Goal: Task Accomplishment & Management: Use online tool/utility

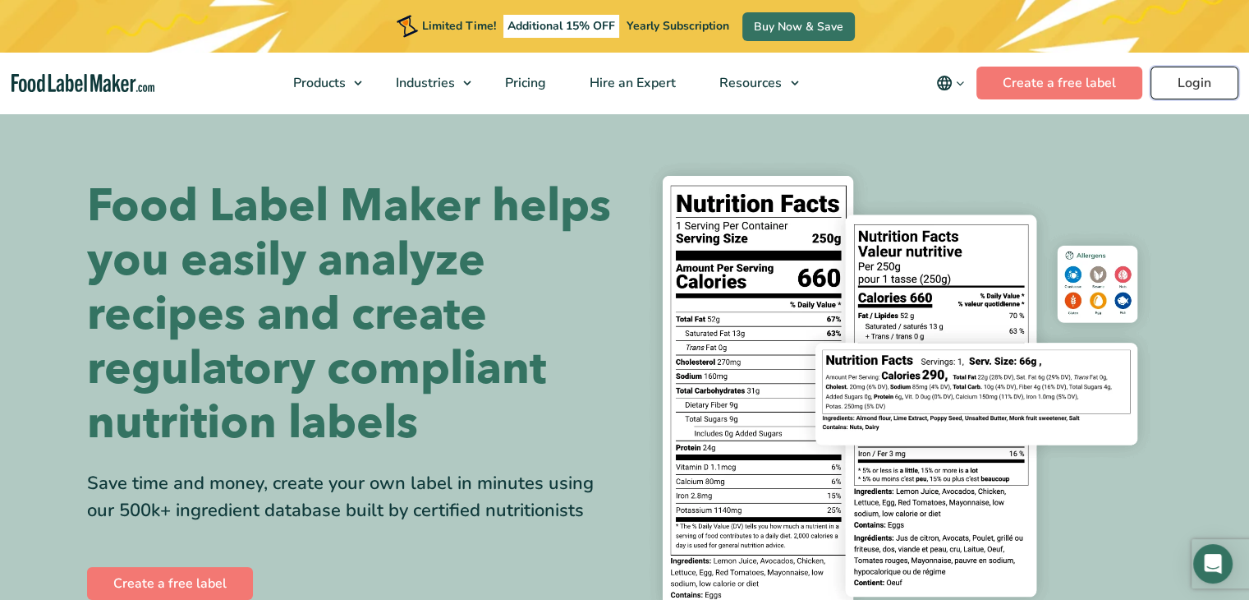
drag, startPoint x: 0, startPoint y: 0, endPoint x: 1212, endPoint y: 93, distance: 1216.0
click at [1212, 93] on link "Login" at bounding box center [1195, 83] width 88 height 33
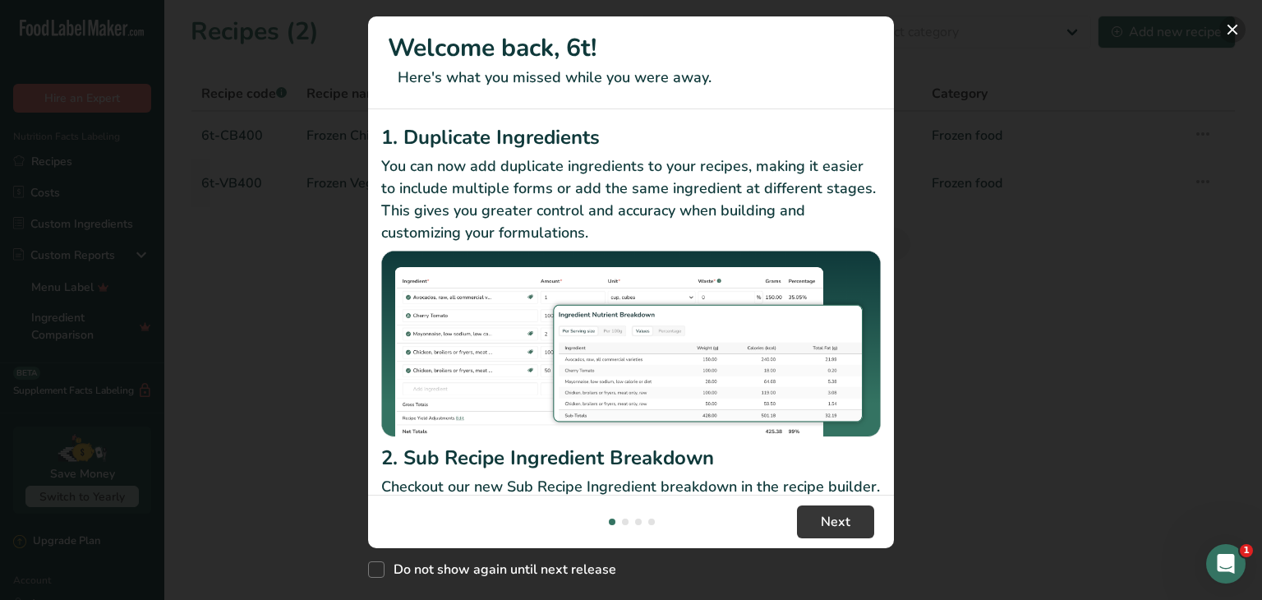
click at [1232, 33] on button "New Features" at bounding box center [1232, 29] width 26 height 26
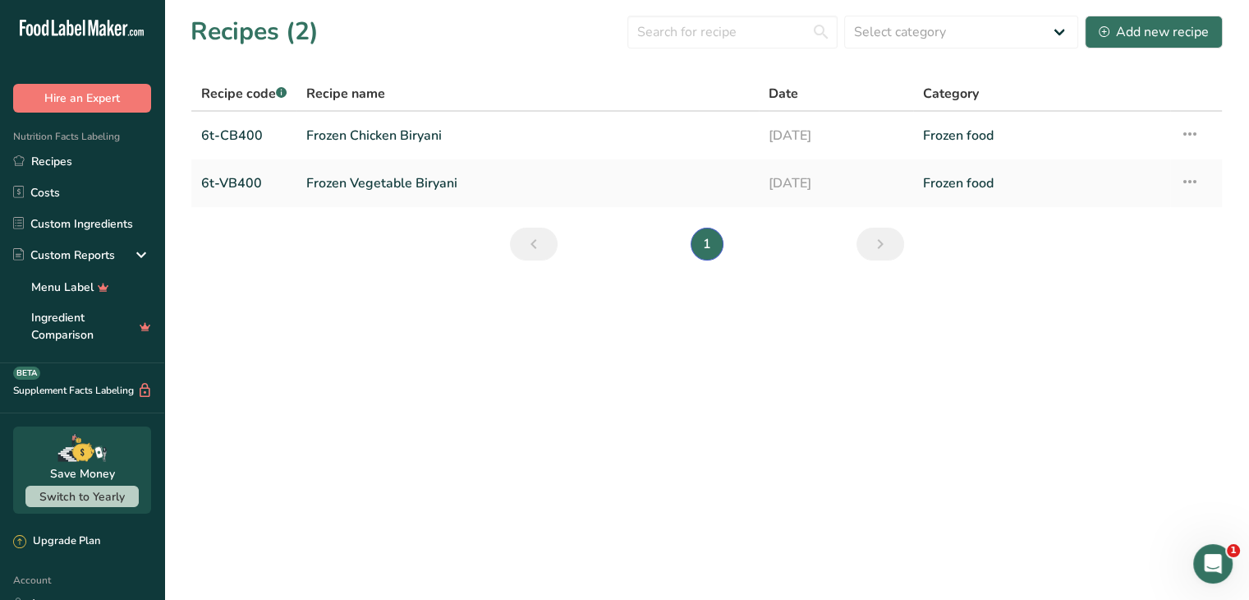
click at [726, 327] on main "Recipes (2) Select category All Baked Goods Beverages Confectionery Cooked Meal…" at bounding box center [624, 300] width 1249 height 600
click at [1190, 182] on icon at bounding box center [1190, 182] width 20 height 30
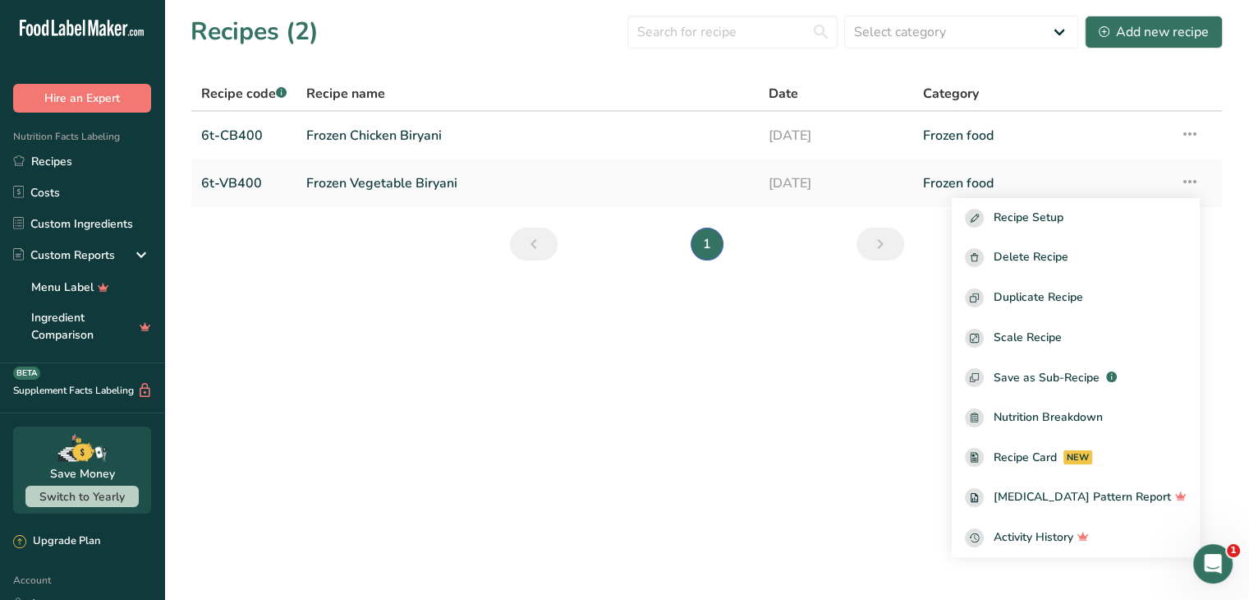
click at [844, 299] on main "Recipes (2) Select category All Baked Goods Beverages Confectionery Cooked Meal…" at bounding box center [624, 300] width 1249 height 600
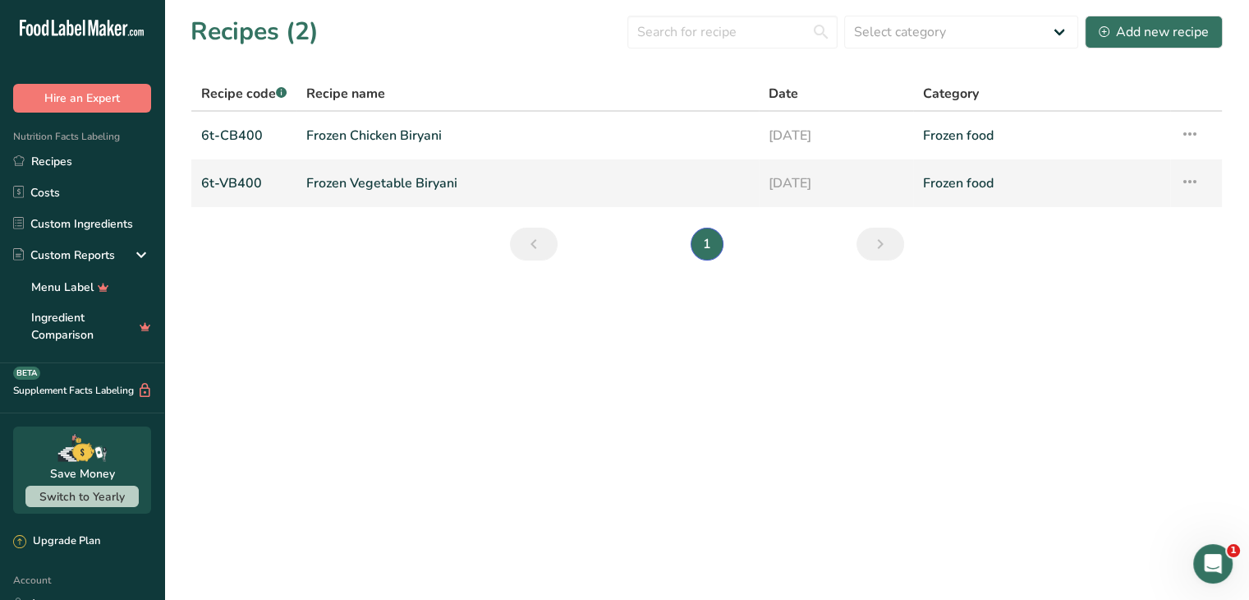
click at [744, 182] on link "Frozen Vegetable Biryani" at bounding box center [527, 183] width 443 height 35
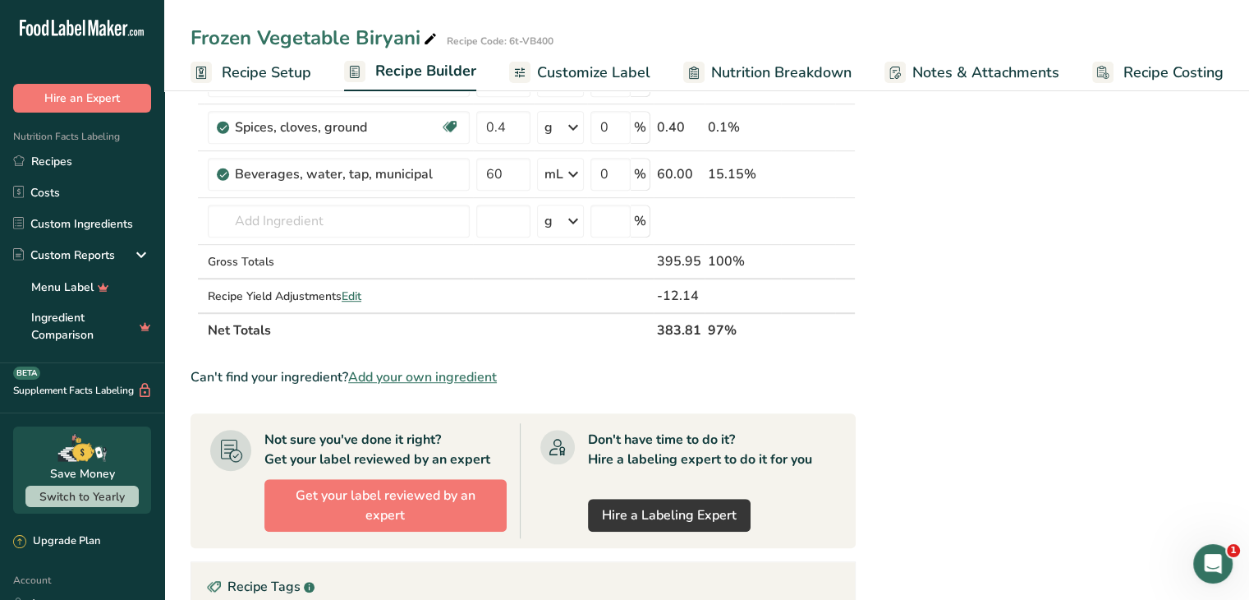
scroll to position [953, 0]
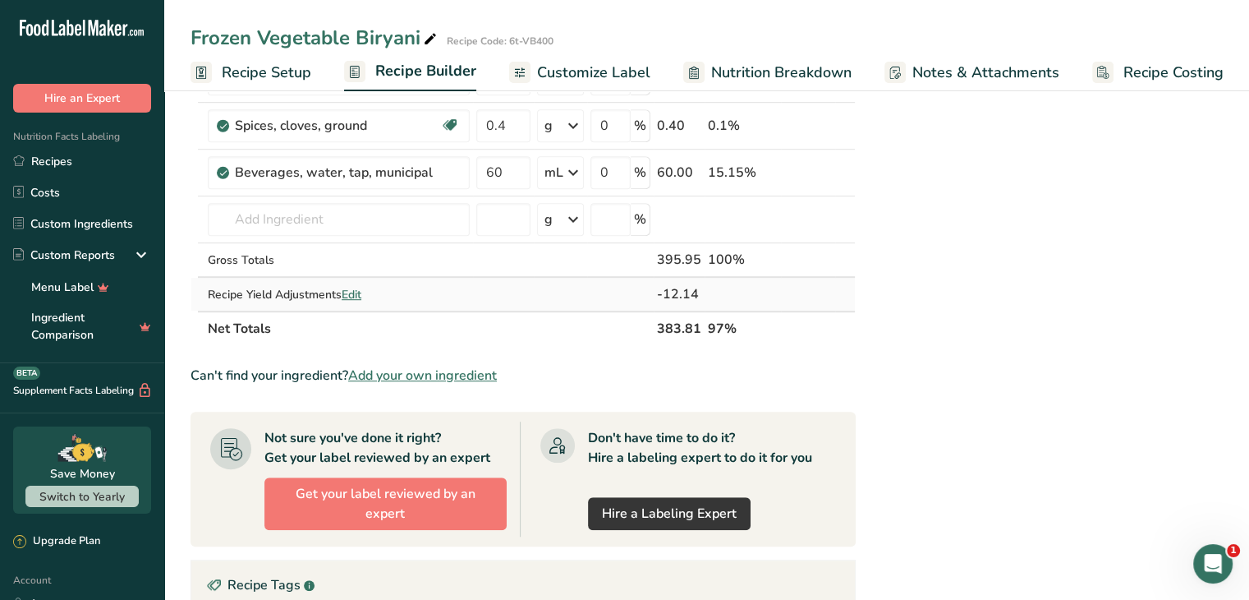
click at [344, 291] on span "Edit" at bounding box center [352, 295] width 20 height 16
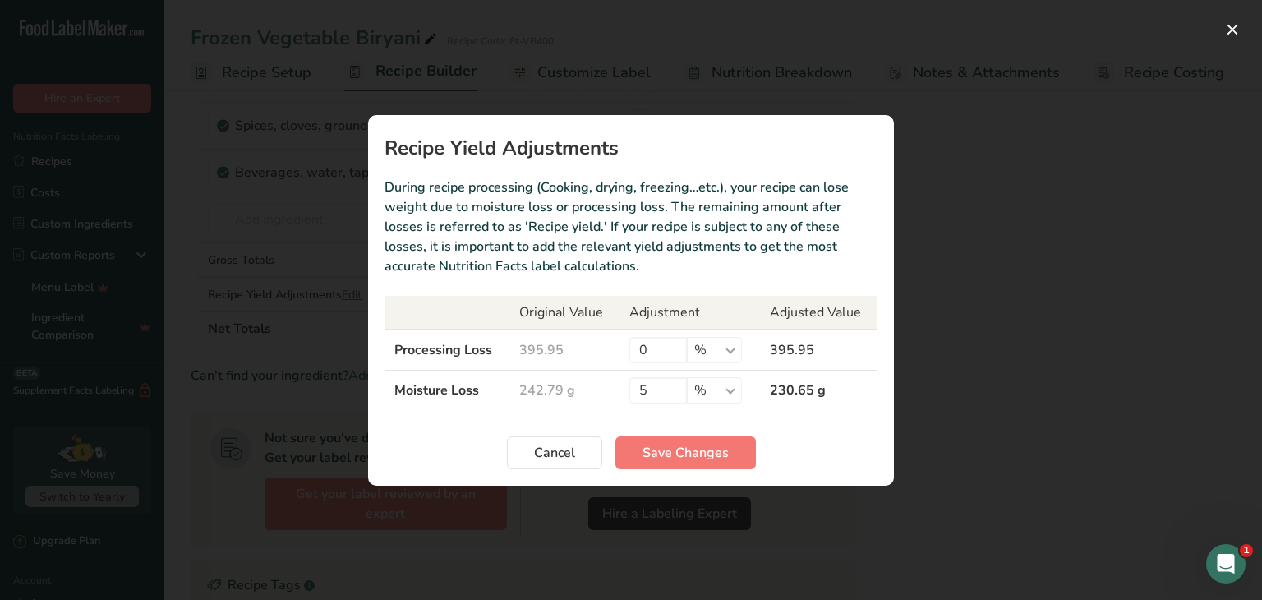
click at [1076, 340] on div "Recipe yield modal" at bounding box center [631, 300] width 1262 height 600
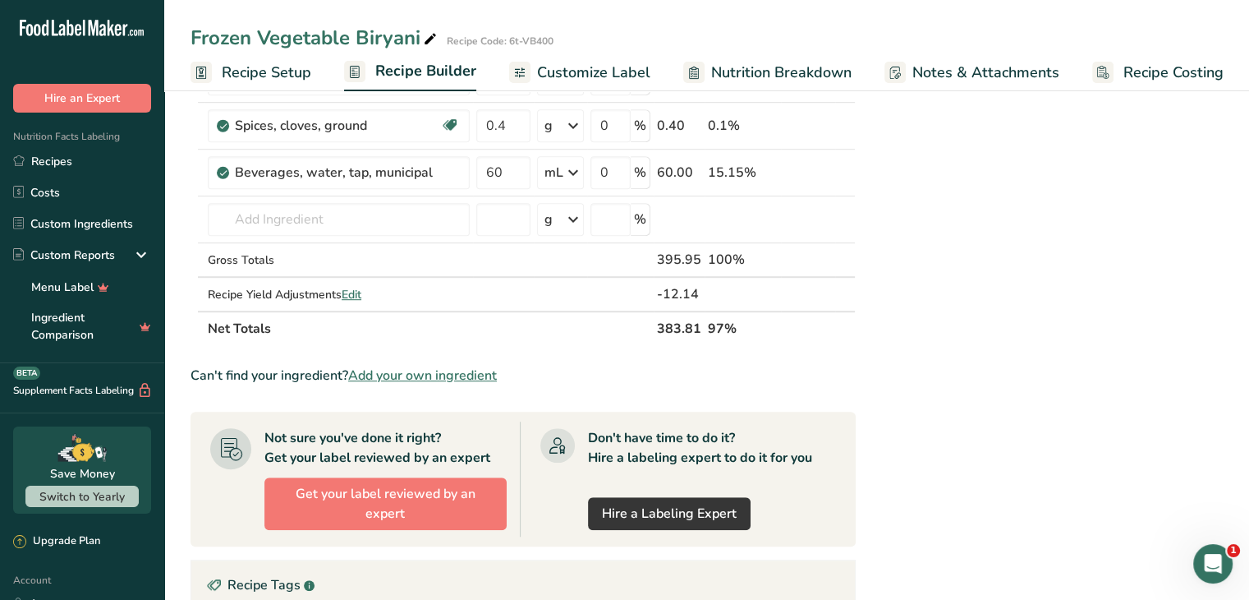
click at [720, 71] on span "Nutrition Breakdown" at bounding box center [781, 73] width 140 height 22
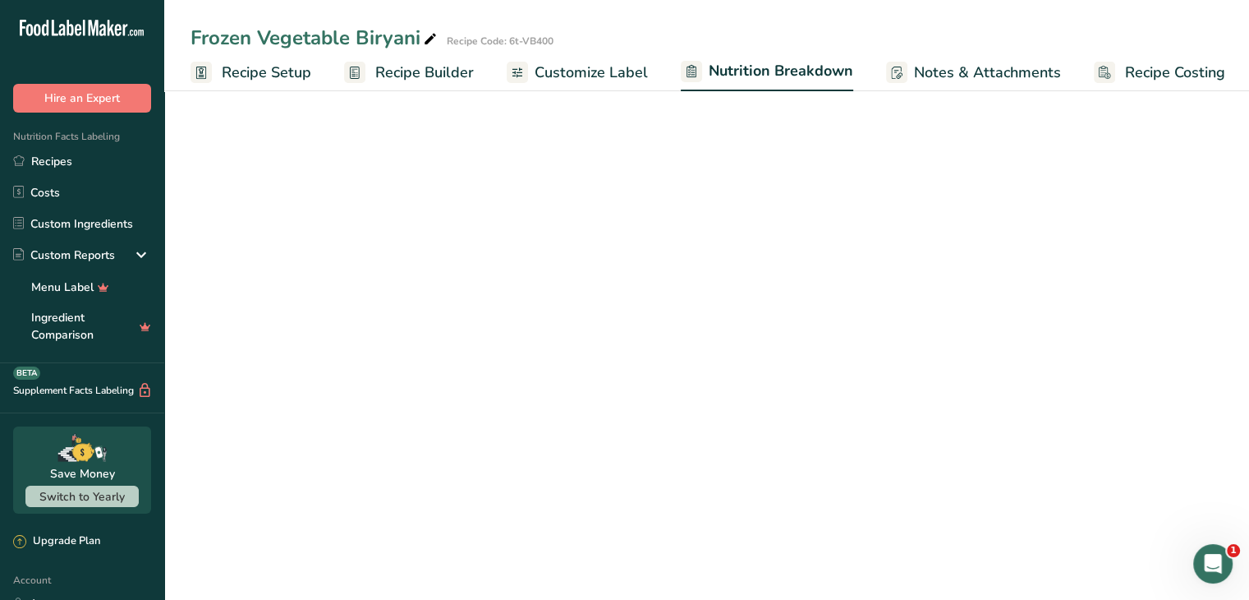
scroll to position [0, 2]
select select "Calories"
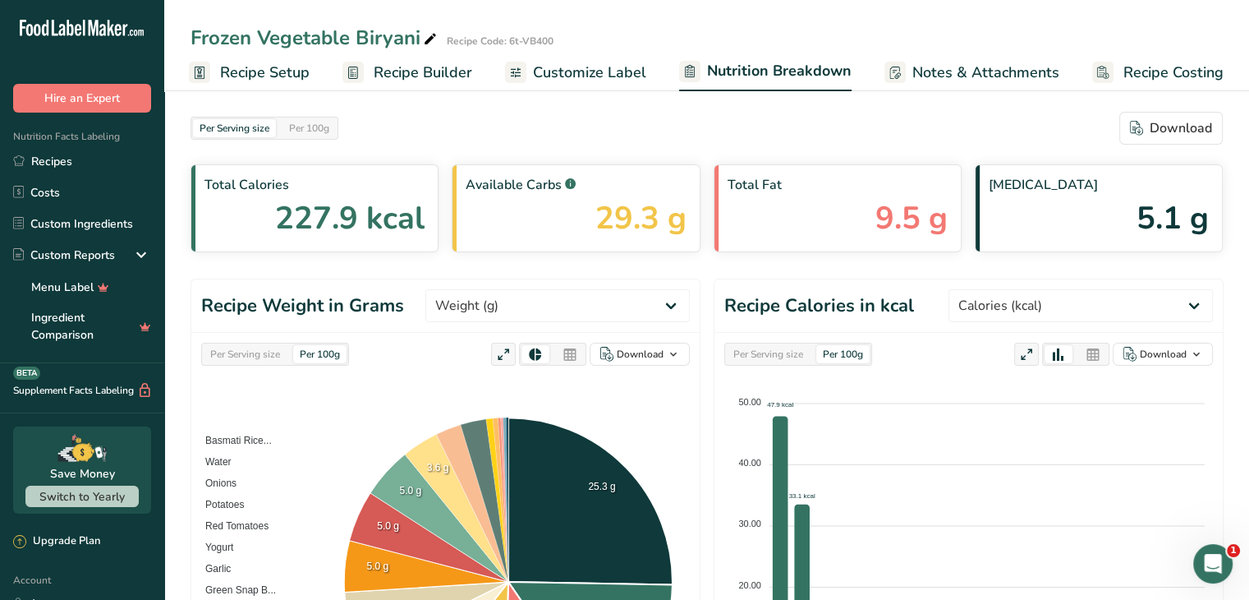
click at [606, 85] on link "Customize Label" at bounding box center [575, 72] width 141 height 37
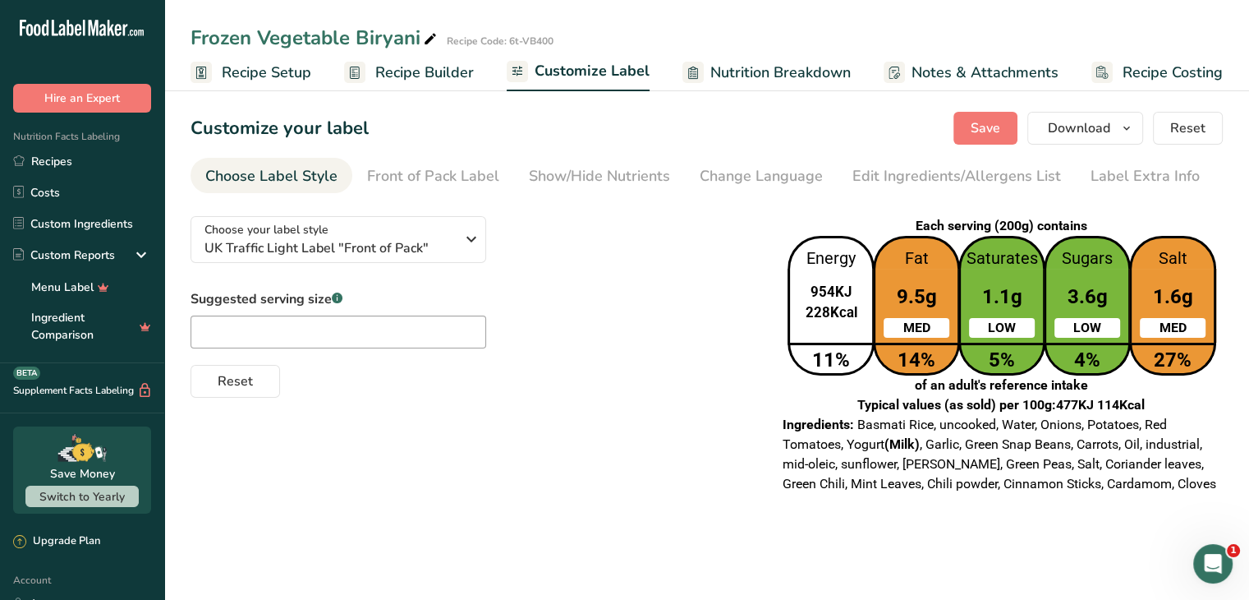
click at [674, 320] on div "Suggested serving size .a-a{fill:#347362;}.b-a{fill:#fff;} Reset" at bounding box center [472, 343] width 563 height 108
click at [457, 245] on div "Choose your label style UK Traffic Light Label "Front of Pack"" at bounding box center [336, 239] width 263 height 37
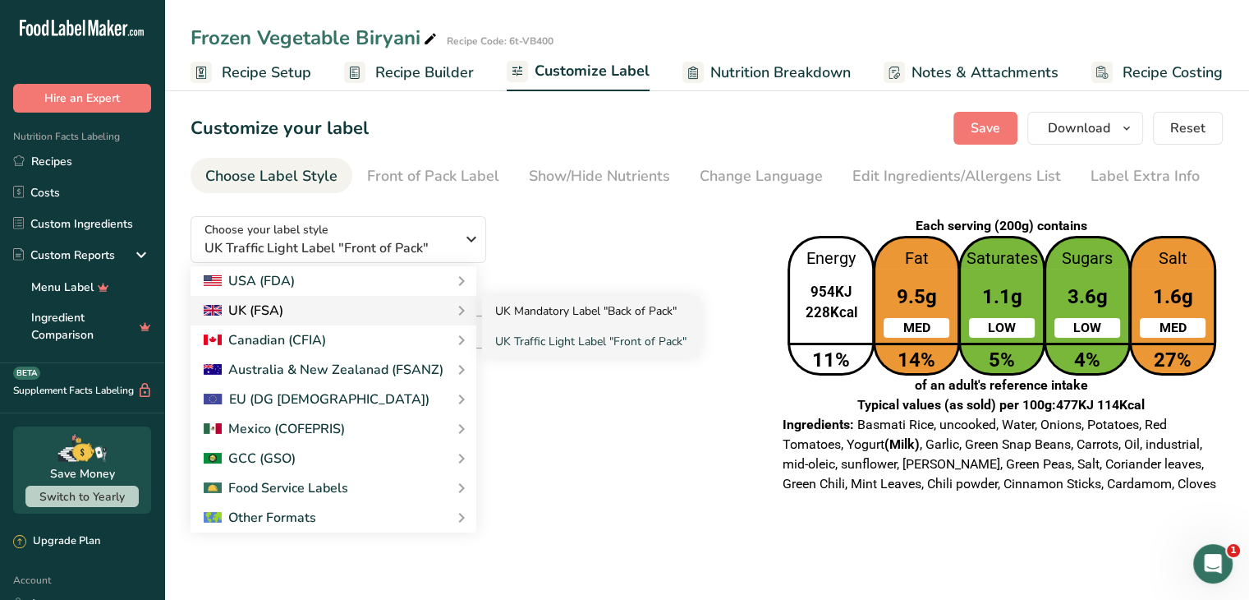
click at [531, 305] on link "UK Mandatory Label "Back of Pack"" at bounding box center [591, 311] width 218 height 30
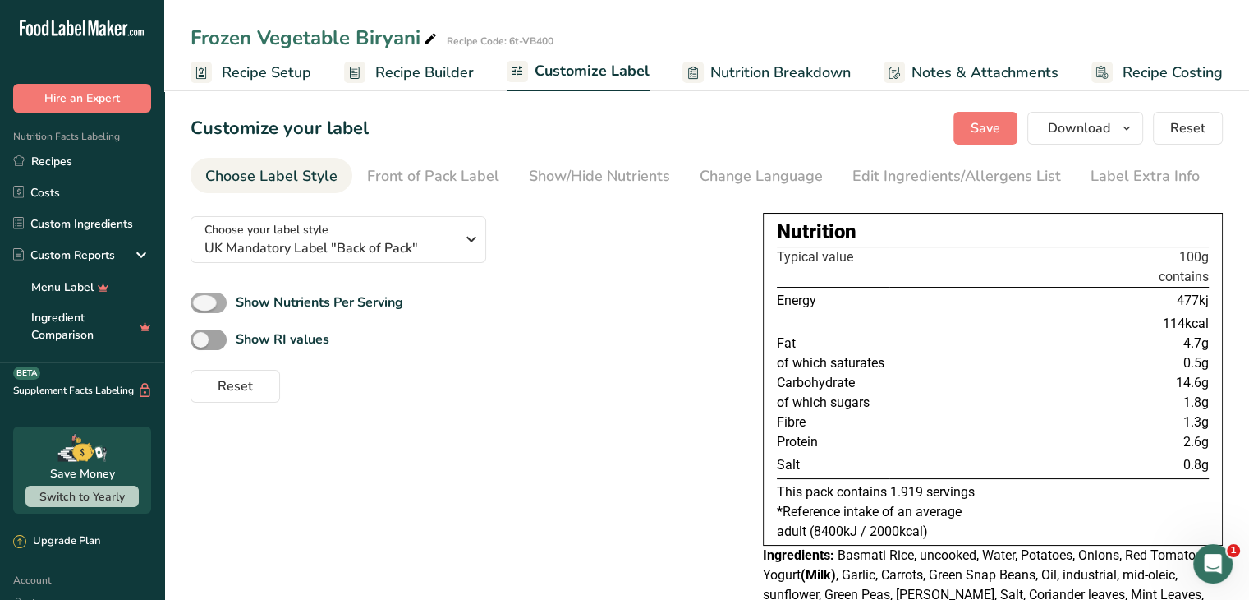
click at [222, 301] on span at bounding box center [209, 302] width 36 height 21
click at [201, 301] on input "Show Nutrients Per Serving" at bounding box center [196, 302] width 11 height 11
checkbox input "true"
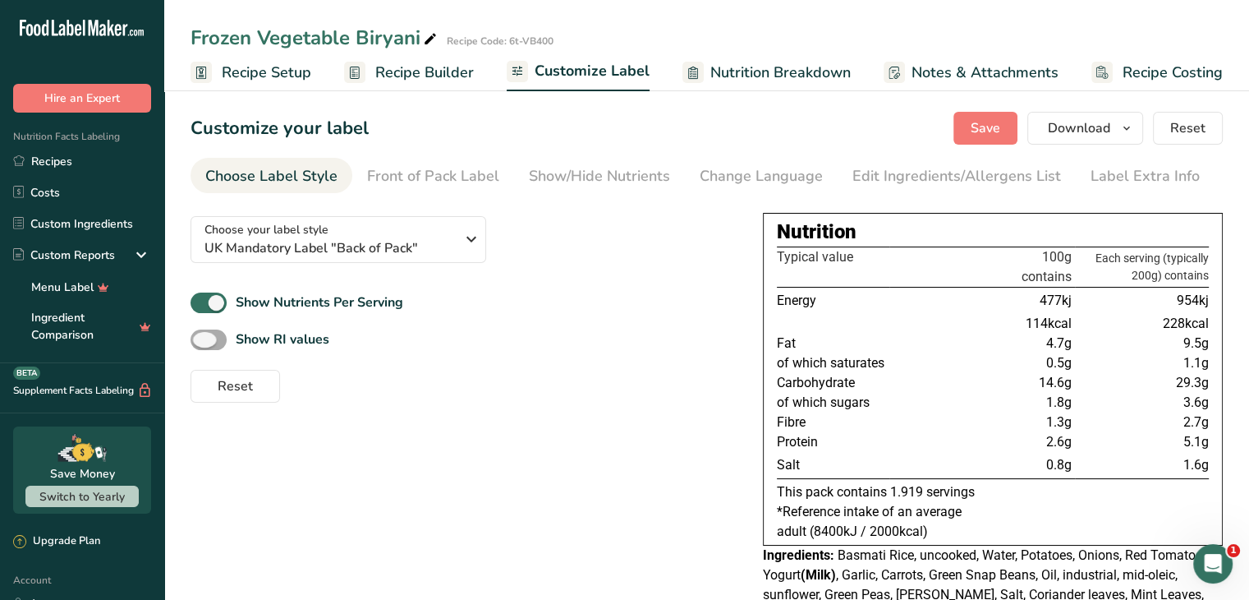
click at [218, 342] on span at bounding box center [209, 339] width 36 height 21
click at [201, 342] on input "Show RI values" at bounding box center [196, 339] width 11 height 11
checkbox input "true"
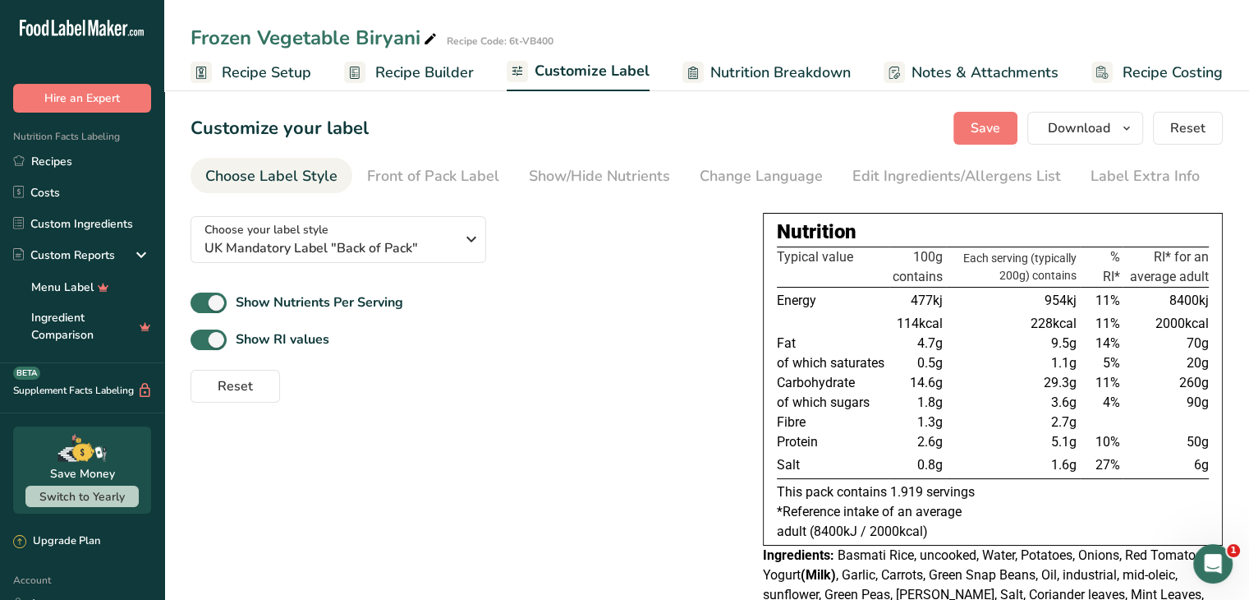
click at [462, 380] on div "Reset" at bounding box center [464, 382] width 546 height 39
click at [679, 329] on div "Show RI values" at bounding box center [464, 339] width 546 height 27
click at [657, 305] on div "Show Nutrients Per Serving" at bounding box center [464, 302] width 546 height 27
click at [614, 436] on div "Choose your label style UK Mandatory Label "Back of Pack" USA (FDA) Standard FD…" at bounding box center [707, 418] width 1033 height 431
click at [111, 161] on link "Recipes" at bounding box center [82, 160] width 164 height 31
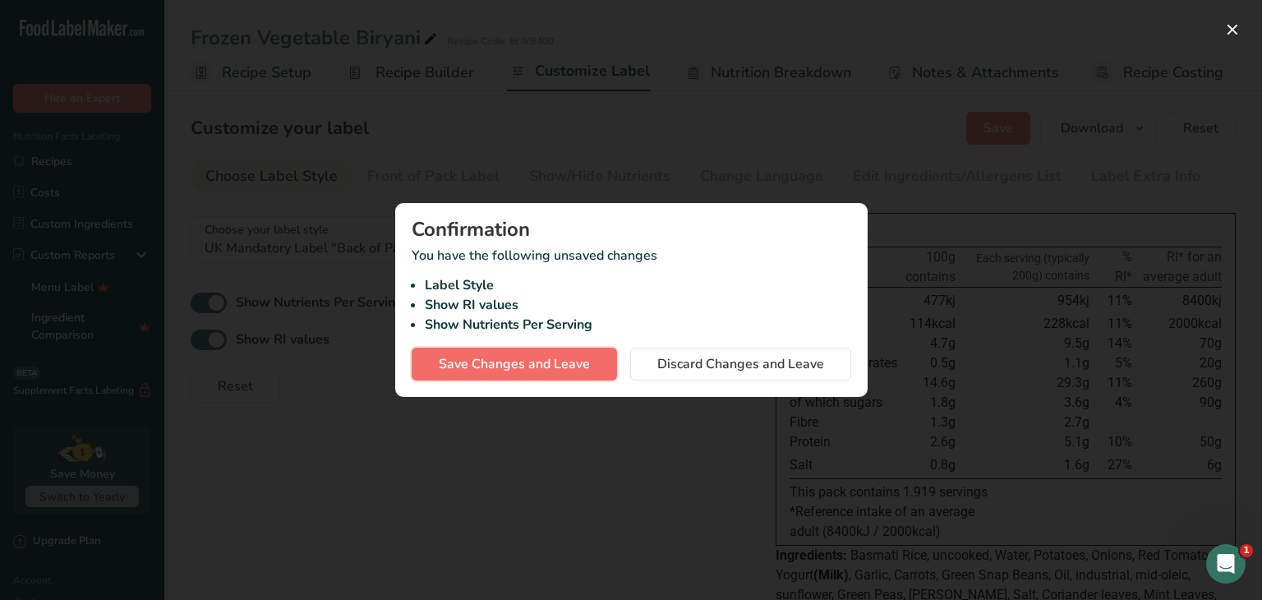
click at [561, 369] on span "Save Changes and Leave" at bounding box center [514, 364] width 151 height 20
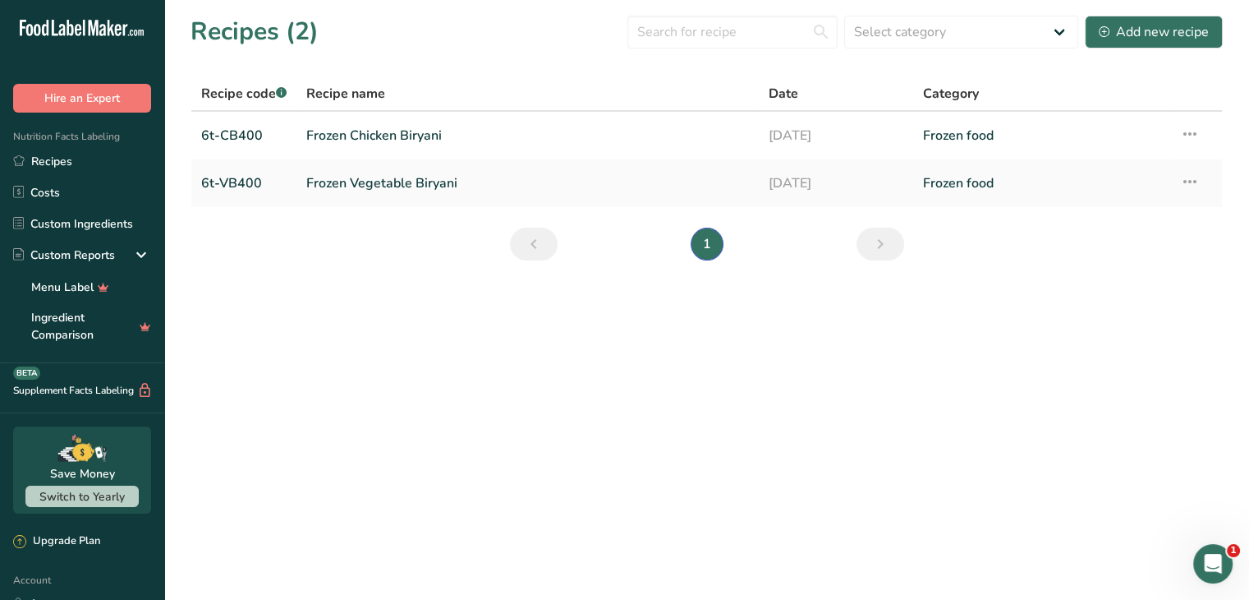
click at [649, 346] on main "Recipes (2) Select category All Baked Goods Beverages Confectionery Cooked Meal…" at bounding box center [624, 300] width 1249 height 600
click at [729, 366] on main "Recipes (2) Select category All Baked Goods Beverages Confectionery Cooked Meal…" at bounding box center [624, 300] width 1249 height 600
click at [729, 137] on link "Frozen Chicken Biryani" at bounding box center [527, 135] width 443 height 35
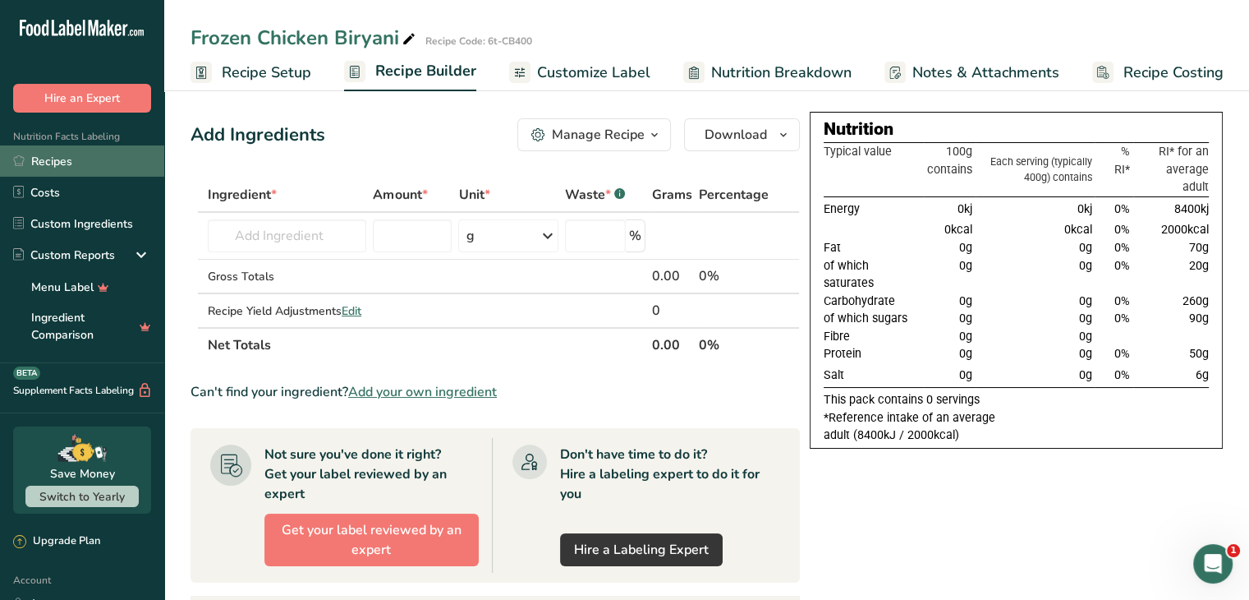
click at [69, 162] on link "Recipes" at bounding box center [82, 160] width 164 height 31
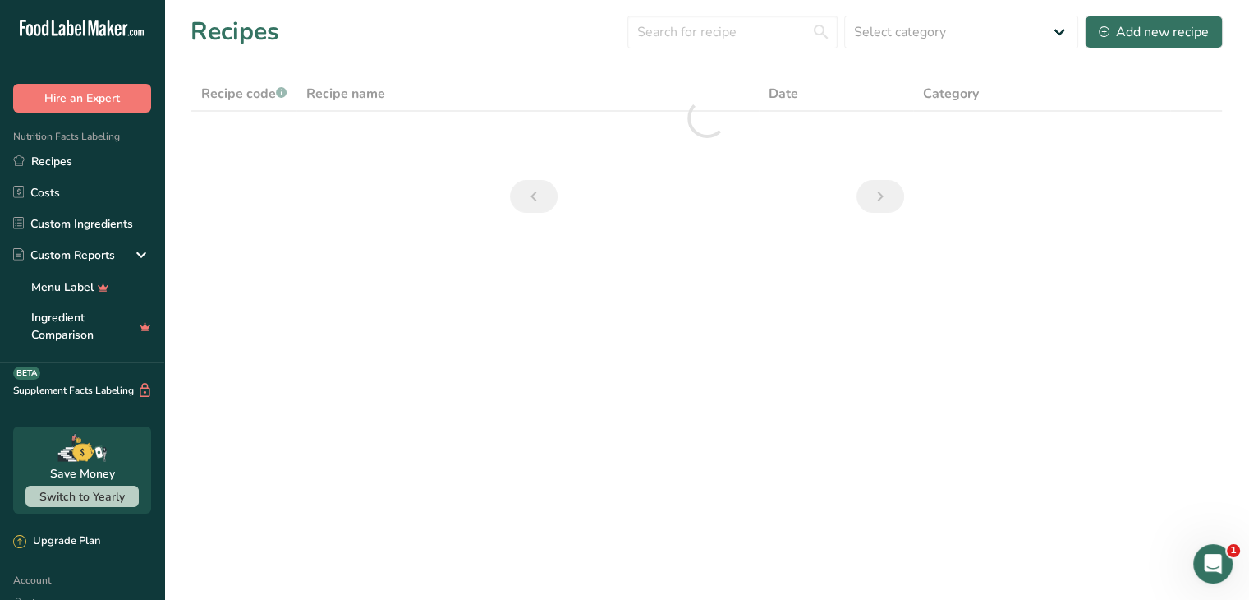
click at [425, 391] on main "Recipes Select category All Baked Goods Beverages Confectionery Cooked Meals, S…" at bounding box center [624, 300] width 1249 height 600
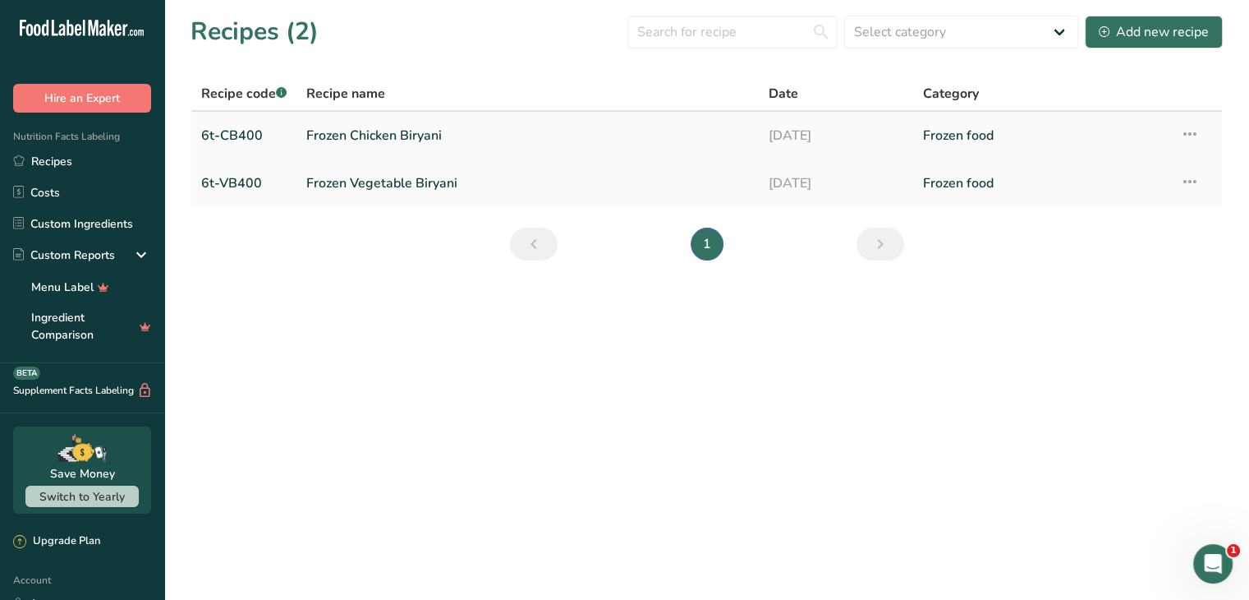
click at [582, 131] on link "Frozen Chicken Biryani" at bounding box center [527, 135] width 443 height 35
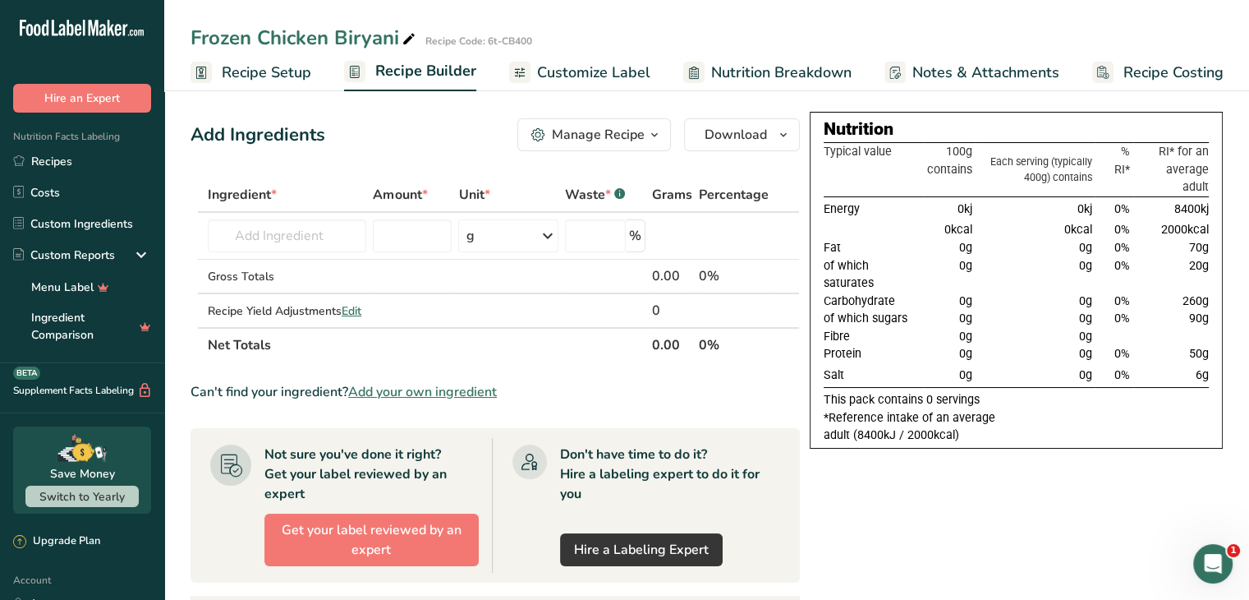
click at [276, 73] on span "Recipe Setup" at bounding box center [267, 73] width 90 height 22
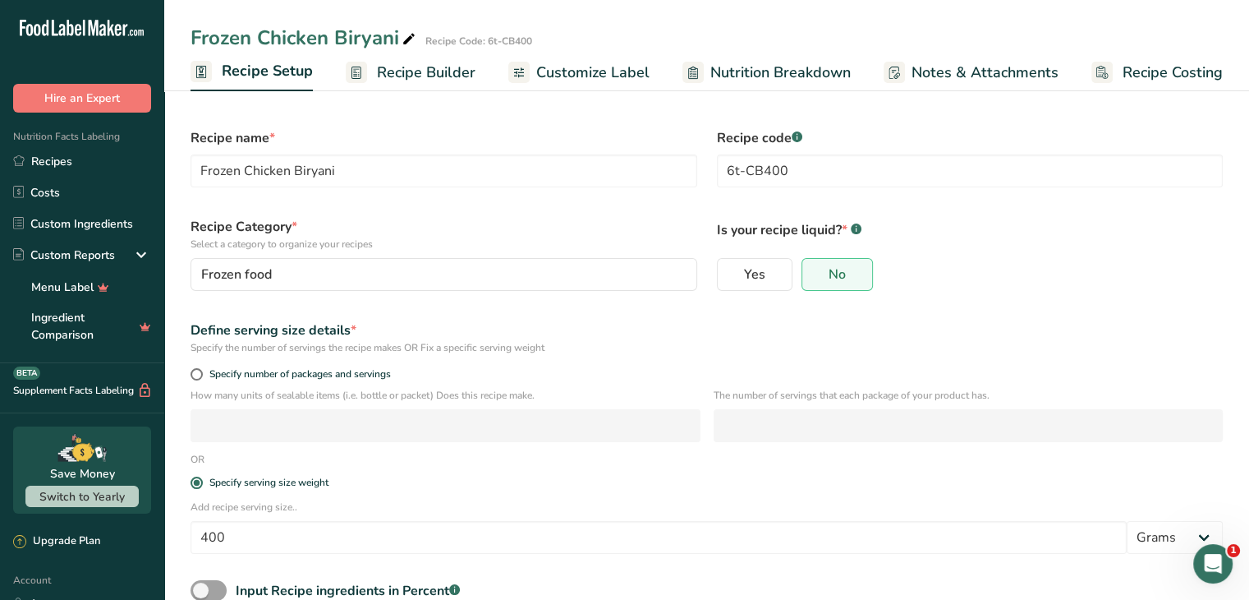
click at [624, 114] on section "Recipe name * Frozen Chicken Biryani Recipe code .a-a{fill:#347362;}.b-a{fill:#…" at bounding box center [706, 392] width 1085 height 614
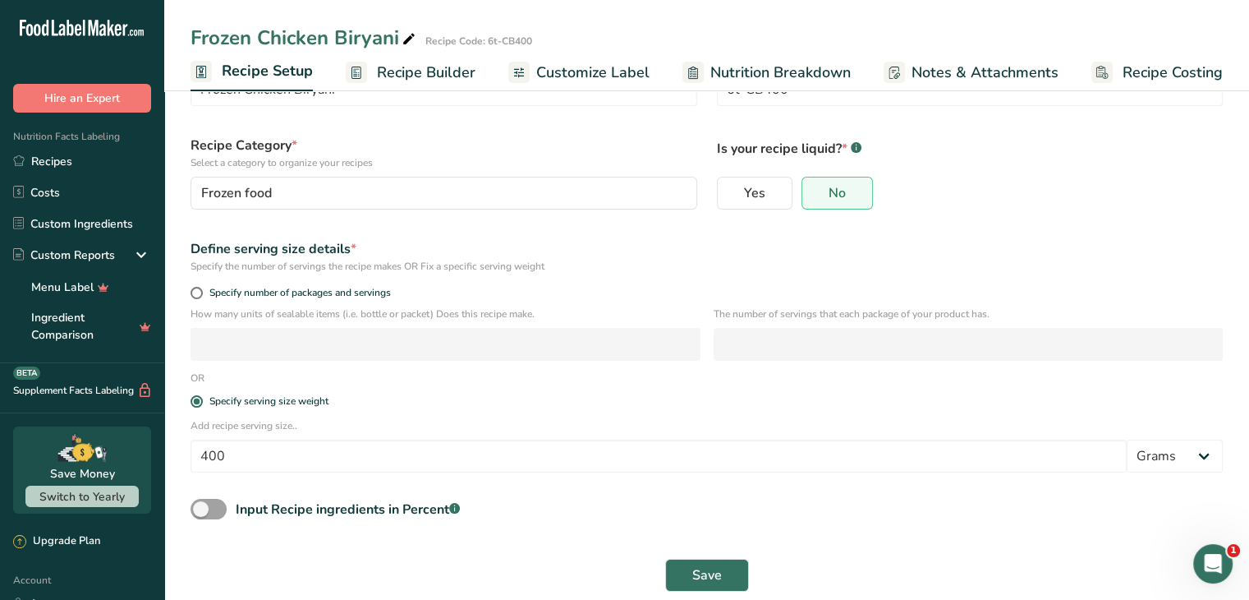
scroll to position [100, 0]
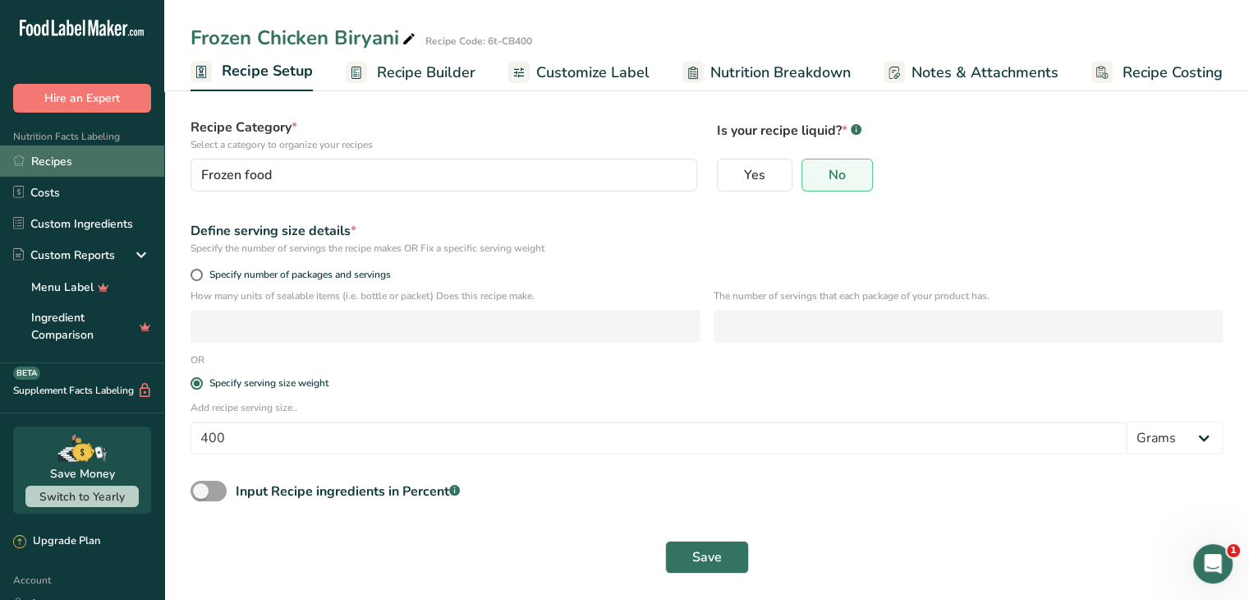
click at [63, 166] on link "Recipes" at bounding box center [82, 160] width 164 height 31
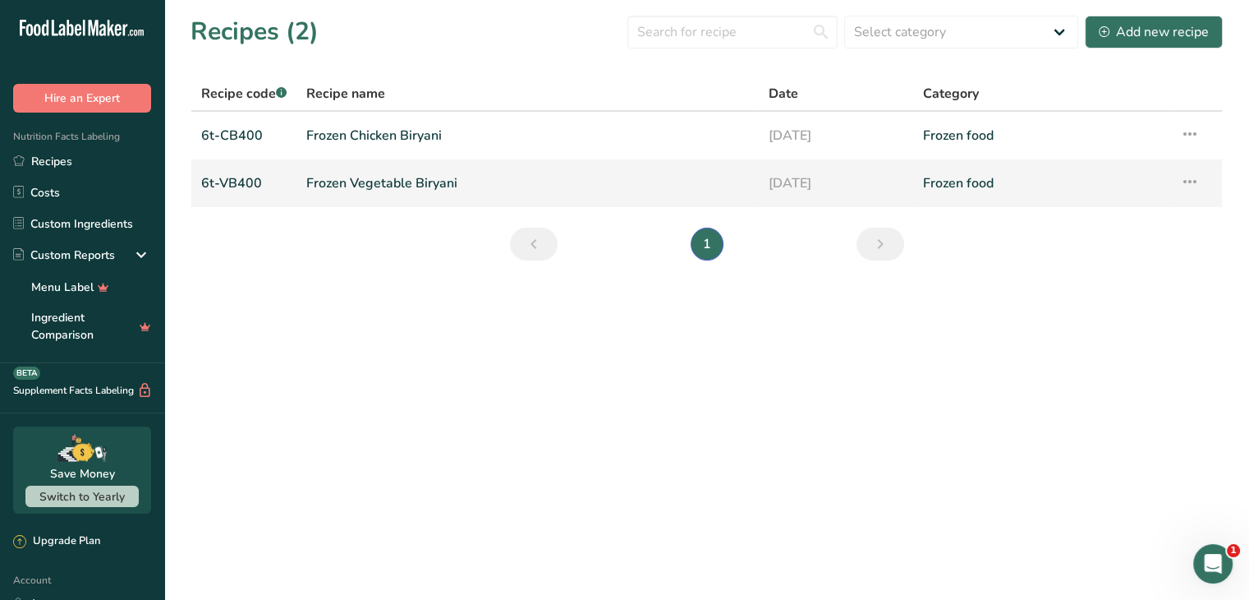
click at [620, 189] on link "Frozen Vegetable Biryani" at bounding box center [527, 183] width 443 height 35
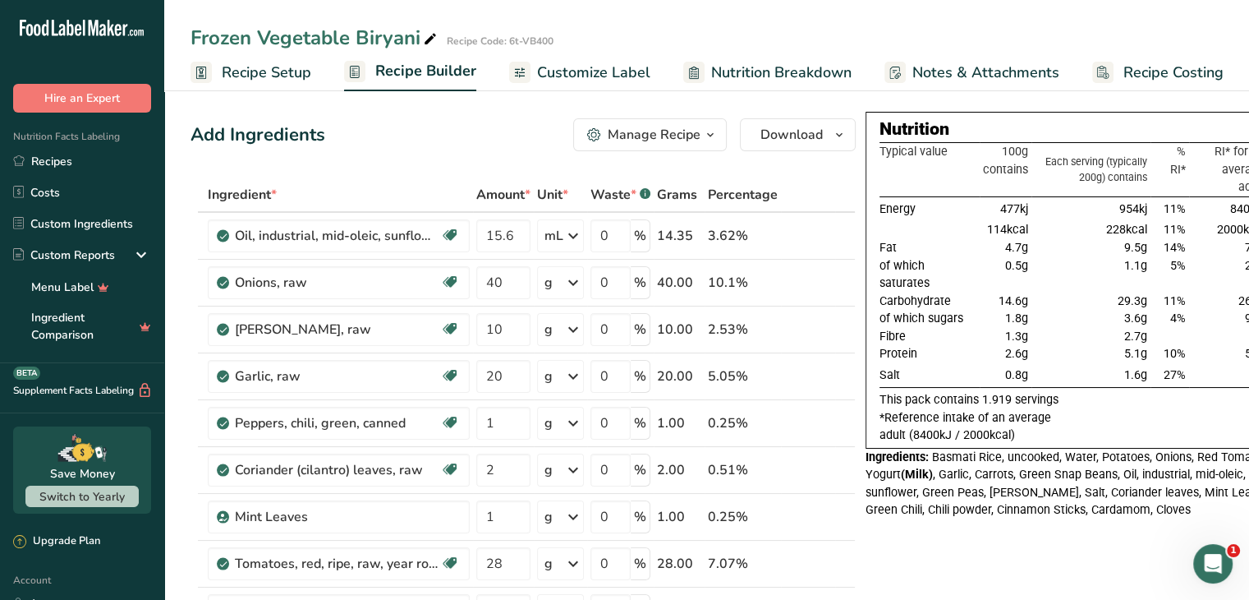
click at [266, 83] on span "Recipe Setup" at bounding box center [267, 73] width 90 height 22
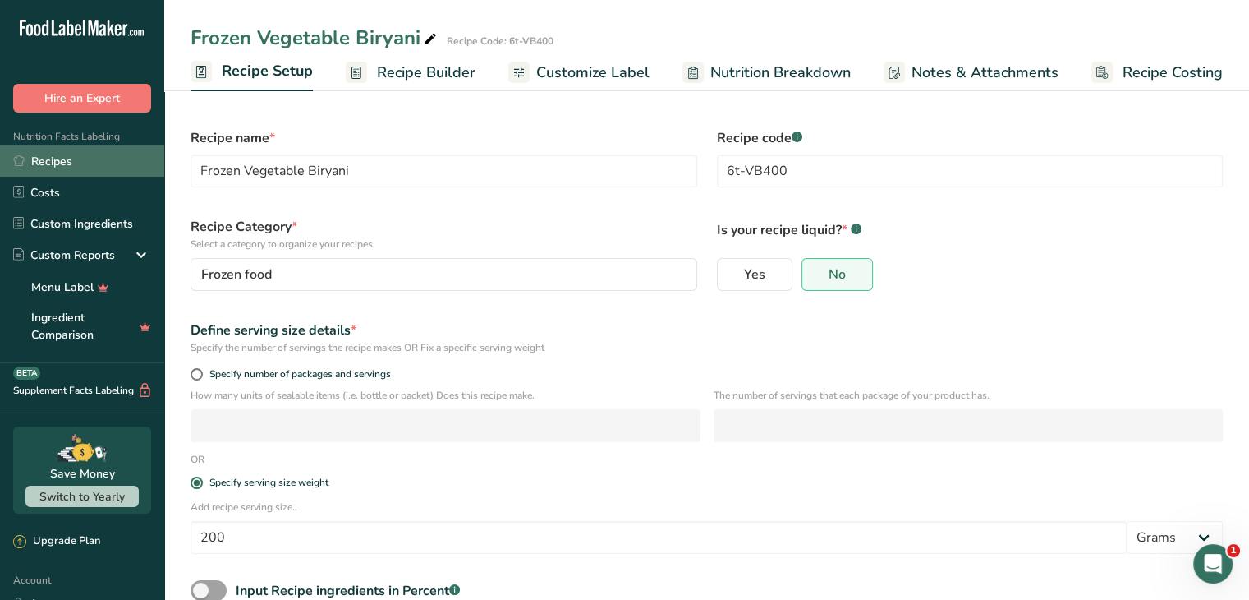
click at [85, 153] on link "Recipes" at bounding box center [82, 160] width 164 height 31
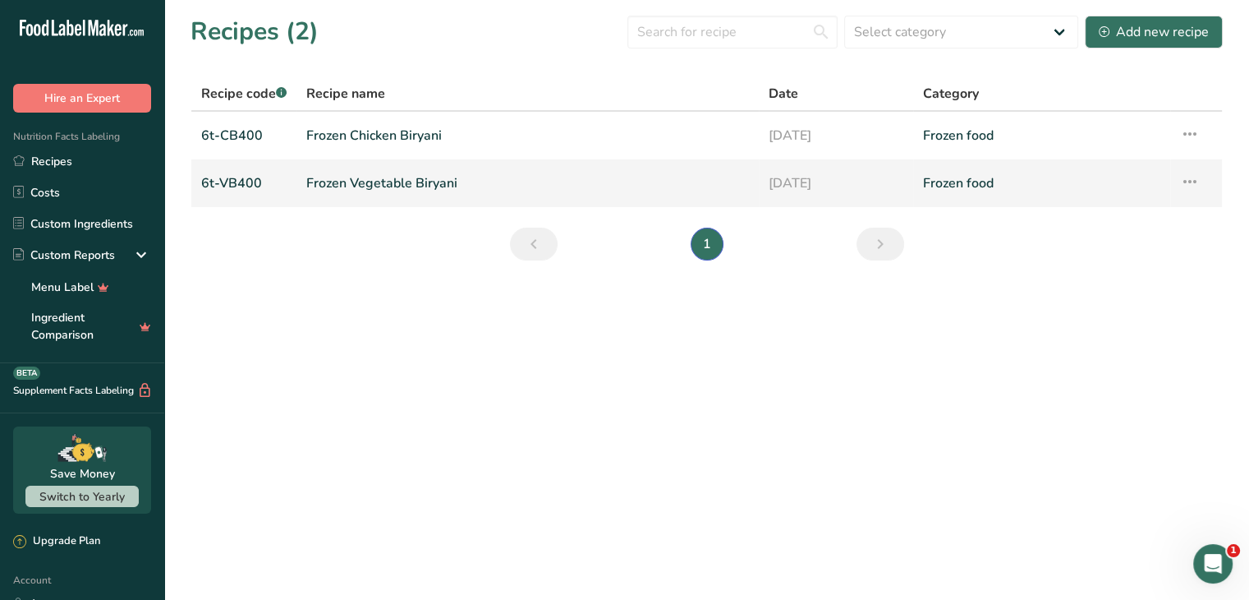
click at [441, 182] on link "Frozen Vegetable Biryani" at bounding box center [527, 183] width 443 height 35
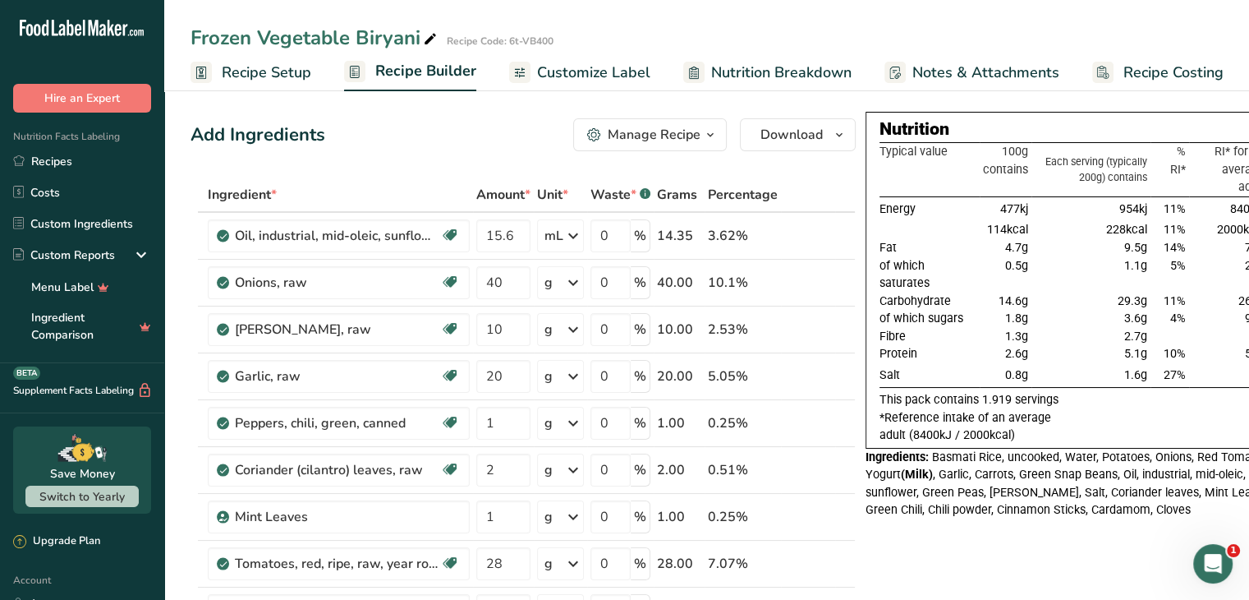
click at [277, 62] on span "Recipe Setup" at bounding box center [267, 73] width 90 height 22
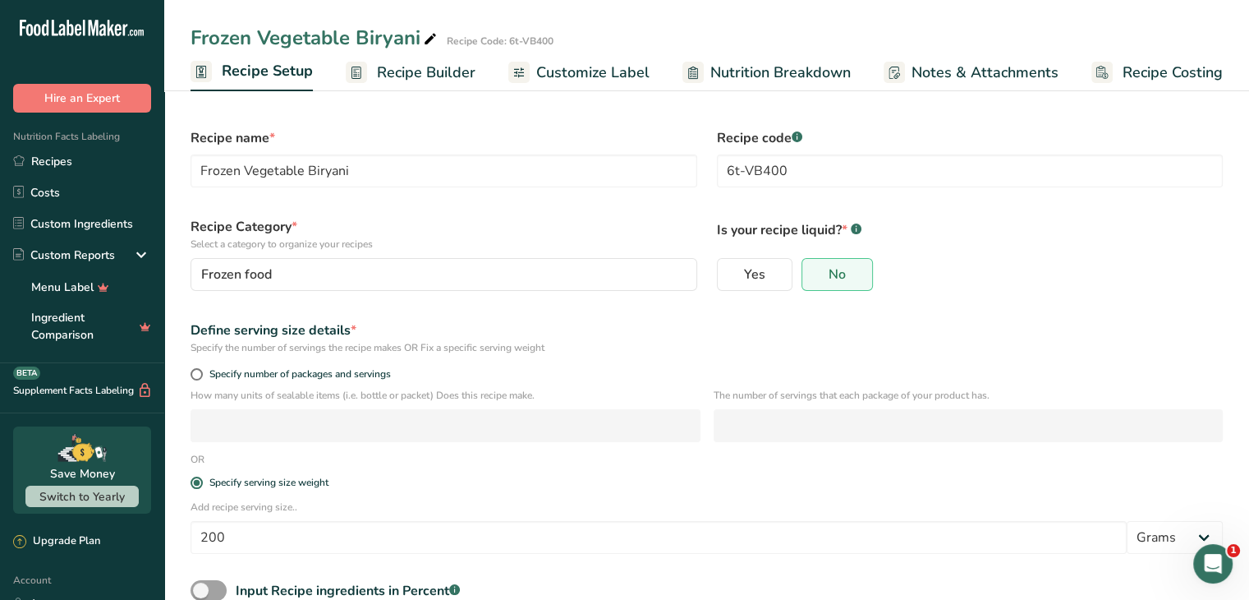
drag, startPoint x: 196, startPoint y: 510, endPoint x: 293, endPoint y: 508, distance: 97.8
click at [293, 508] on p "Add recipe serving size.." at bounding box center [707, 506] width 1033 height 15
drag, startPoint x: 189, startPoint y: 506, endPoint x: 297, endPoint y: 505, distance: 107.6
click at [297, 505] on div "Add recipe serving size.. 200 Grams kg mg mcg lb oz l mL fl oz tbsp tsp cup qt …" at bounding box center [707, 531] width 1052 height 64
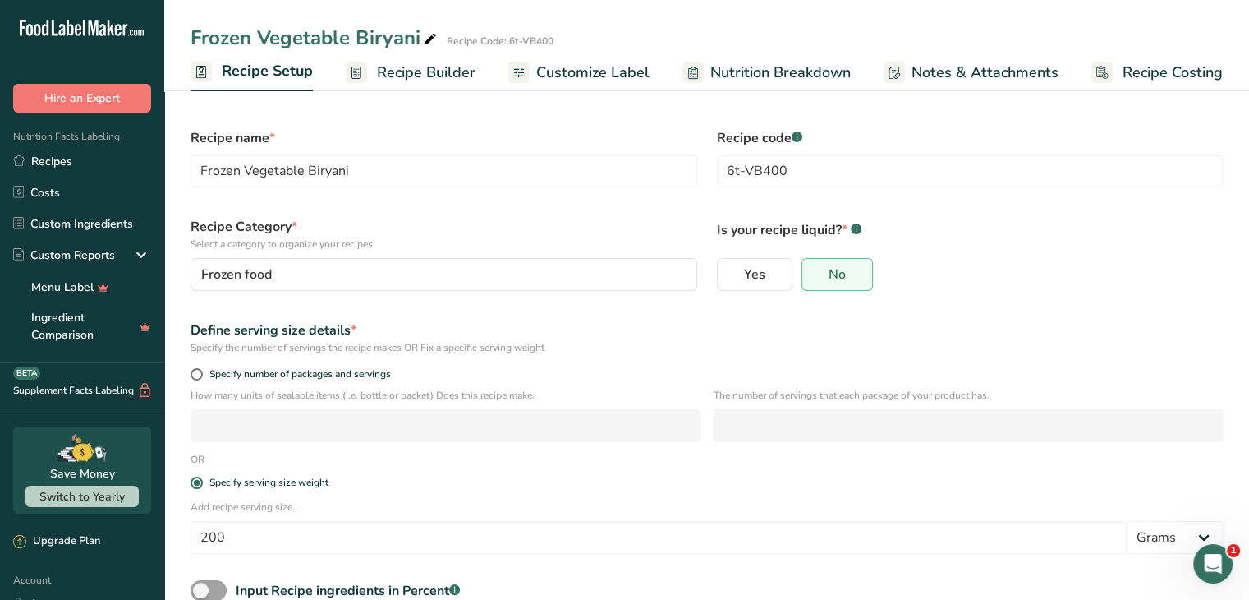
copy p "Add recipe serving size."
click at [297, 505] on p "Add recipe serving size.." at bounding box center [707, 506] width 1033 height 15
click at [609, 27] on div "Frozen Vegetable Biryani Recipe Code: 6t-VB400" at bounding box center [706, 38] width 1085 height 30
click at [45, 173] on link "Recipes" at bounding box center [82, 160] width 164 height 31
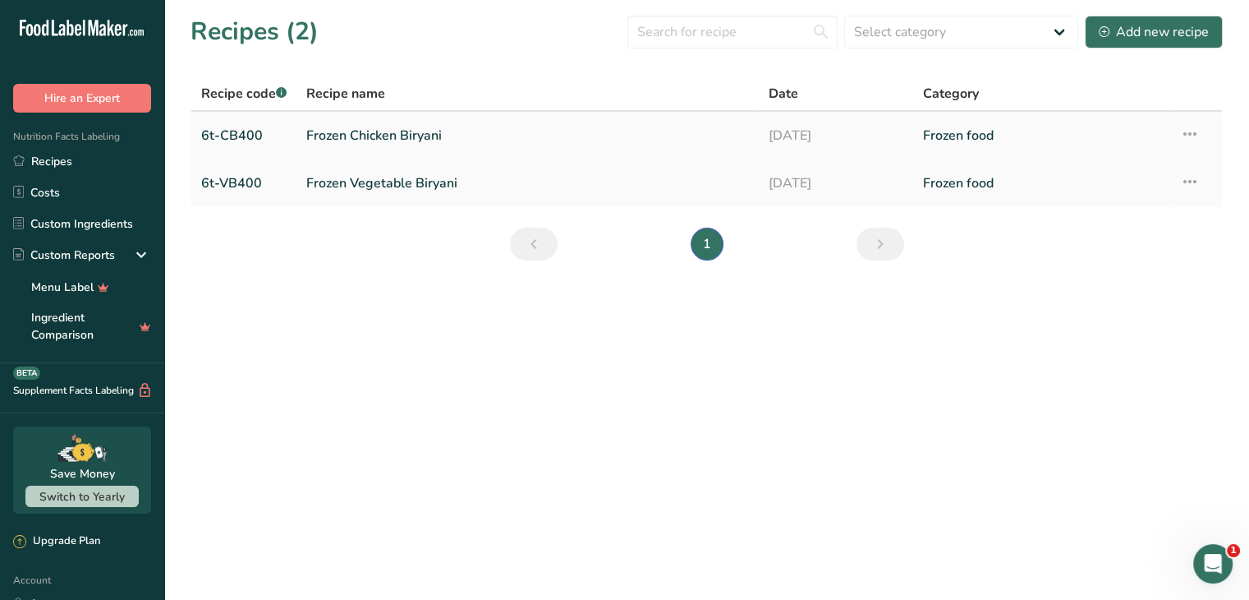
click at [521, 139] on link "Frozen Chicken Biryani" at bounding box center [527, 135] width 443 height 35
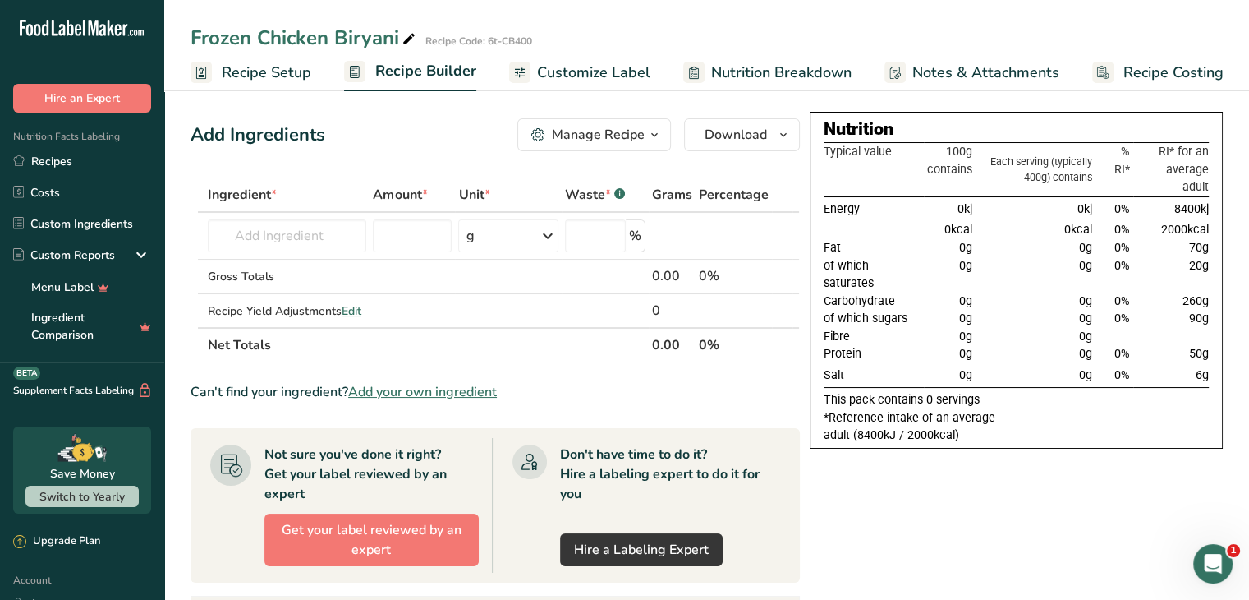
click at [277, 73] on span "Recipe Setup" at bounding box center [267, 73] width 90 height 22
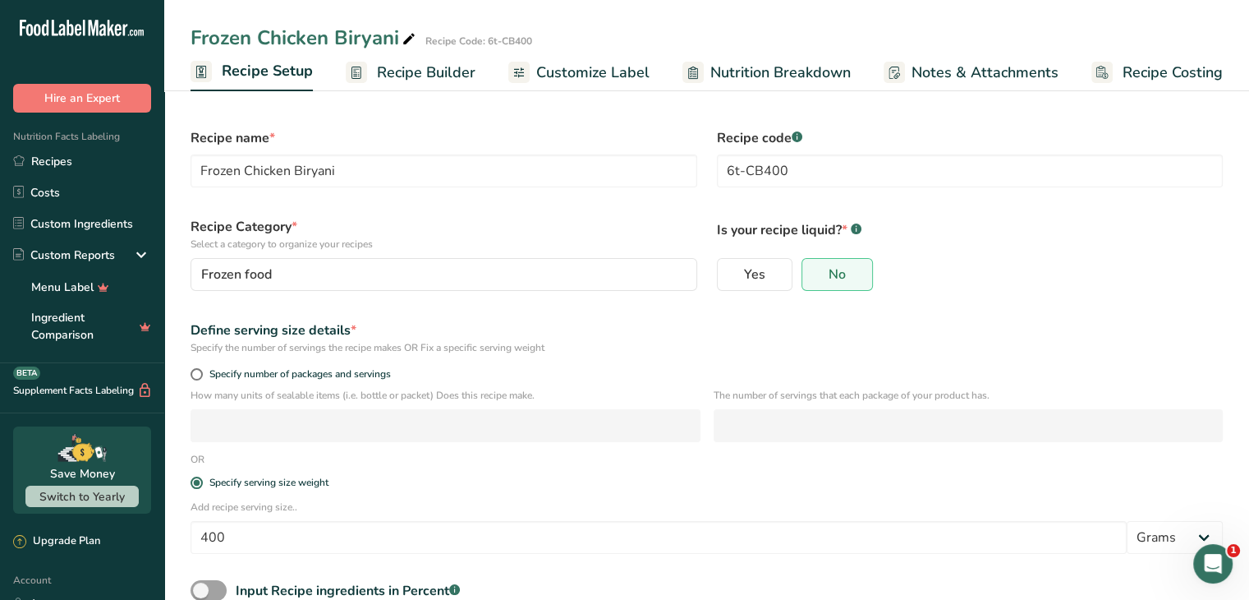
click at [652, 122] on div "Recipe name * Frozen Chicken Biryani" at bounding box center [444, 157] width 527 height 79
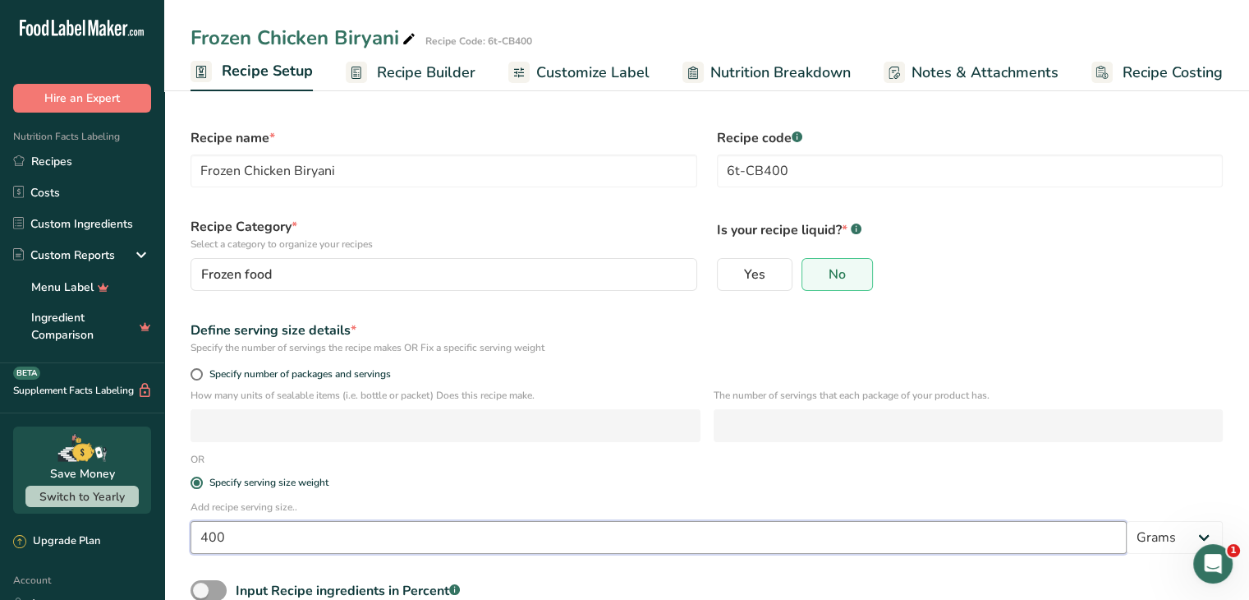
click at [214, 536] on input "400" at bounding box center [659, 537] width 936 height 33
click at [337, 530] on input "2" at bounding box center [659, 537] width 936 height 33
type input "200"
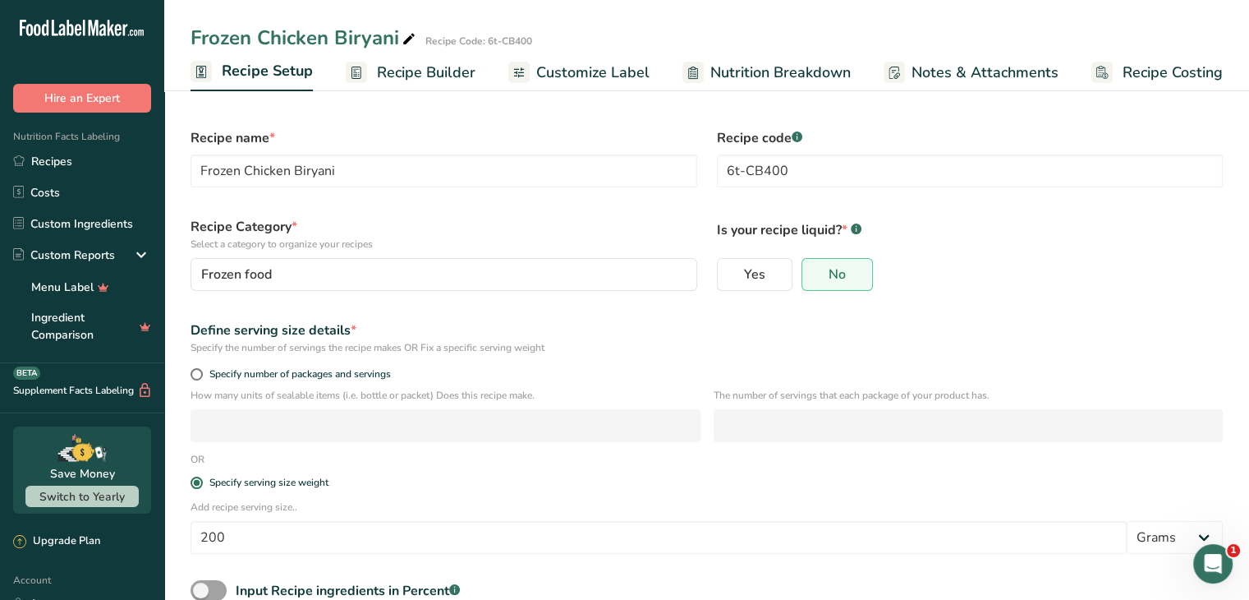
click at [403, 514] on div "Add recipe serving size.. 200 Grams kg mg mcg lb oz l mL fl oz tbsp tsp cup qt …" at bounding box center [707, 531] width 1052 height 64
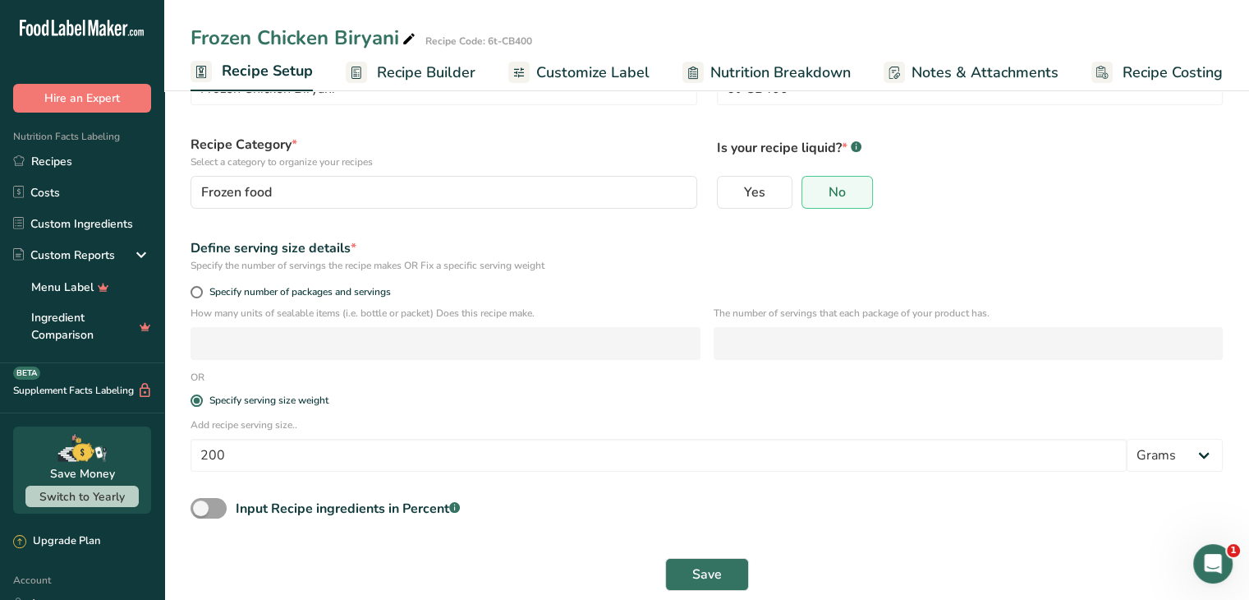
scroll to position [100, 0]
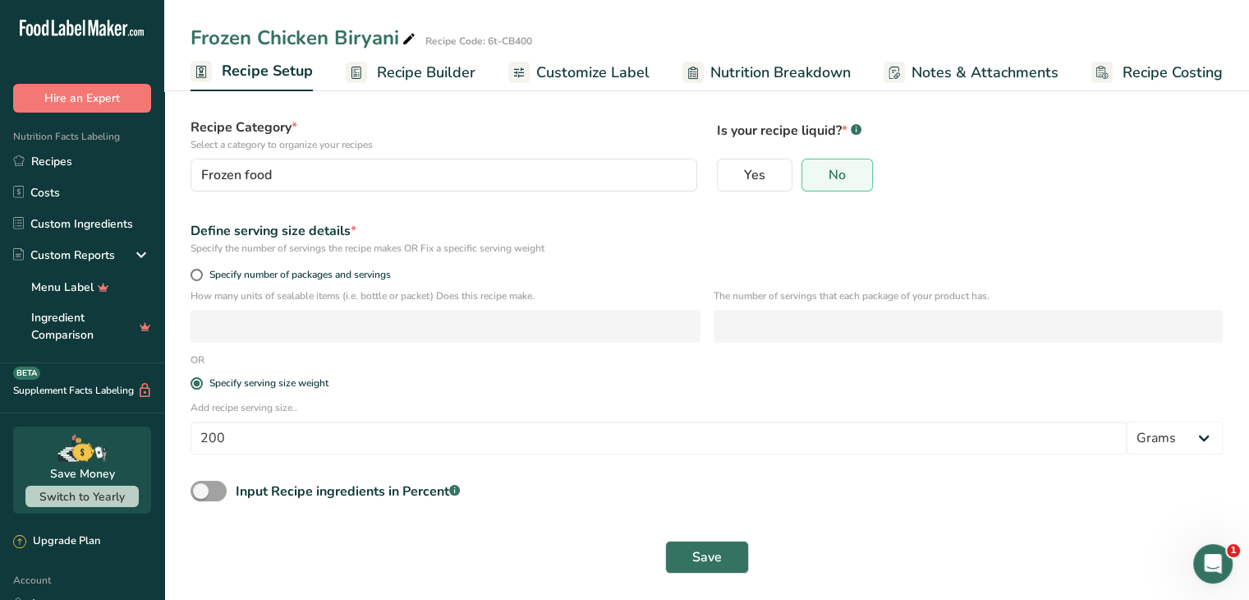
click at [642, 469] on form "Recipe name * Frozen Chicken Biryani Recipe code .a-a{fill:#347362;}.b-a{fill:#…" at bounding box center [707, 301] width 1052 height 564
click at [223, 490] on span at bounding box center [209, 491] width 36 height 21
click at [201, 490] on input "Input Recipe ingredients in Percent .a-a{fill:#347362;}.b-a{fill:#fff;}" at bounding box center [196, 490] width 11 height 11
checkbox input "true"
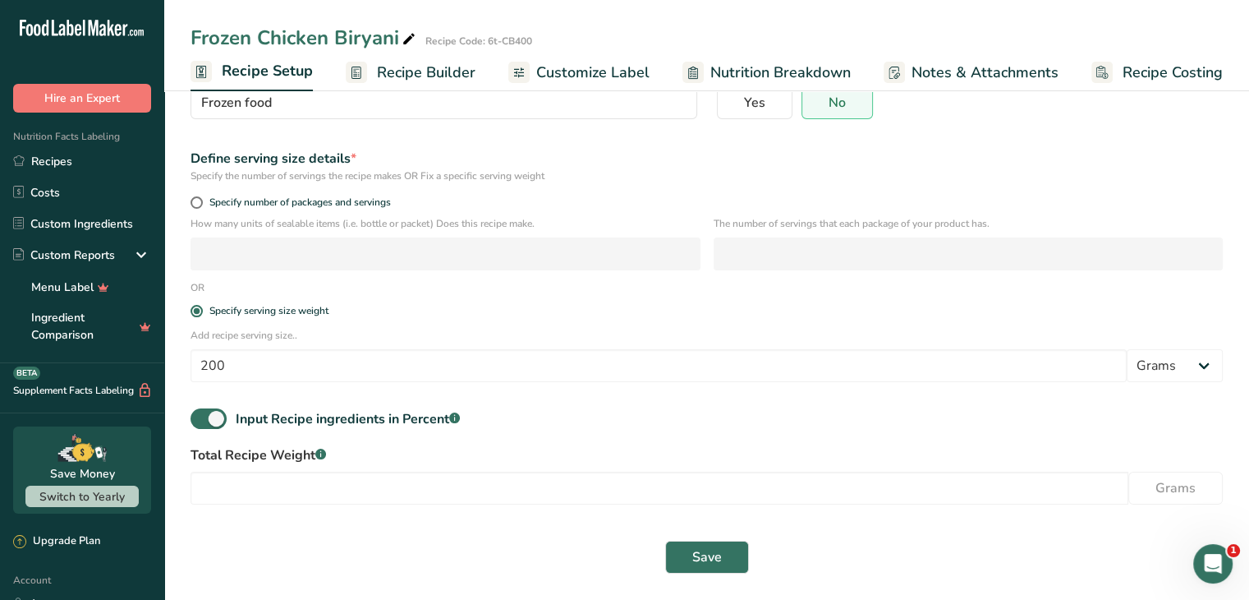
click at [348, 453] on label "Total Recipe Weight .a-a{fill:#347362;}.b-a{fill:#fff;}" at bounding box center [707, 455] width 1033 height 20
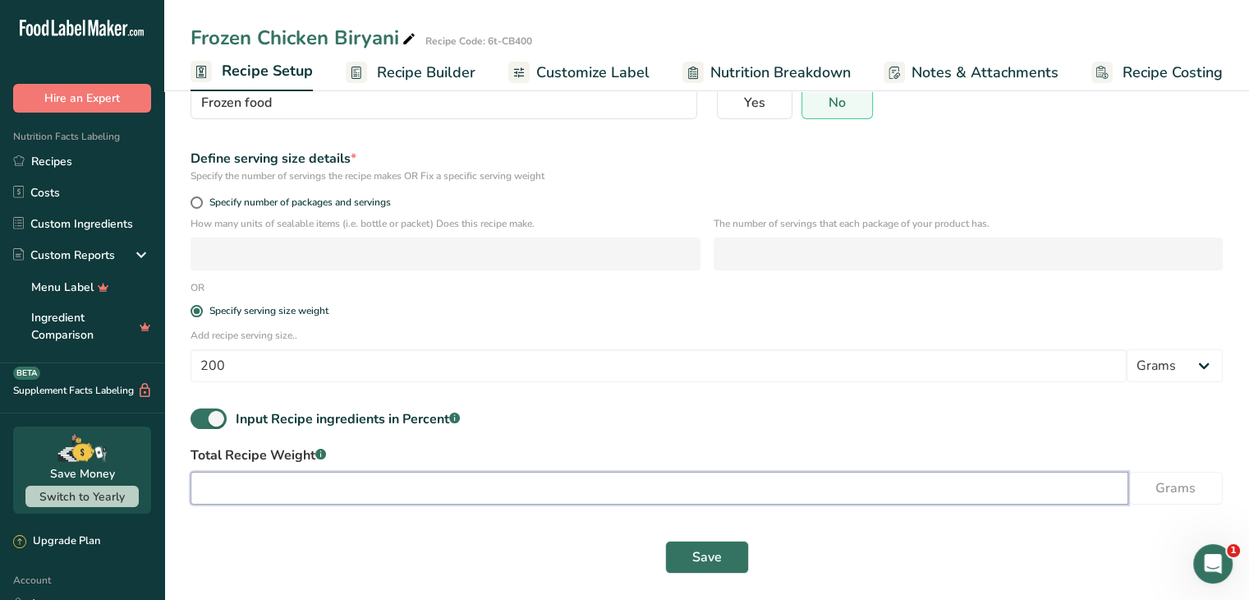
click at [317, 481] on input "number" at bounding box center [660, 488] width 938 height 33
type input "400"
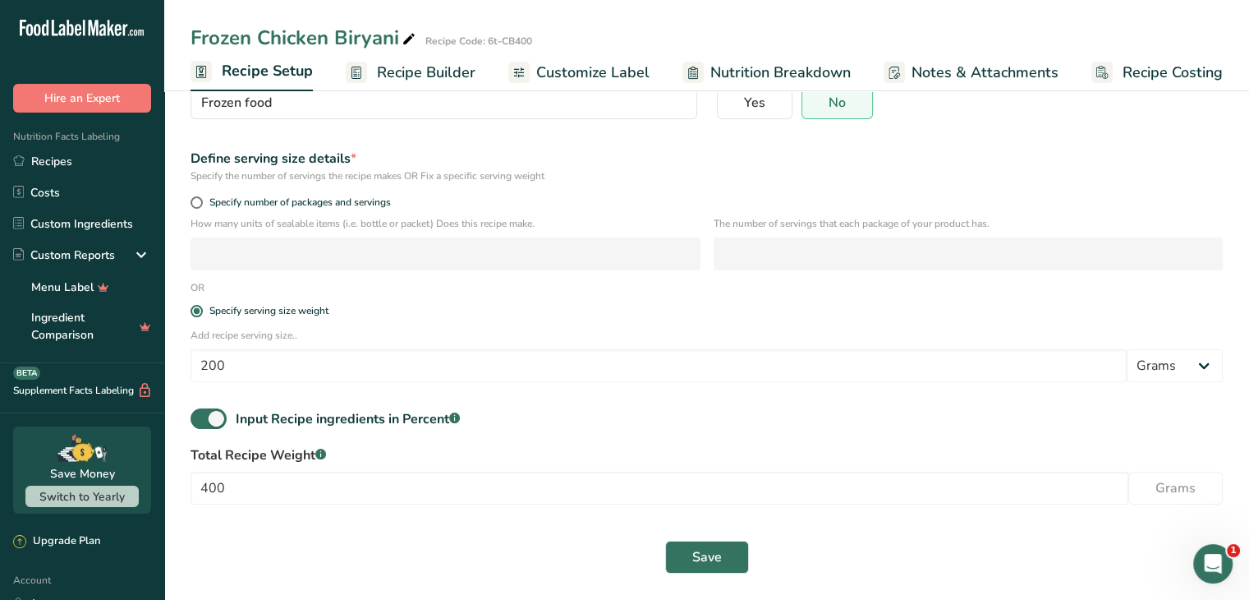
click at [501, 566] on div "Save" at bounding box center [707, 557] width 1033 height 33
click at [716, 553] on span "Save" at bounding box center [708, 557] width 30 height 20
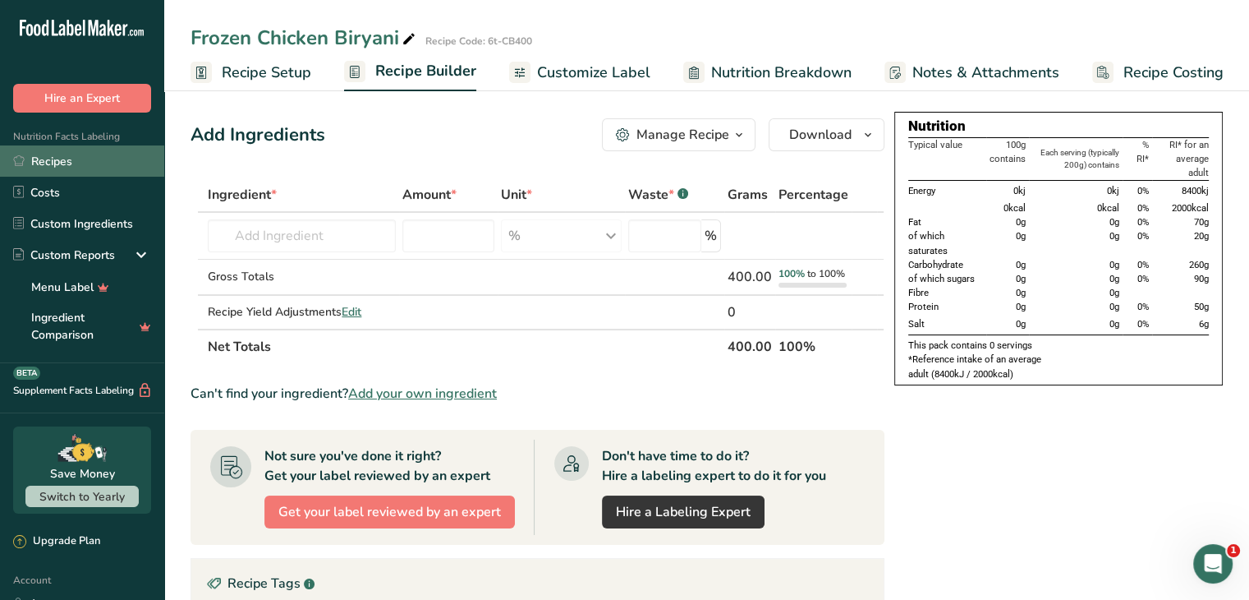
click at [65, 165] on link "Recipes" at bounding box center [82, 160] width 164 height 31
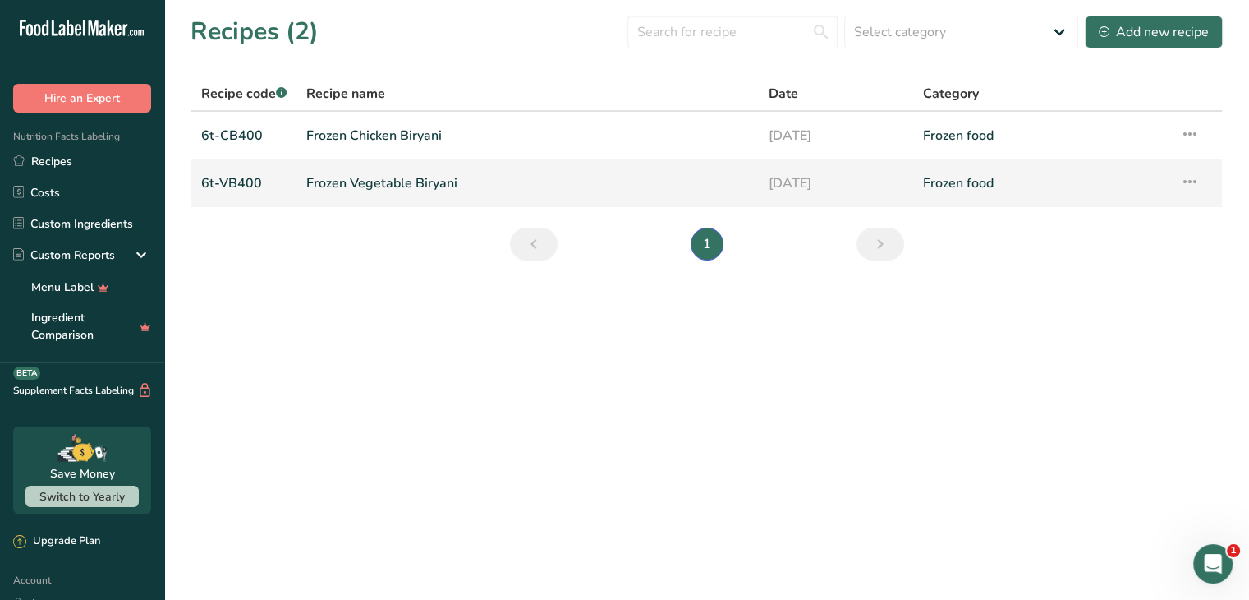
click at [402, 194] on link "Frozen Vegetable Biryani" at bounding box center [527, 183] width 443 height 35
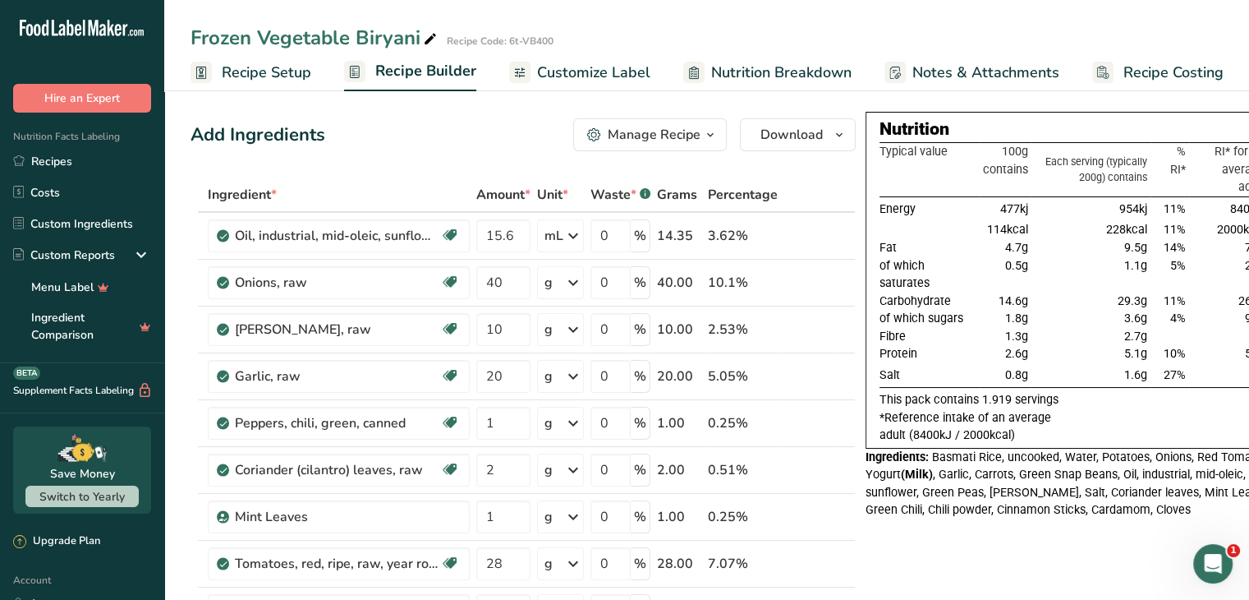
click at [286, 73] on span "Recipe Setup" at bounding box center [267, 73] width 90 height 22
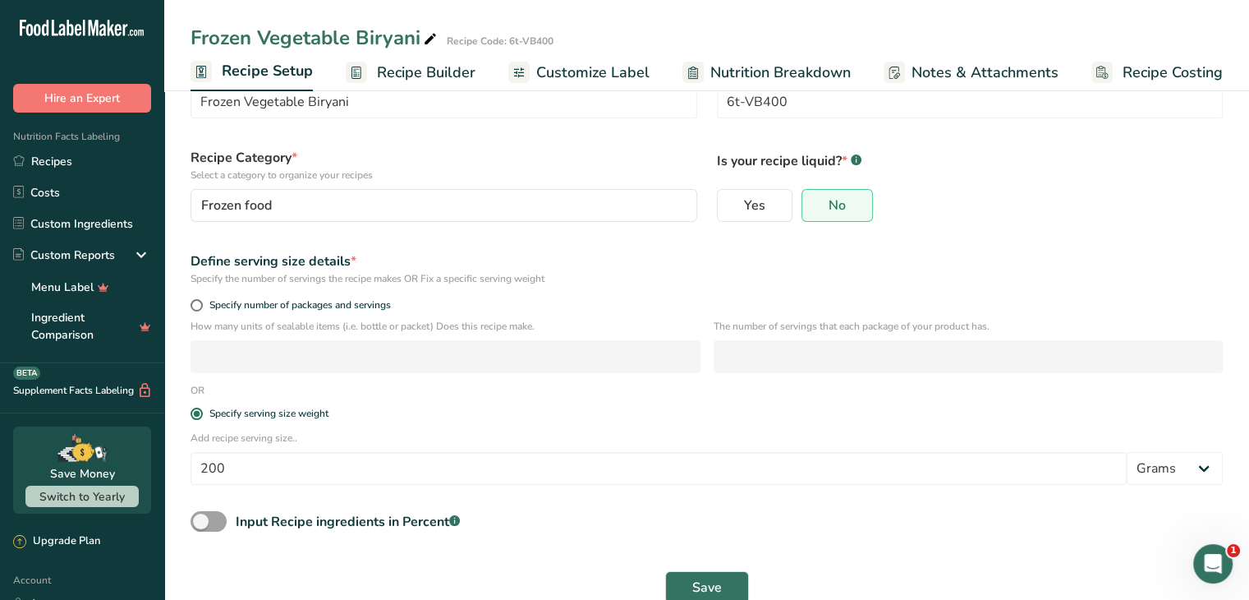
scroll to position [100, 0]
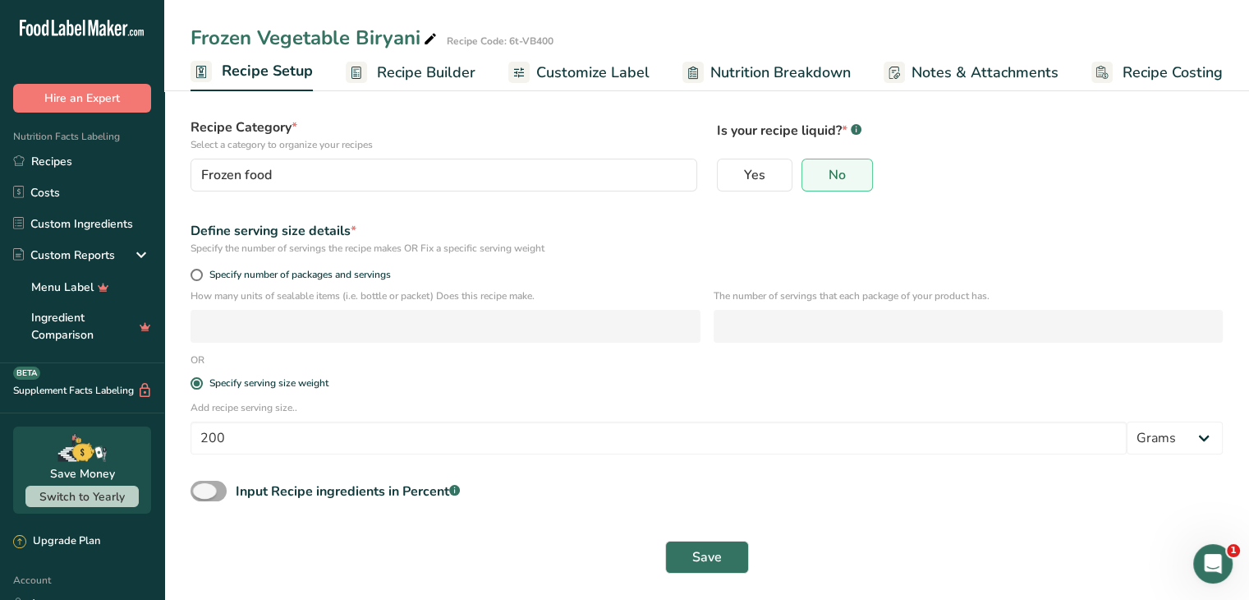
click at [227, 489] on span "Input Recipe ingredients in Percent .a-a{fill:#347362;}.b-a{fill:#fff;}" at bounding box center [343, 491] width 233 height 20
click at [201, 489] on input "Input Recipe ingredients in Percent .a-a{fill:#347362;}.b-a{fill:#fff;}" at bounding box center [196, 490] width 11 height 11
checkbox input "true"
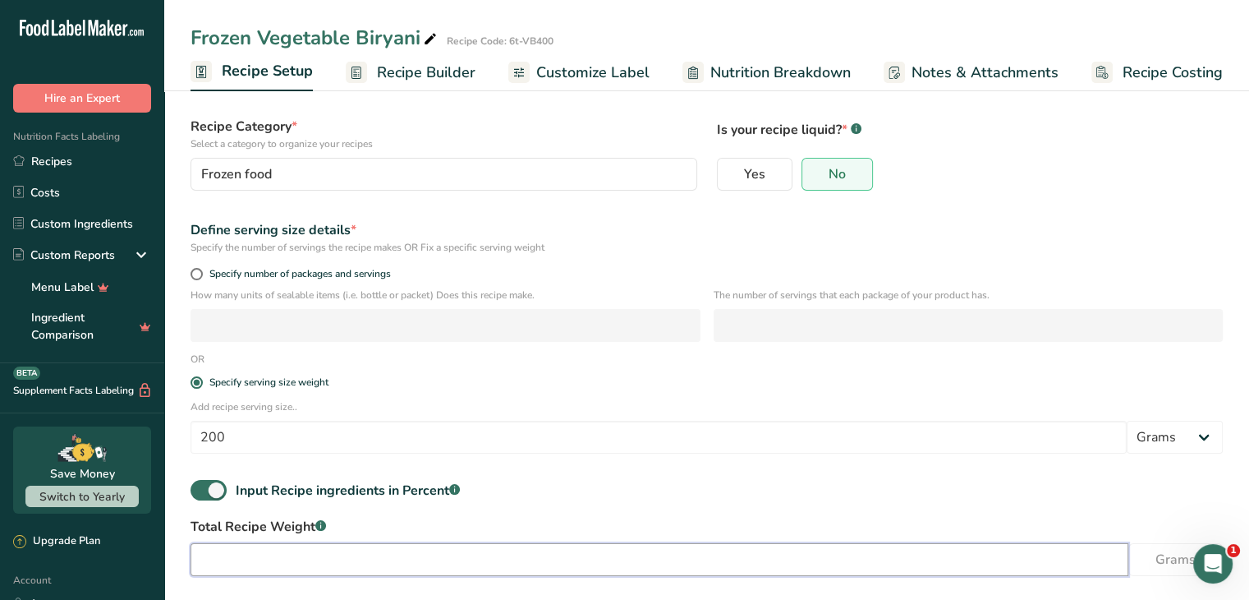
click at [389, 563] on input "number" at bounding box center [660, 559] width 938 height 33
type input "400"
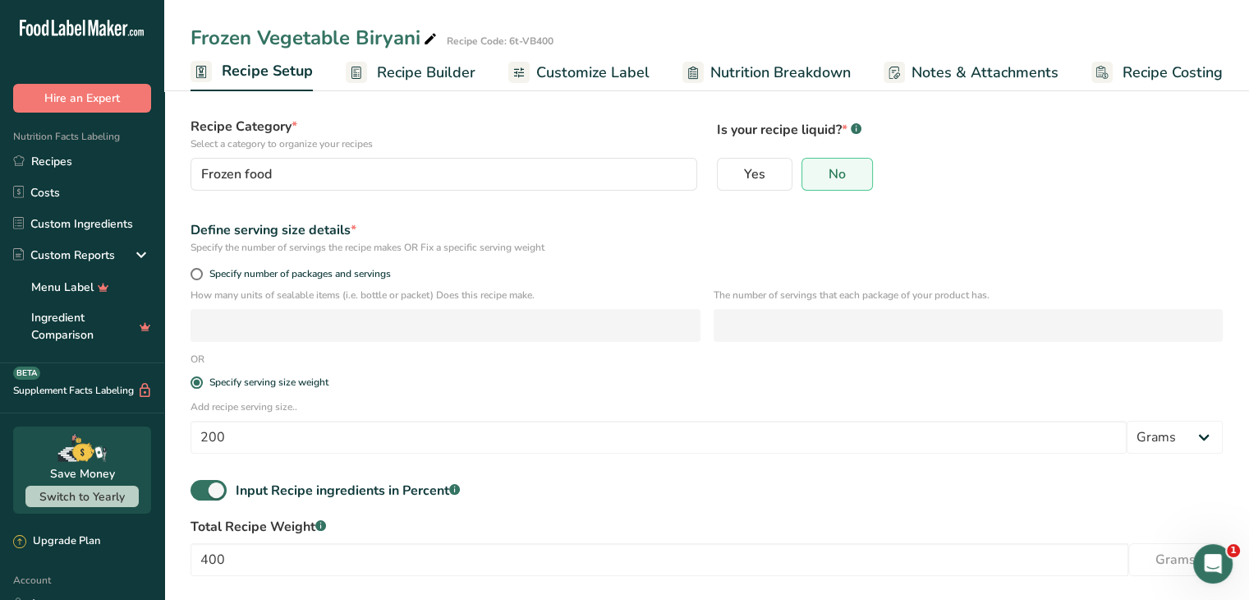
click at [997, 489] on div "Input Recipe ingredients in Percent .a-a{fill:#347362;}.b-a{fill:#fff;}" at bounding box center [707, 497] width 1052 height 34
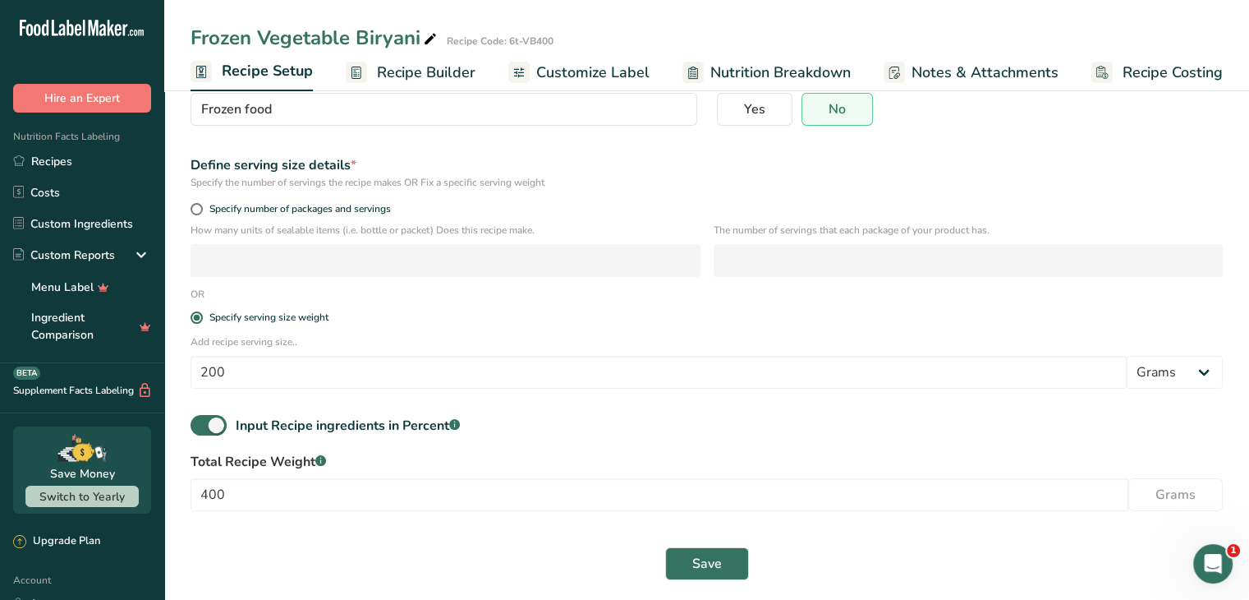
scroll to position [166, 0]
click at [709, 559] on span "Save" at bounding box center [708, 563] width 30 height 20
click at [700, 565] on span "Save" at bounding box center [708, 563] width 30 height 20
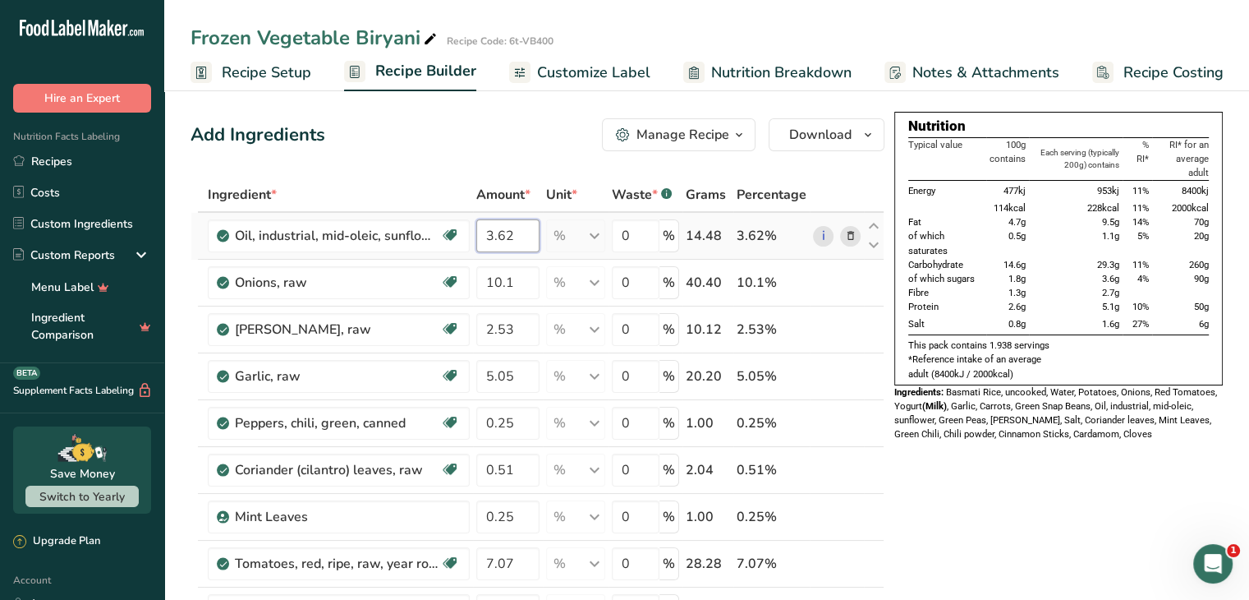
click at [517, 237] on input "3.62" at bounding box center [507, 235] width 63 height 33
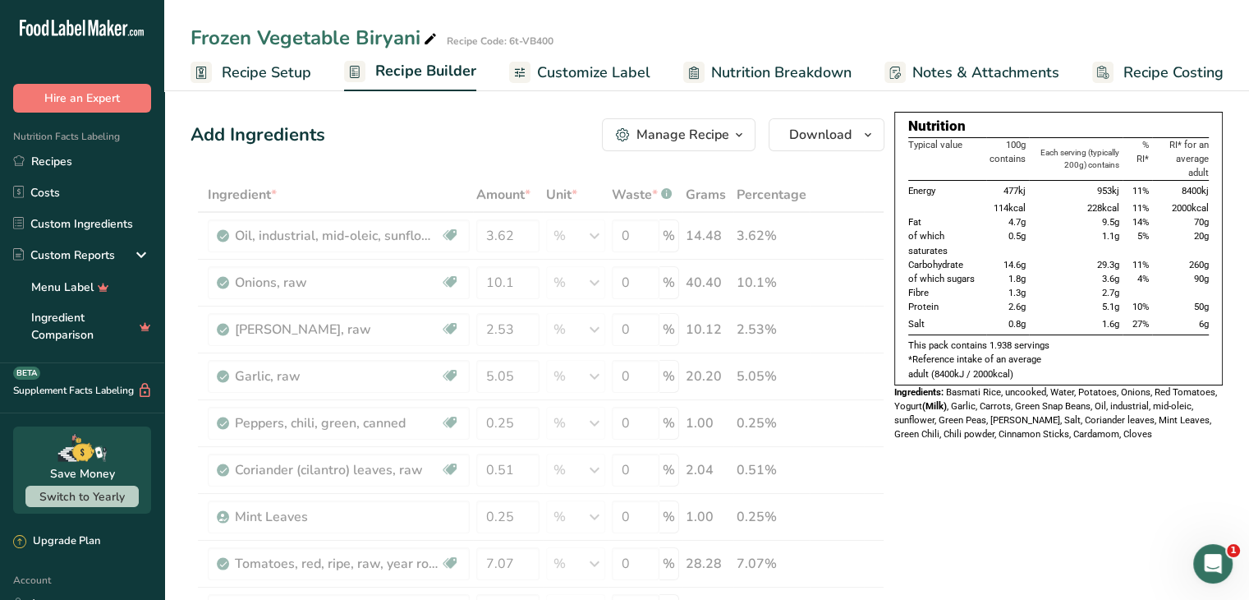
click at [517, 131] on div "Add Ingredients Manage Recipe Delete Recipe Duplicate Recipe Scale Recipe Save …" at bounding box center [538, 134] width 694 height 33
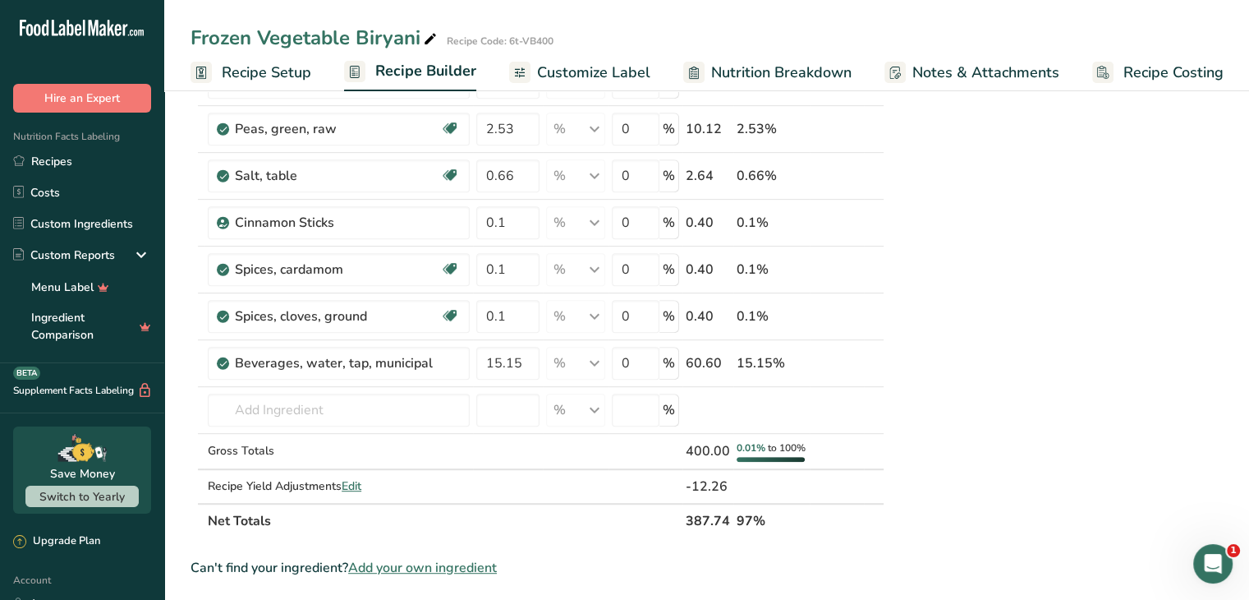
scroll to position [765, 0]
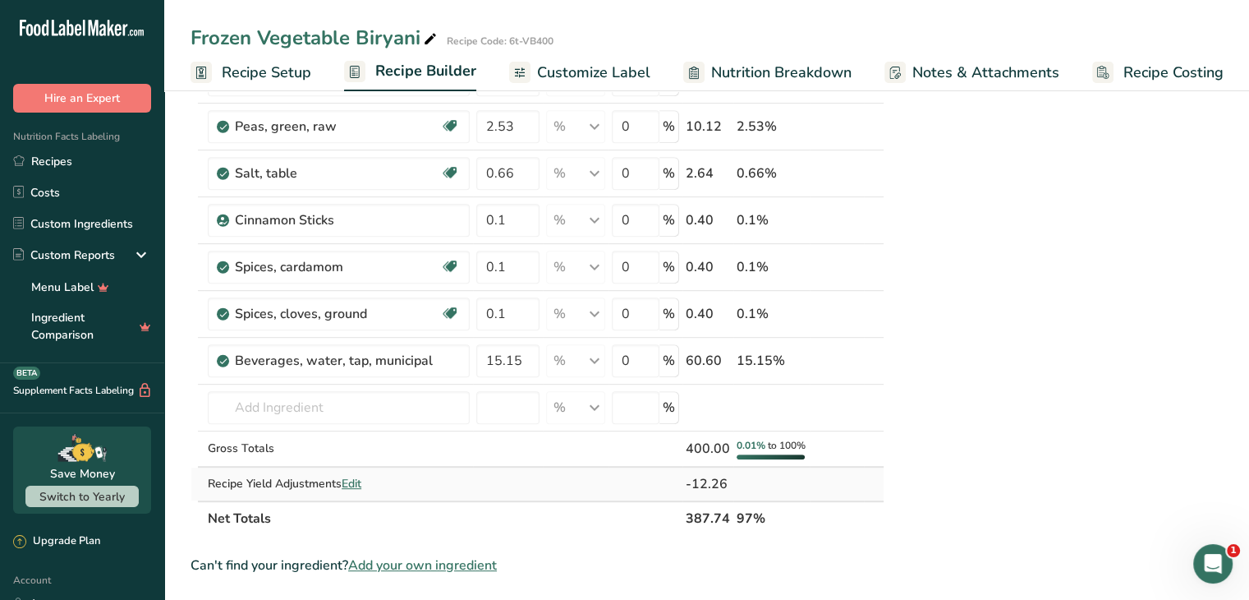
click at [352, 490] on span "Edit" at bounding box center [352, 484] width 20 height 16
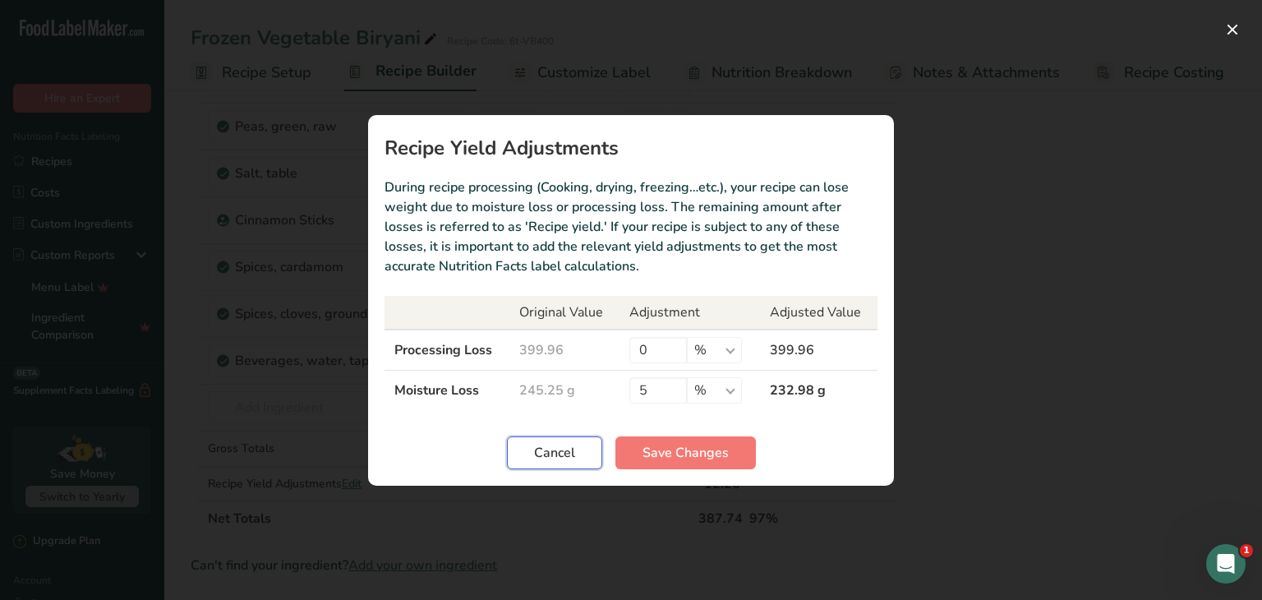
click at [570, 457] on span "Cancel" at bounding box center [554, 453] width 41 height 20
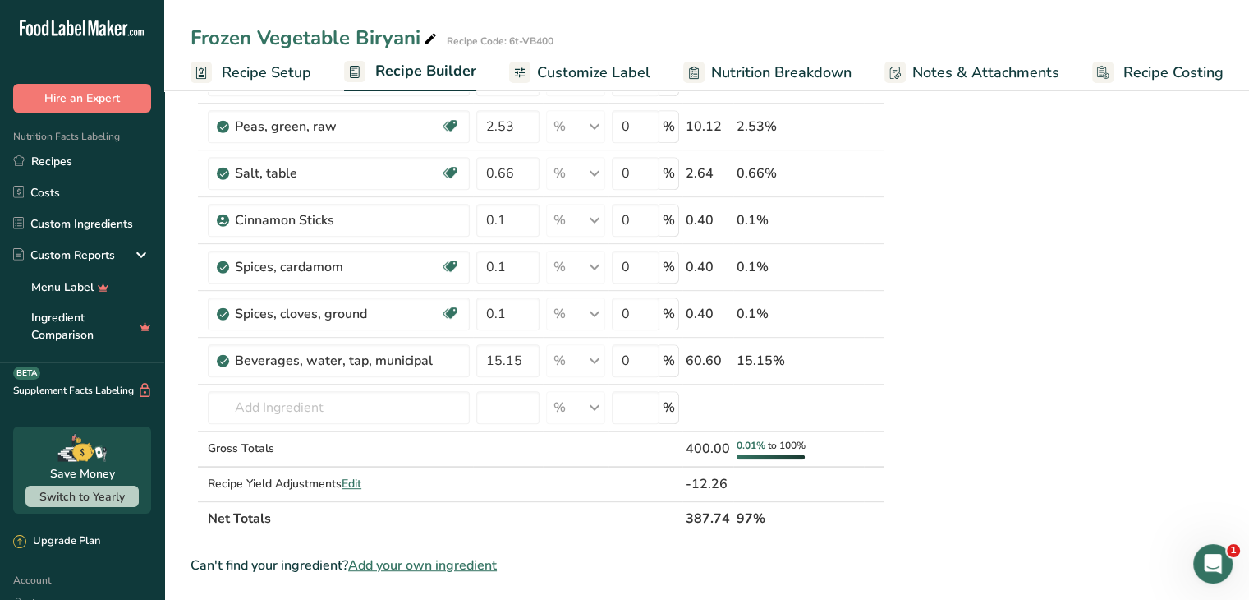
click at [232, 80] on span "Recipe Setup" at bounding box center [267, 73] width 90 height 22
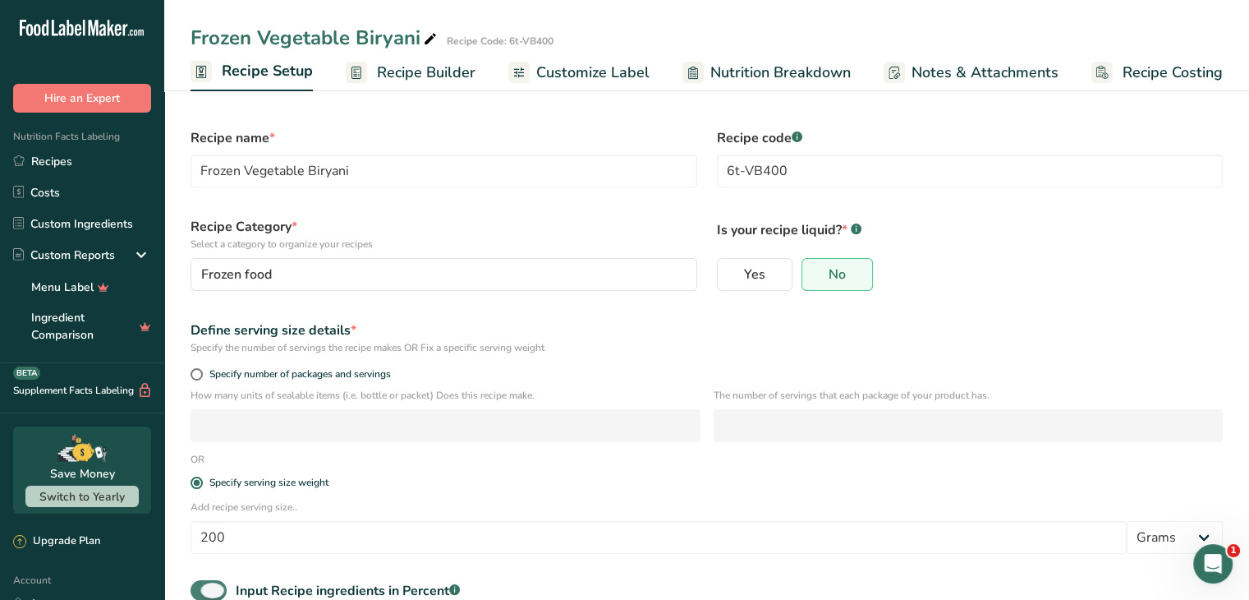
click at [206, 590] on span at bounding box center [209, 590] width 36 height 21
click at [201, 590] on input "Input Recipe ingredients in Percent .a-a{fill:#347362;}.b-a{fill:#fff;}" at bounding box center [196, 590] width 11 height 11
checkbox input "false"
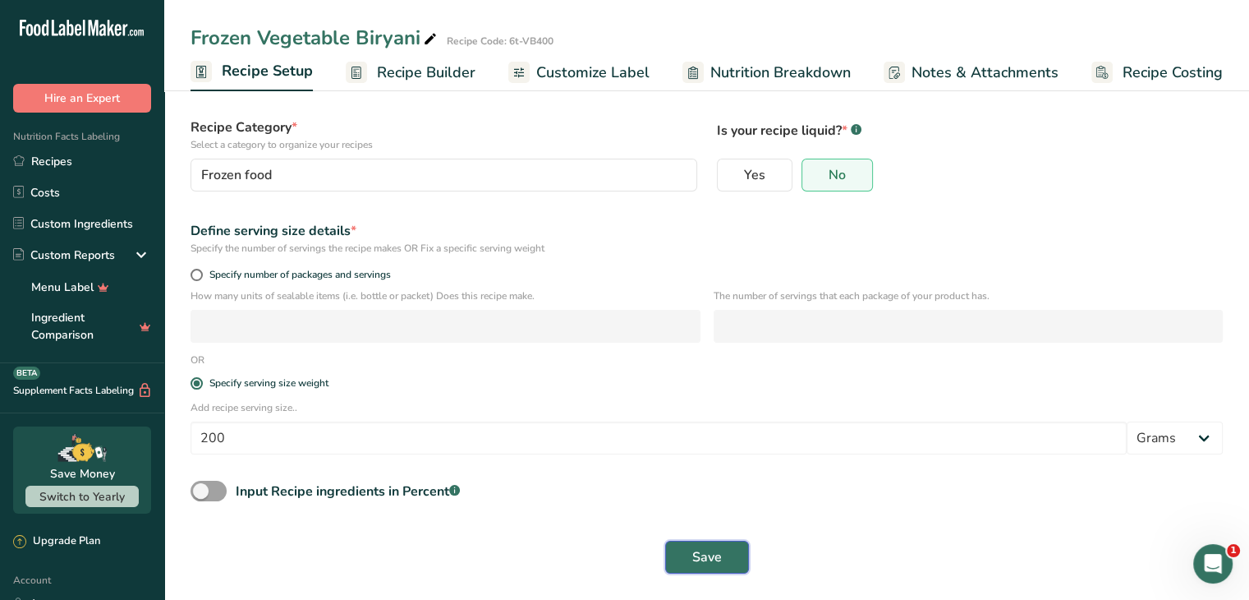
click at [699, 551] on span "Save" at bounding box center [708, 557] width 30 height 20
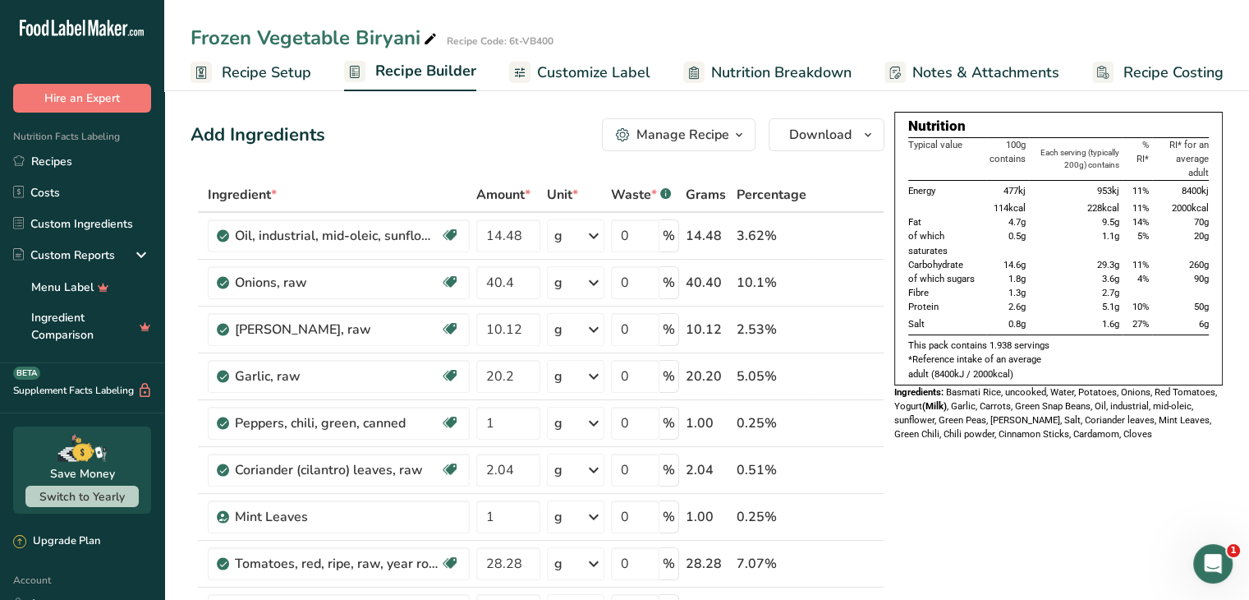
click at [281, 76] on span "Recipe Setup" at bounding box center [267, 73] width 90 height 22
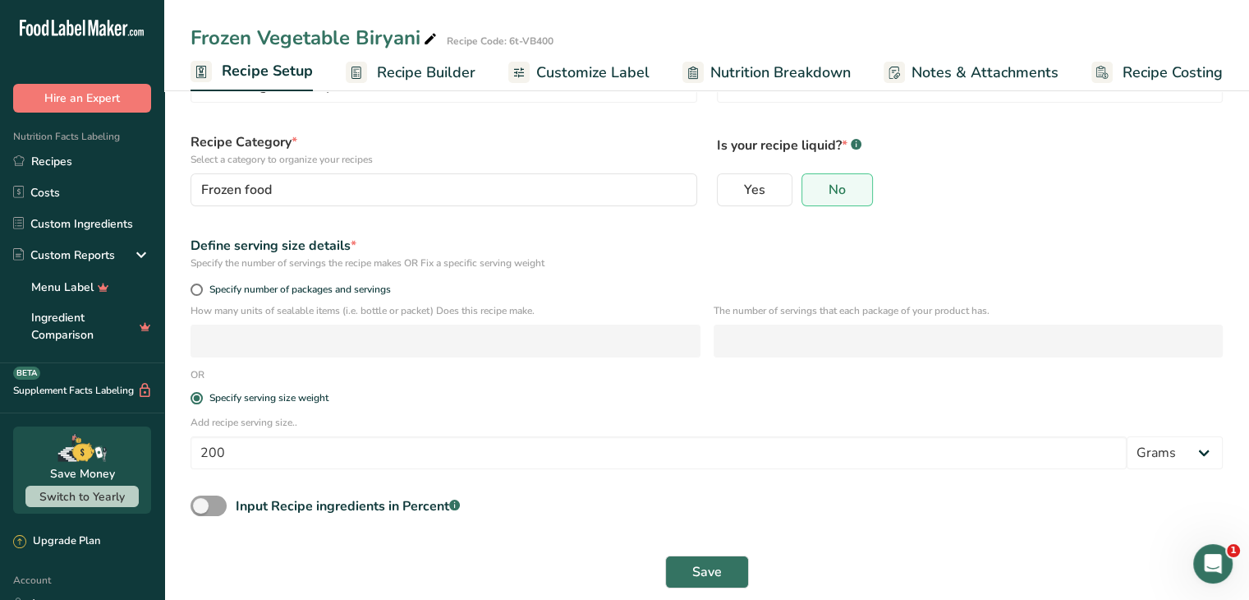
scroll to position [100, 0]
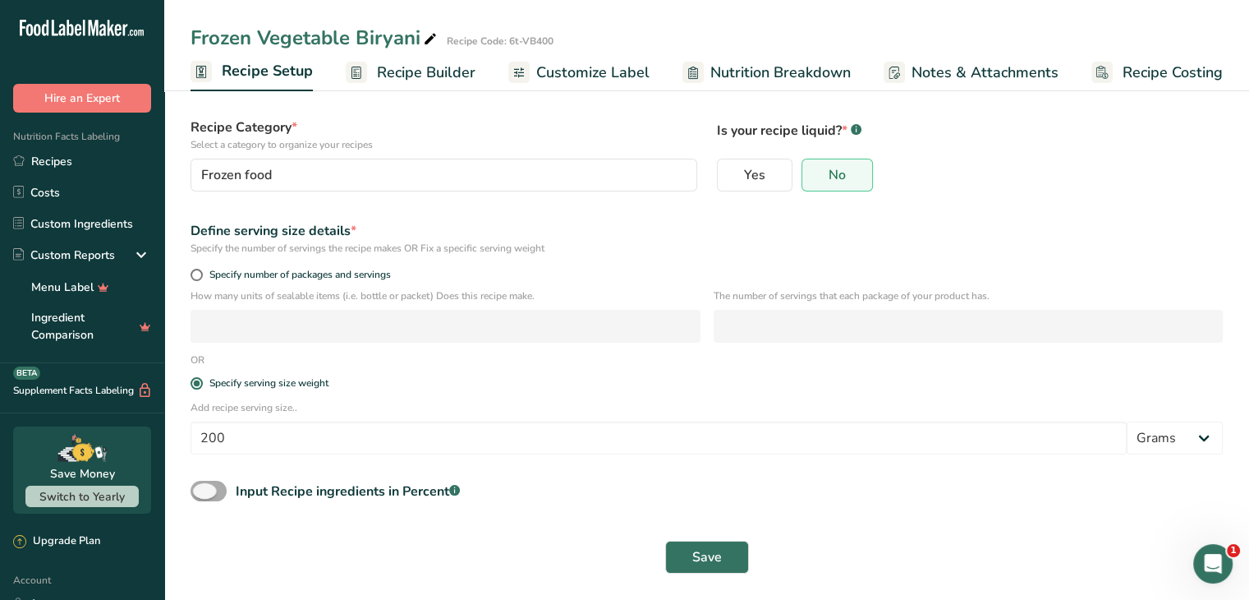
click at [217, 494] on span at bounding box center [209, 491] width 36 height 21
click at [201, 494] on input "Input Recipe ingredients in Percent .a-a{fill:#347362;}.b-a{fill:#fff;}" at bounding box center [196, 490] width 11 height 11
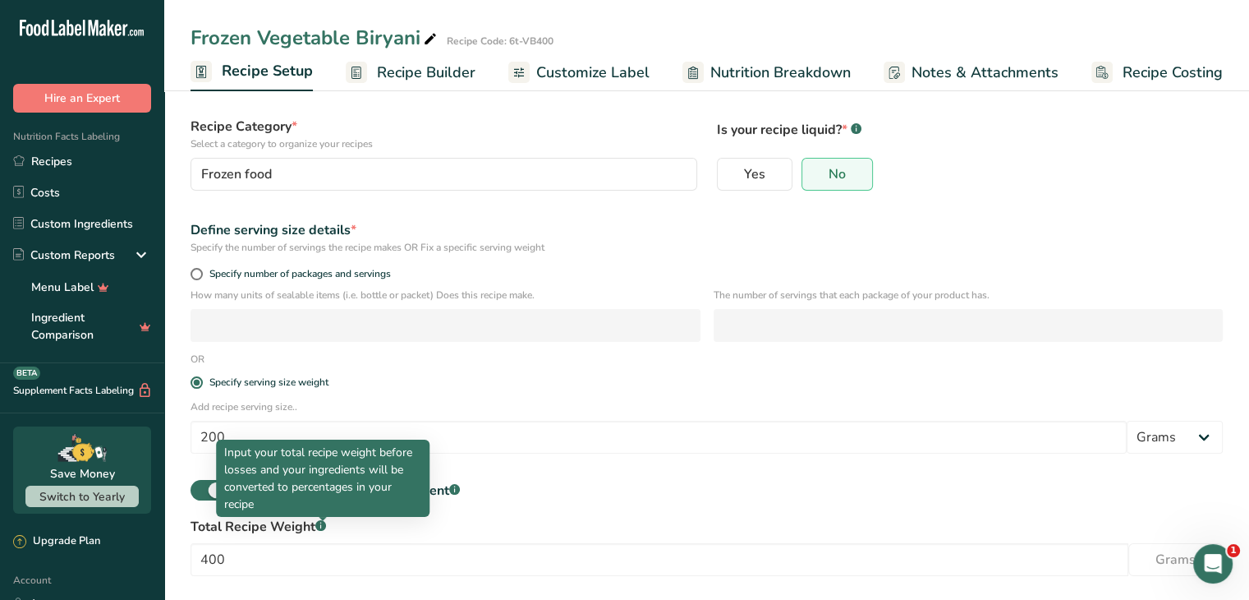
drag, startPoint x: 223, startPoint y: 448, endPoint x: 274, endPoint y: 503, distance: 75.0
click at [274, 503] on div "Input your total recipe weight before losses and your ingredients will be conve…" at bounding box center [323, 477] width 214 height 77
copy p "Input your total recipe weight before losses and your ingredients will be conve…"
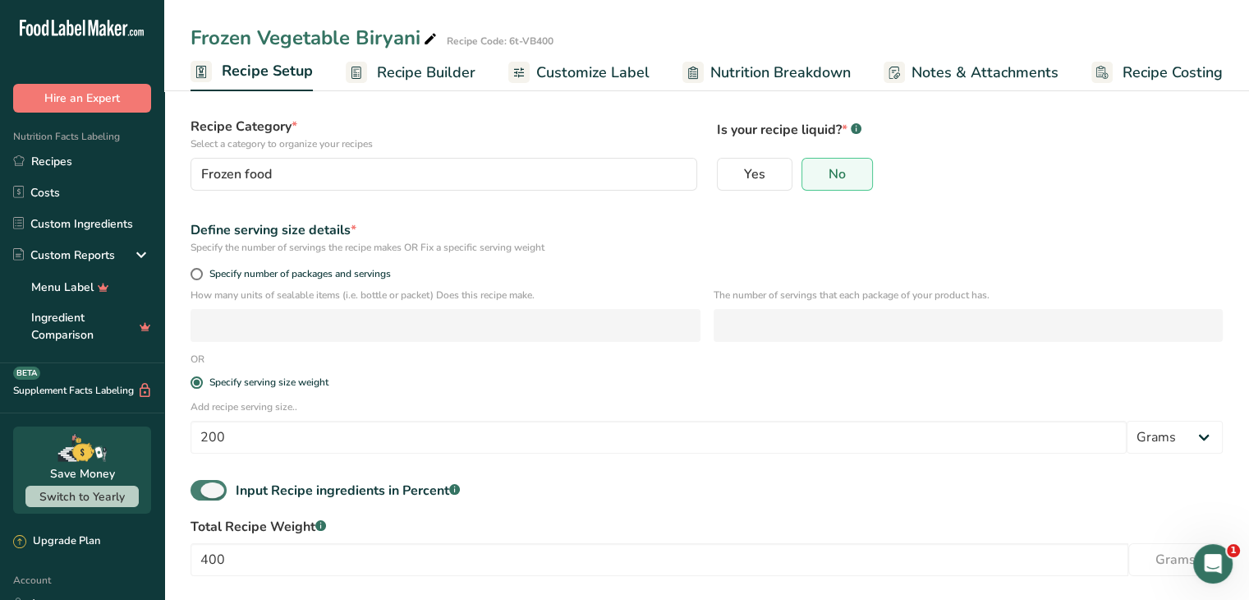
click at [197, 481] on span at bounding box center [209, 490] width 36 height 21
click at [197, 485] on input "Input Recipe ingredients in Percent .a-a{fill:#347362;}.b-a{fill:#fff;}" at bounding box center [196, 490] width 11 height 11
checkbox input "false"
click at [685, 550] on button "Save" at bounding box center [707, 557] width 84 height 33
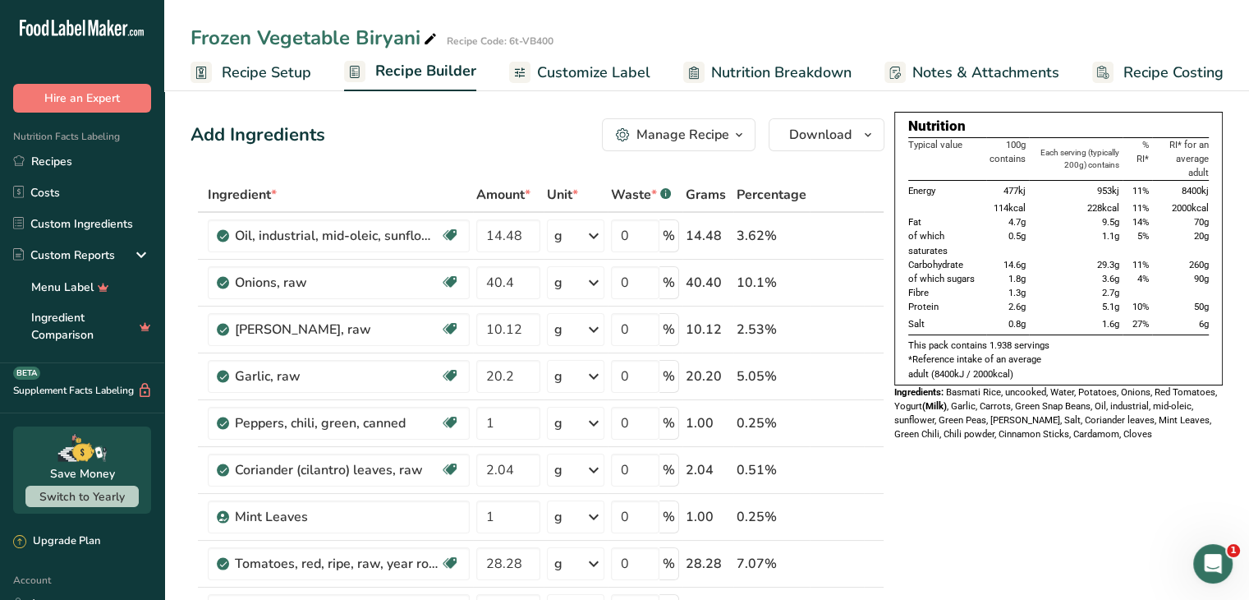
click at [286, 67] on span "Recipe Setup" at bounding box center [267, 73] width 90 height 22
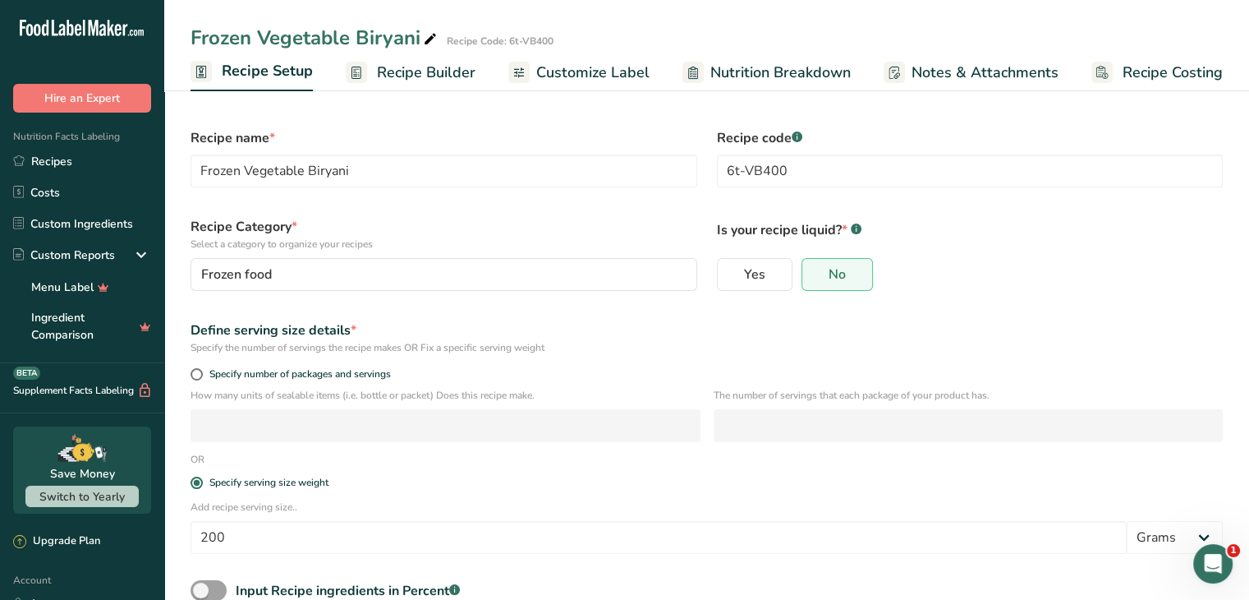
click at [432, 72] on span "Recipe Builder" at bounding box center [426, 73] width 99 height 22
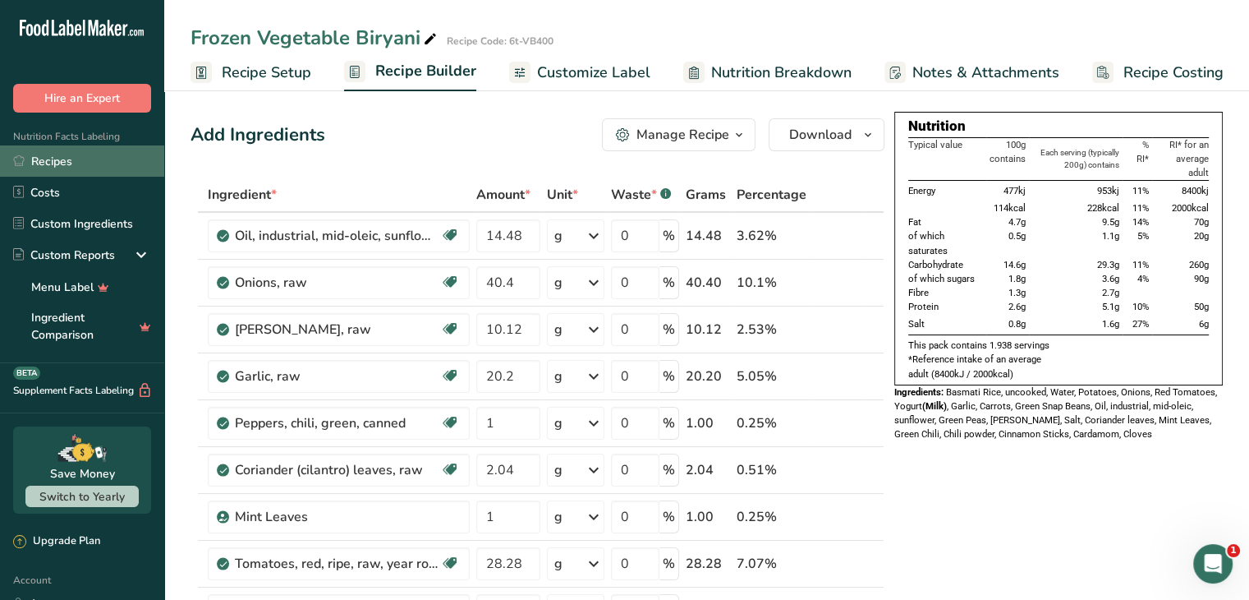
click at [36, 157] on link "Recipes" at bounding box center [82, 160] width 164 height 31
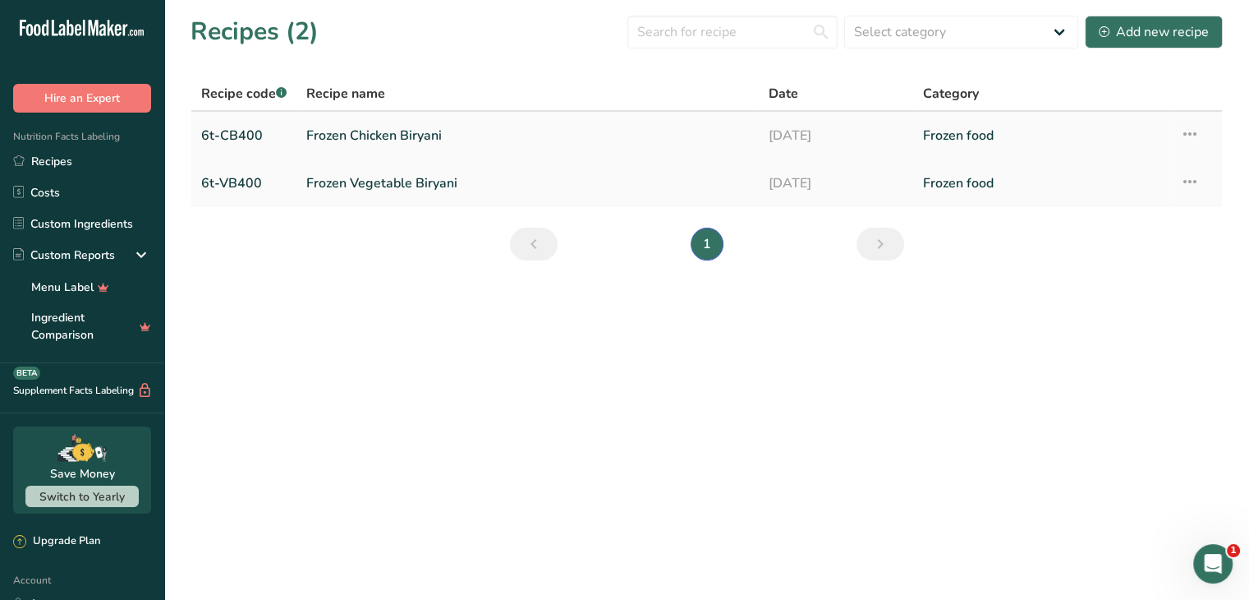
click at [458, 131] on link "Frozen Chicken Biryani" at bounding box center [527, 135] width 443 height 35
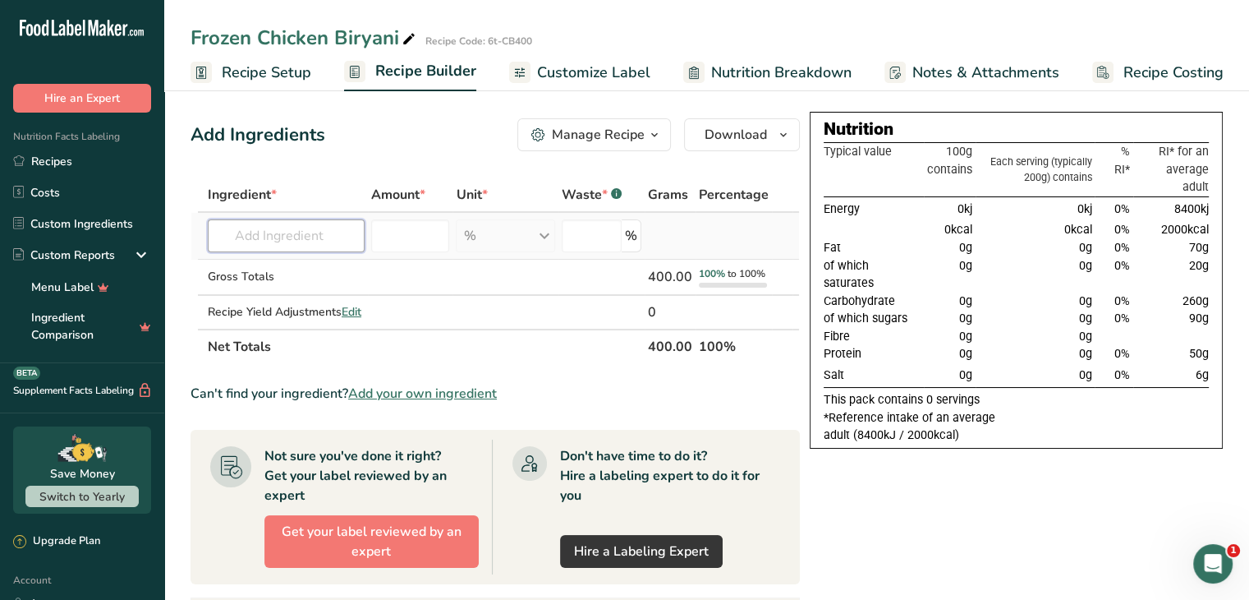
click at [286, 234] on input "text" at bounding box center [286, 235] width 157 height 33
type input "s"
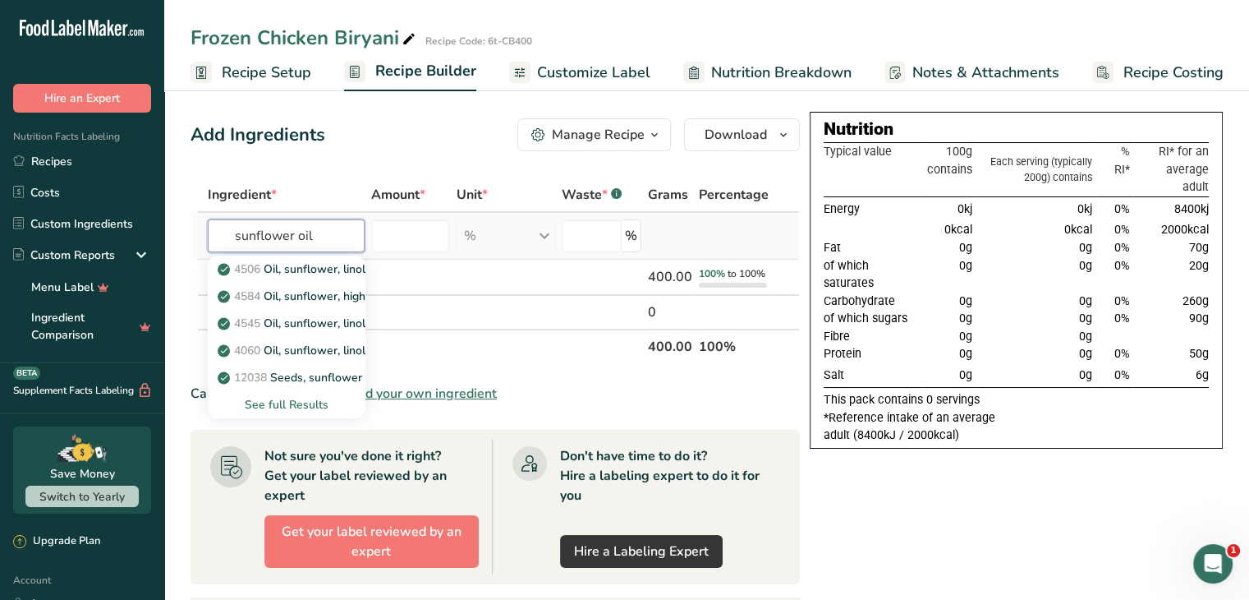
type input "sunflower oil"
click at [278, 407] on div "See full Results" at bounding box center [286, 404] width 131 height 17
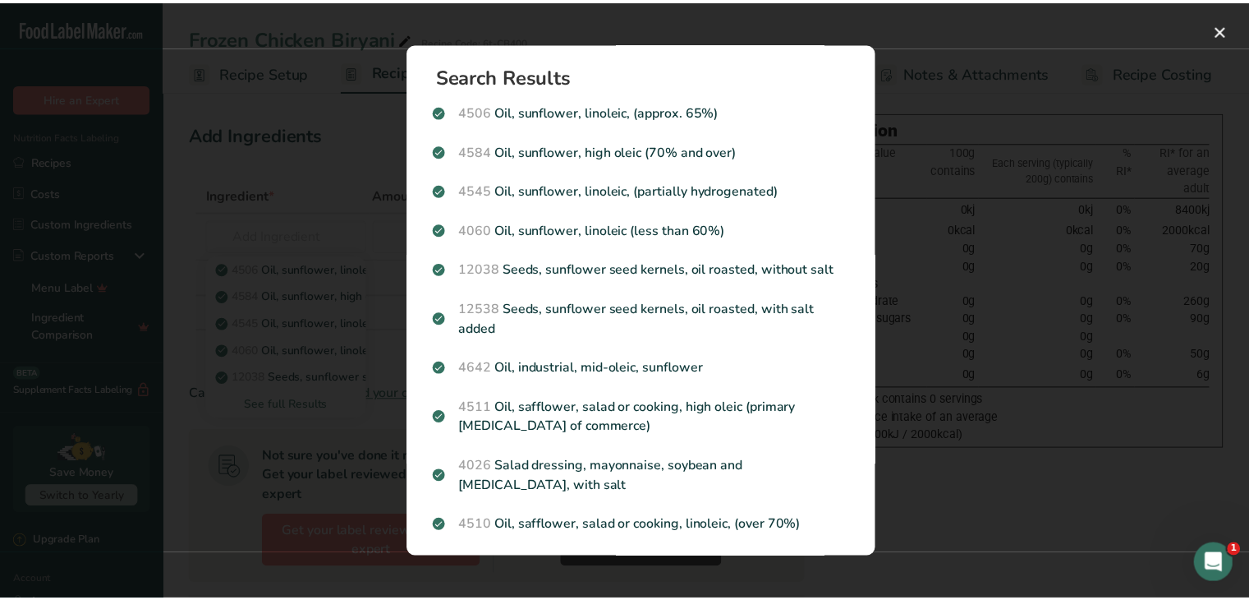
scroll to position [5, 0]
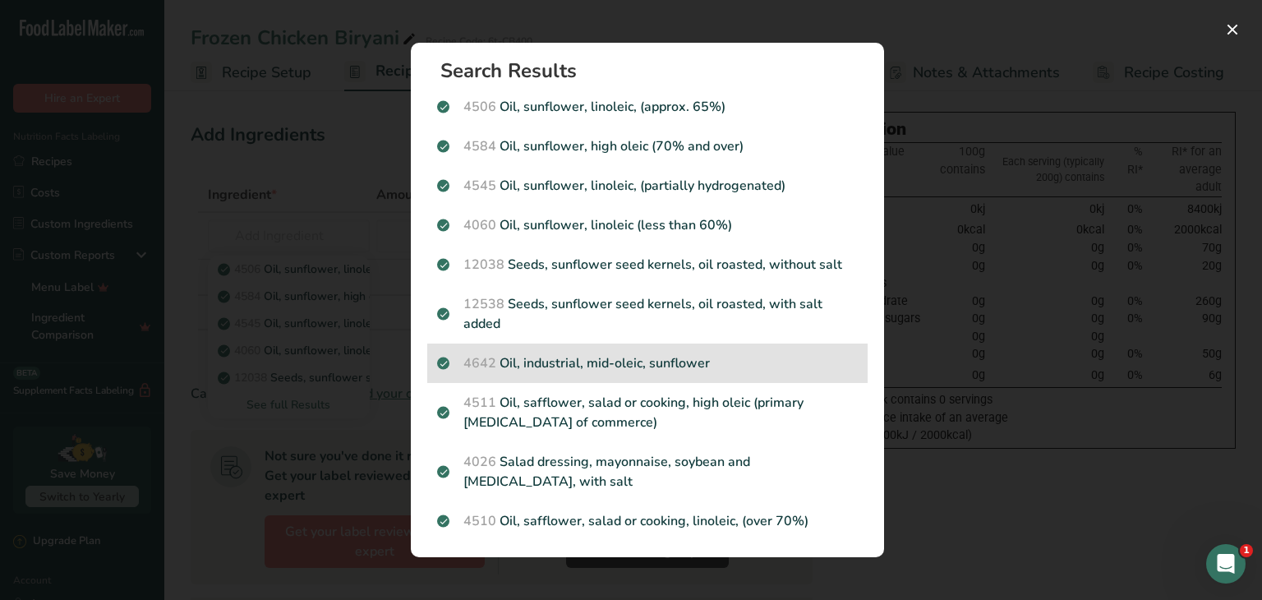
click at [748, 353] on p "4642 Oil, industrial, mid-oleic, sunflower" at bounding box center [647, 363] width 421 height 20
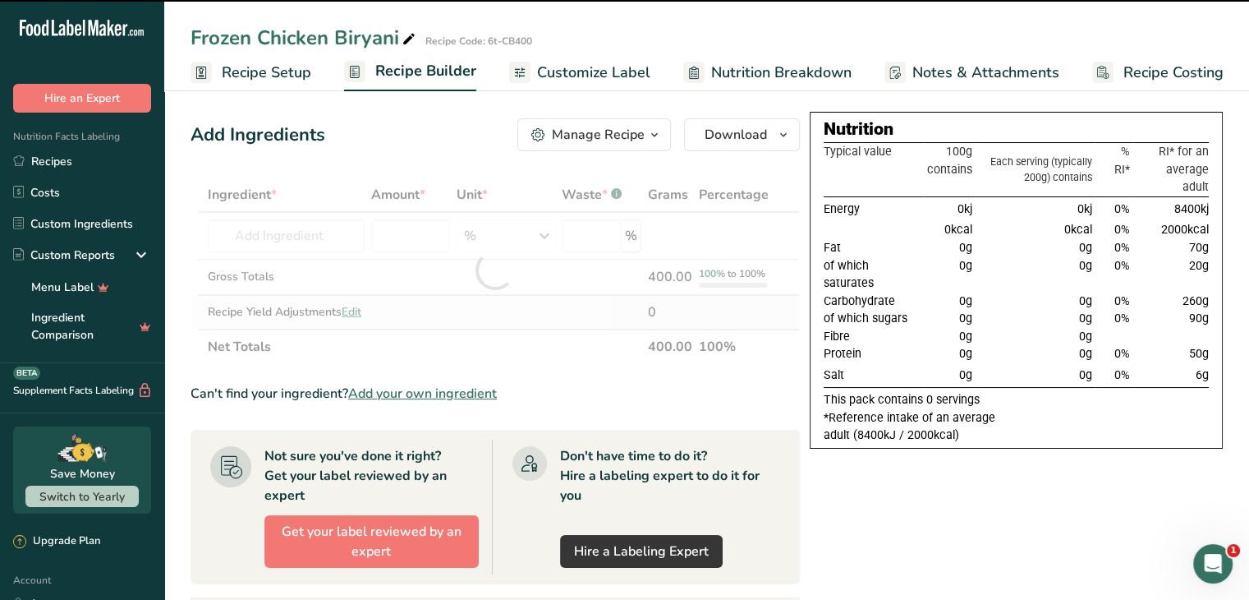
type input "0"
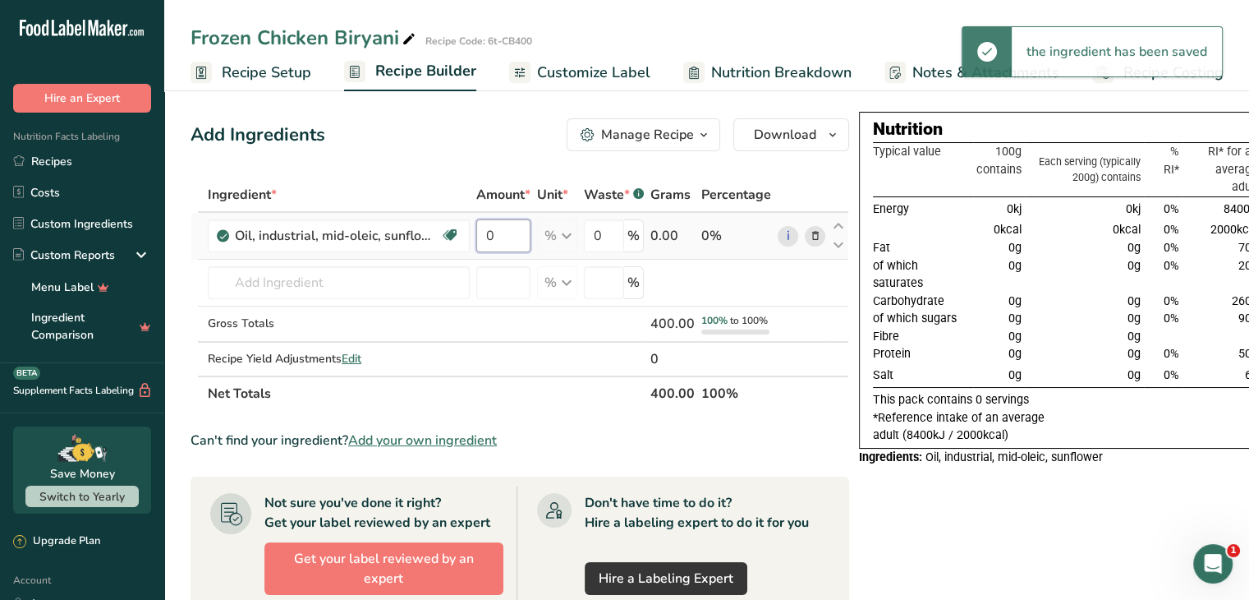
click at [509, 233] on input "0" at bounding box center [503, 235] width 54 height 33
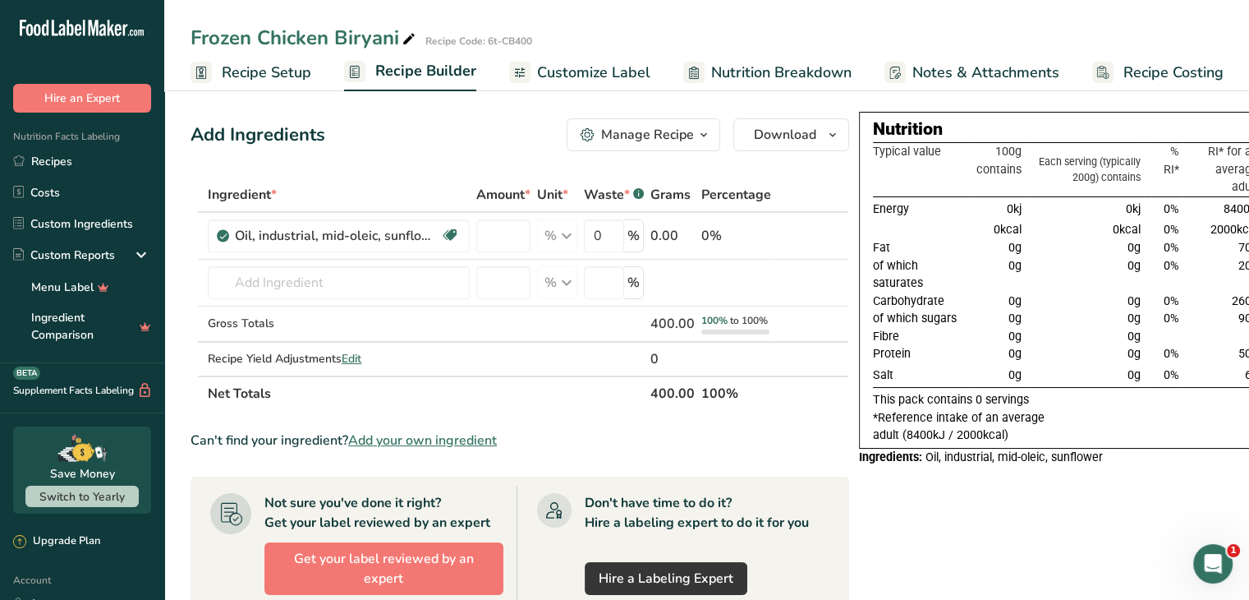
type input "0"
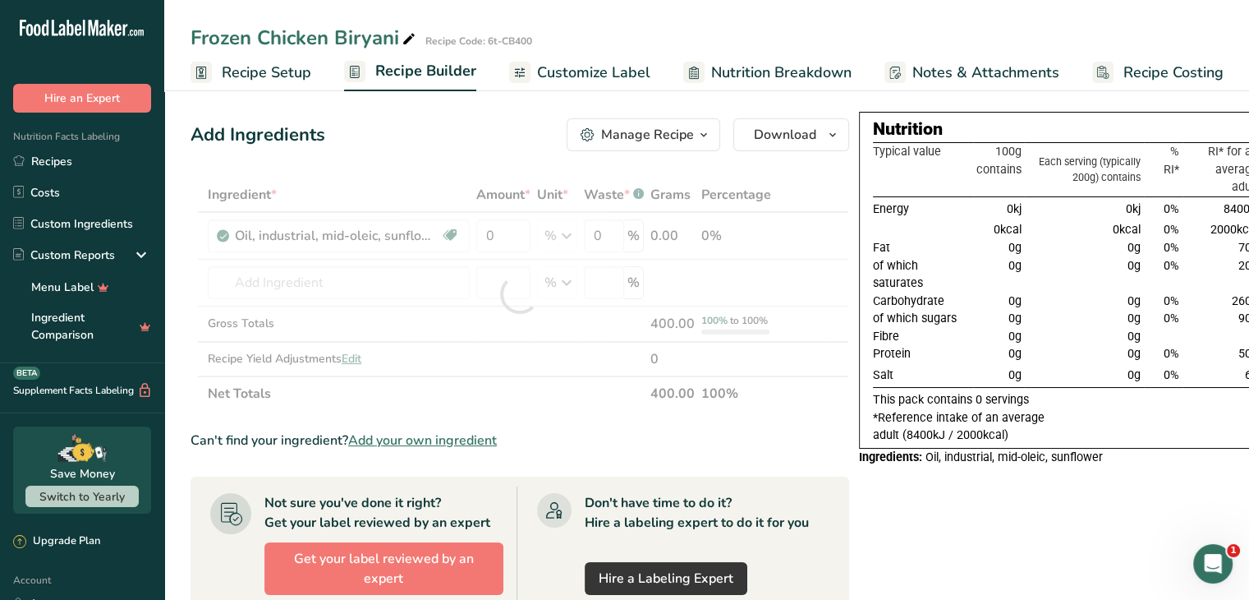
click at [269, 72] on span "Recipe Setup" at bounding box center [267, 73] width 90 height 22
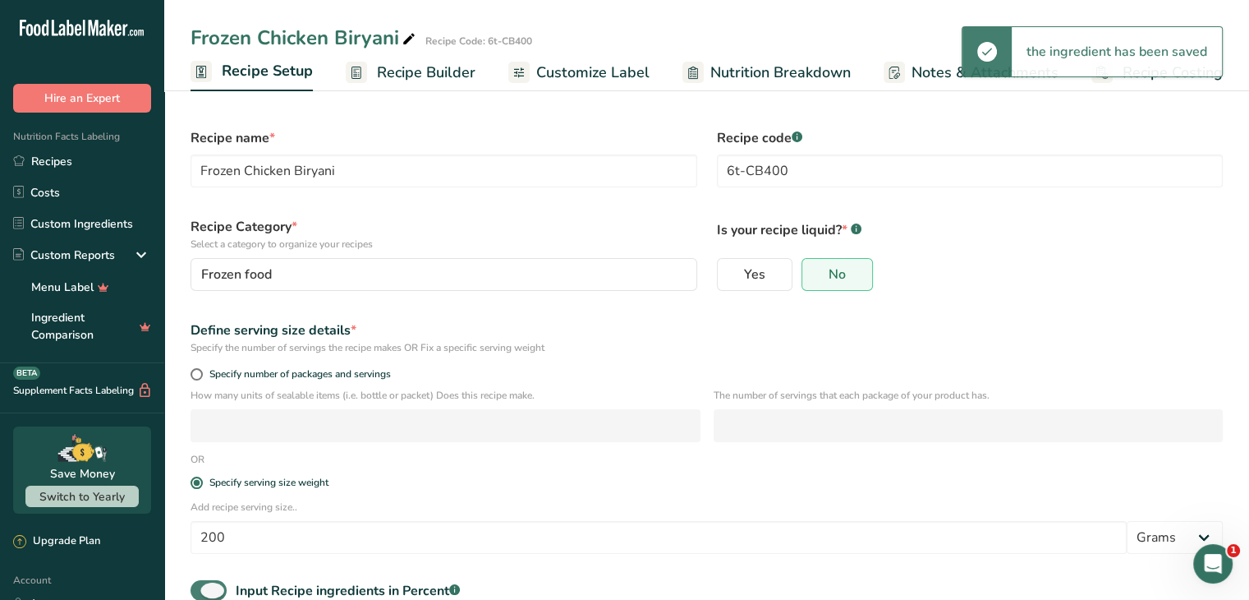
click at [194, 591] on span at bounding box center [209, 590] width 36 height 21
click at [194, 591] on input "Input Recipe ingredients in Percent .a-a{fill:#347362;}.b-a{fill:#fff;}" at bounding box center [196, 590] width 11 height 11
checkbox input "false"
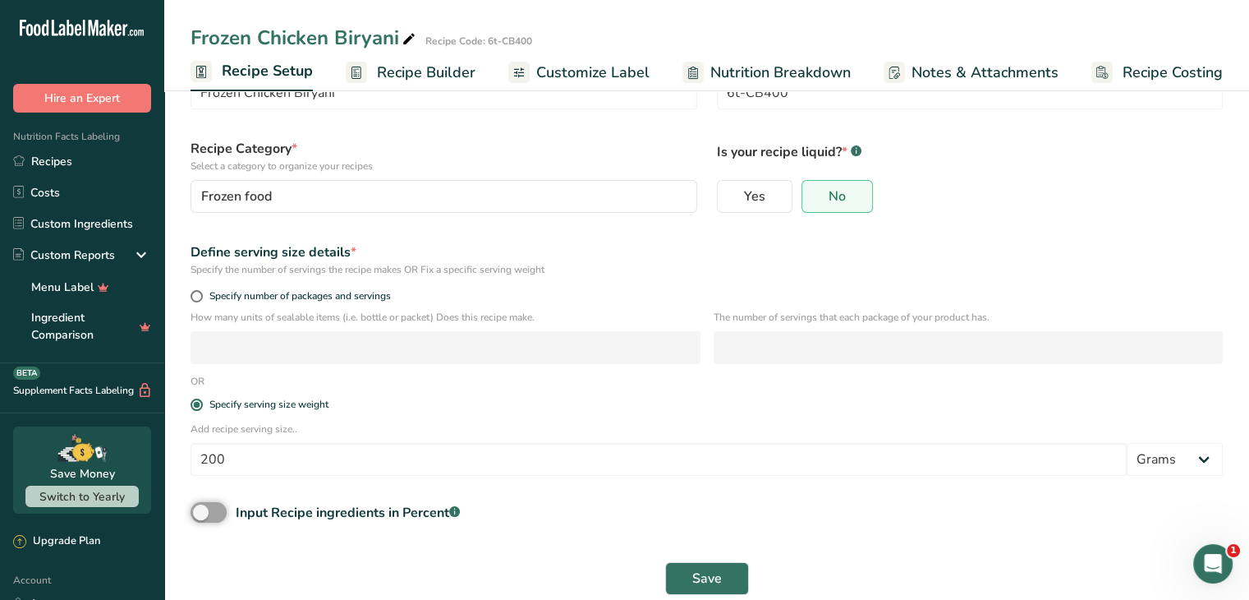
scroll to position [100, 0]
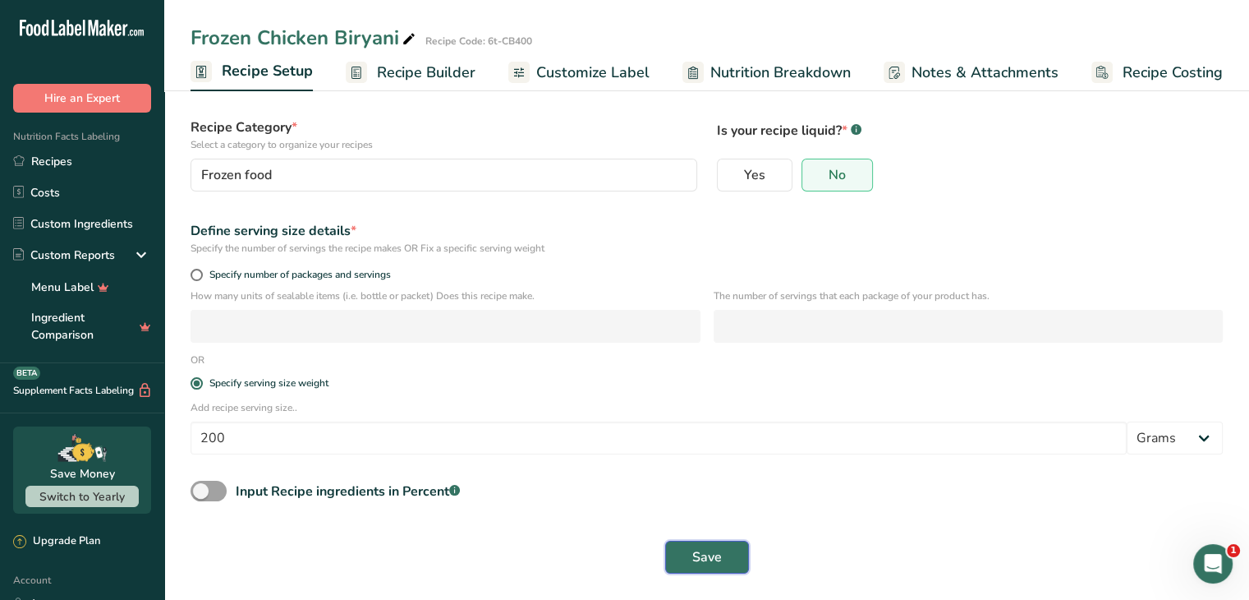
click at [716, 564] on span "Save" at bounding box center [708, 557] width 30 height 20
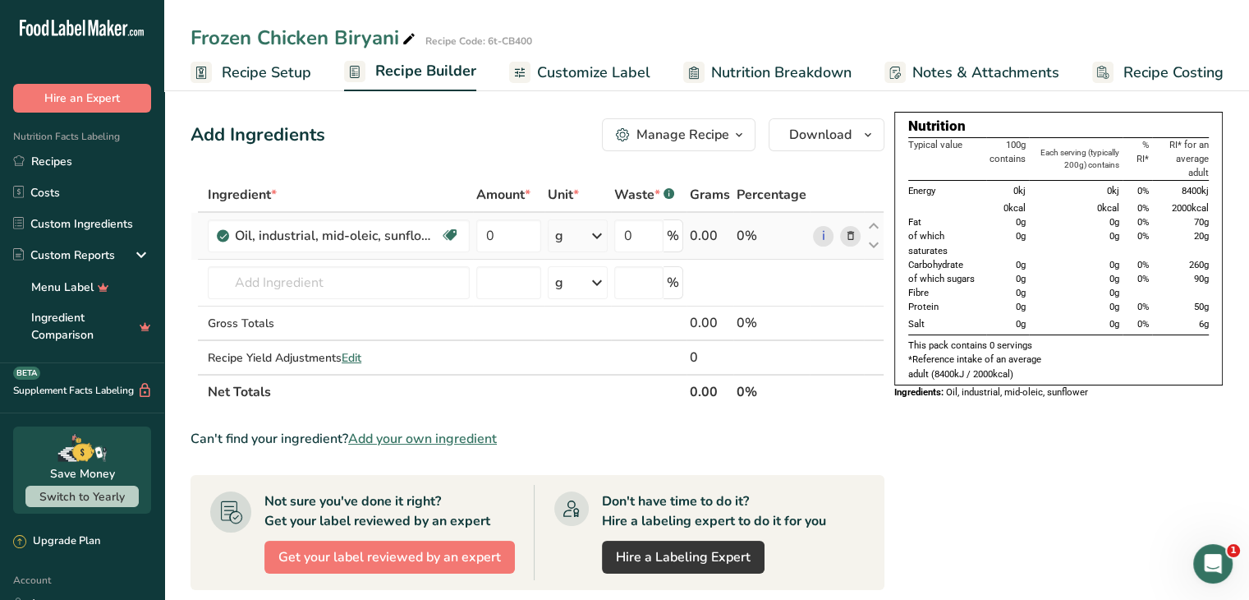
click at [600, 228] on icon at bounding box center [597, 236] width 20 height 30
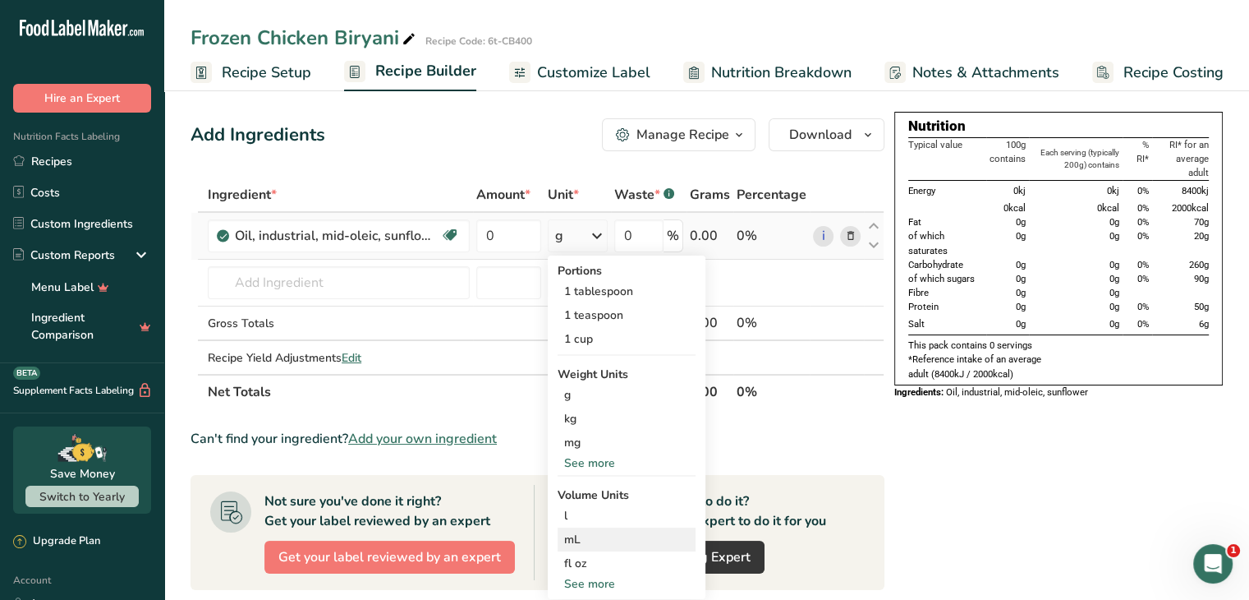
click at [582, 545] on div "mL" at bounding box center [626, 539] width 125 height 17
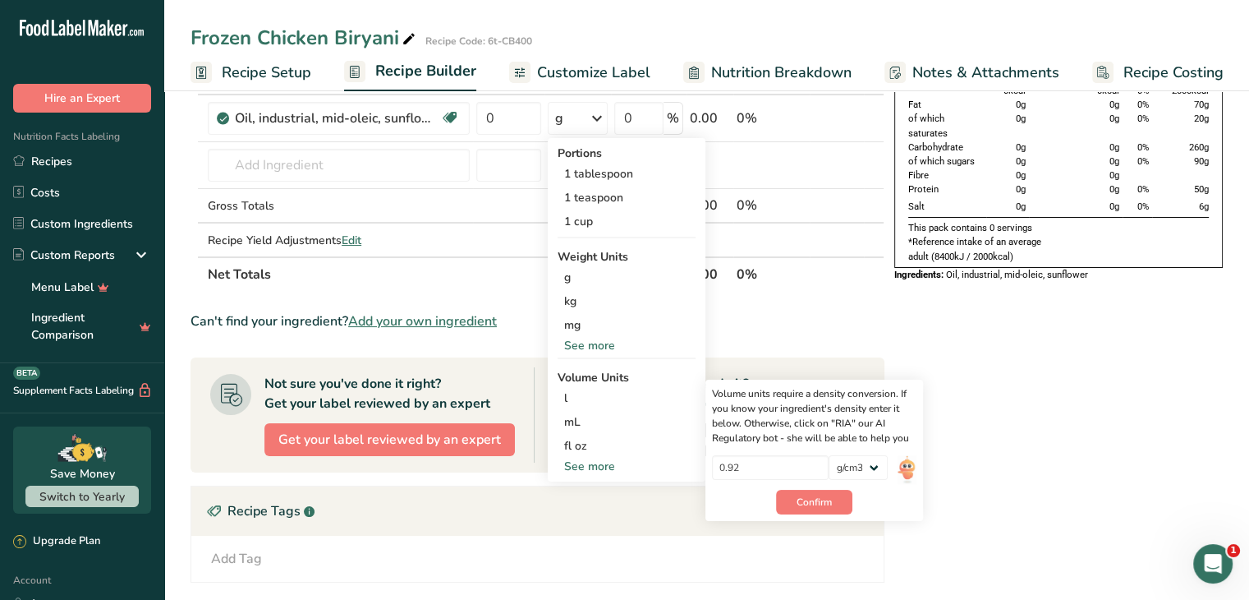
scroll to position [135, 0]
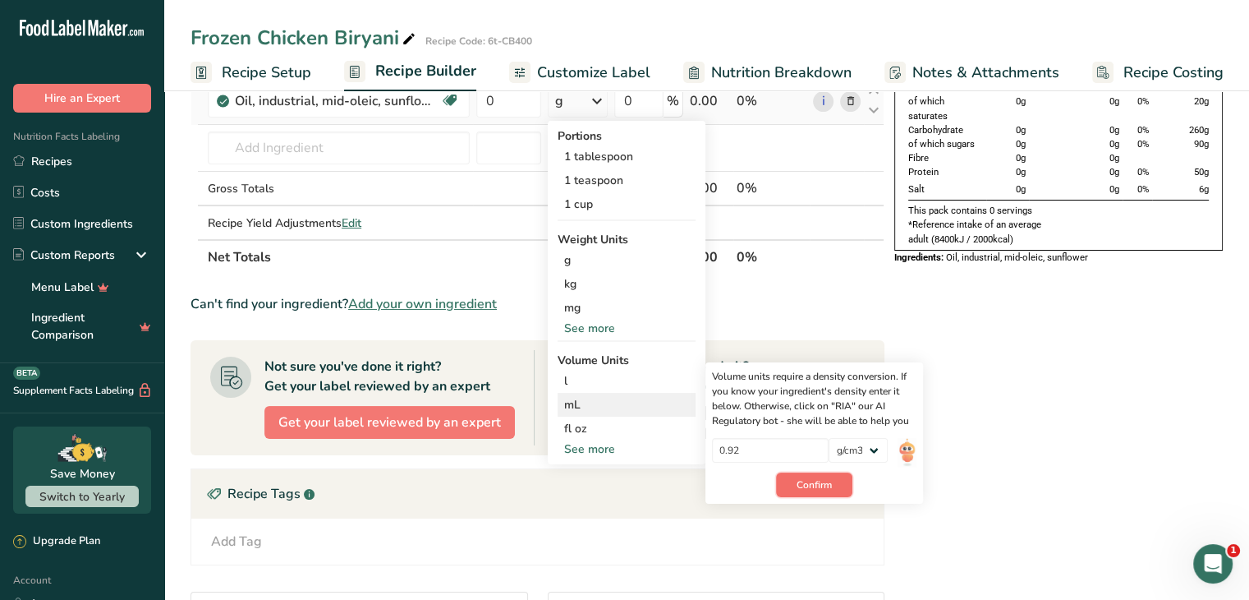
click at [838, 487] on button "Confirm" at bounding box center [814, 484] width 76 height 25
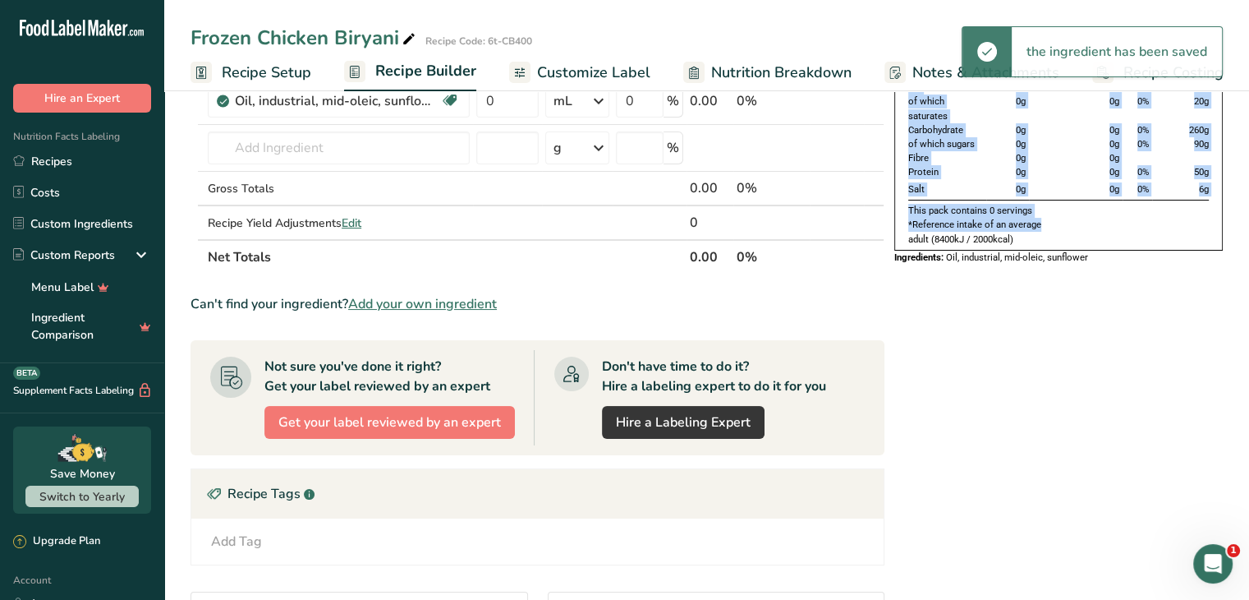
drag, startPoint x: 1249, startPoint y: 223, endPoint x: 1258, endPoint y: 126, distance: 98.2
click at [1249, 126] on html ".a-20{fill:#fff;} Hire an Expert Nutrition Facts Labeling Recipes Costs Custom …" at bounding box center [624, 344] width 1249 height 958
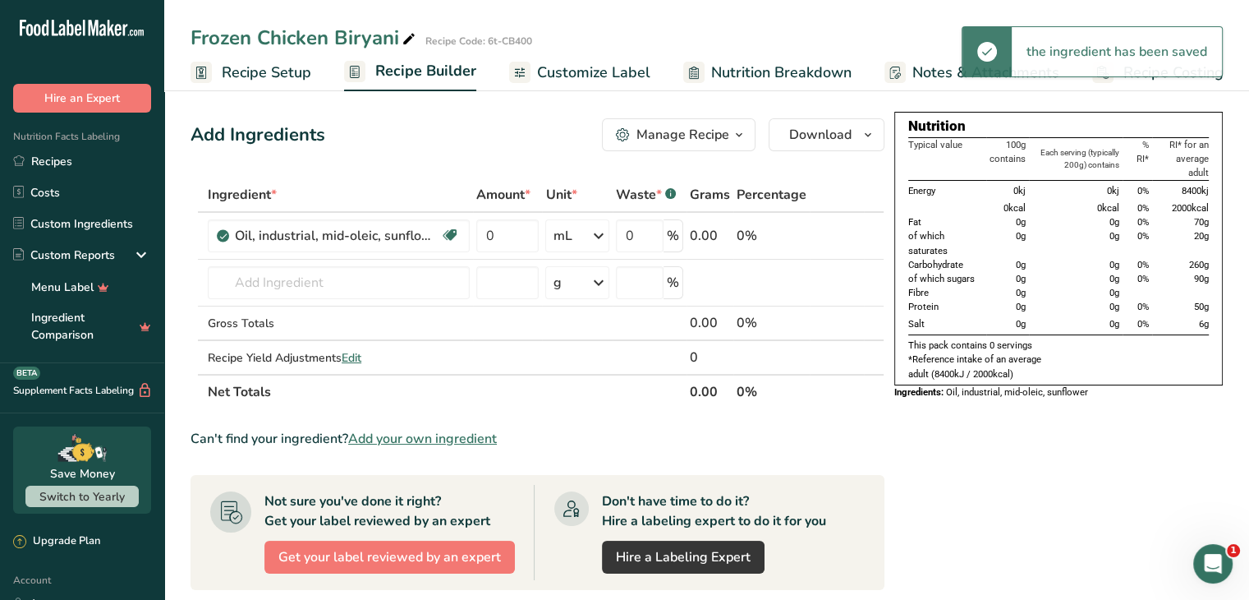
click at [1019, 522] on div "Nutrition Typical value 100g contains Each serving (typically 200g) contains % …" at bounding box center [1059, 522] width 329 height 820
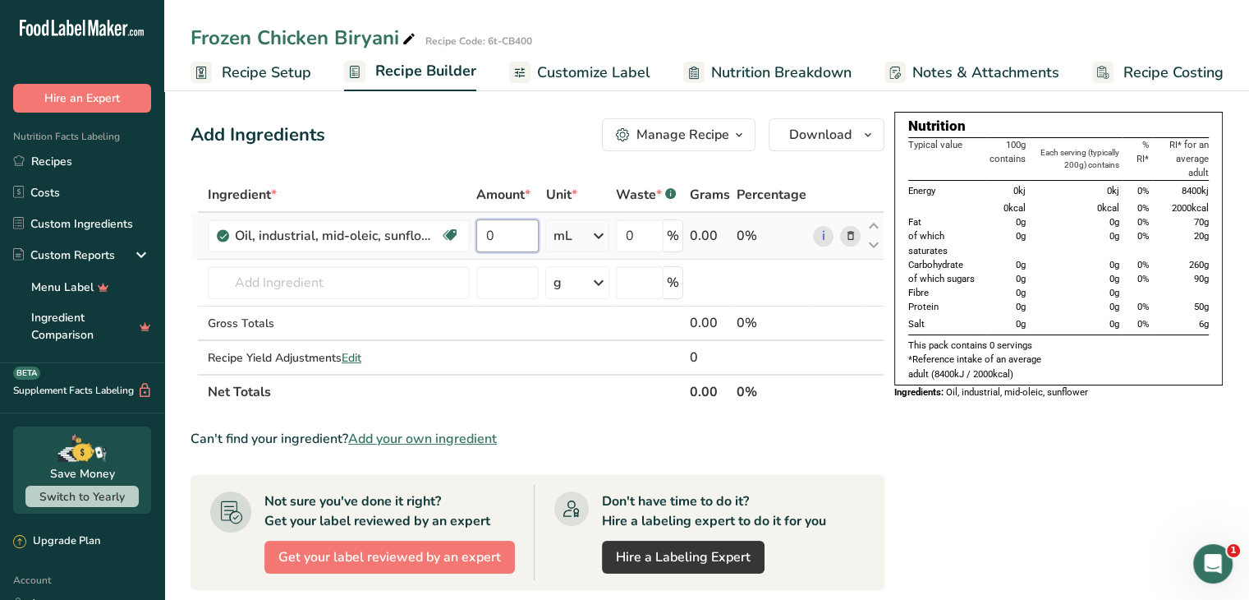
click at [516, 242] on input "0" at bounding box center [507, 235] width 62 height 33
type input "17.6"
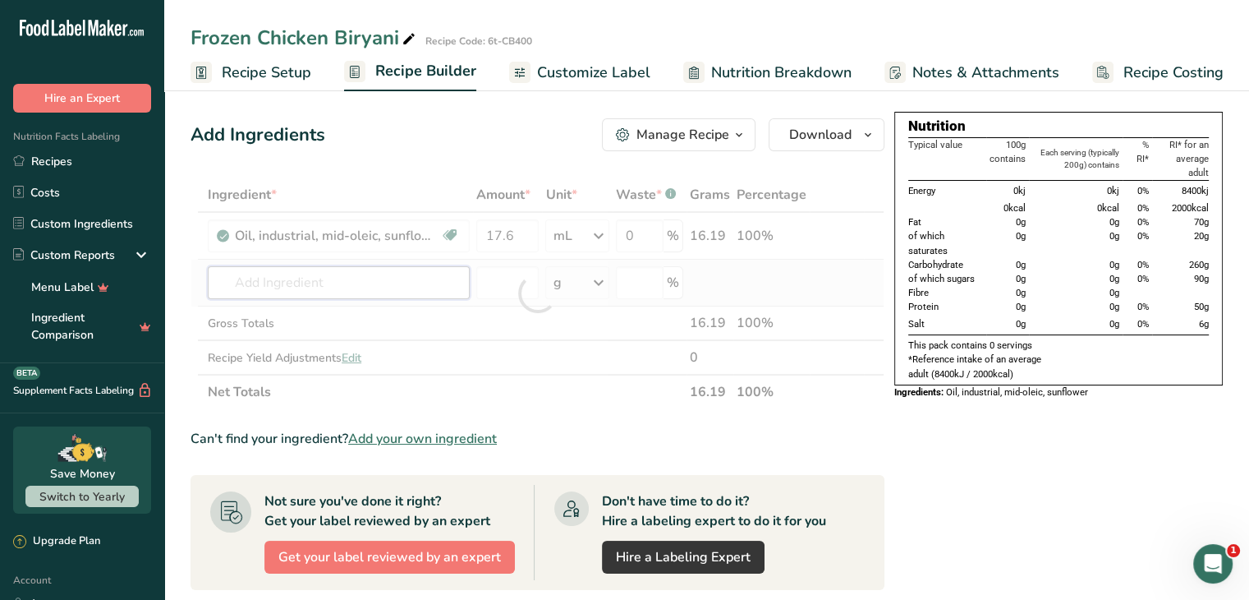
click at [334, 283] on div "Ingredient * Amount * Unit * Waste * .a-a{fill:#347362;}.b-a{fill:#fff;} Grams …" at bounding box center [538, 293] width 694 height 232
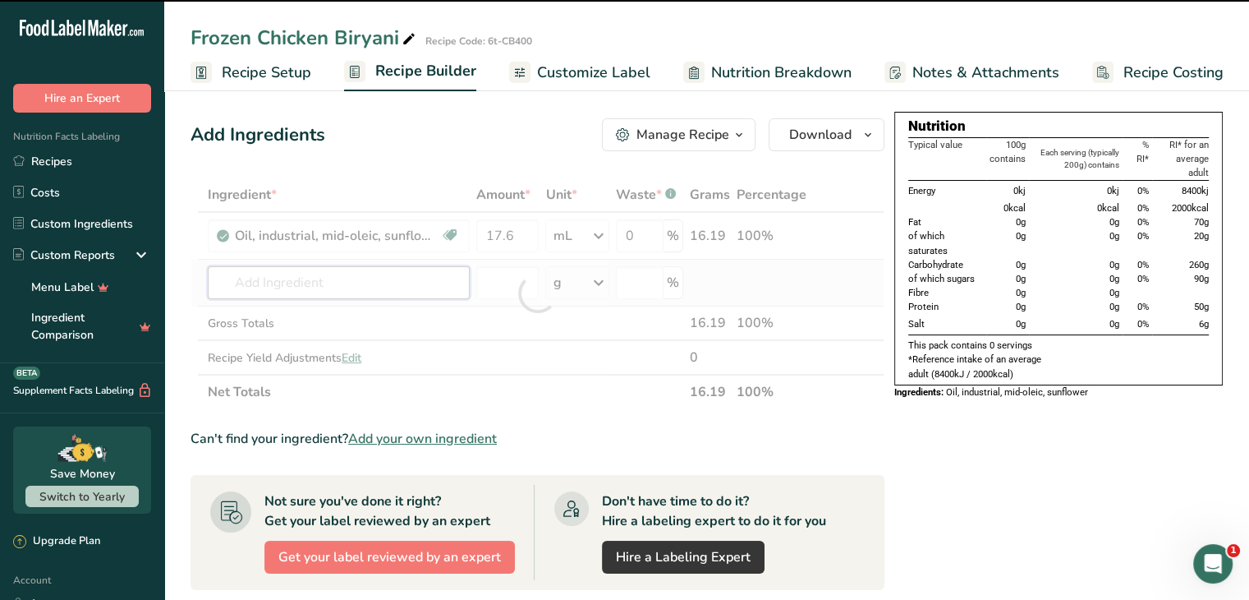
type input "i"
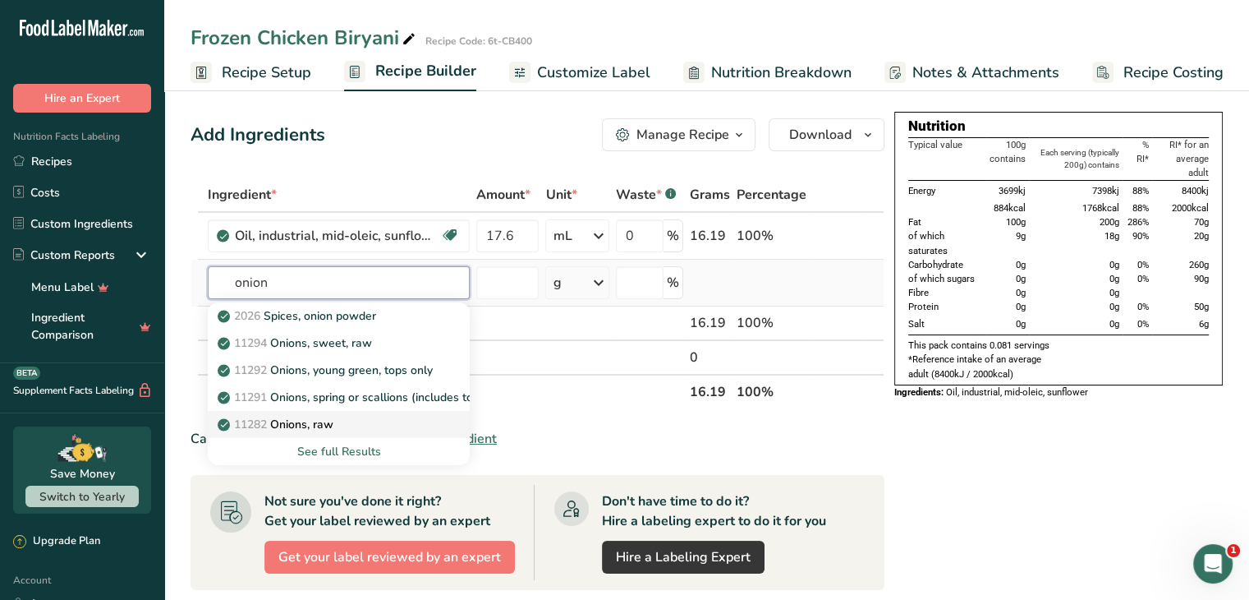
type input "onion"
click at [334, 421] on p "11282 Onions, raw" at bounding box center [277, 424] width 113 height 17
type input "Onions, raw"
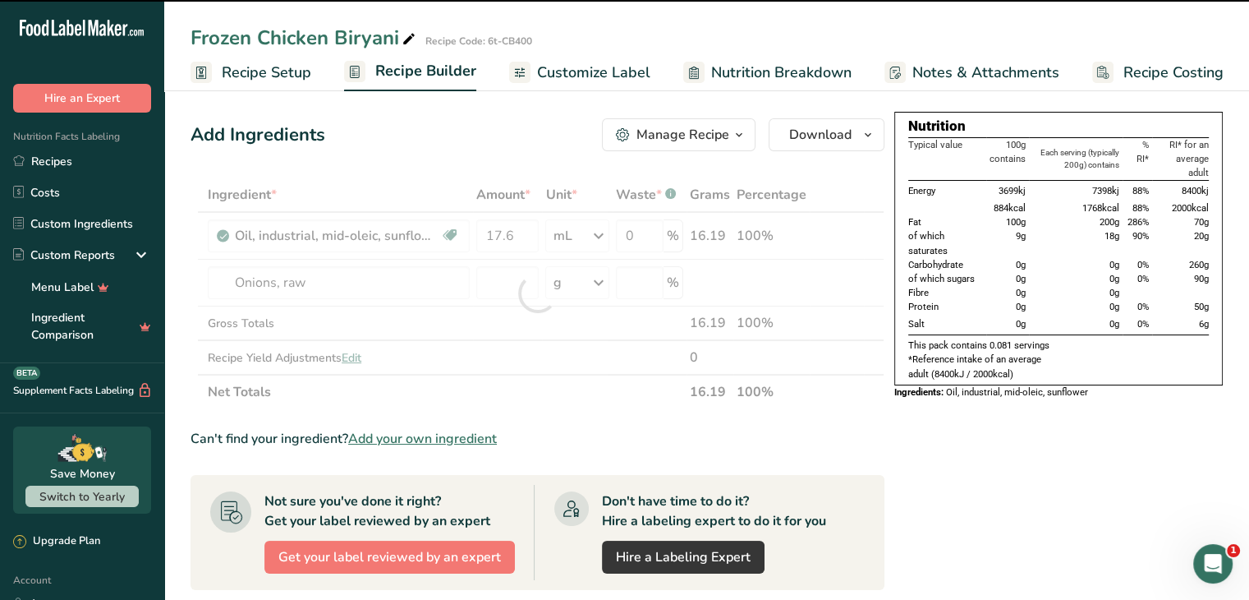
type input "0"
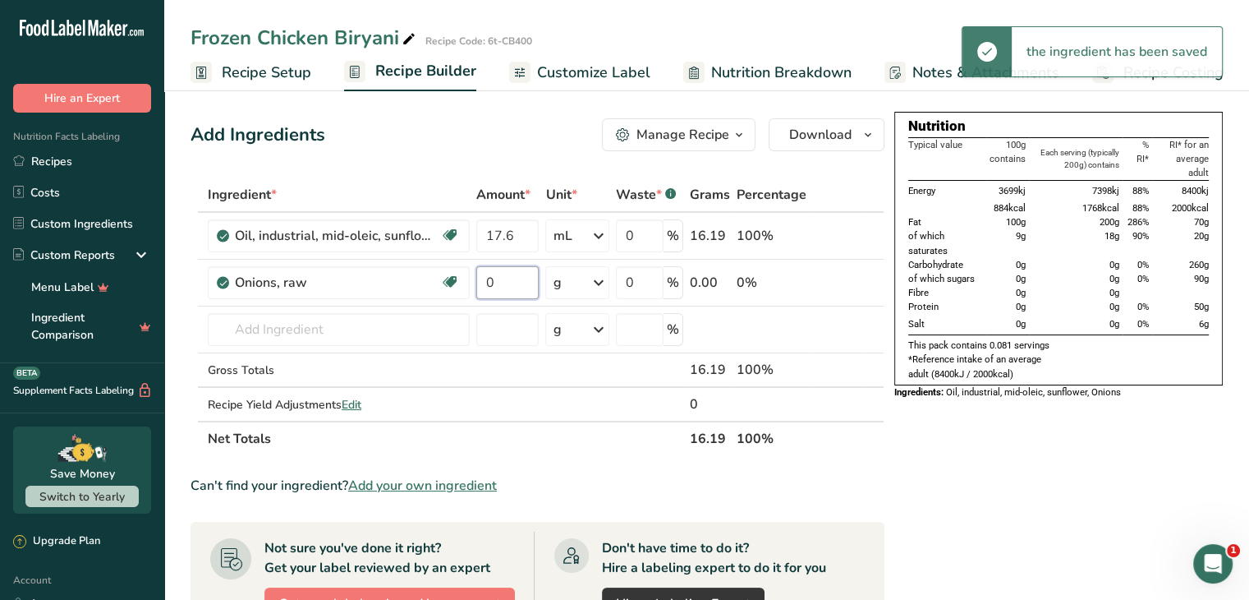
click at [499, 287] on input "0" at bounding box center [507, 282] width 62 height 33
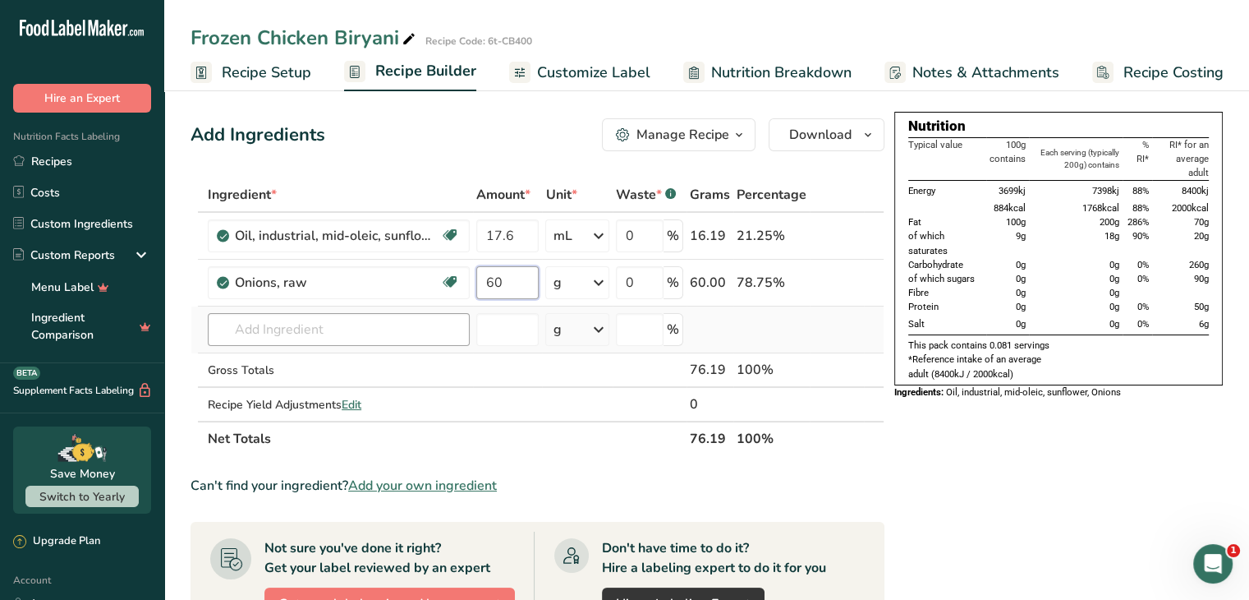
type input "60"
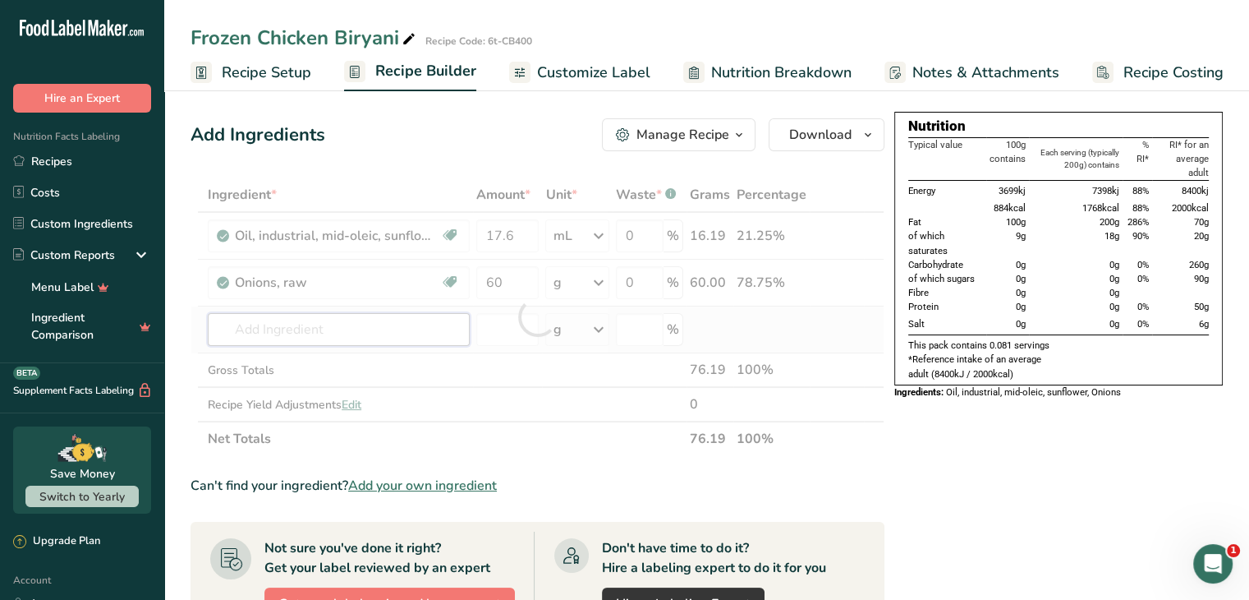
click at [394, 330] on div "Ingredient * Amount * Unit * Waste * .a-a{fill:#347362;}.b-a{fill:#fff;} Grams …" at bounding box center [538, 316] width 694 height 278
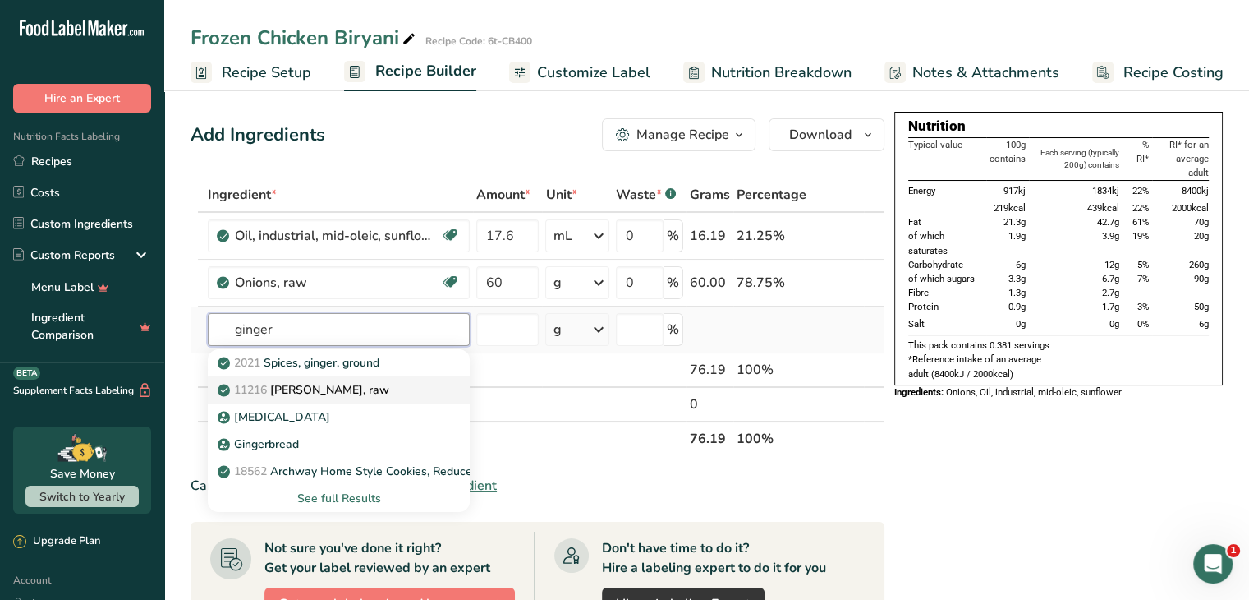
type input "ginger"
click at [358, 382] on p "11216 Ginger root, raw" at bounding box center [305, 389] width 168 height 17
type input "Ginger root, raw"
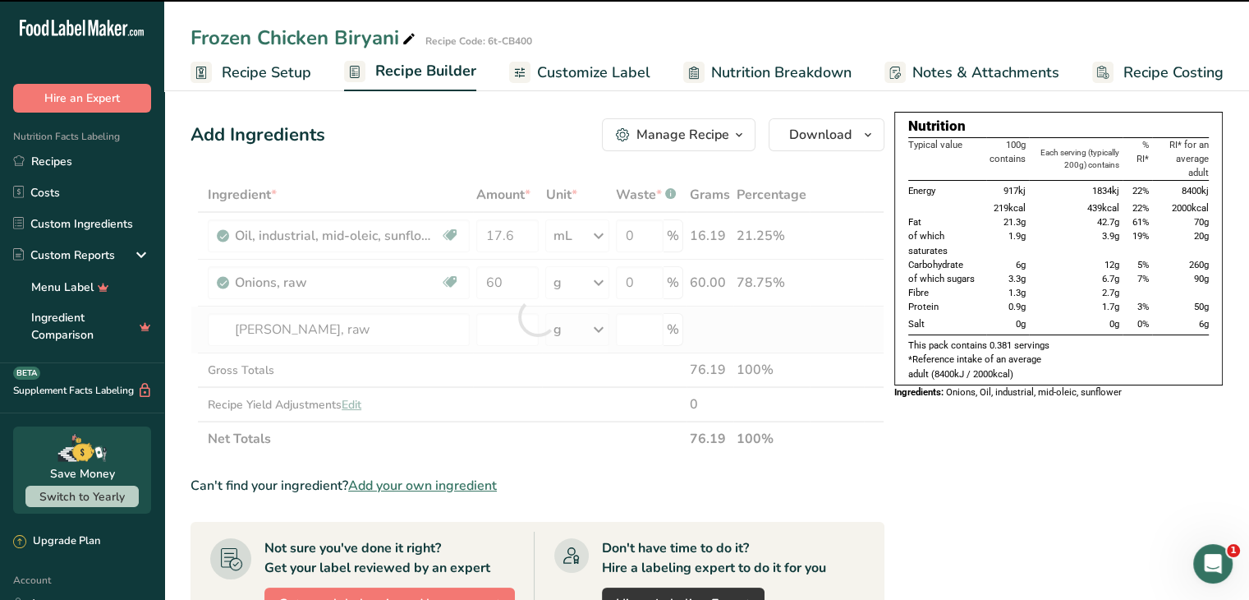
type input "0"
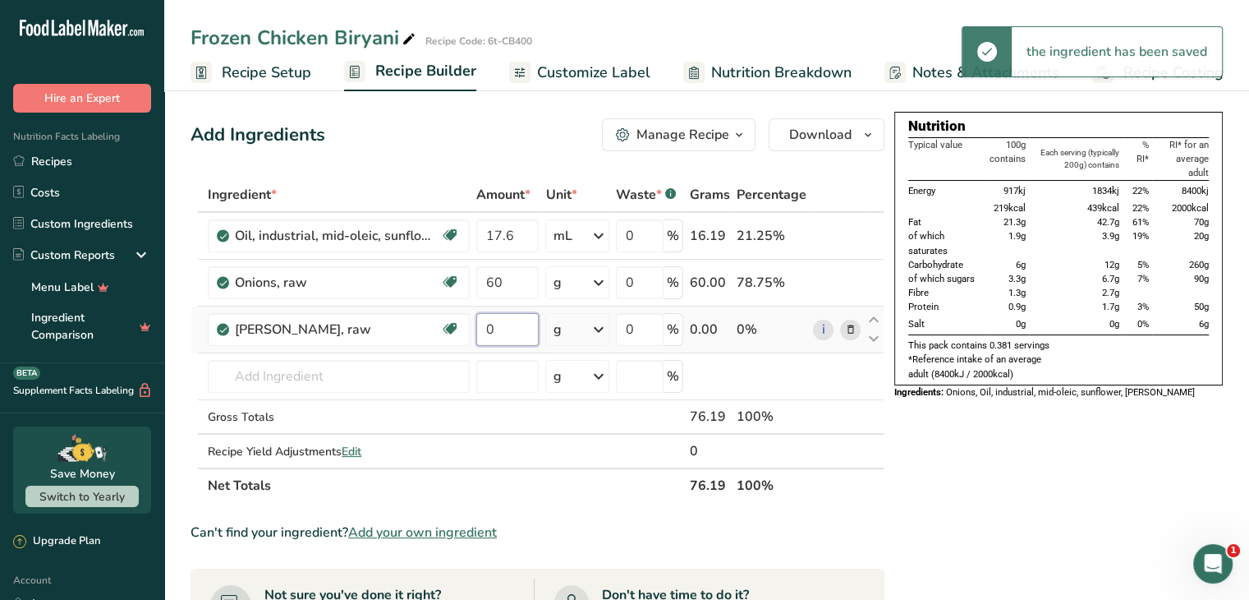
click at [513, 325] on input "0" at bounding box center [507, 329] width 62 height 33
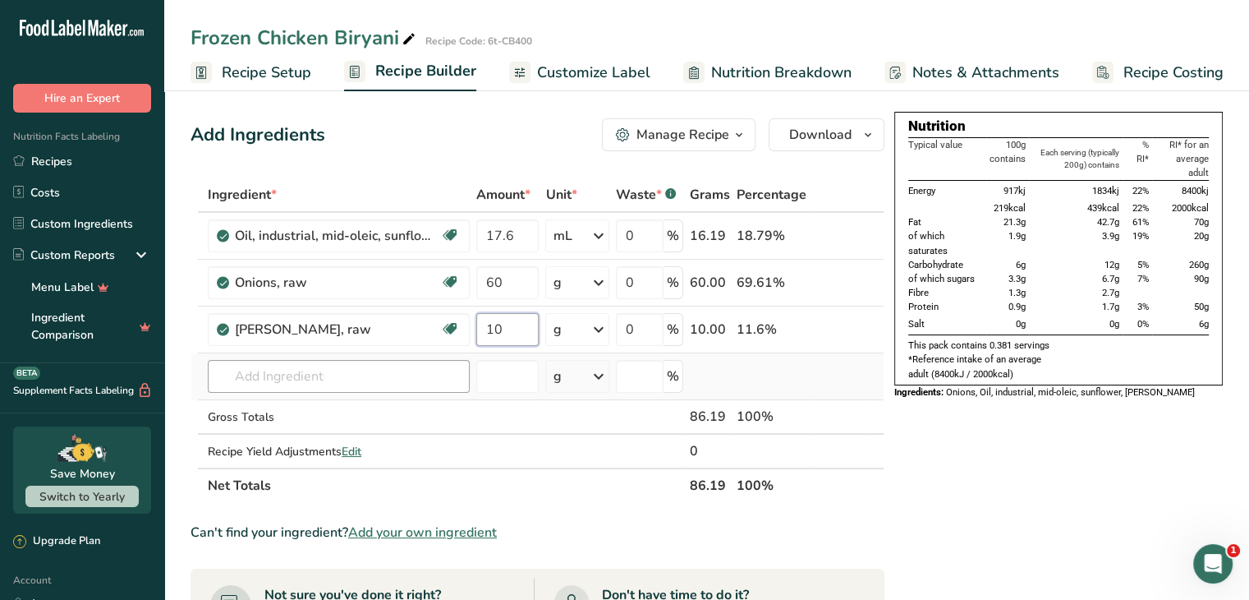
type input "10"
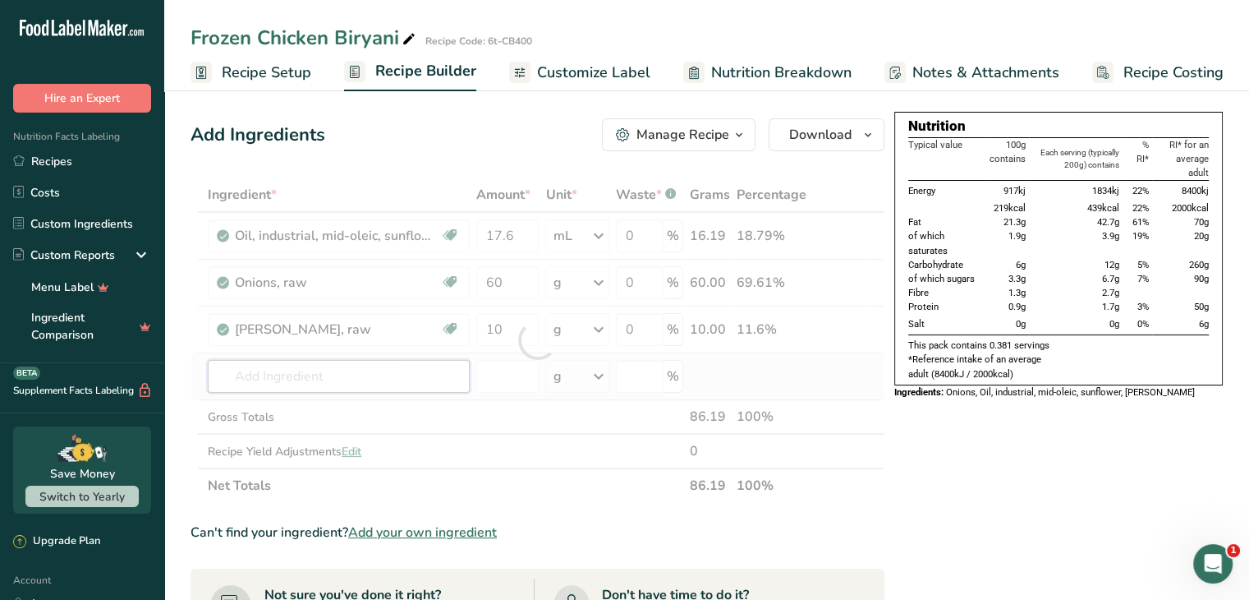
click at [417, 378] on div "Ingredient * Amount * Unit * Waste * .a-a{fill:#347362;}.b-a{fill:#fff;} Grams …" at bounding box center [538, 339] width 694 height 325
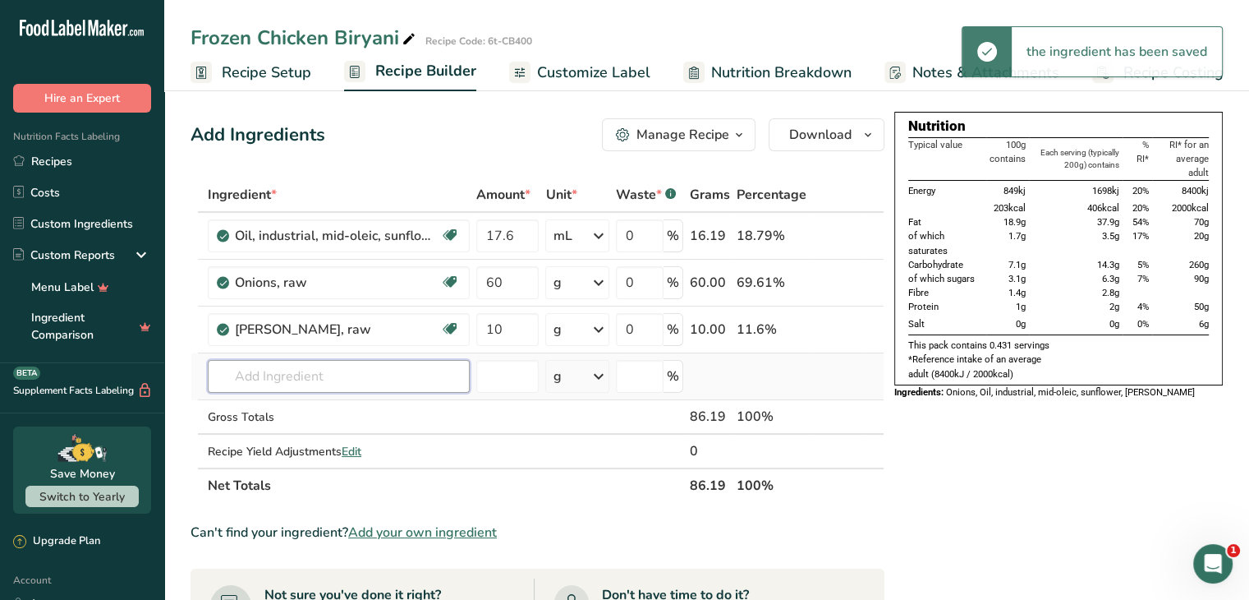
type input "f"
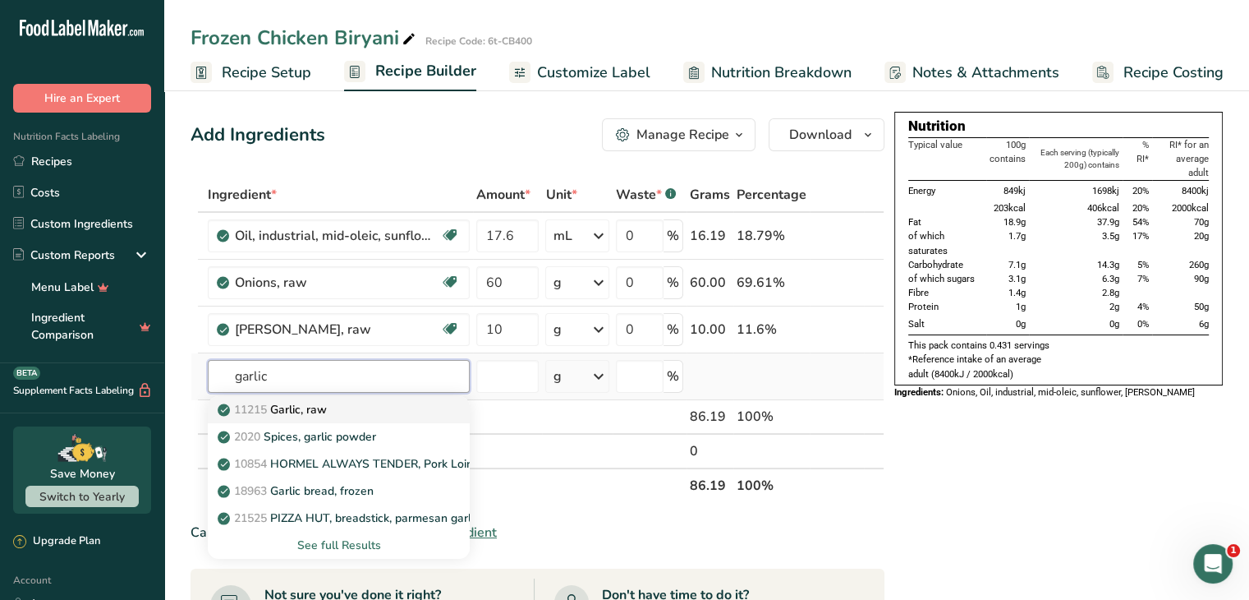
type input "garlic"
click at [358, 405] on div "11215 Garlic, raw" at bounding box center [325, 409] width 209 height 17
type input "Garlic, raw"
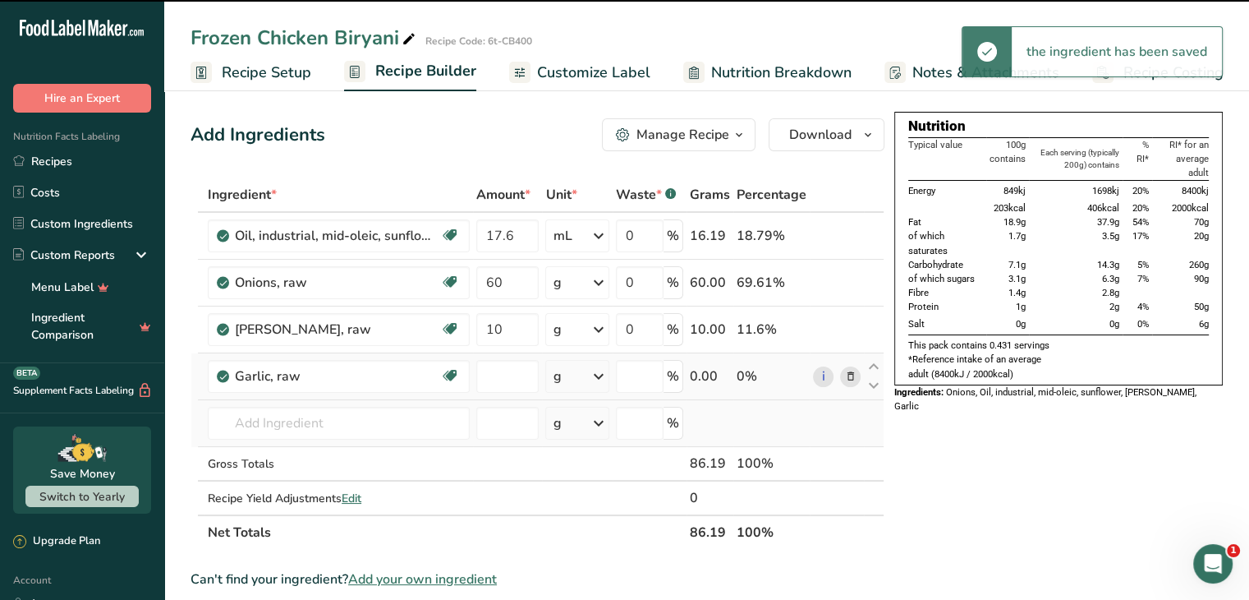
type input "0"
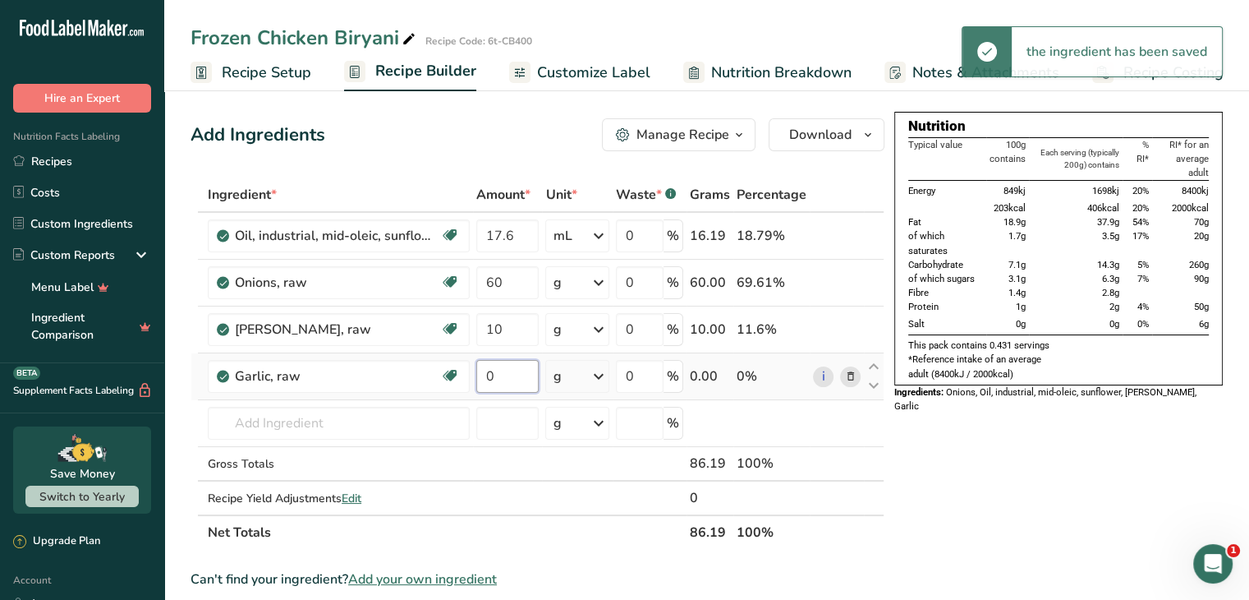
click at [527, 371] on input "0" at bounding box center [507, 376] width 62 height 33
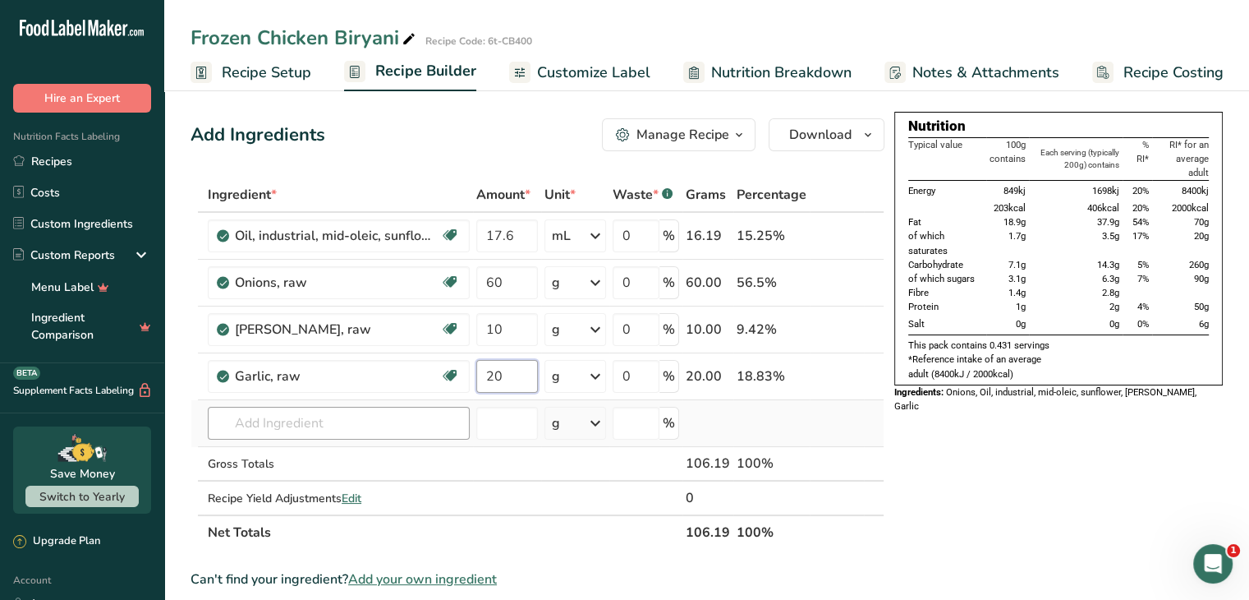
type input "20"
click at [393, 420] on div "Ingredient * Amount * Unit * Waste * .a-a{fill:#347362;}.b-a{fill:#fff;} Grams …" at bounding box center [538, 363] width 694 height 372
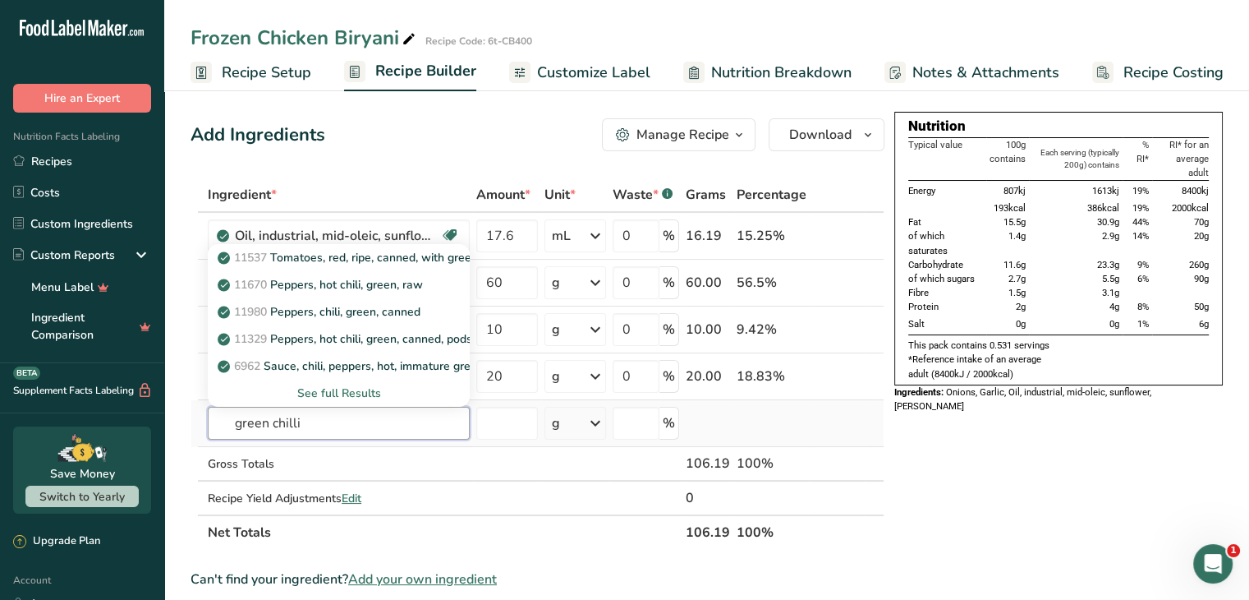
type input "green chilli"
click at [349, 397] on div "See full Results" at bounding box center [339, 392] width 236 height 17
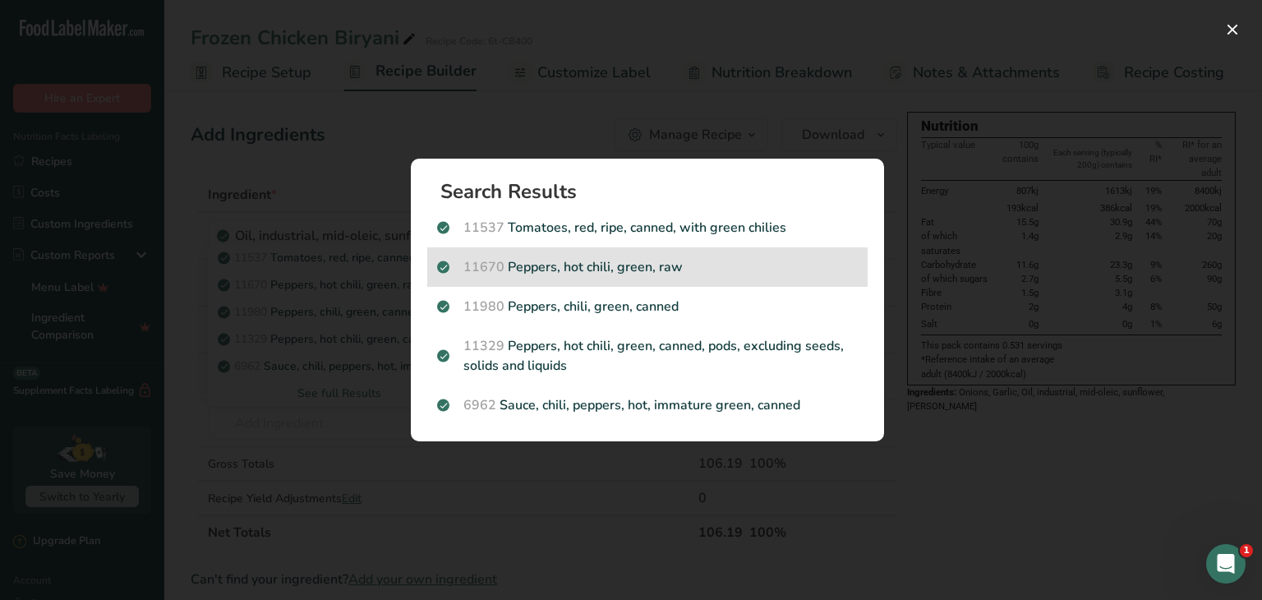
click at [598, 270] on p "11670 Peppers, hot chili, green, raw" at bounding box center [647, 267] width 421 height 20
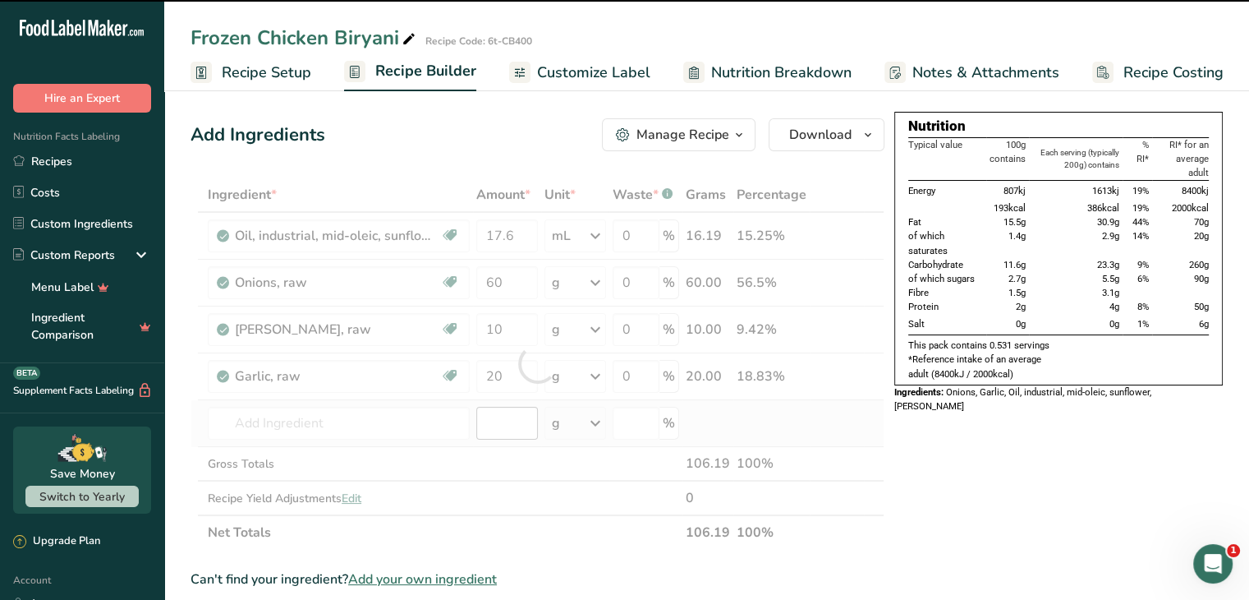
type input "0"
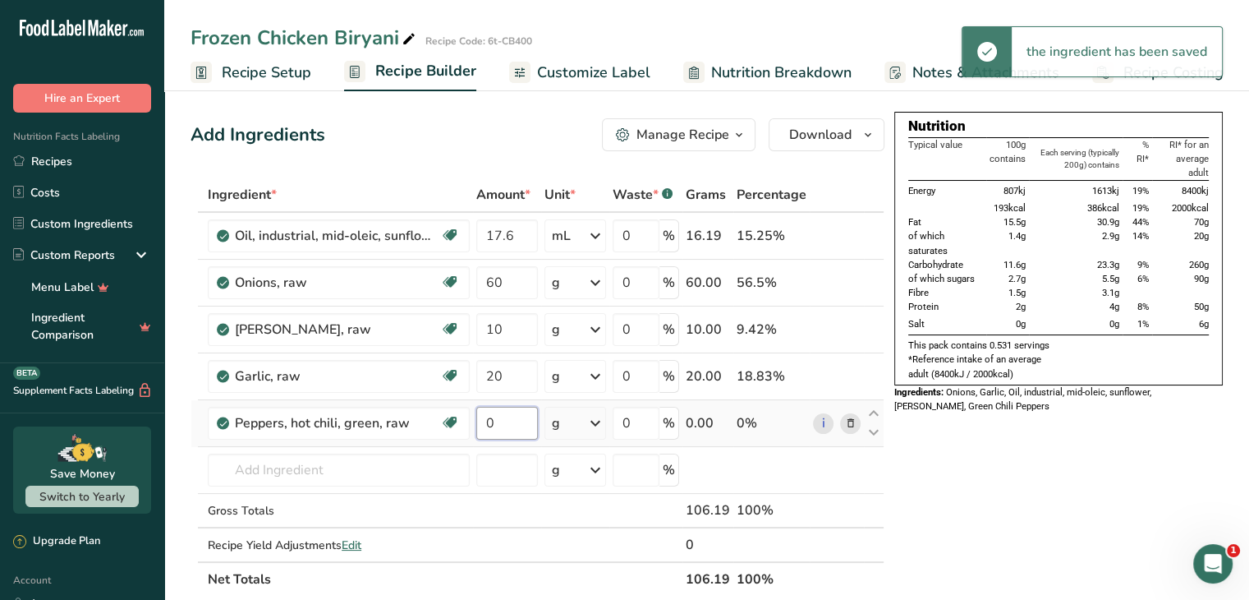
click at [508, 418] on input "0" at bounding box center [507, 423] width 62 height 33
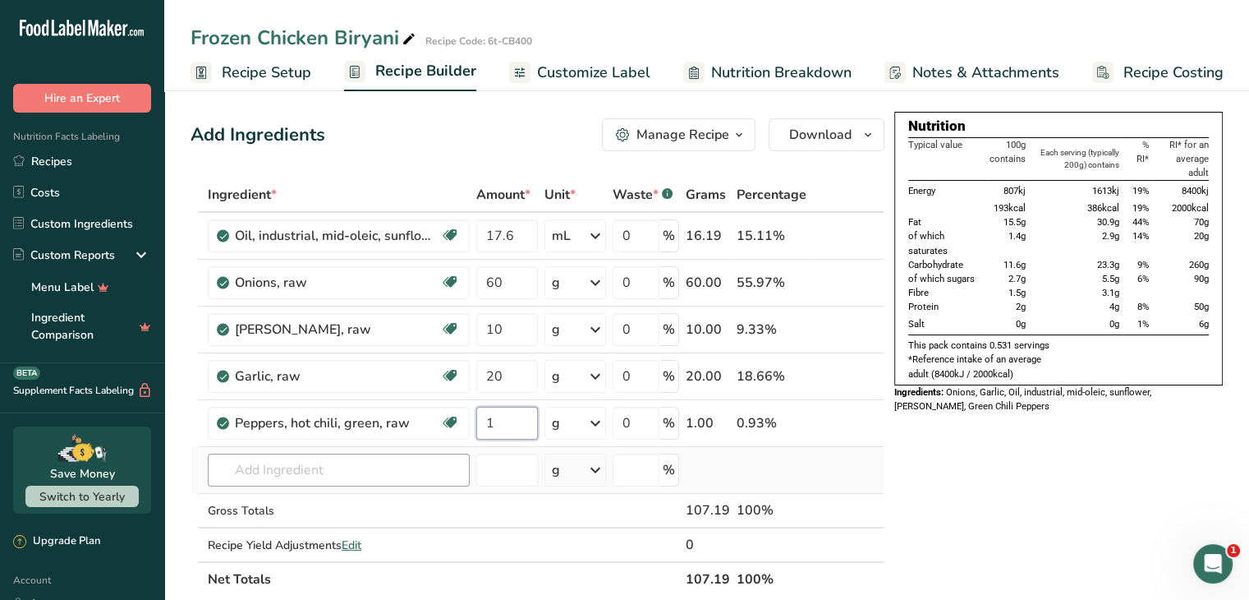
type input "1"
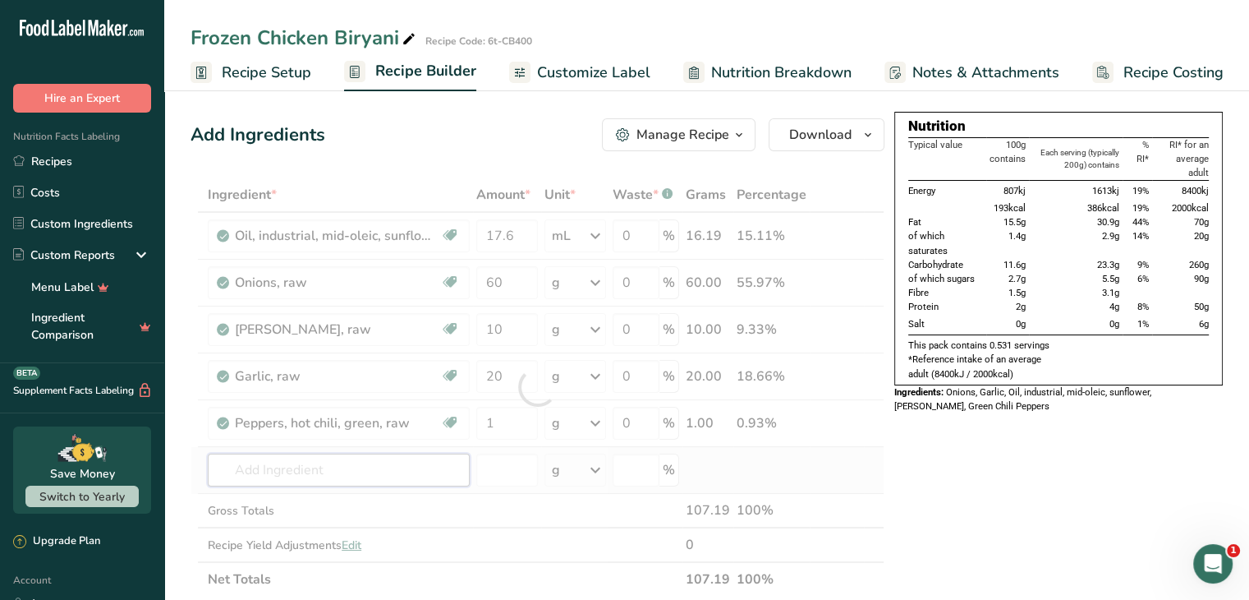
click at [331, 464] on div "Ingredient * Amount * Unit * Waste * .a-a{fill:#347362;}.b-a{fill:#fff;} Grams …" at bounding box center [538, 386] width 694 height 419
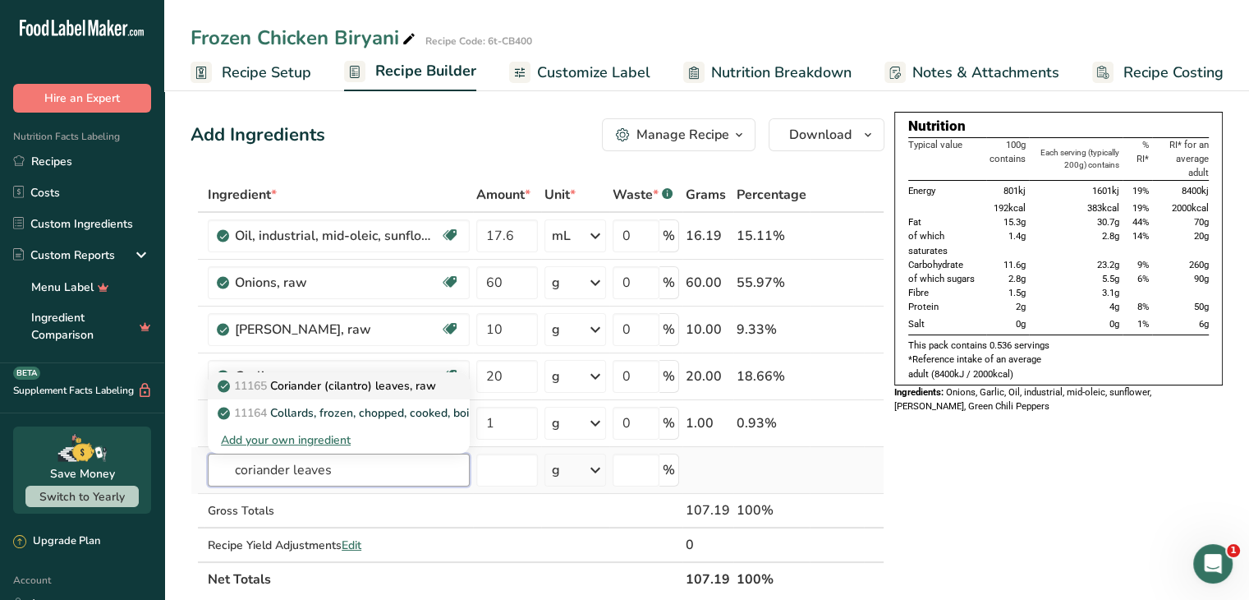
type input "coriander leaves"
click at [383, 384] on p "11165 Coriander (cilantro) leaves, raw" at bounding box center [328, 385] width 215 height 17
type input "Coriander (cilantro) leaves, raw"
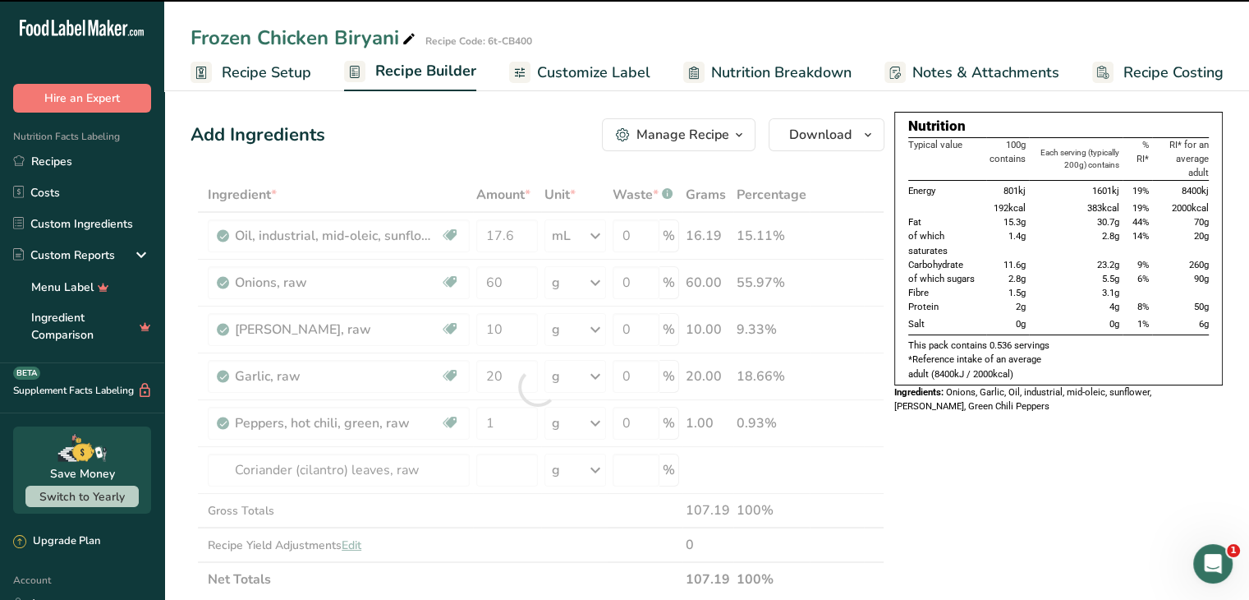
type input "0"
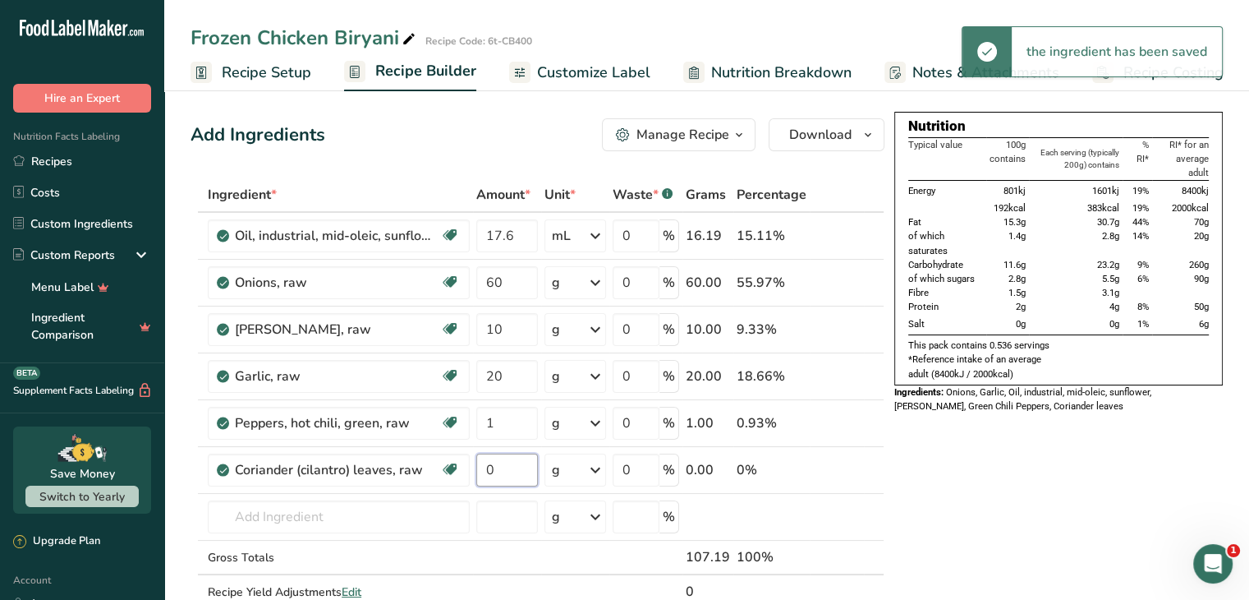
click at [506, 481] on input "0" at bounding box center [507, 469] width 62 height 33
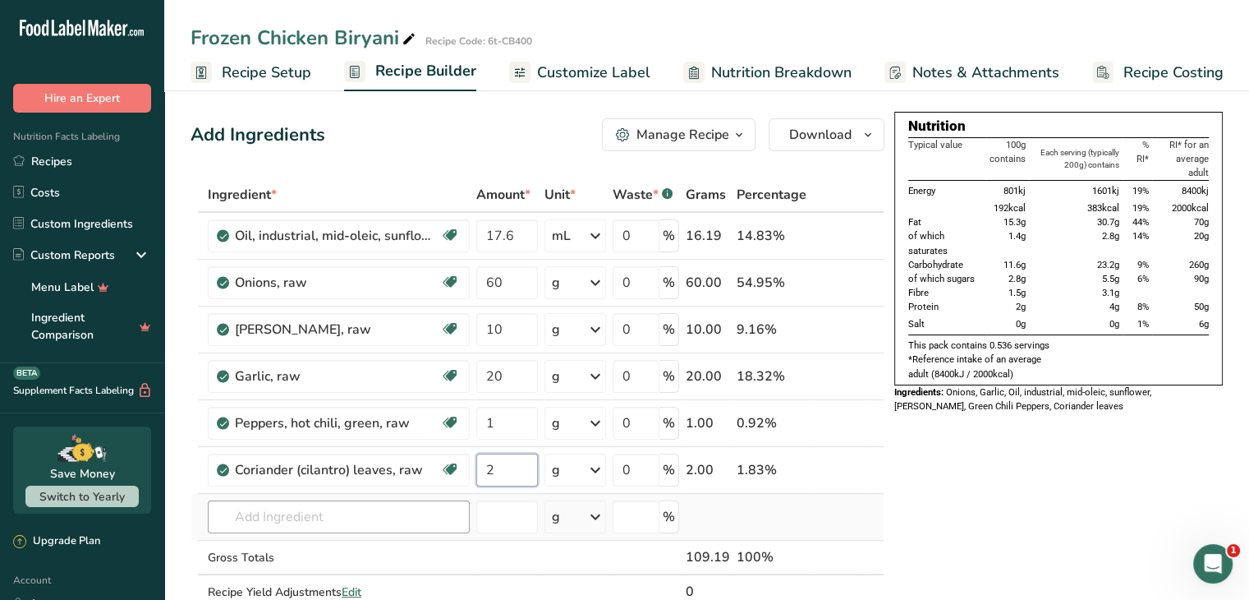
type input "2"
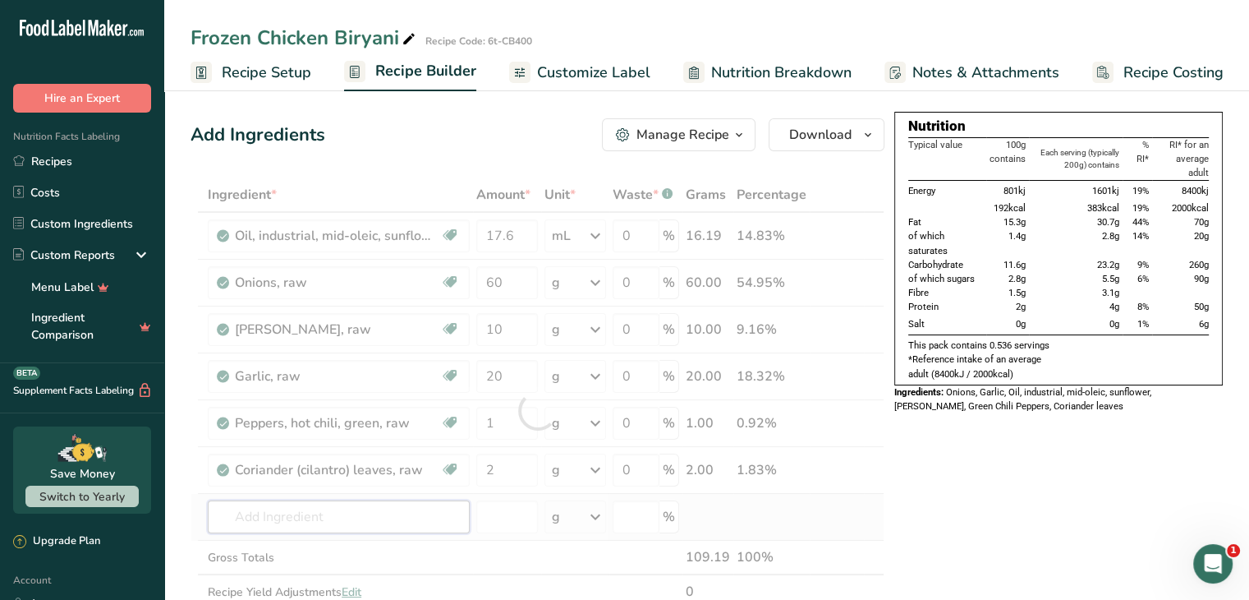
click at [374, 517] on div "Ingredient * Amount * Unit * Waste * .a-a{fill:#347362;}.b-a{fill:#fff;} Grams …" at bounding box center [538, 410] width 694 height 466
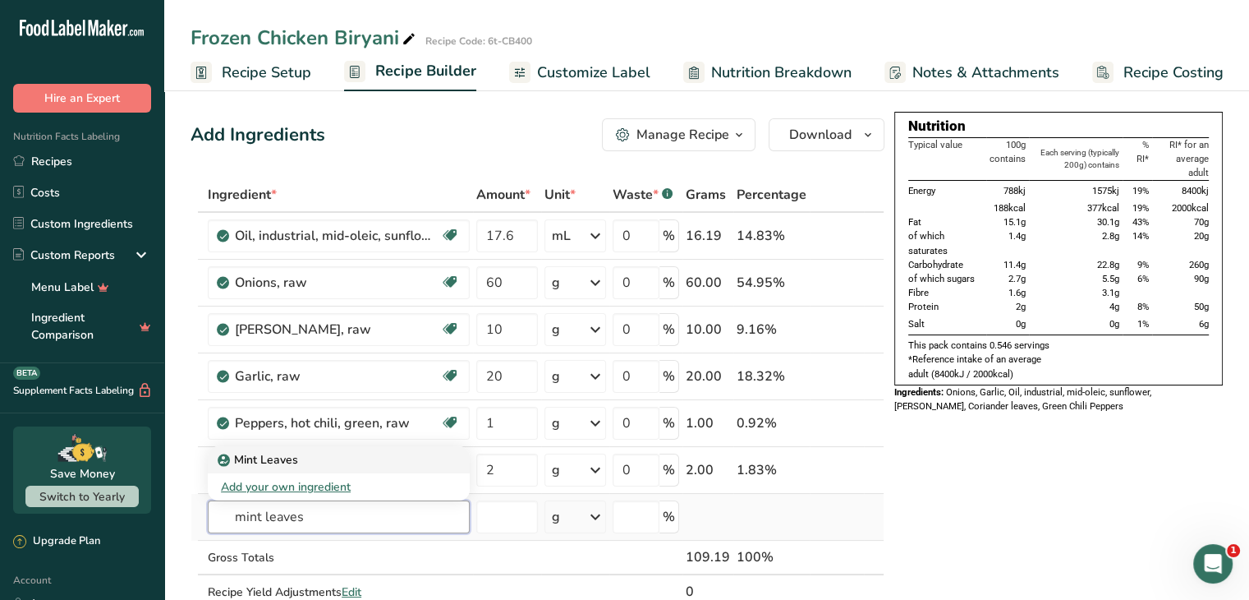
type input "mint leaves"
click at [352, 460] on div "Mint Leaves" at bounding box center [325, 459] width 209 height 17
type input "Mint Leaves"
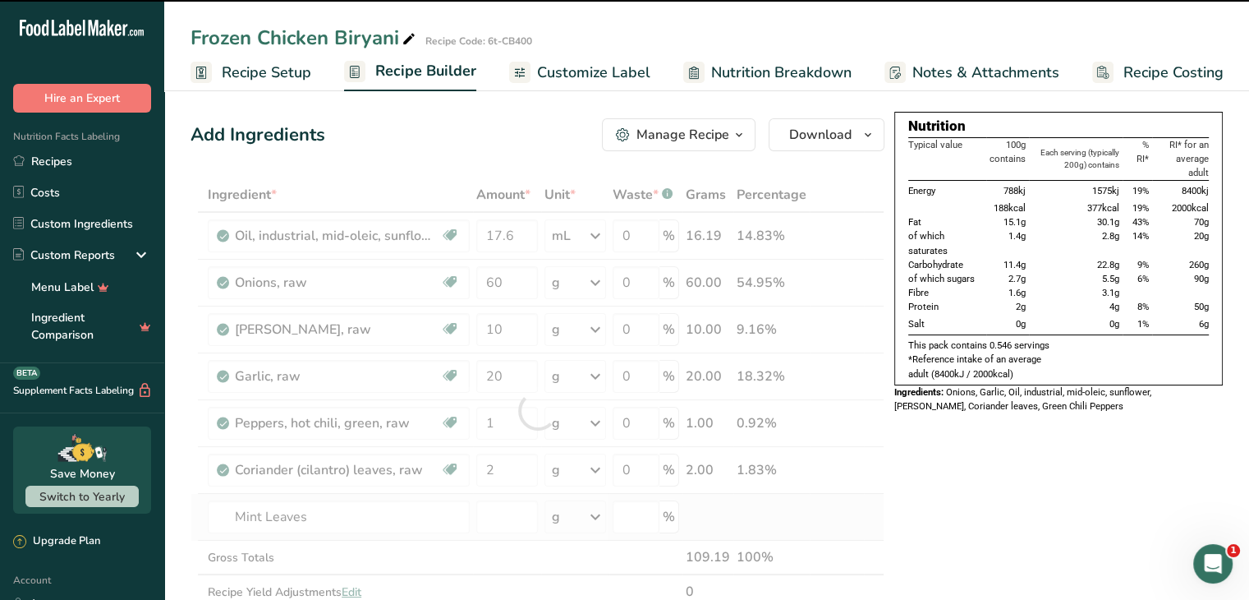
type input "0"
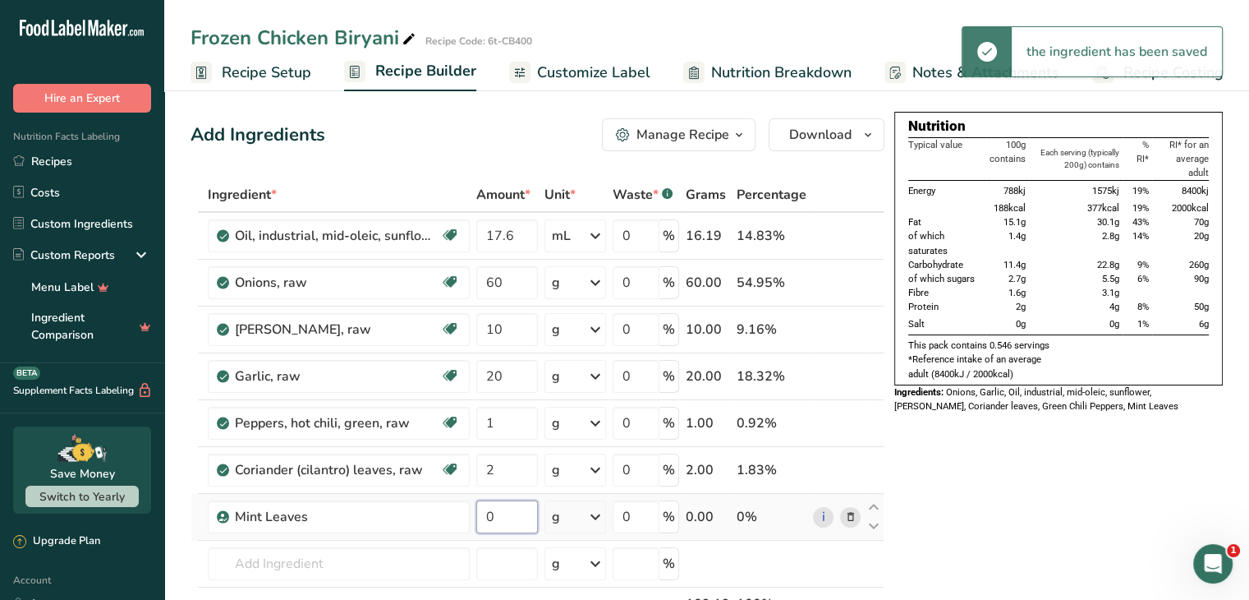
click at [503, 525] on input "0" at bounding box center [507, 516] width 62 height 33
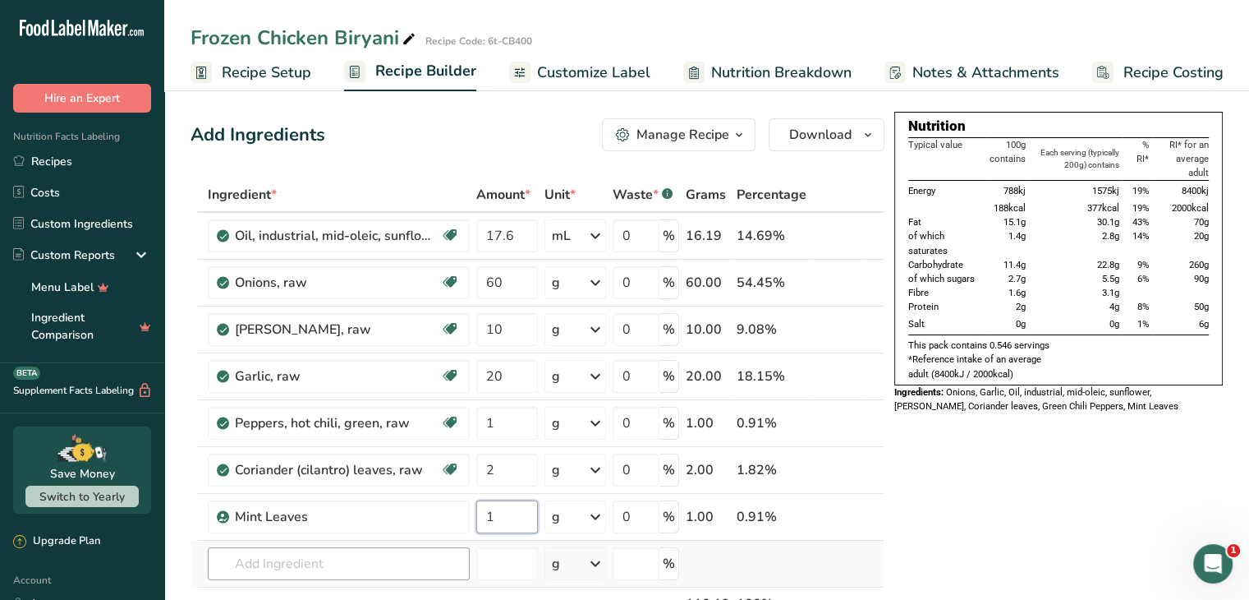
type input "1"
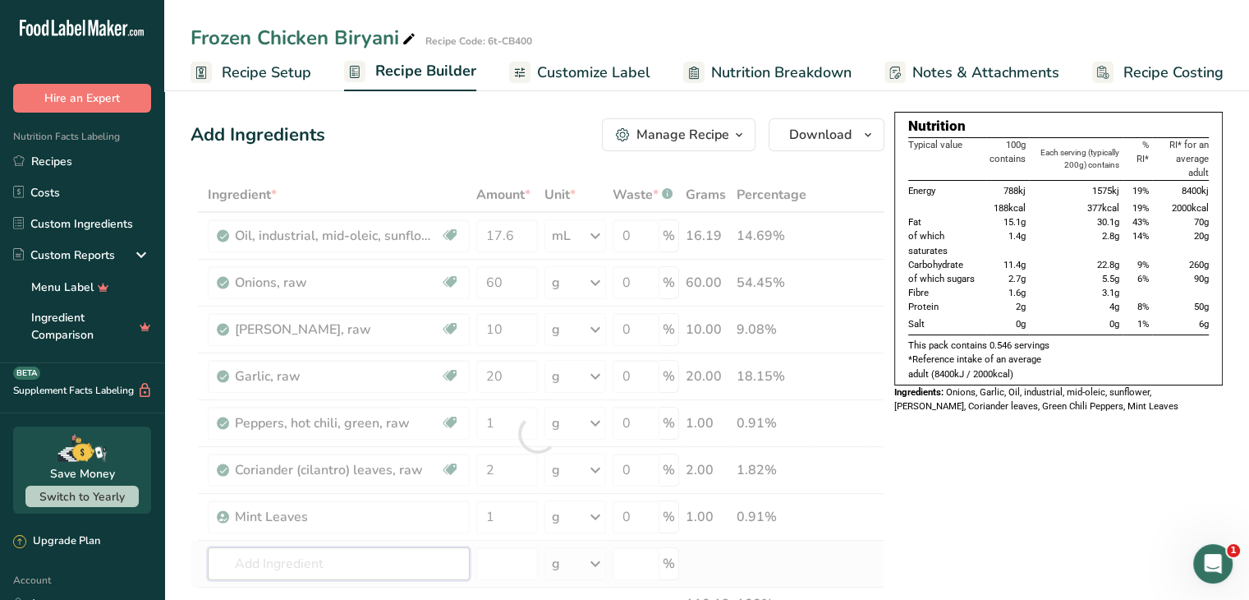
click at [363, 565] on div "Ingredient * Amount * Unit * Waste * .a-a{fill:#347362;}.b-a{fill:#fff;} Grams …" at bounding box center [538, 433] width 694 height 513
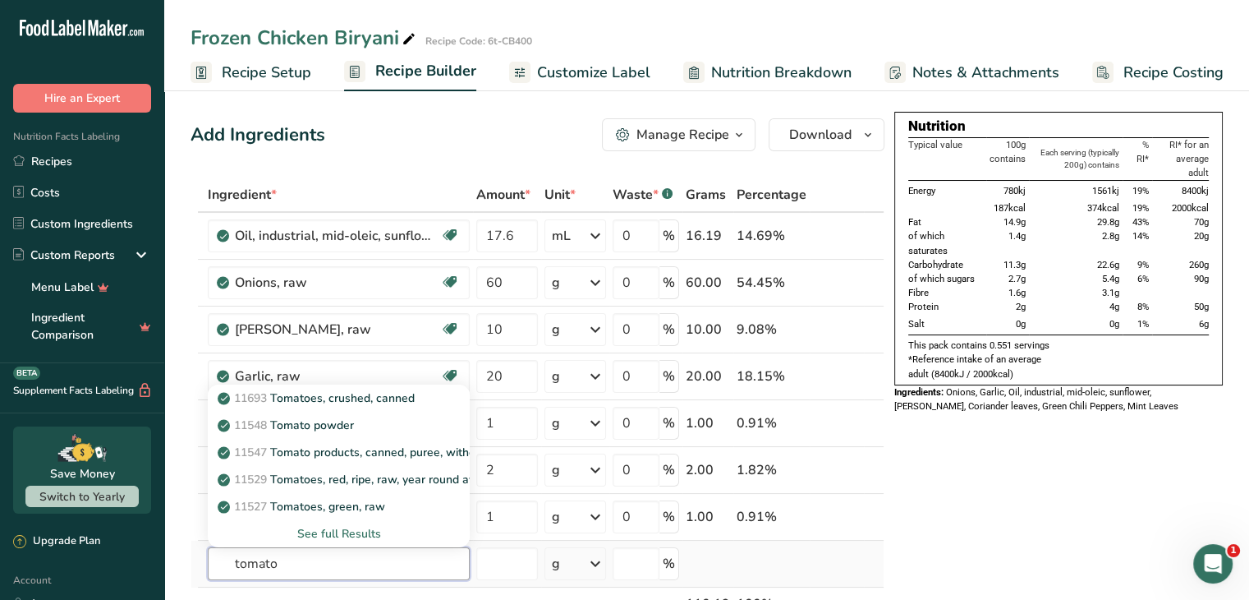
type input "tomato"
click at [361, 534] on div "See full Results" at bounding box center [339, 533] width 236 height 17
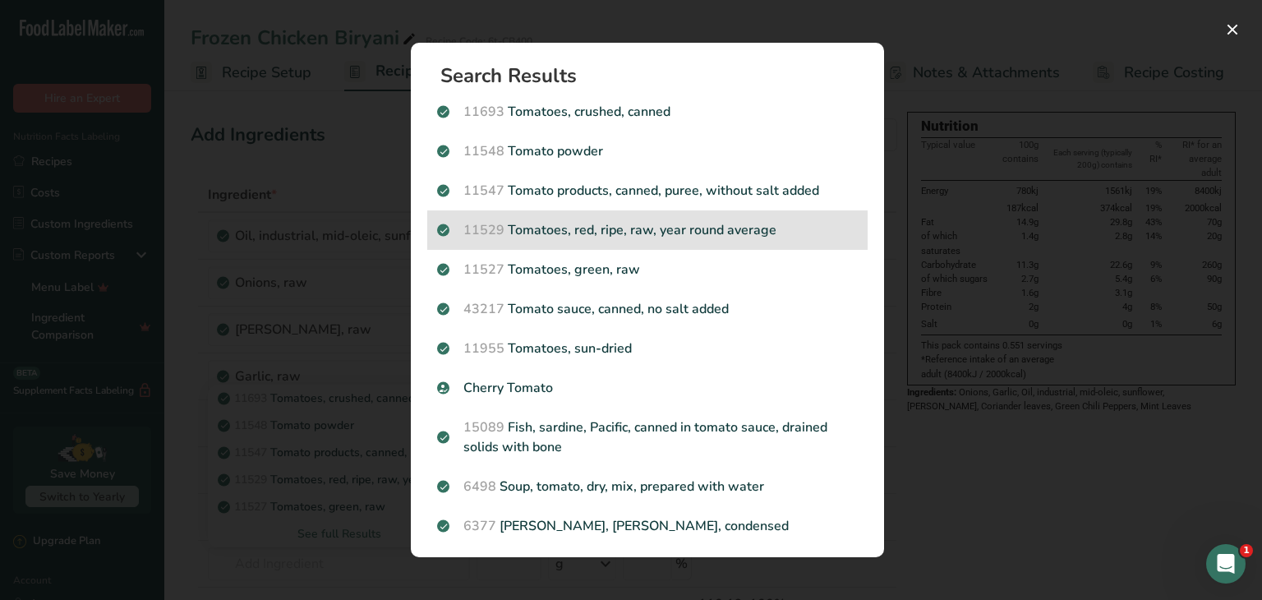
click at [631, 231] on p "11529 Tomatoes, red, ripe, raw, year round average" at bounding box center [647, 230] width 421 height 20
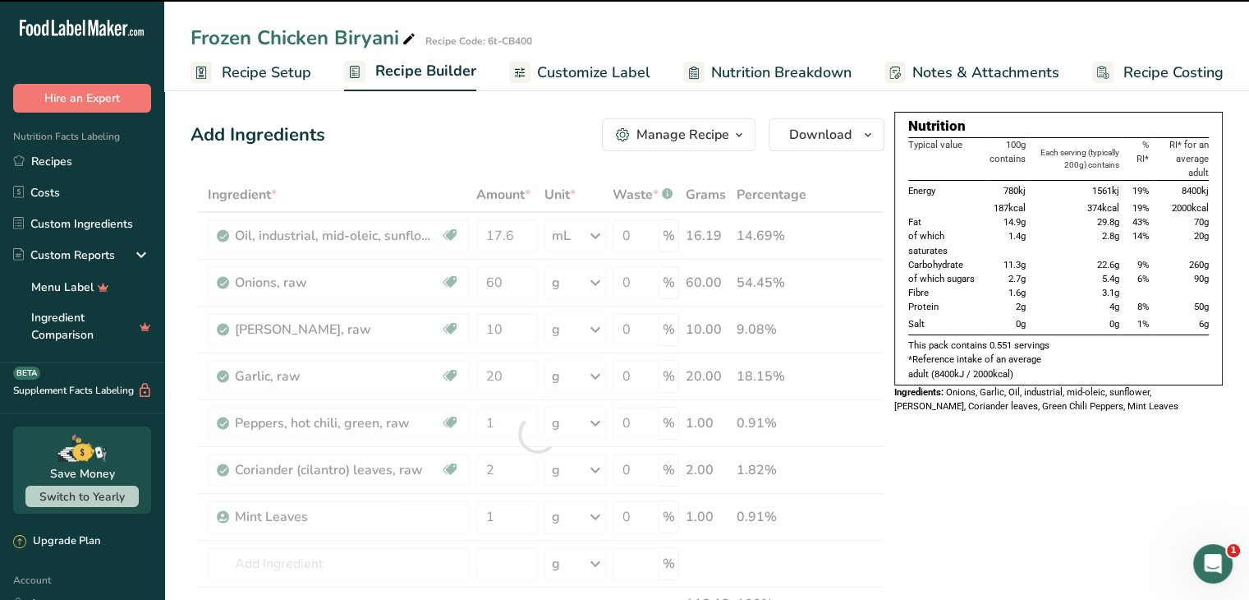
type input "0"
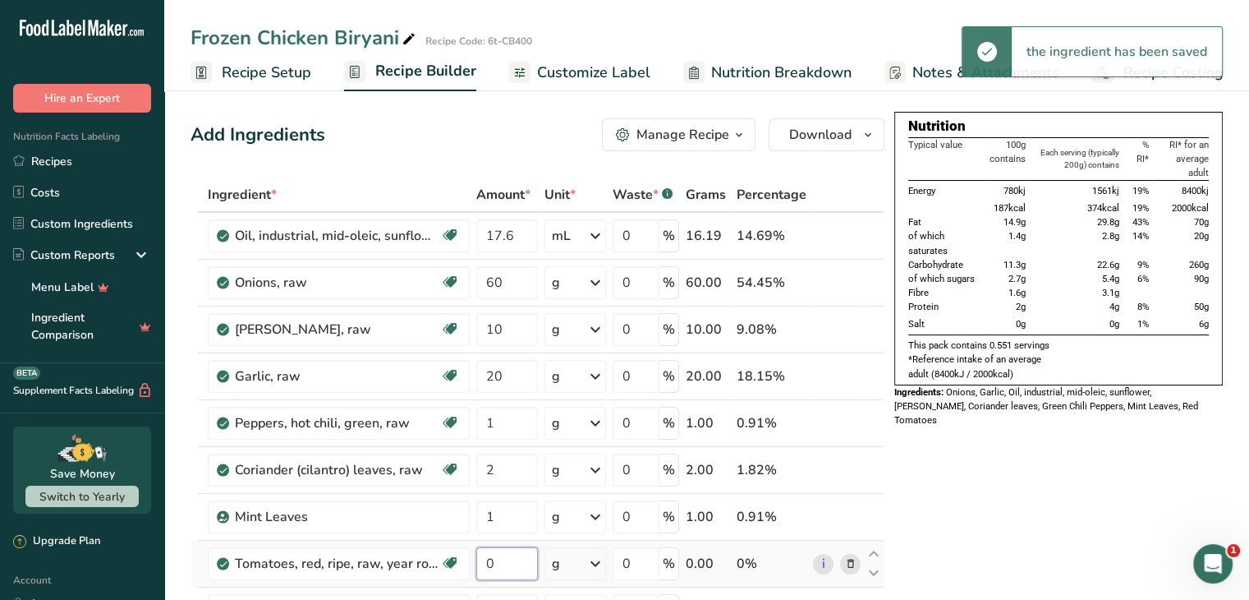
click at [513, 553] on input "0" at bounding box center [507, 563] width 62 height 33
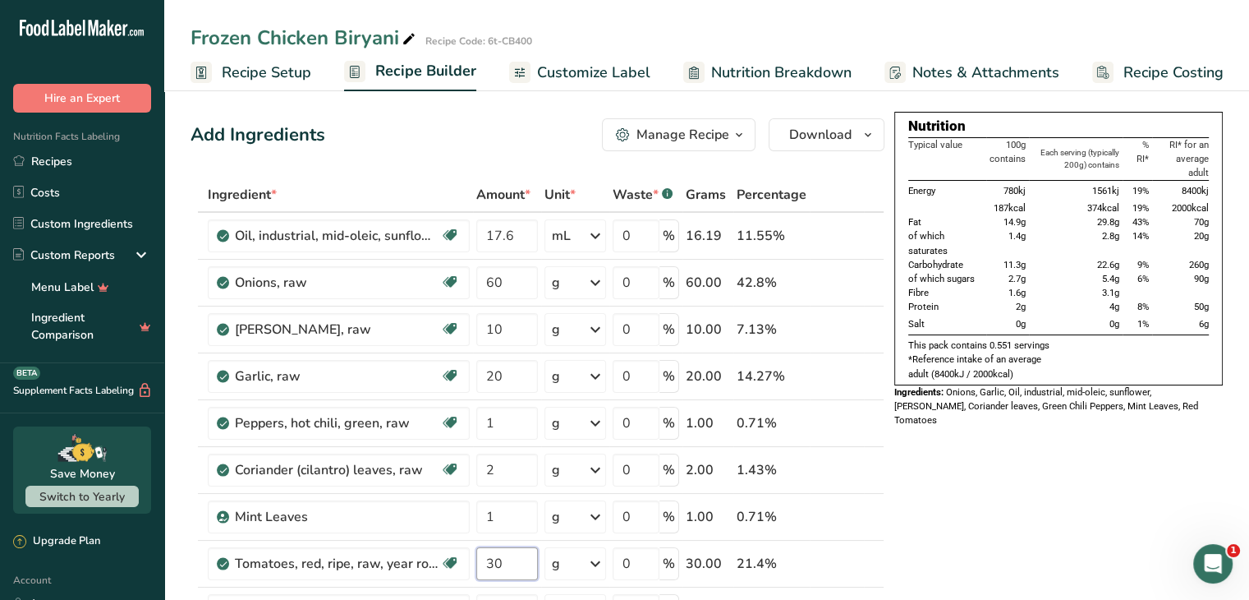
type input "30"
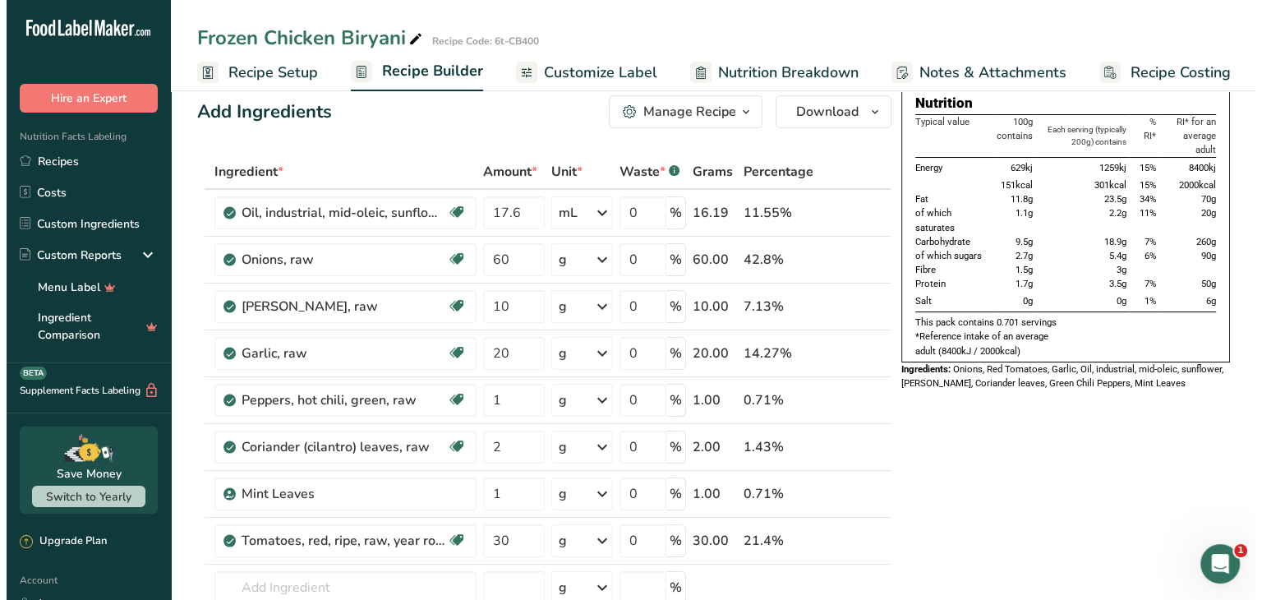
scroll to position [25, 0]
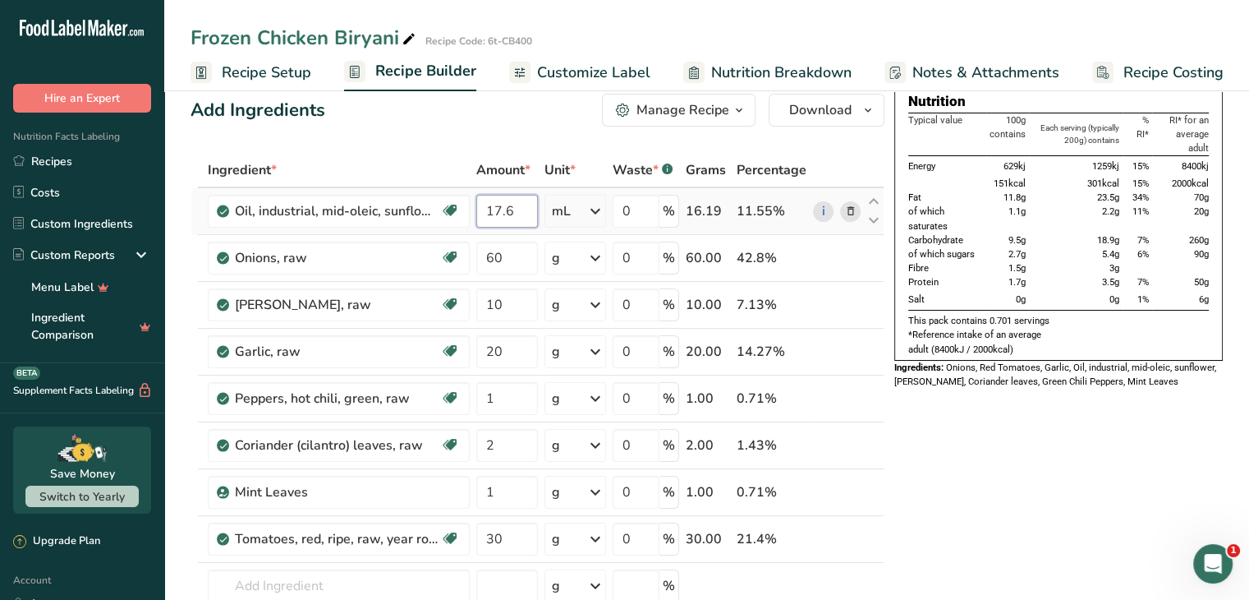
click at [527, 211] on input "17.6" at bounding box center [507, 211] width 62 height 33
type input "17.6"
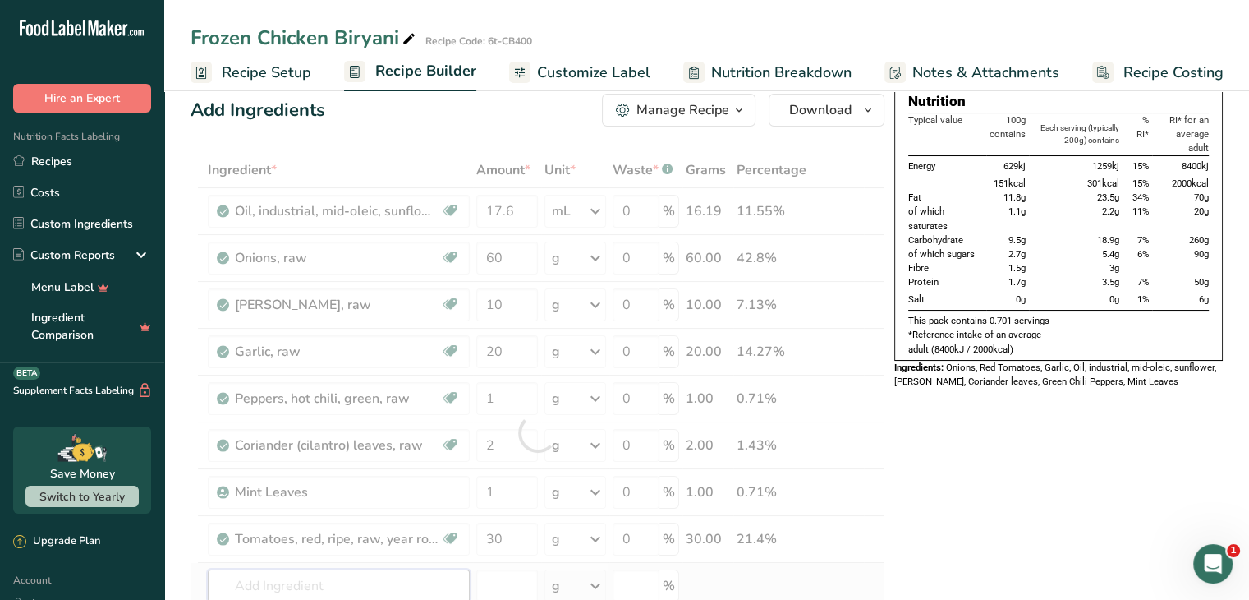
click at [357, 582] on div "Ingredient * Amount * Unit * Waste * .a-a{fill:#347362;}.b-a{fill:#fff;} Grams …" at bounding box center [538, 432] width 694 height 559
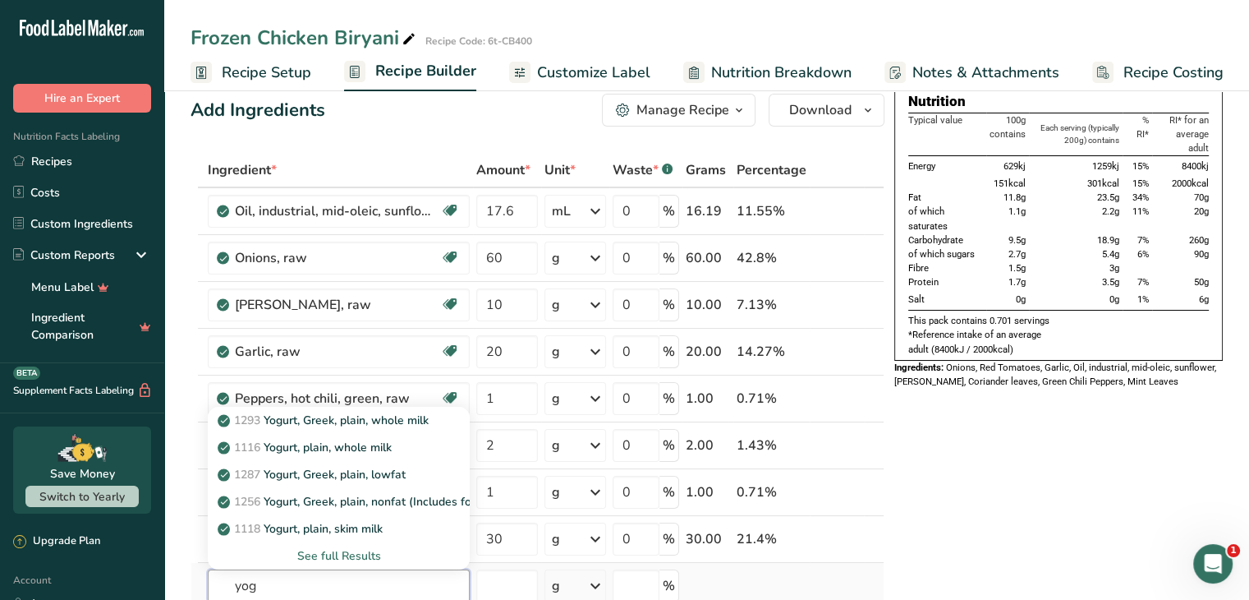
type input "yog"
click at [352, 554] on div "See full Results" at bounding box center [339, 555] width 236 height 17
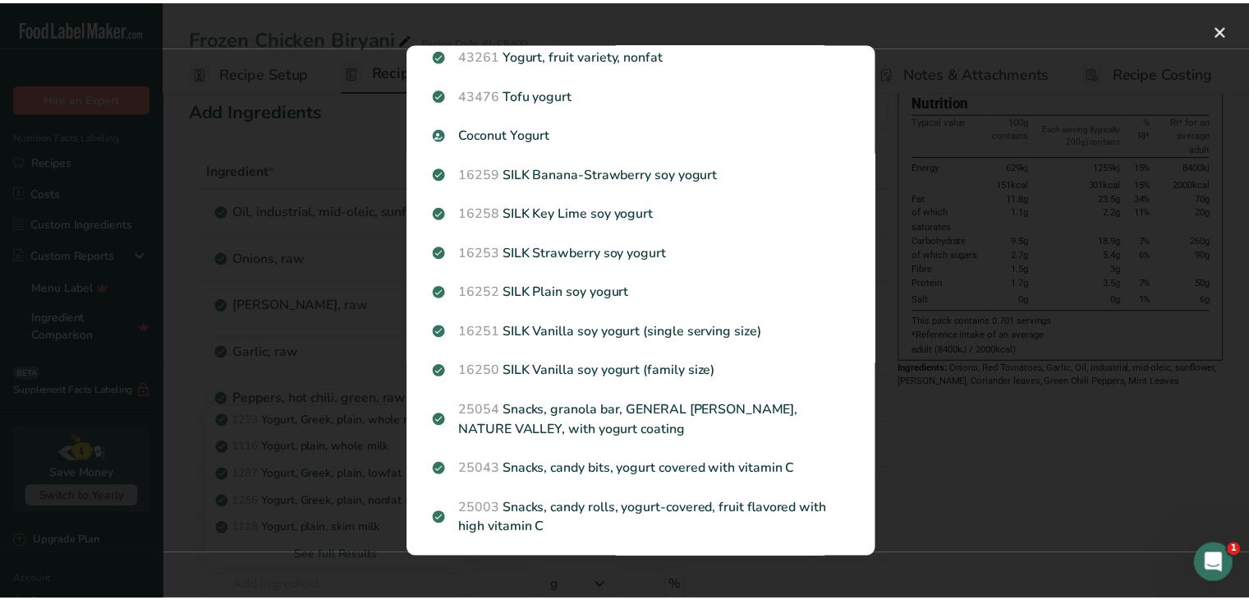
scroll to position [0, 0]
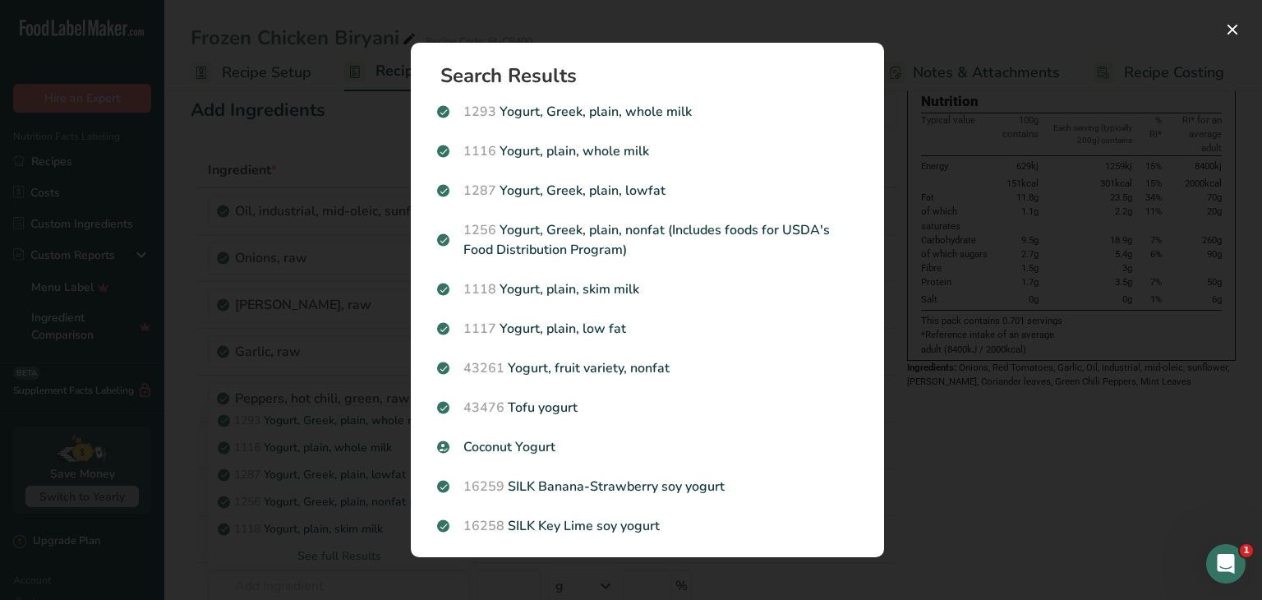
click at [340, 381] on div "Search results modal" at bounding box center [631, 300] width 1262 height 600
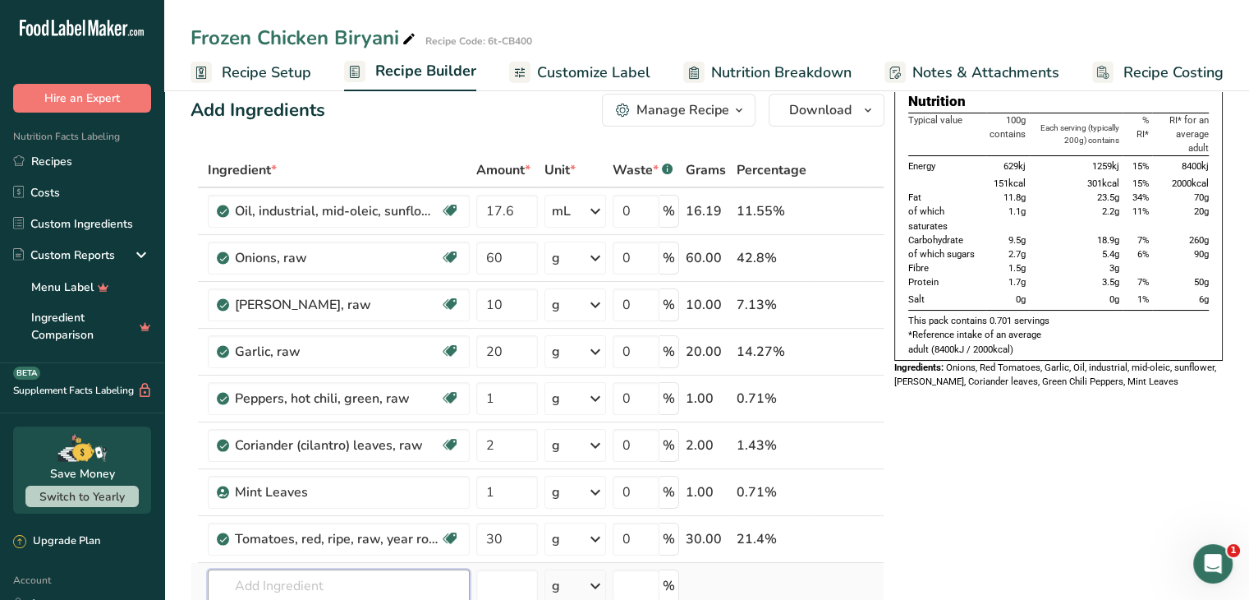
click at [289, 569] on input "text" at bounding box center [339, 585] width 262 height 33
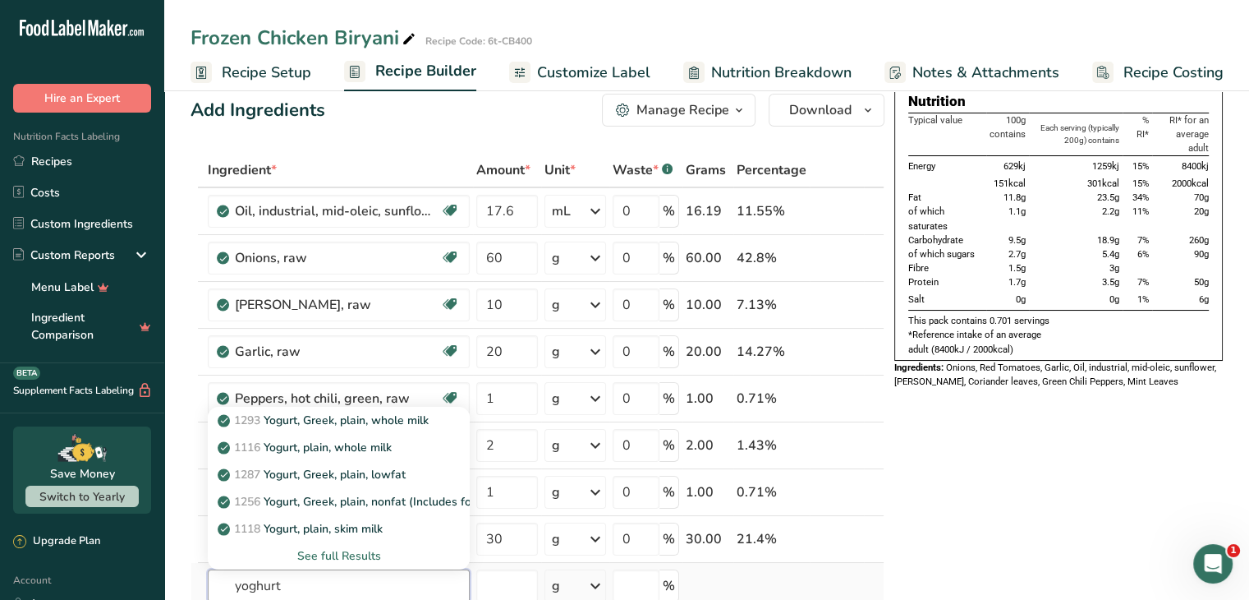
type input "yoghurt"
click at [341, 550] on div "See full Results" at bounding box center [339, 555] width 236 height 17
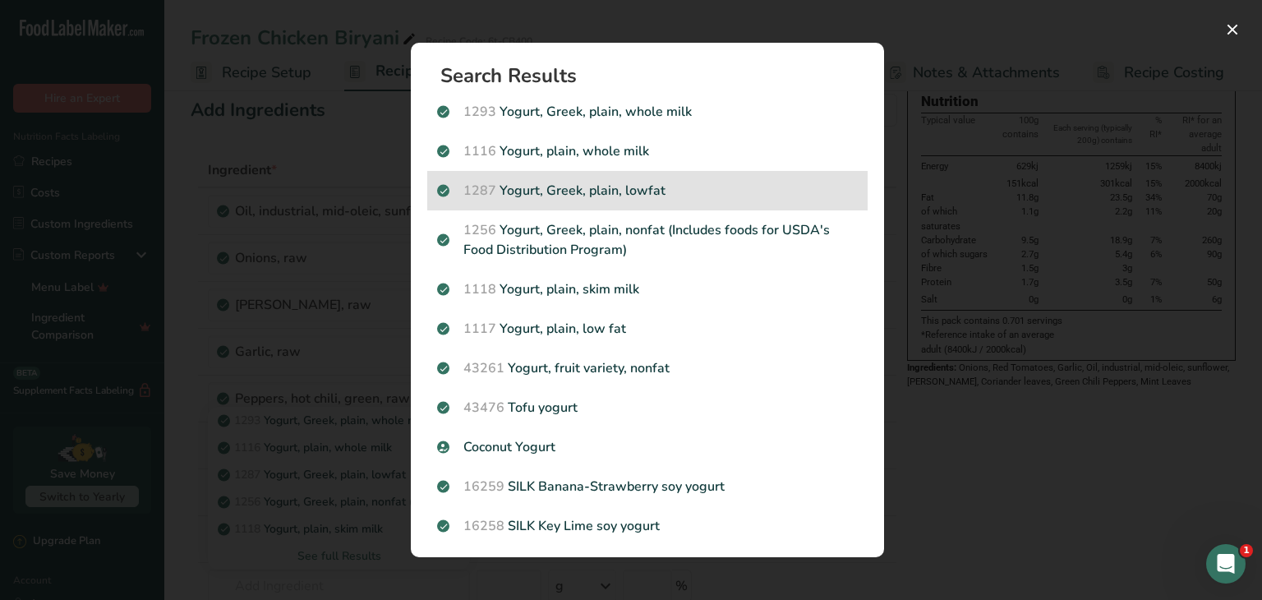
click at [596, 196] on p "1287 Yogurt, Greek, plain, lowfat" at bounding box center [647, 191] width 421 height 20
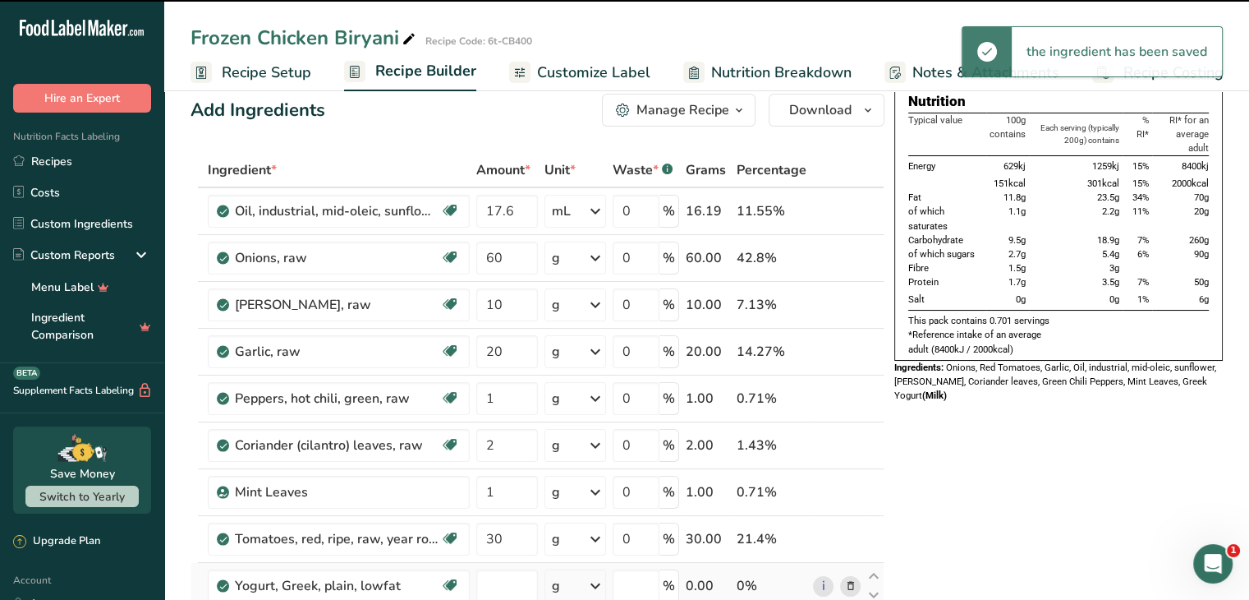
type input "0"
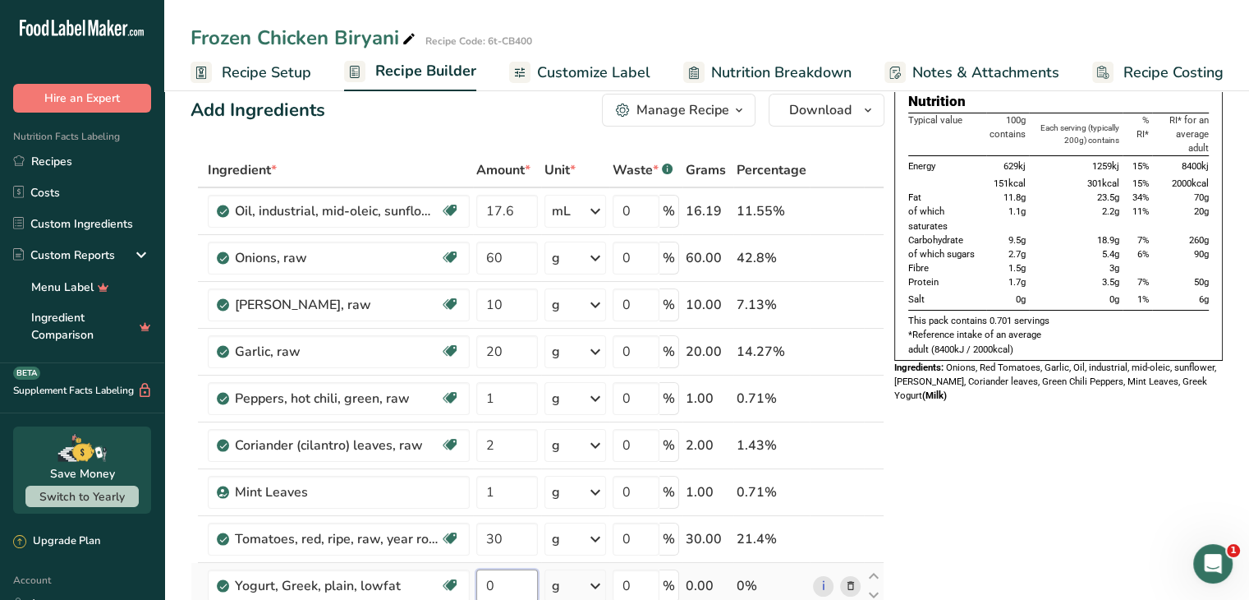
click at [527, 571] on input "0" at bounding box center [507, 585] width 62 height 33
type input "25"
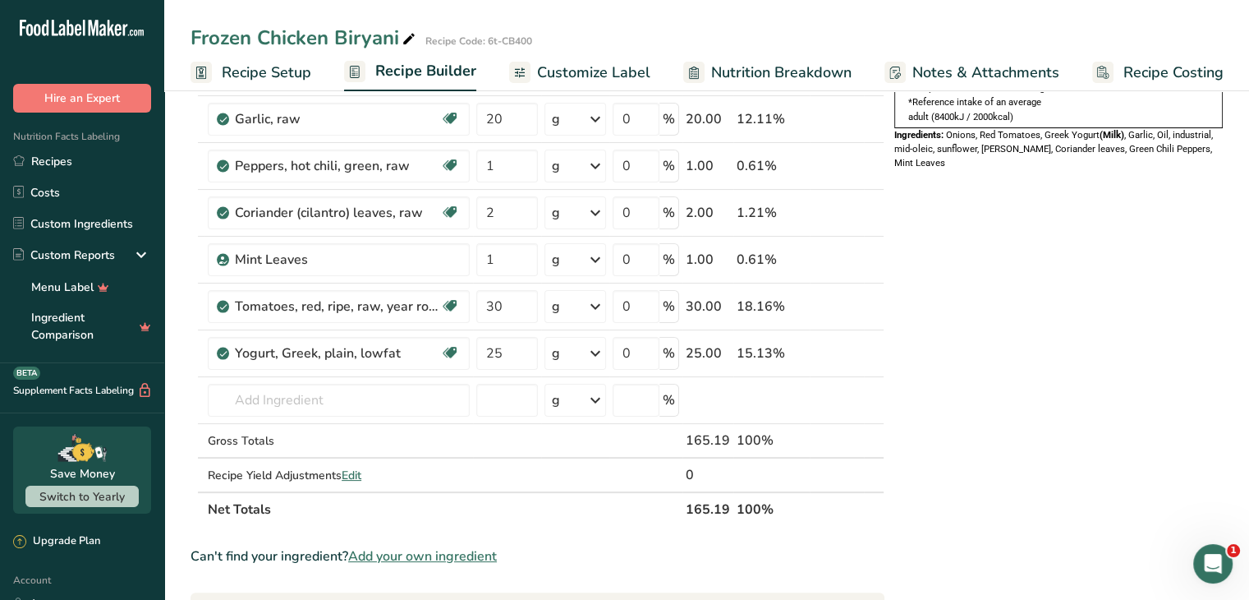
scroll to position [256, 0]
click at [353, 408] on input "text" at bounding box center [339, 400] width 262 height 33
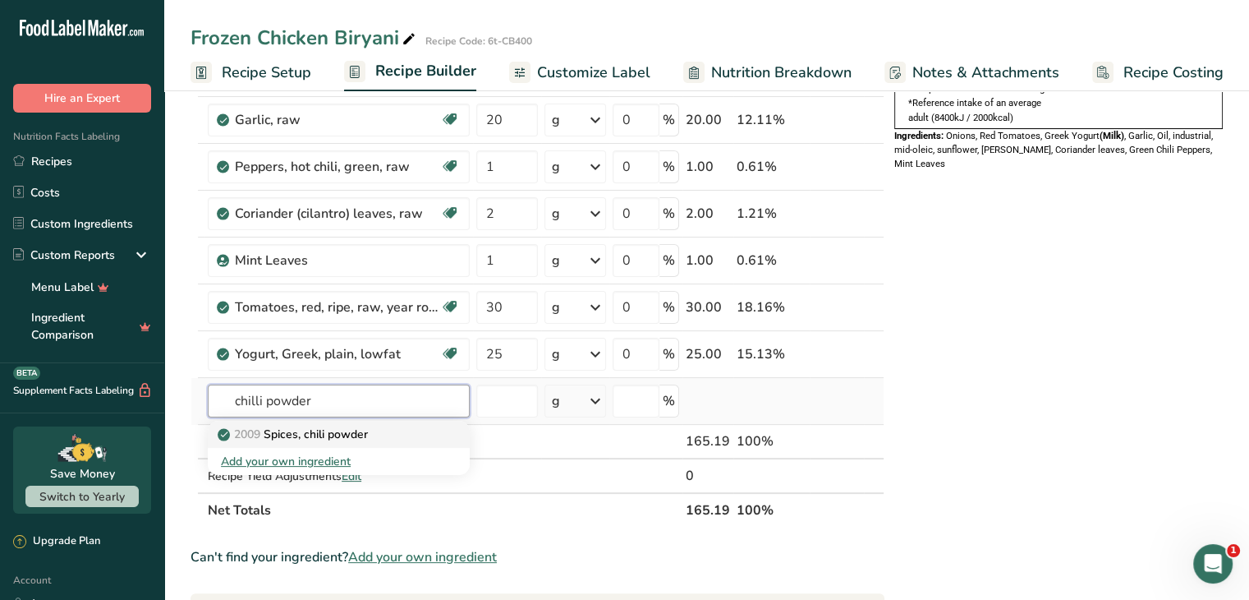
type input "chilli powder"
click at [348, 431] on p "2009 Spices, chili powder" at bounding box center [294, 434] width 147 height 17
type input "Spices, chili powder"
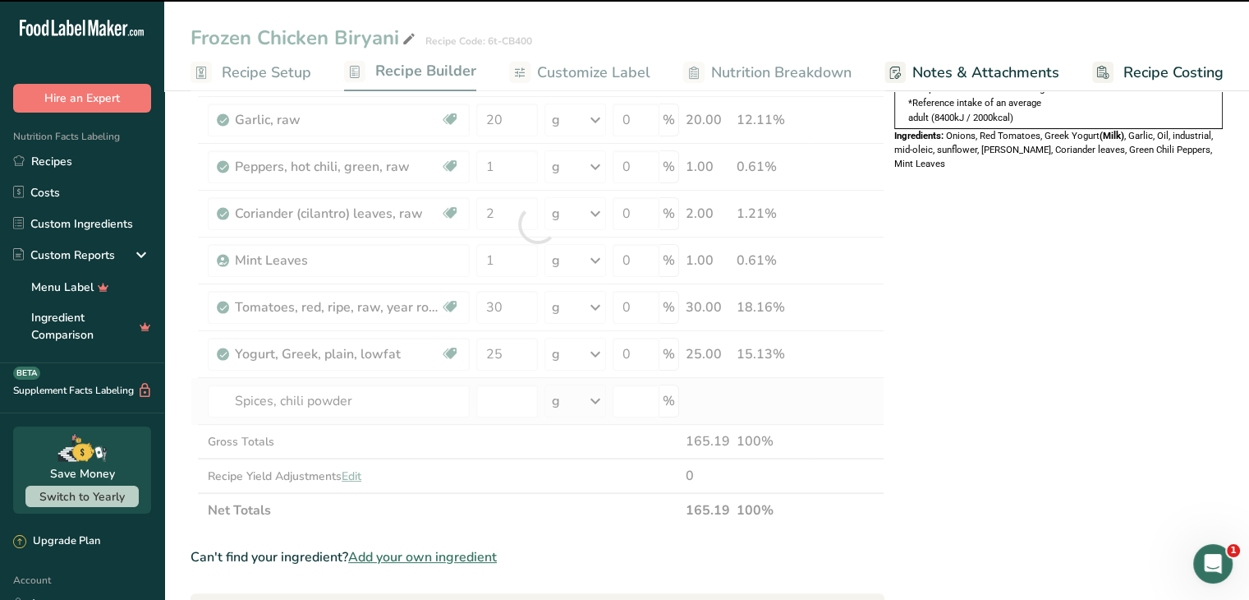
type input "0"
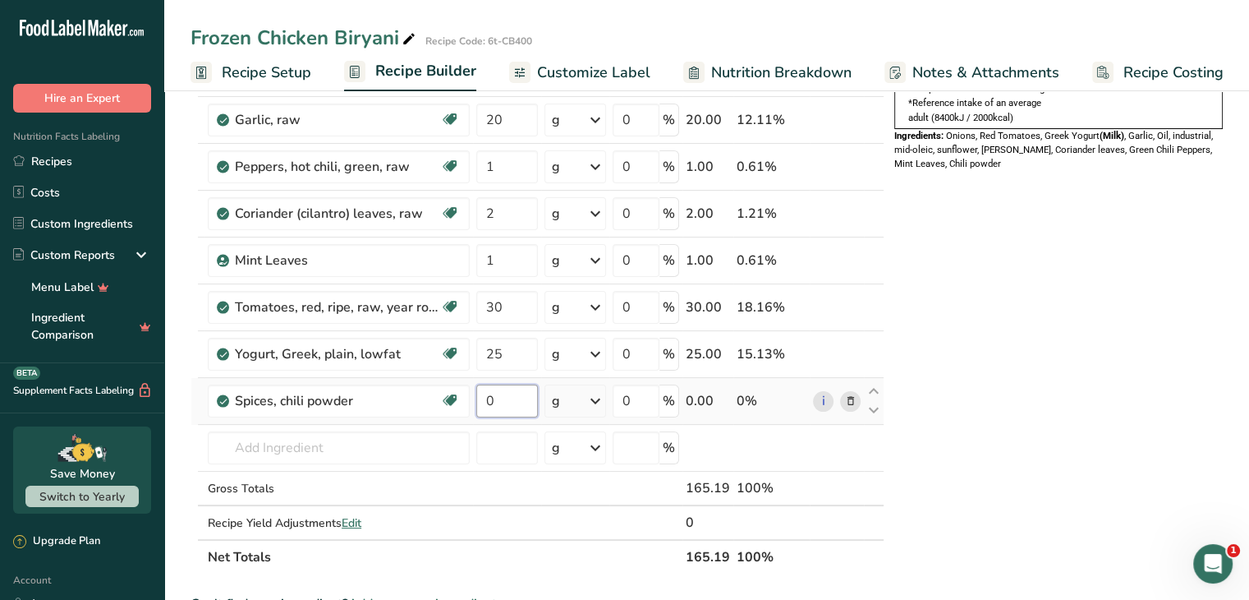
click at [508, 398] on input "0" at bounding box center [507, 400] width 62 height 33
type input "1"
click at [347, 441] on div "Ingredient * Amount * Unit * Waste * .a-a{fill:#347362;}.b-a{fill:#fff;} Grams …" at bounding box center [538, 247] width 694 height 653
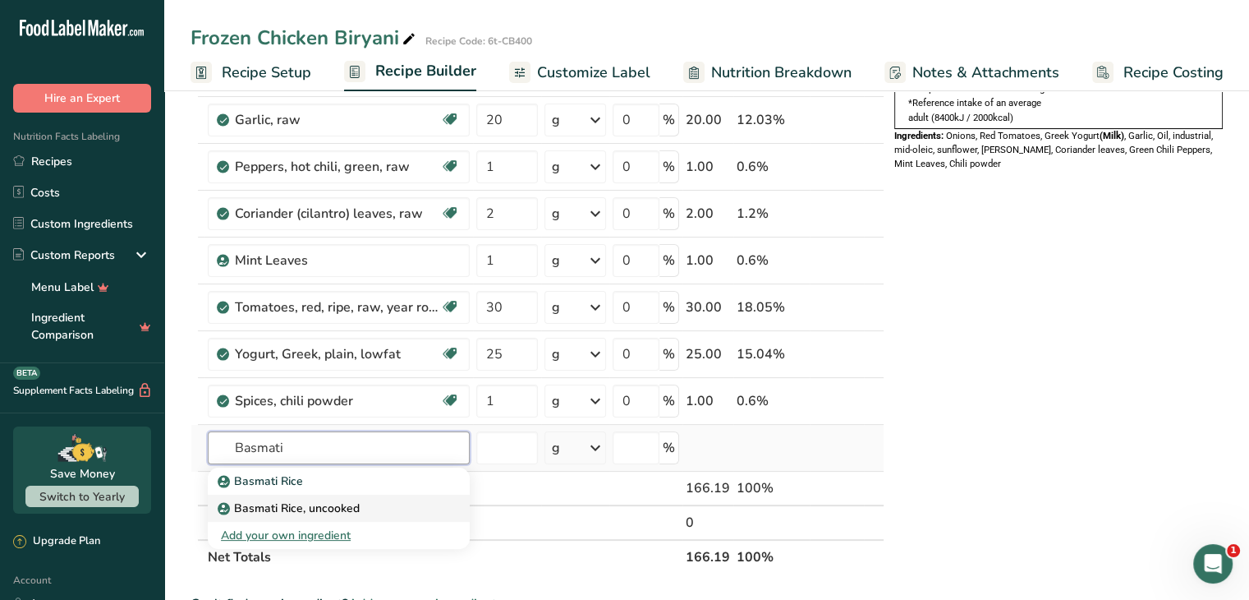
type input "Basmati Rice, uncooked"
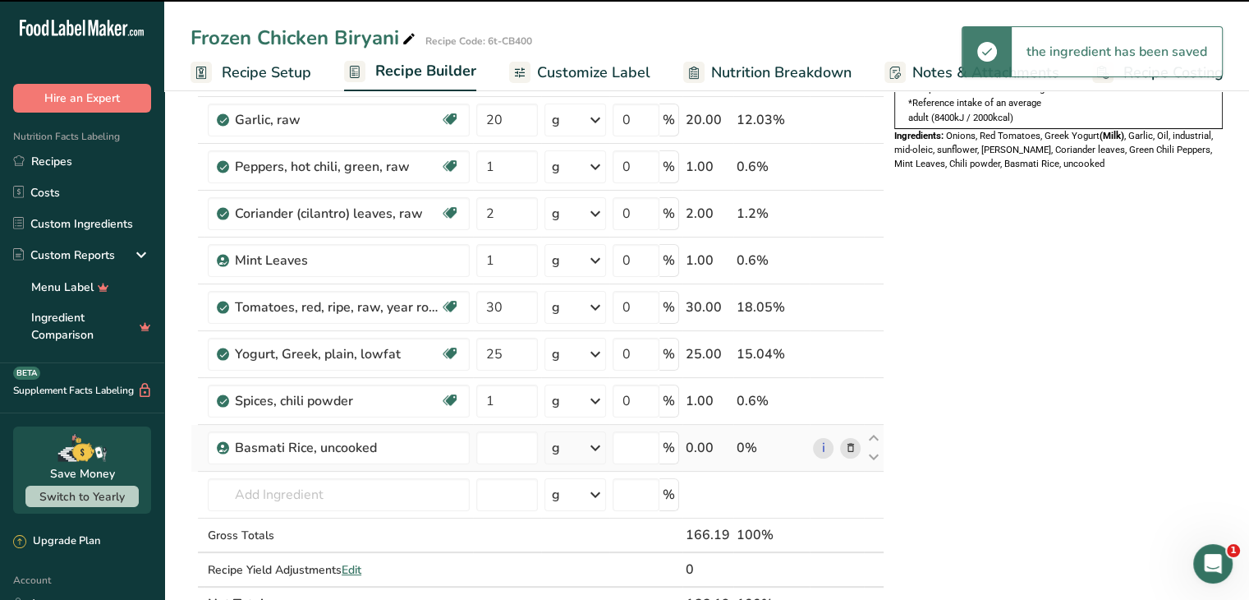
type input "0"
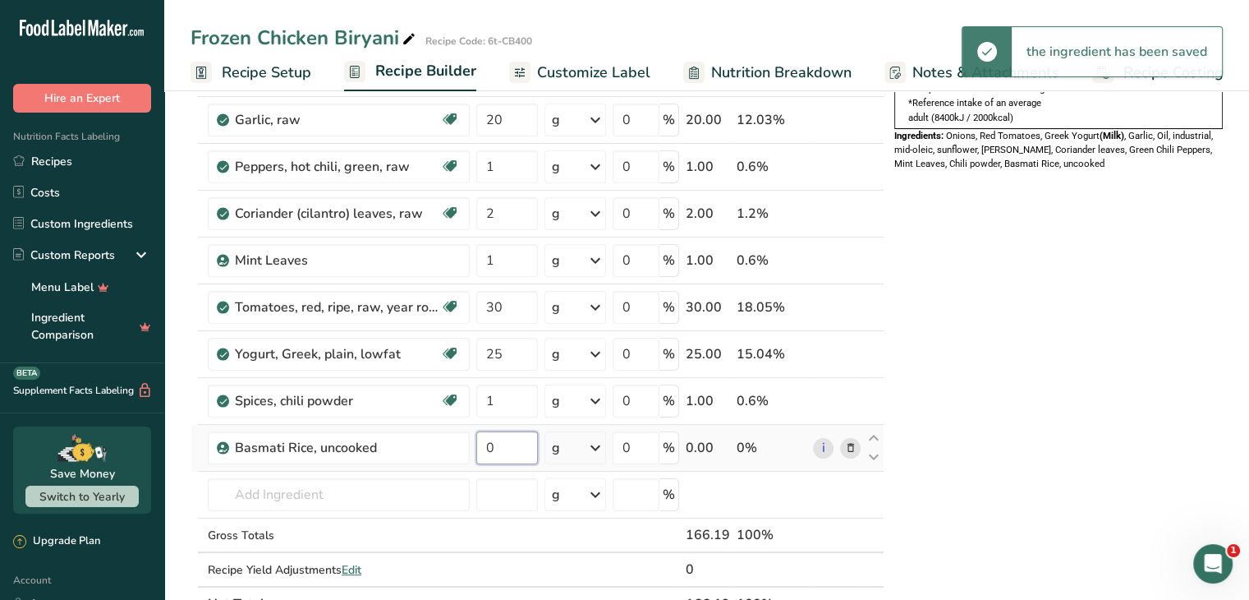
click at [506, 442] on input "0" at bounding box center [507, 447] width 62 height 33
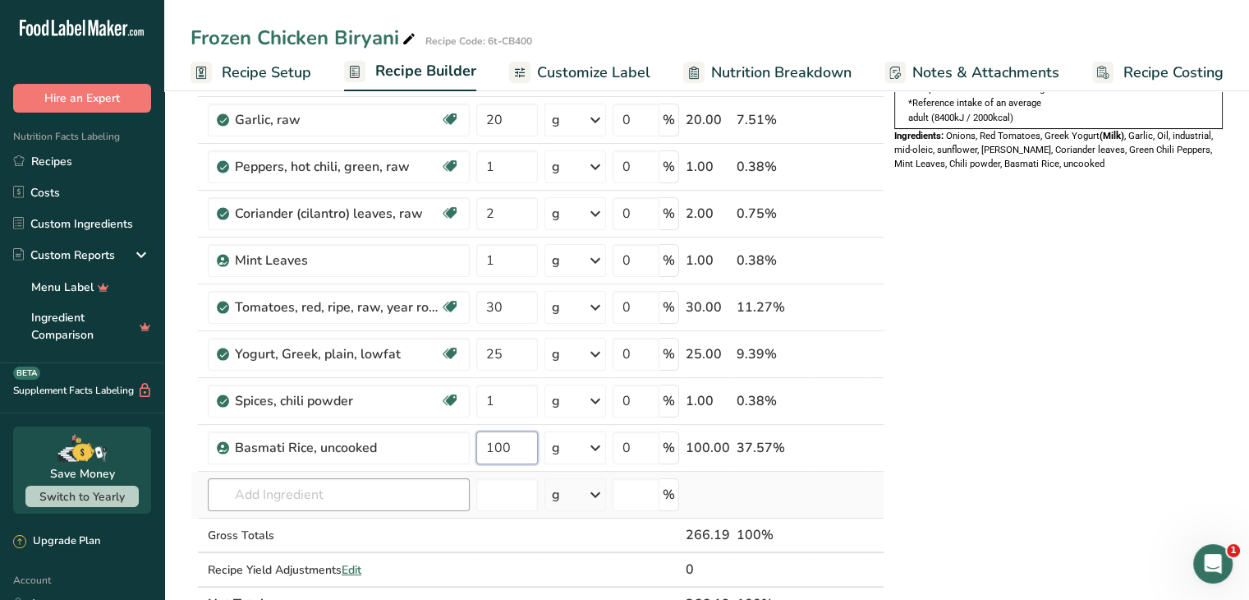
type input "100"
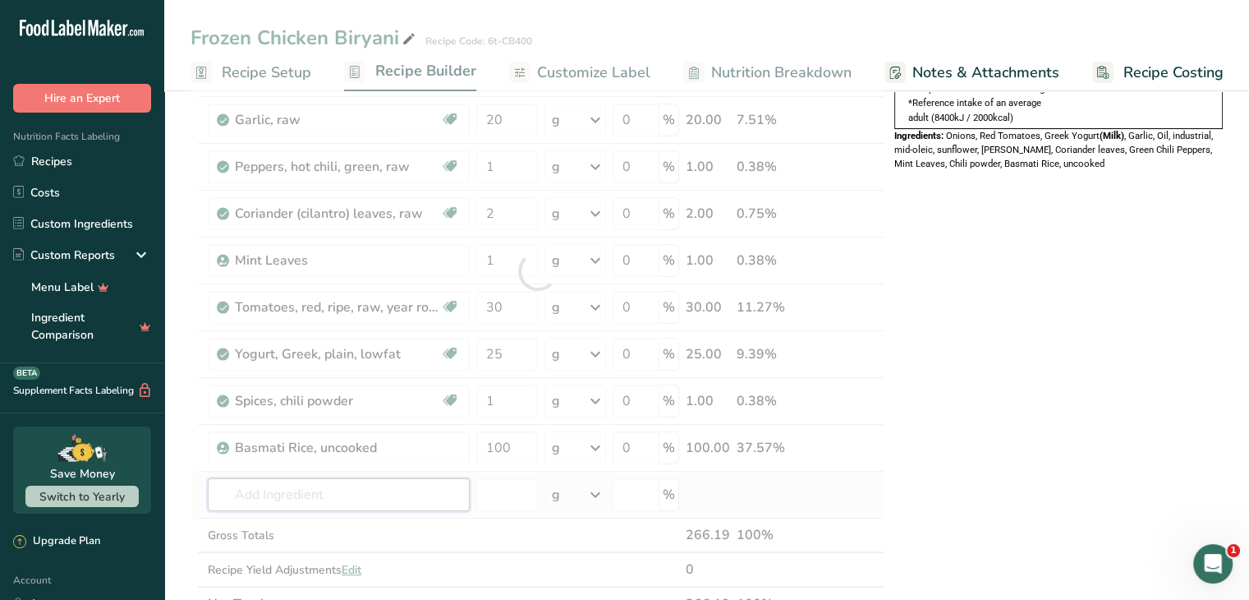
click at [336, 490] on div "Ingredient * Amount * Unit * Waste * .a-a{fill:#347362;}.b-a{fill:#fff;} Grams …" at bounding box center [538, 271] width 694 height 700
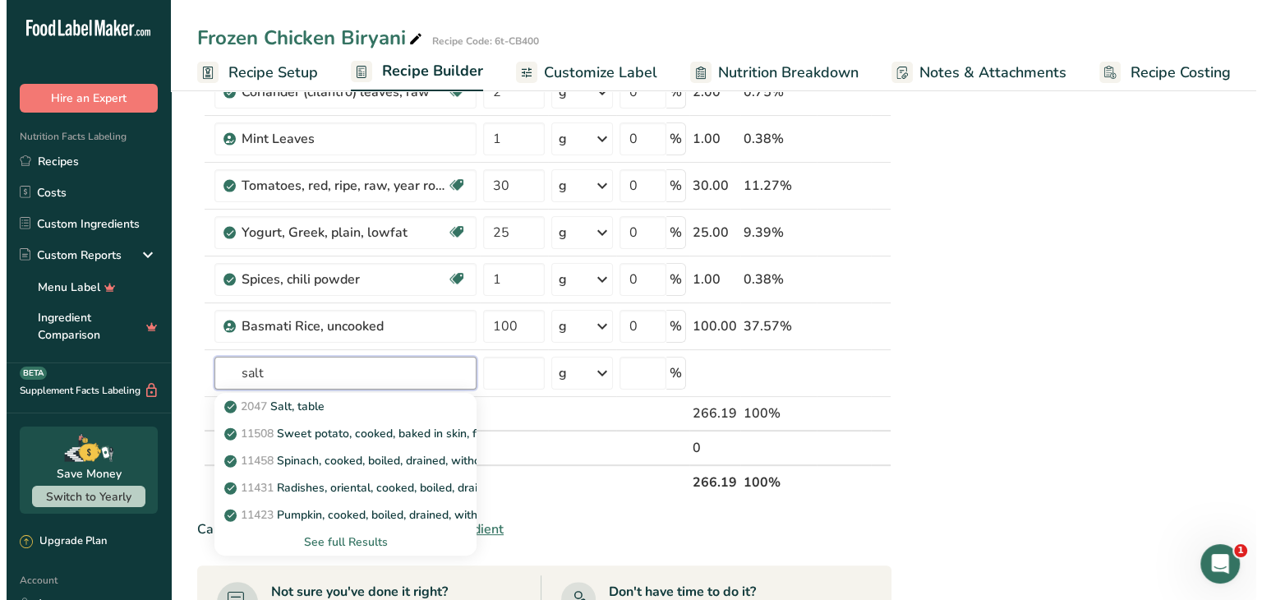
scroll to position [516, 0]
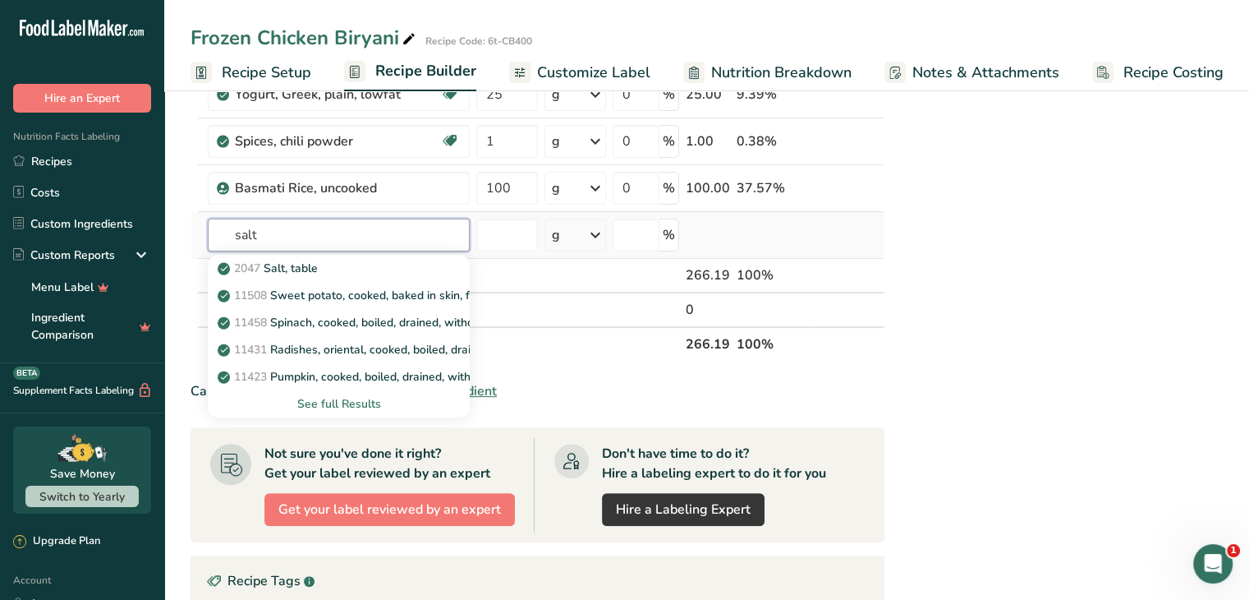
type input "salt"
click at [327, 398] on div "See full Results" at bounding box center [339, 403] width 236 height 17
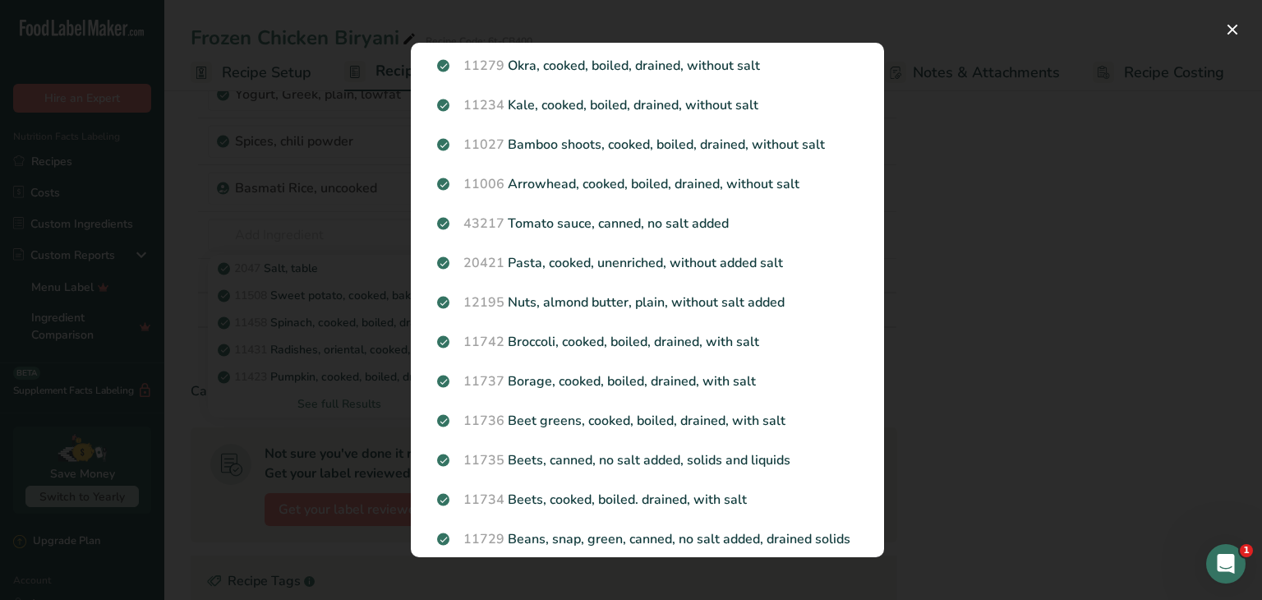
scroll to position [0, 0]
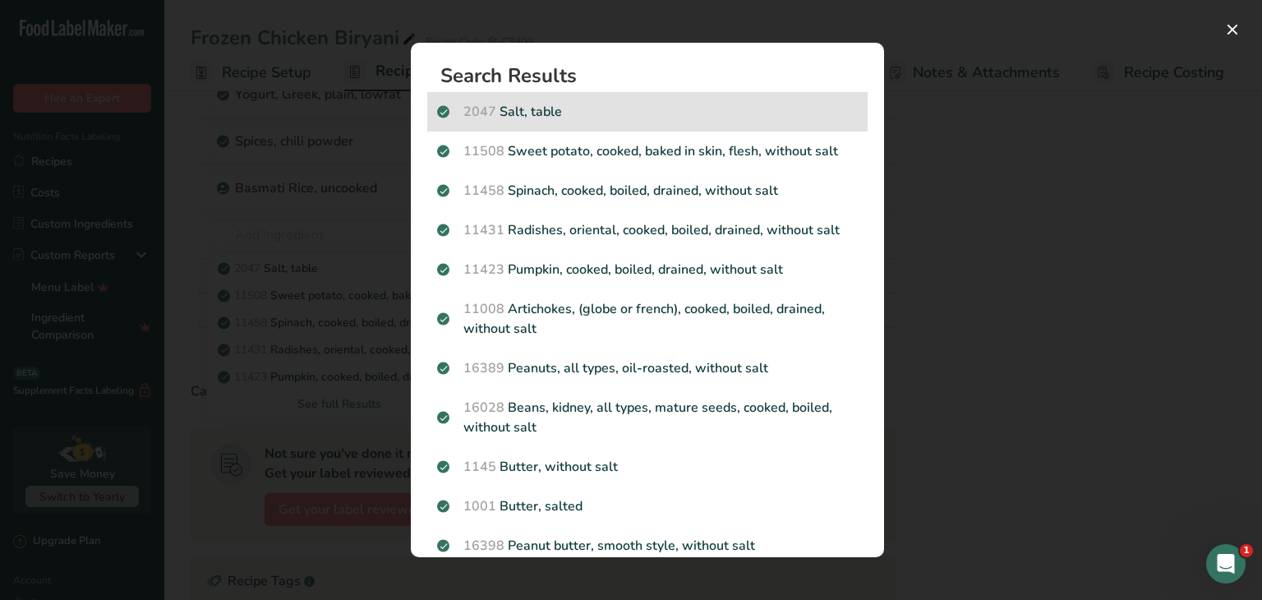
click at [711, 99] on div "2047 Salt, table" at bounding box center [647, 111] width 440 height 39
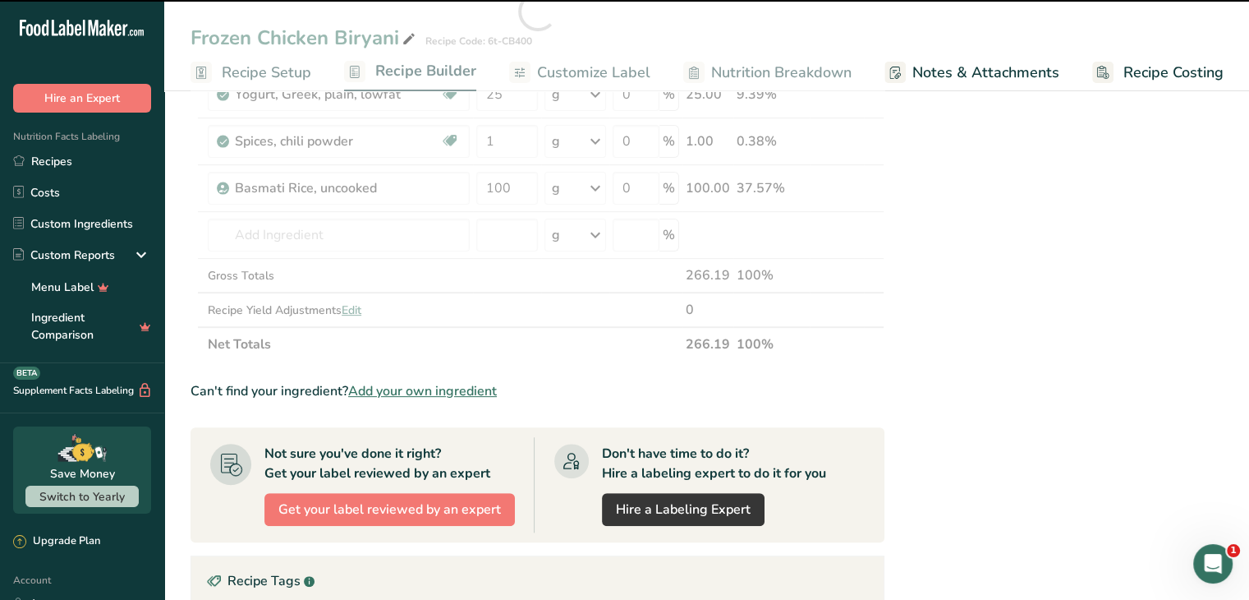
type input "0"
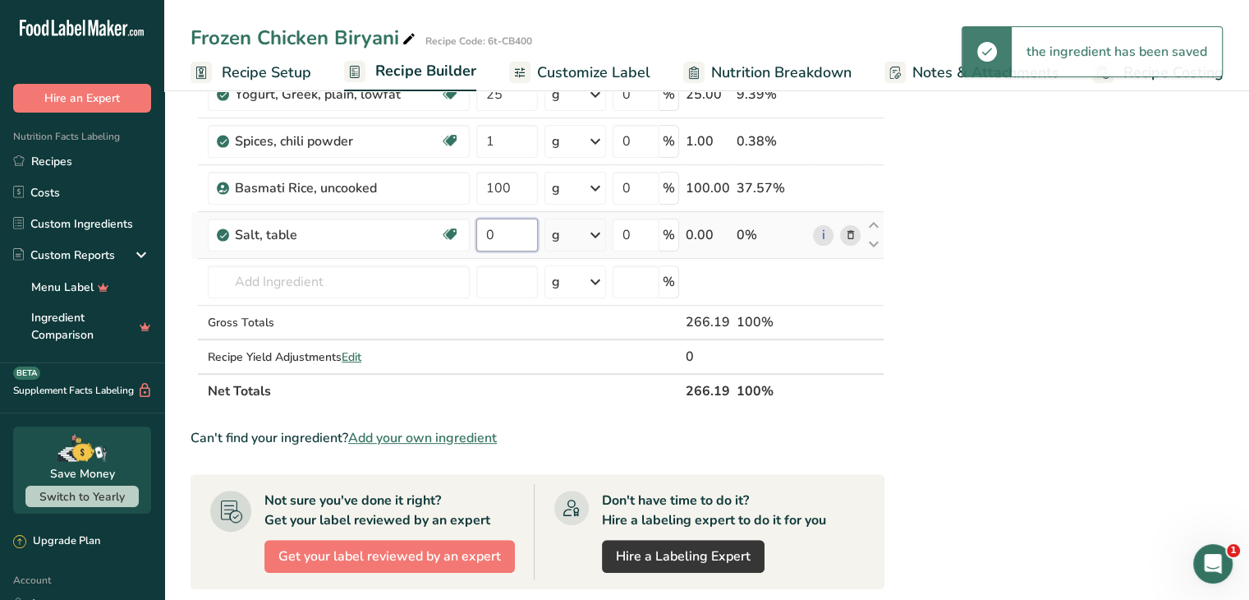
click at [508, 237] on input "0" at bounding box center [507, 235] width 62 height 33
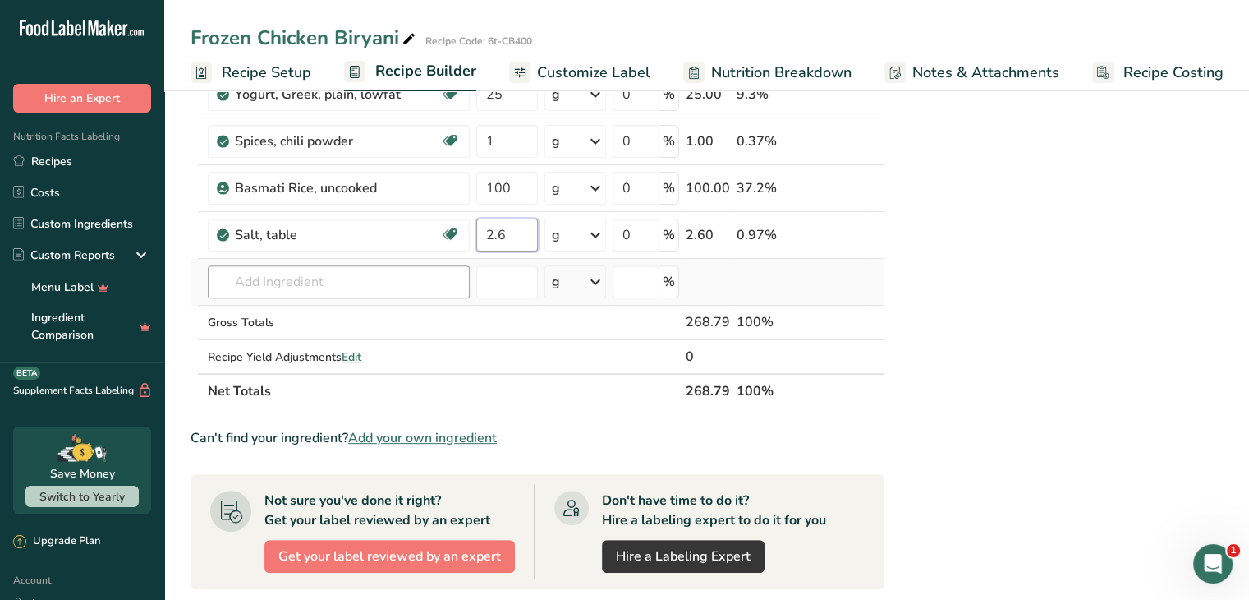
type input "2.6"
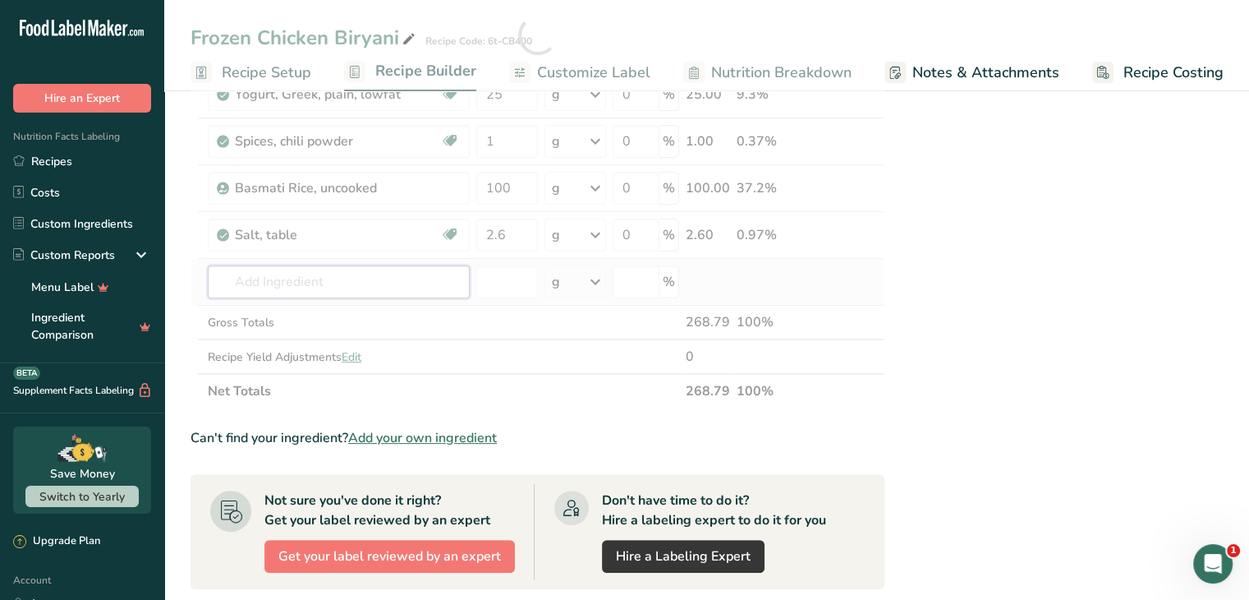
click at [358, 288] on div "Ingredient * Amount * Unit * Waste * .a-a{fill:#347362;}.b-a{fill:#fff;} Grams …" at bounding box center [538, 35] width 694 height 747
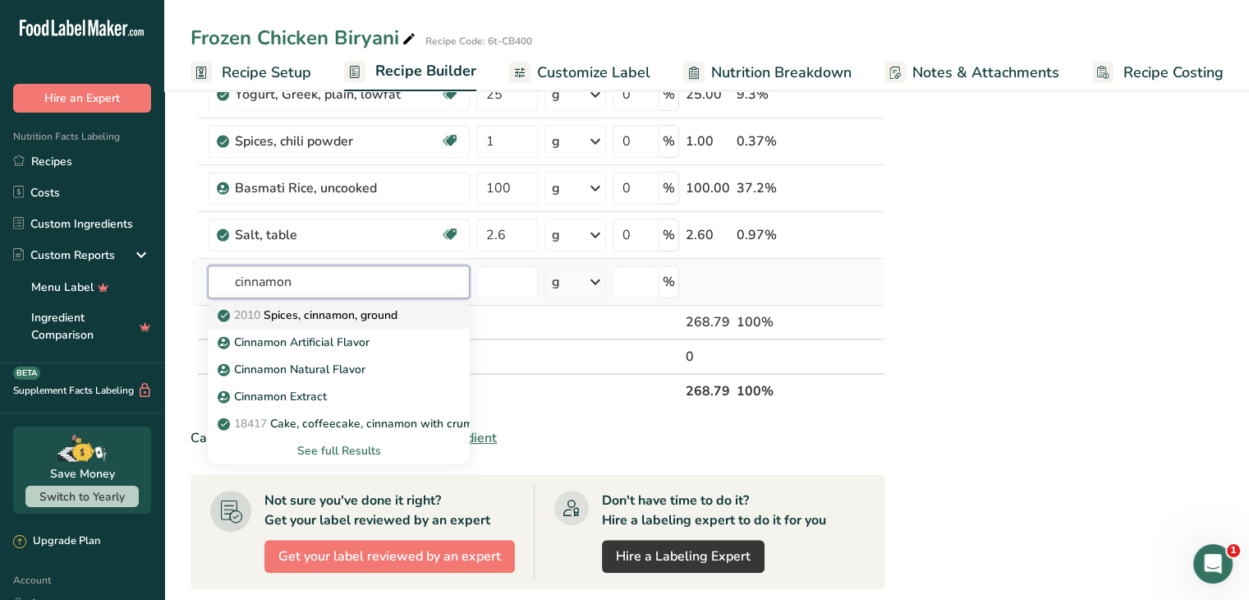
type input "cinnamon"
click at [344, 313] on p "2010 Spices, cinnamon, ground" at bounding box center [309, 314] width 177 height 17
type input "Spices, cinnamon, ground"
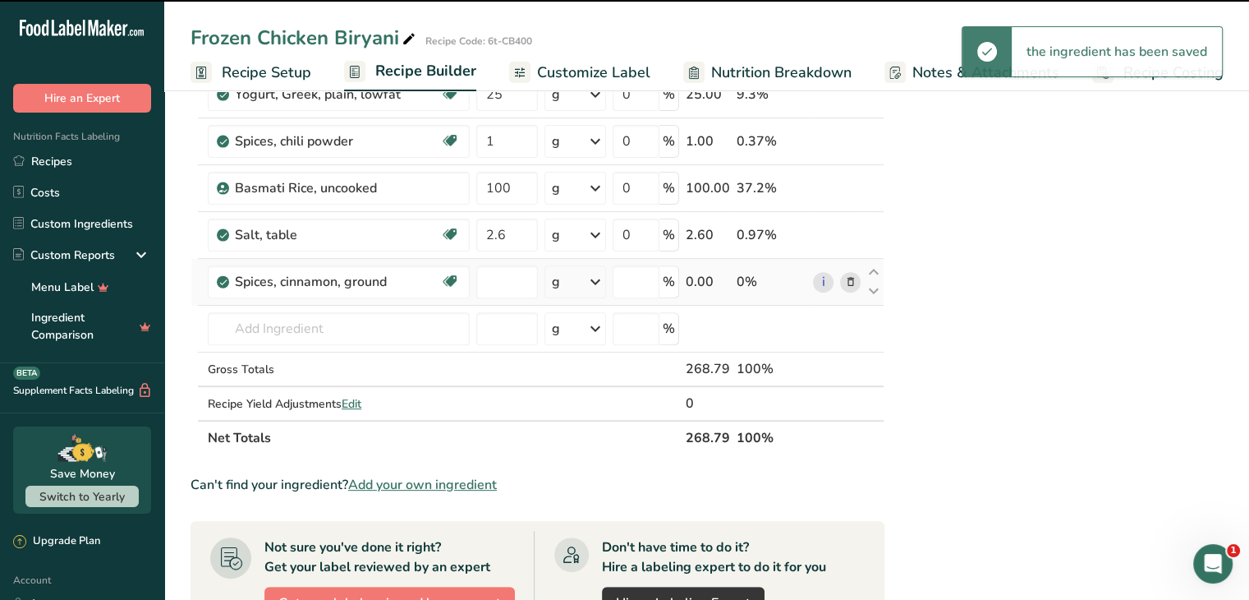
type input "0"
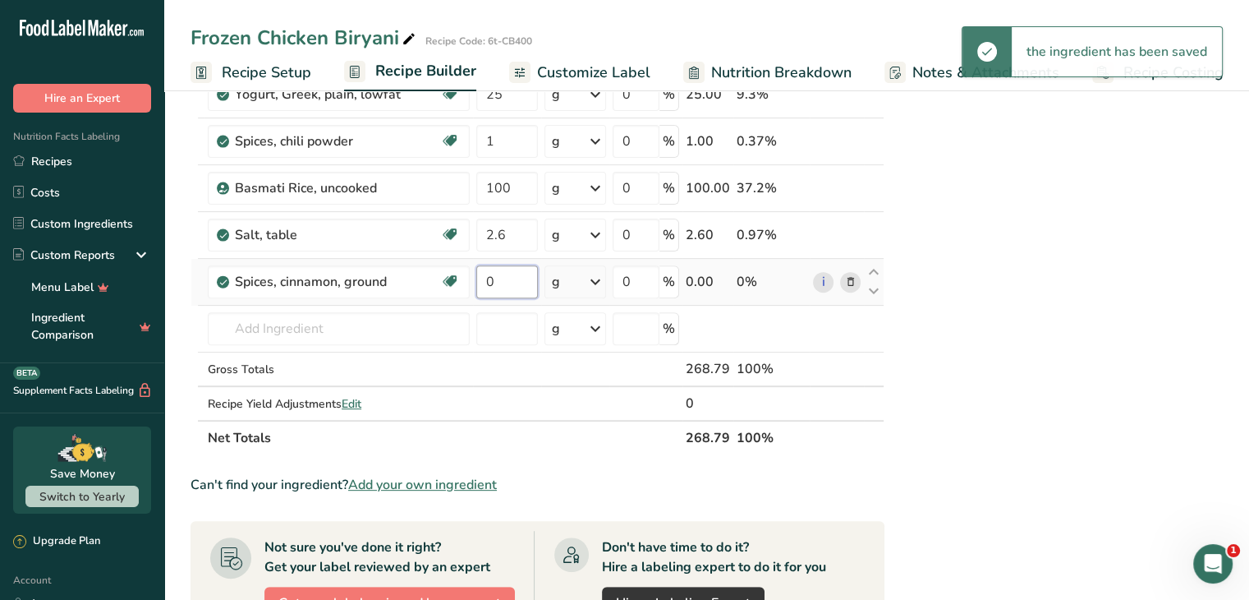
click at [516, 271] on input "0" at bounding box center [507, 281] width 62 height 33
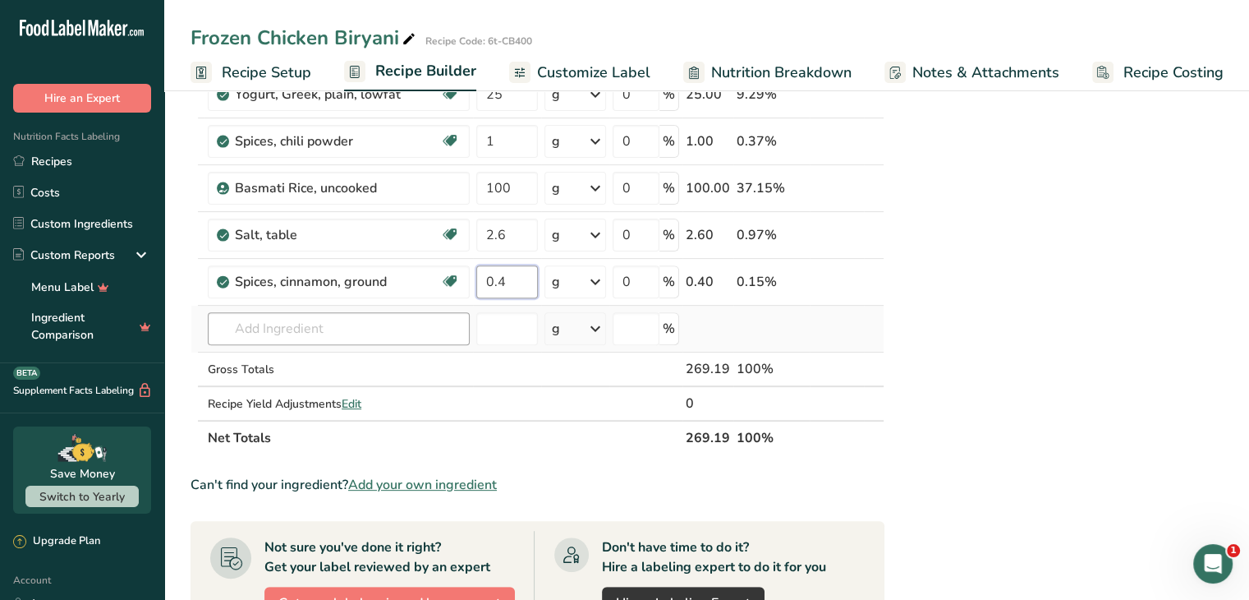
type input "0.4"
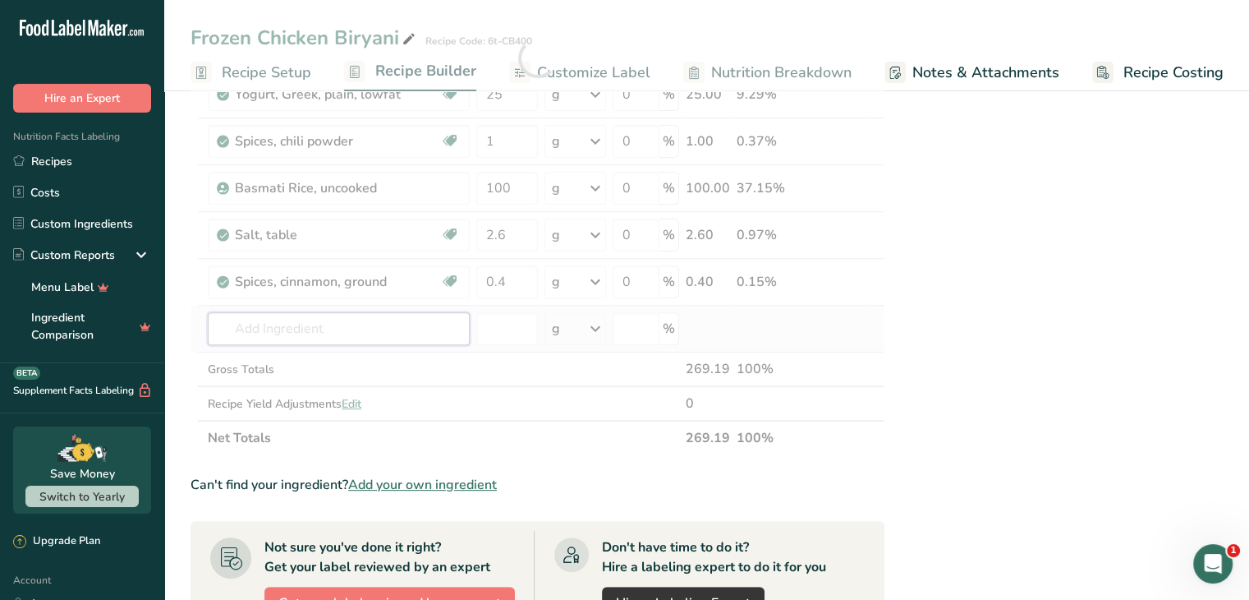
click at [376, 318] on div "Ingredient * Amount * Unit * Waste * .a-a{fill:#347362;}.b-a{fill:#fff;} Grams …" at bounding box center [538, 59] width 694 height 794
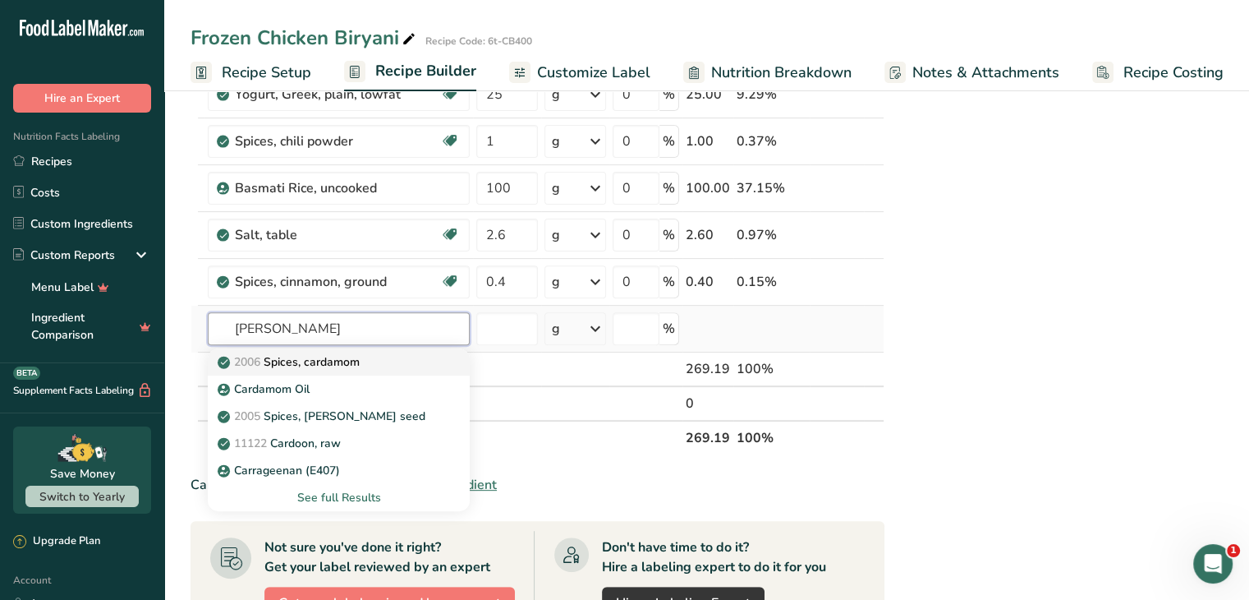
type input "carda"
click at [371, 364] on div "2006 Spices, cardamom" at bounding box center [325, 361] width 209 height 17
type input "Spices, cardamom"
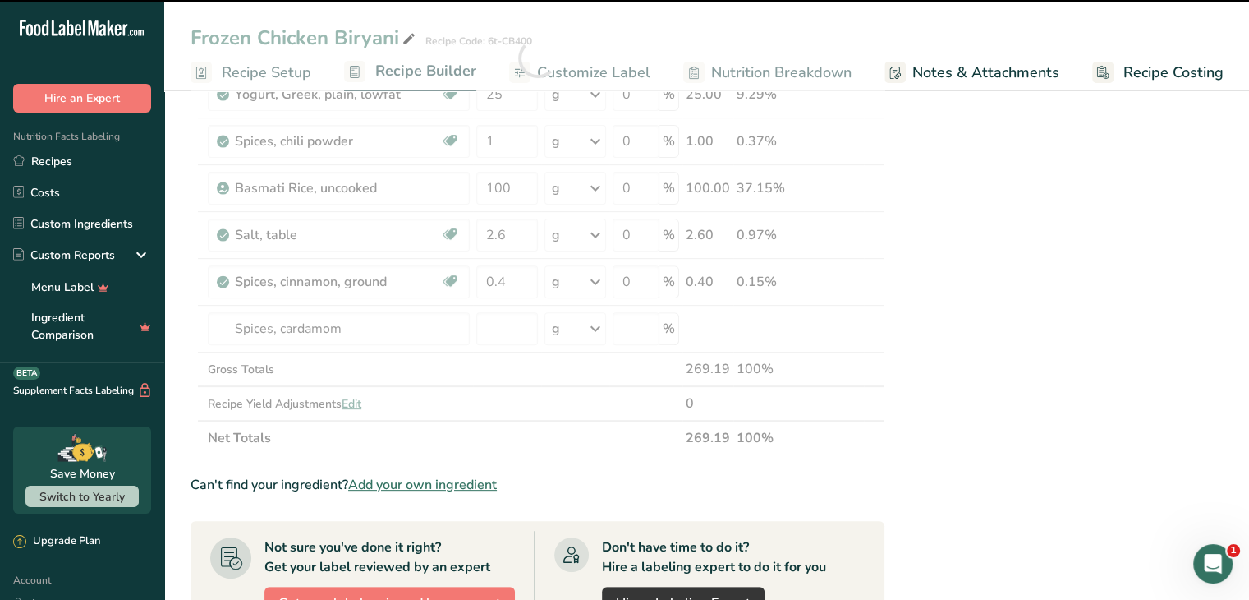
type input "0"
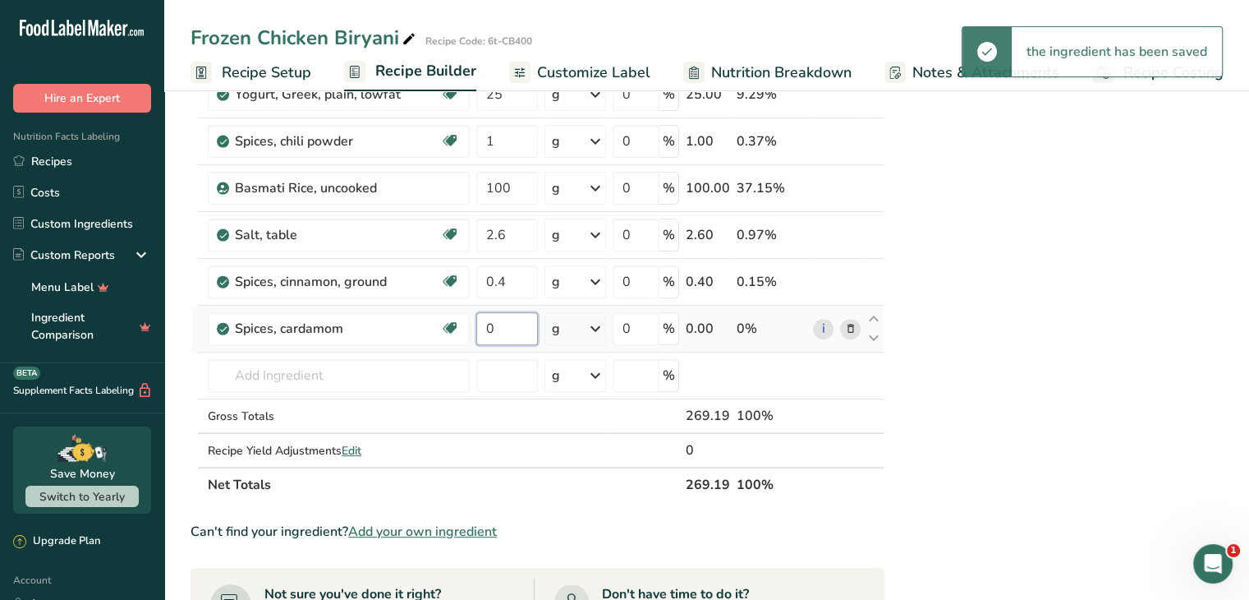
click at [506, 326] on input "0" at bounding box center [507, 328] width 62 height 33
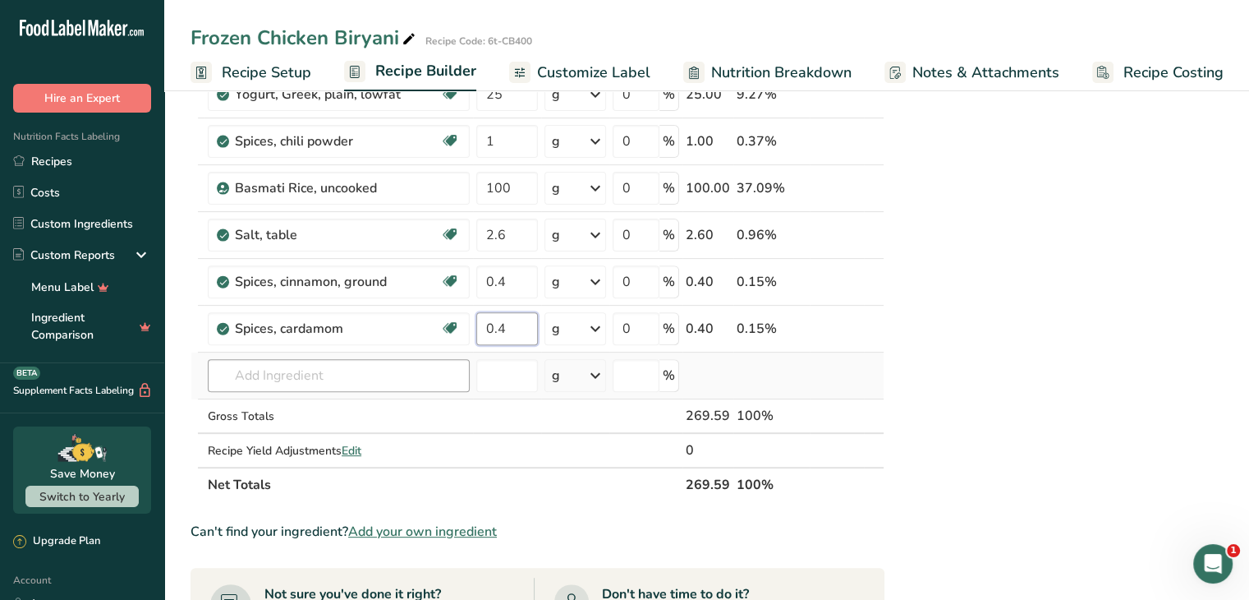
type input "0.4"
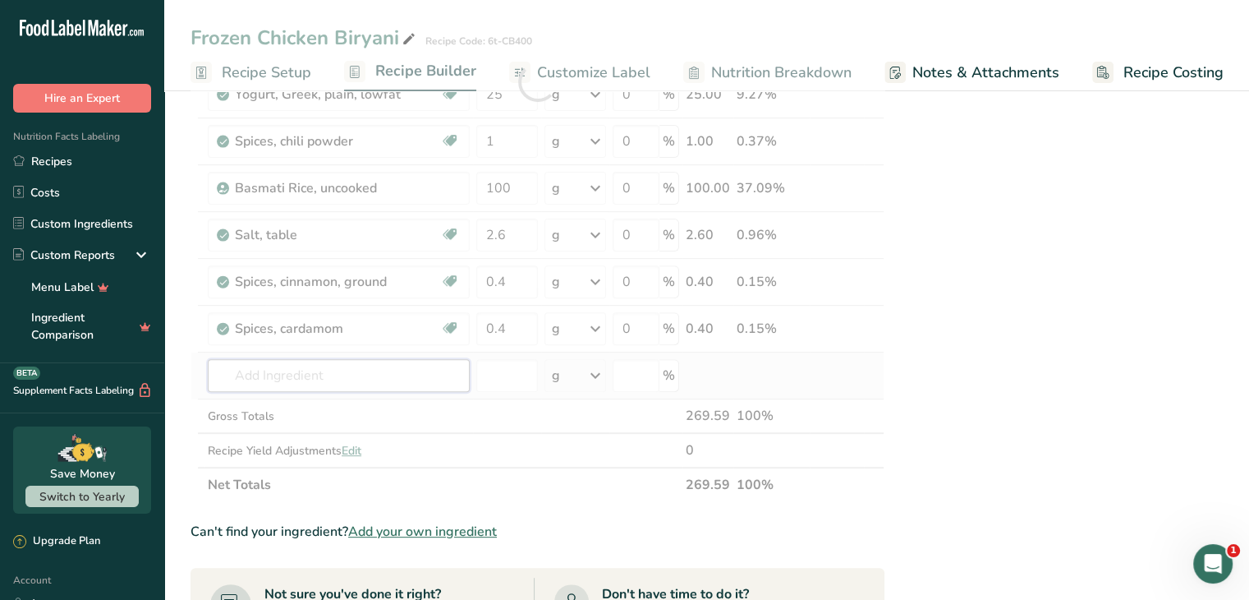
click at [390, 371] on div "Ingredient * Amount * Unit * Waste * .a-a{fill:#347362;}.b-a{fill:#fff;} Grams …" at bounding box center [538, 82] width 694 height 840
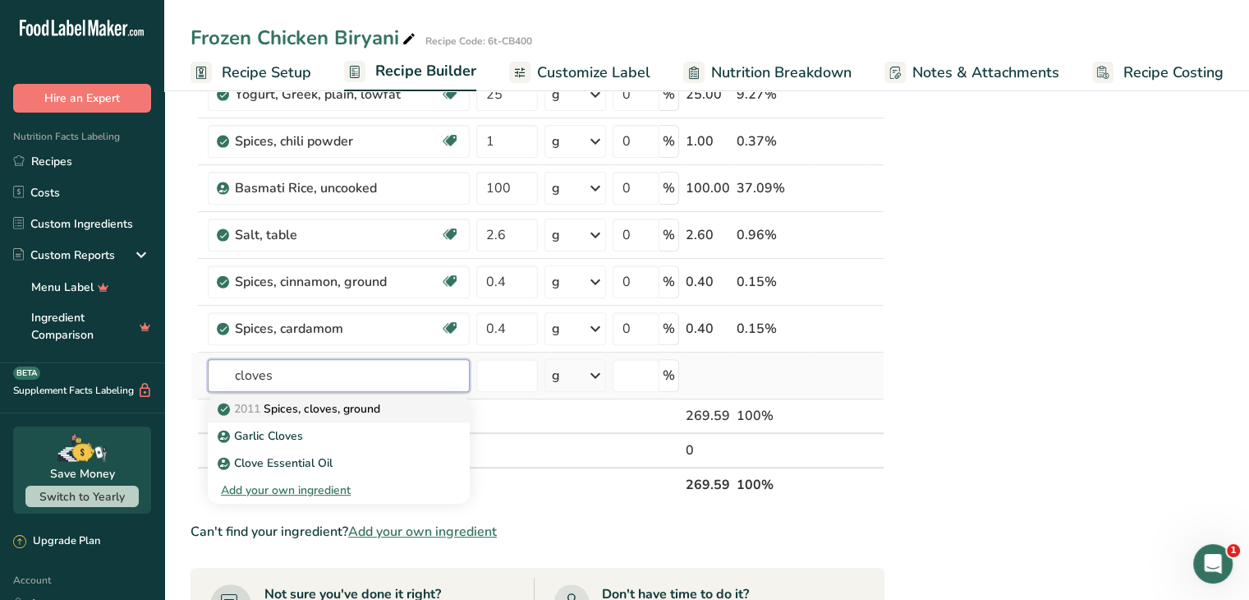
type input "cloves"
click at [352, 405] on p "2011 Spices, cloves, ground" at bounding box center [300, 408] width 159 height 17
type input "Spices, cloves, ground"
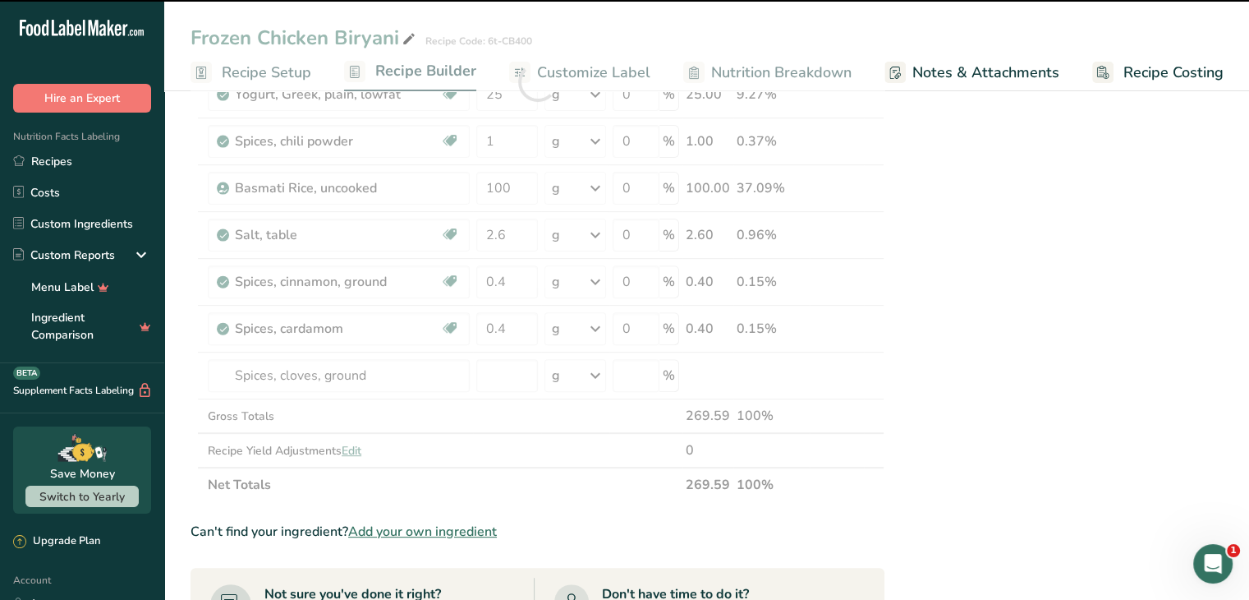
type input "0"
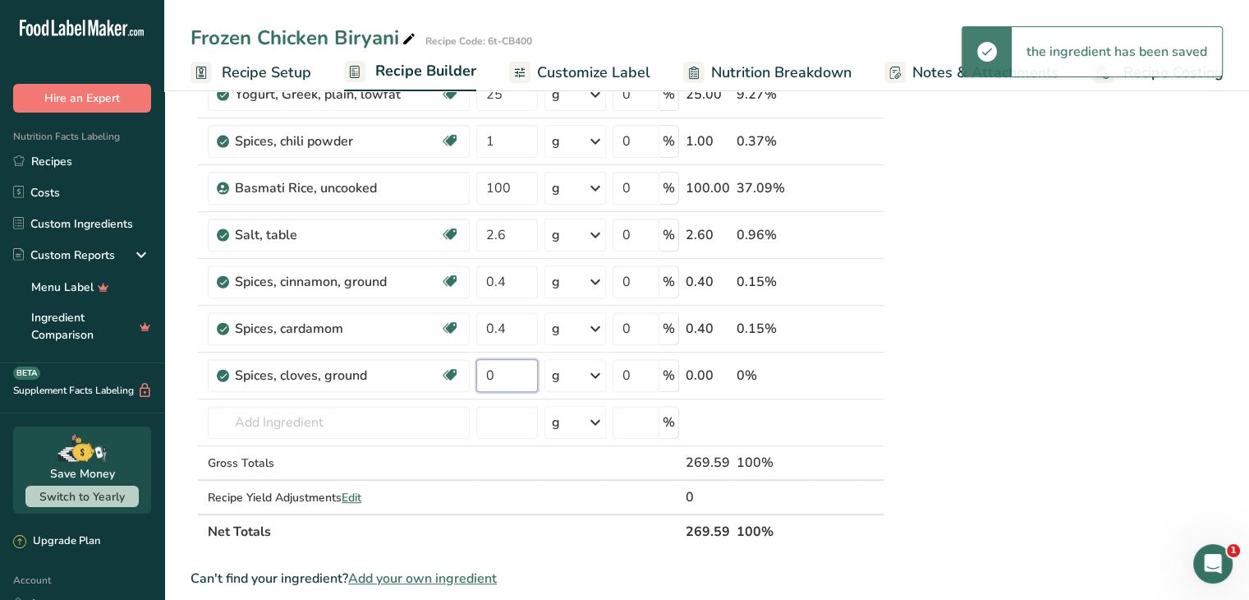
click at [505, 372] on input "0" at bounding box center [507, 375] width 62 height 33
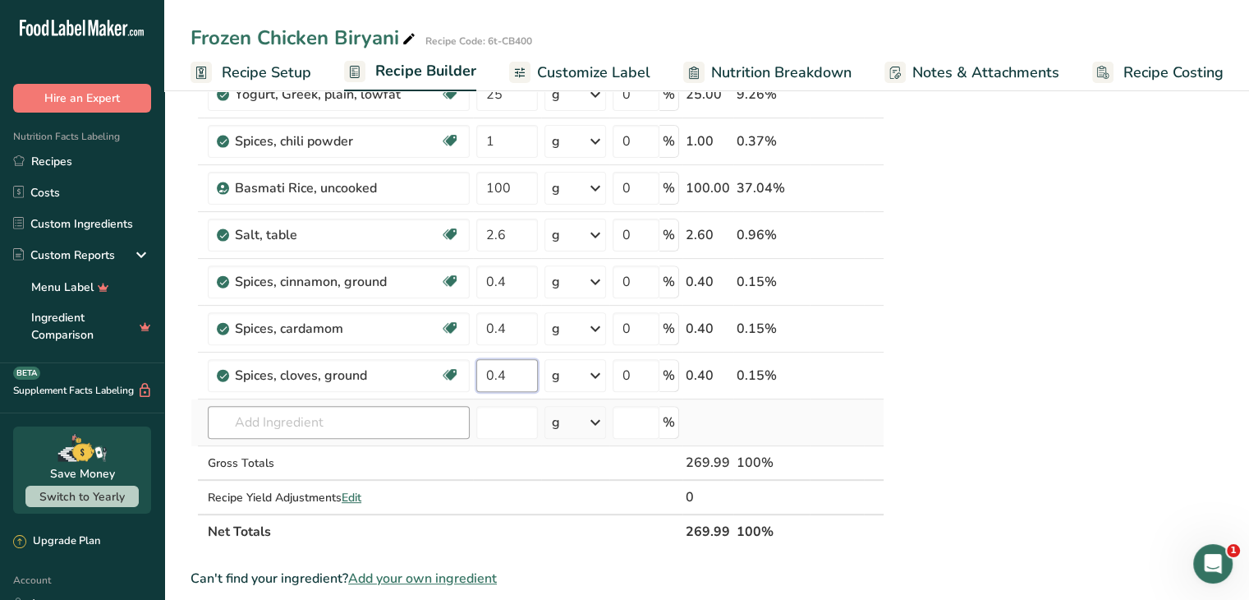
type input "0.4"
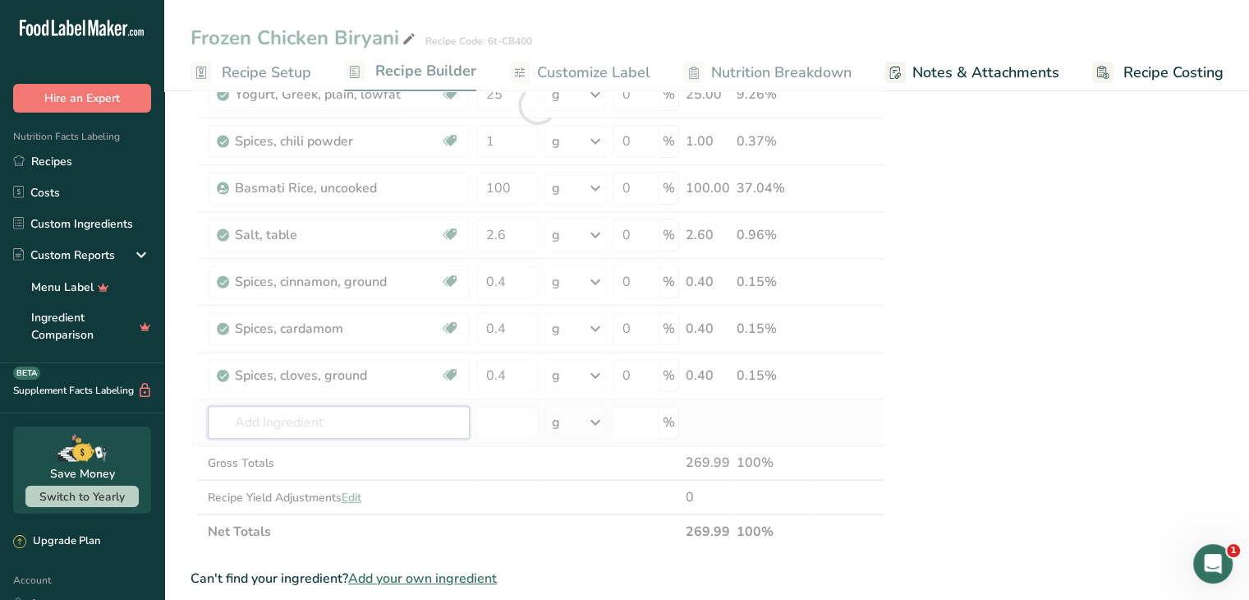
click at [380, 425] on div "Ingredient * Amount * Unit * Waste * .a-a{fill:#347362;}.b-a{fill:#fff;} Grams …" at bounding box center [538, 105] width 694 height 887
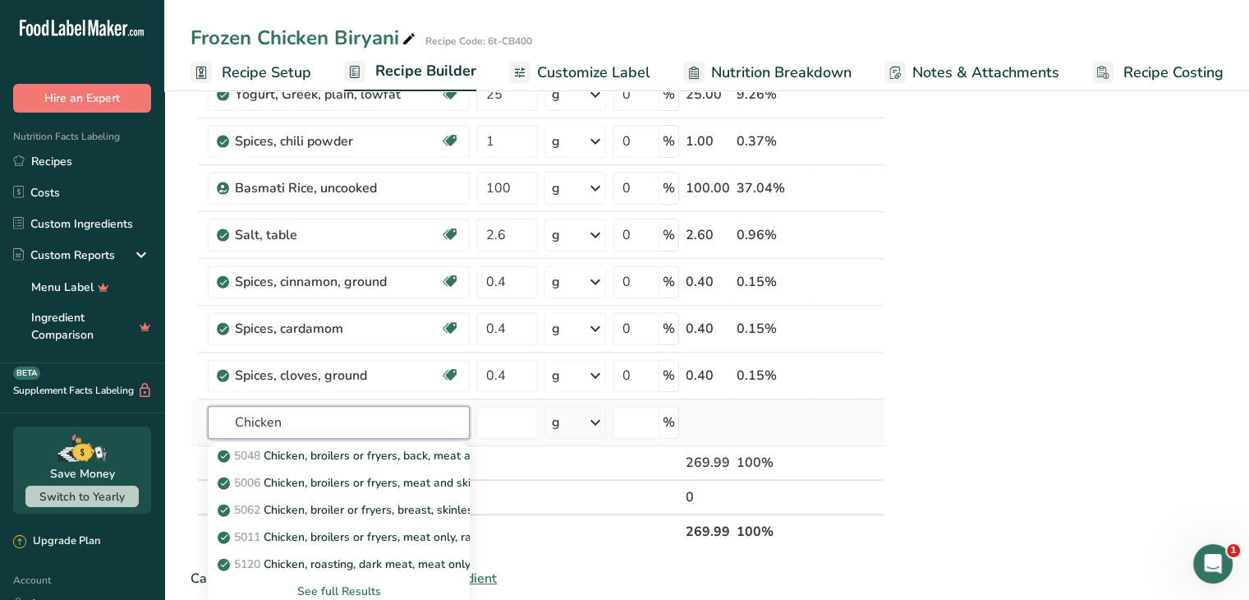
type input "Chicken"
click at [338, 586] on div "See full Results" at bounding box center [339, 590] width 236 height 17
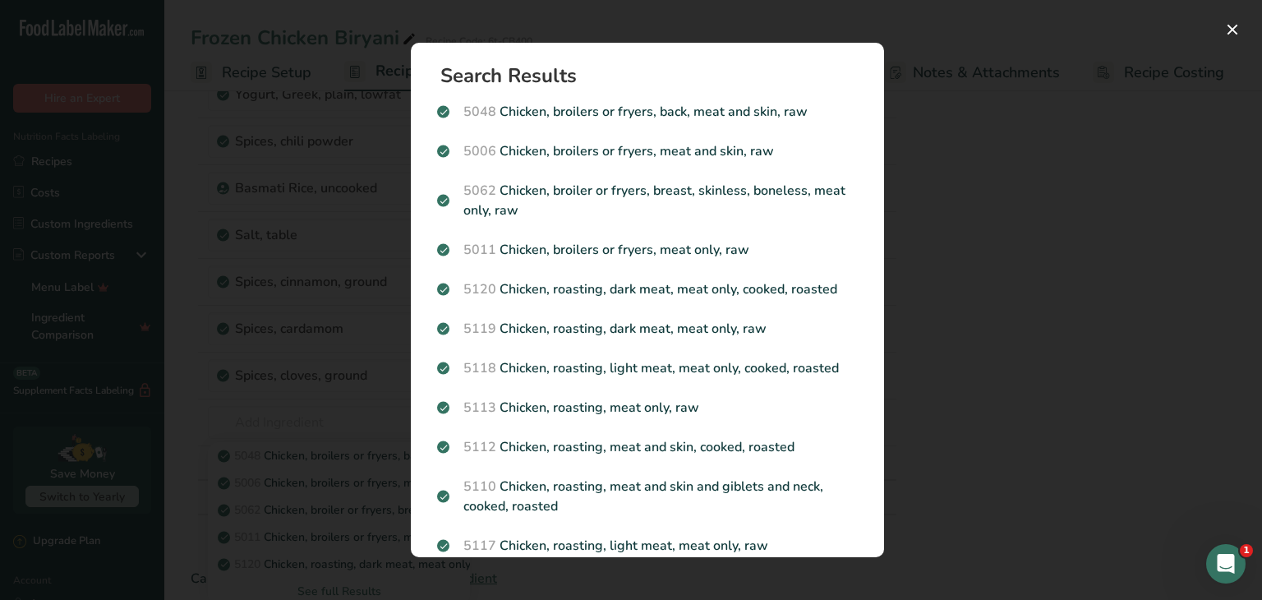
click at [986, 248] on div "Search results modal" at bounding box center [631, 300] width 1262 height 600
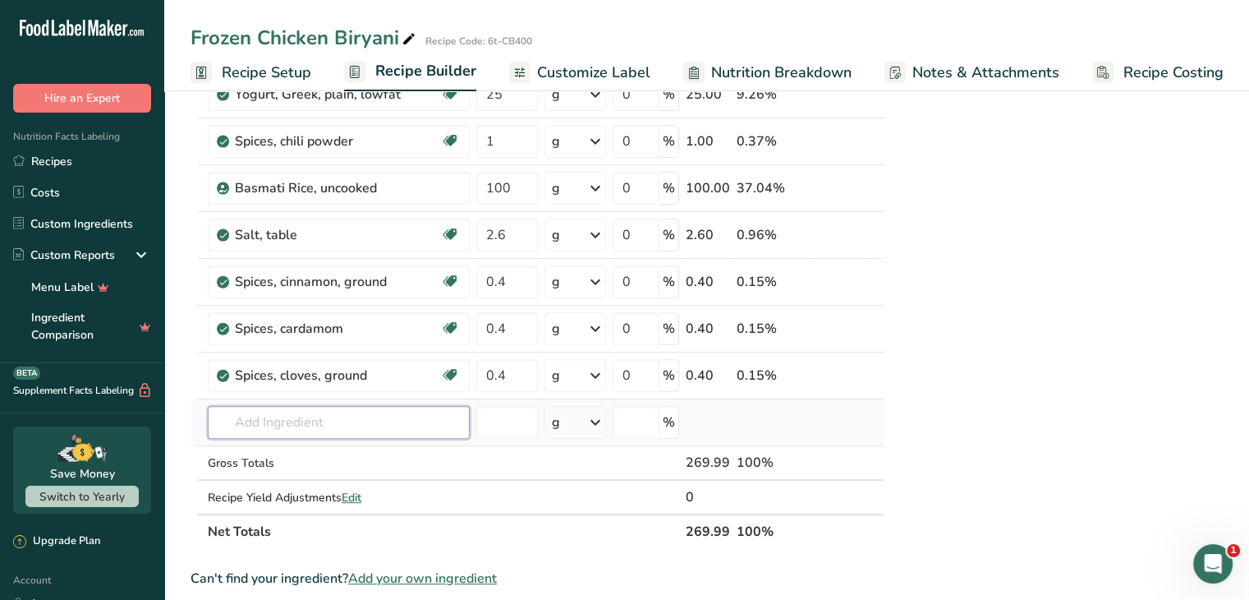
click at [371, 422] on input "text" at bounding box center [339, 422] width 262 height 33
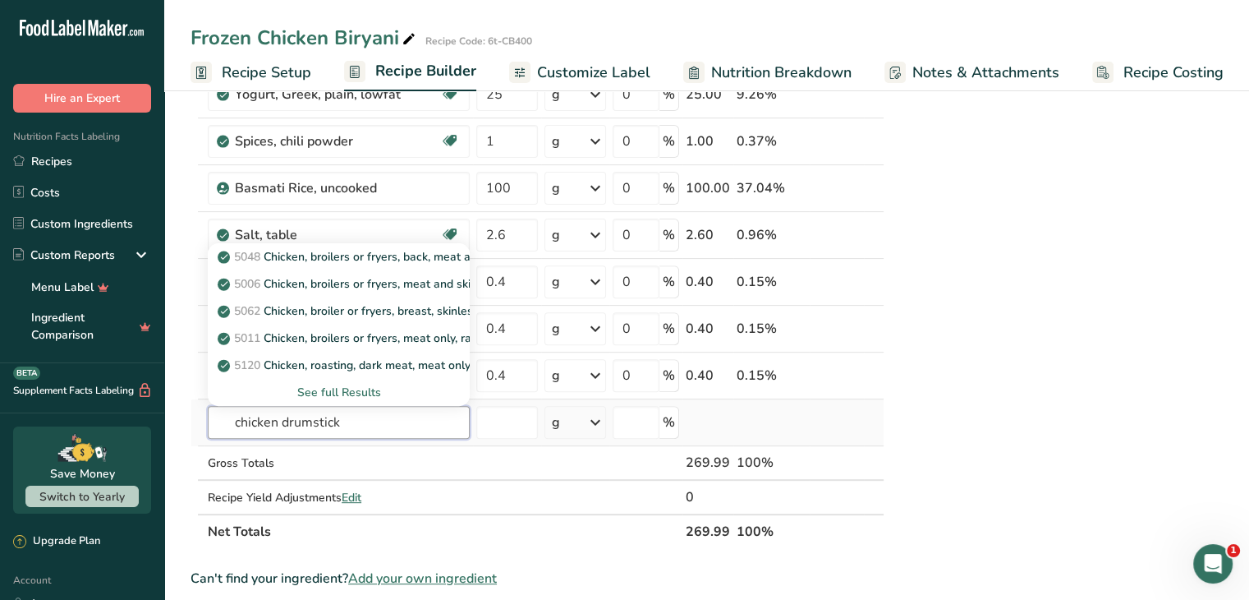
type input "chicken drumstick"
click at [366, 391] on div "See full Results" at bounding box center [339, 392] width 236 height 17
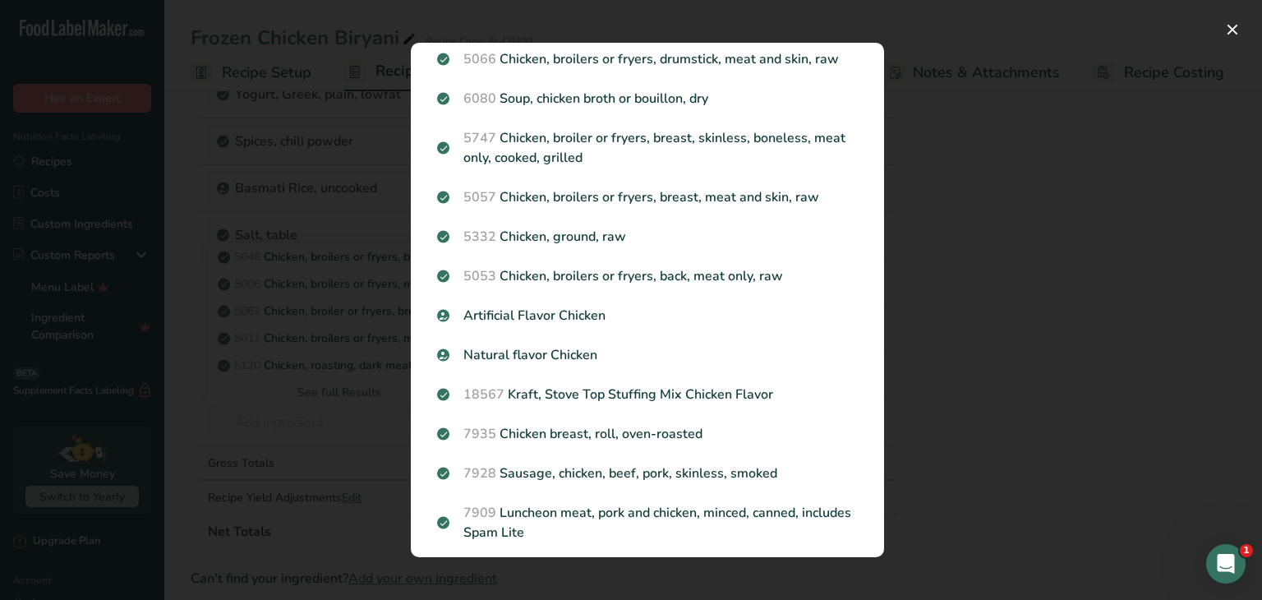
scroll to position [1860, 0]
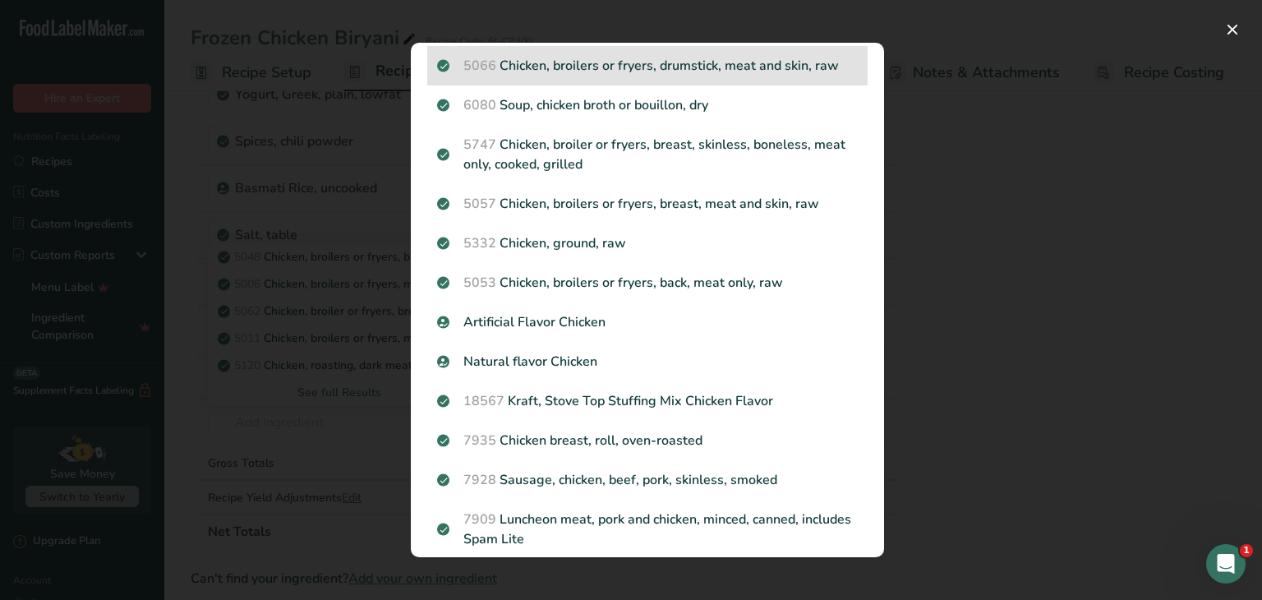
drag, startPoint x: 500, startPoint y: 103, endPoint x: 851, endPoint y: 104, distance: 350.8
click at [851, 85] on div "5066 Chicken, broilers or fryers, drumstick, meat and skin, raw" at bounding box center [647, 65] width 440 height 39
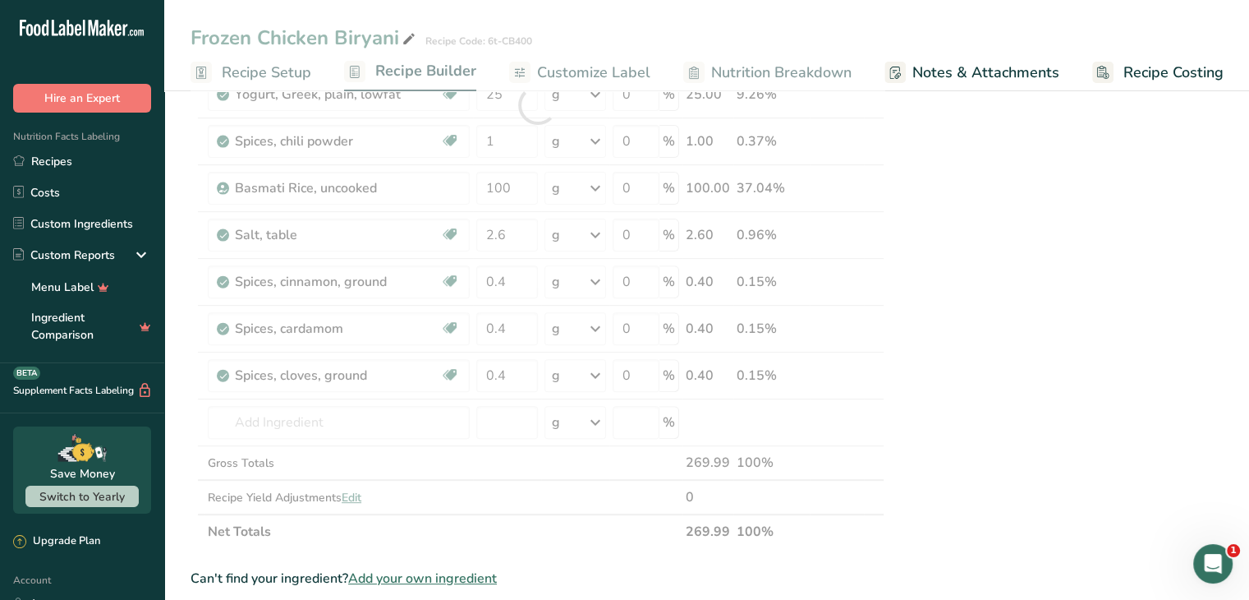
click at [807, 311] on div at bounding box center [538, 105] width 694 height 887
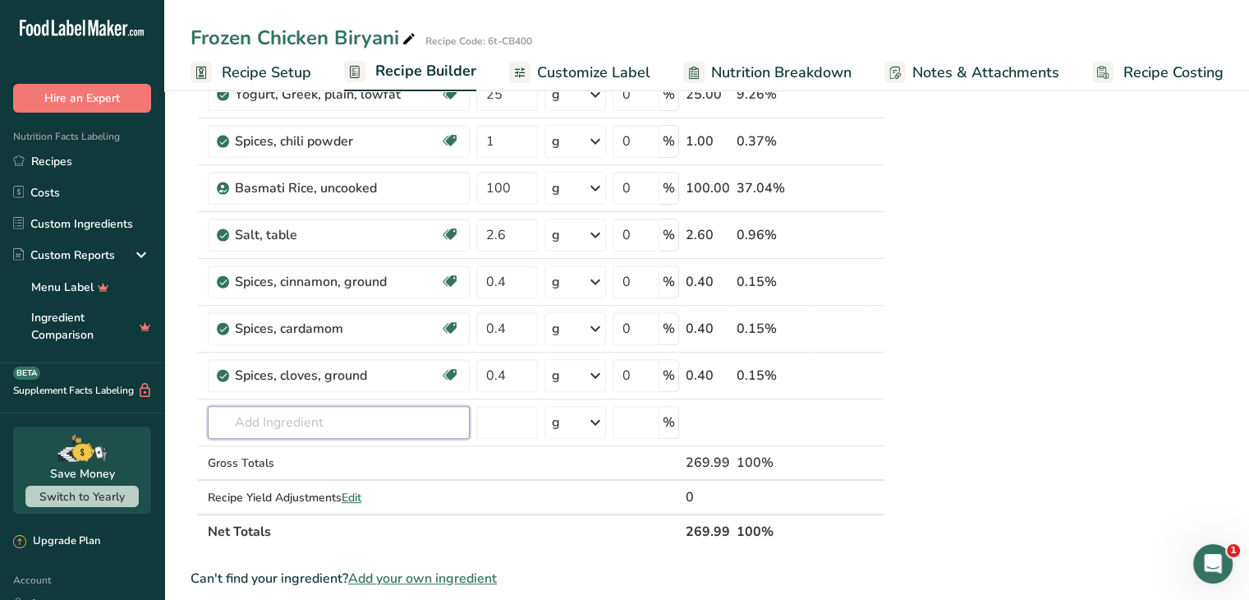
click at [352, 416] on input "text" at bounding box center [339, 422] width 262 height 33
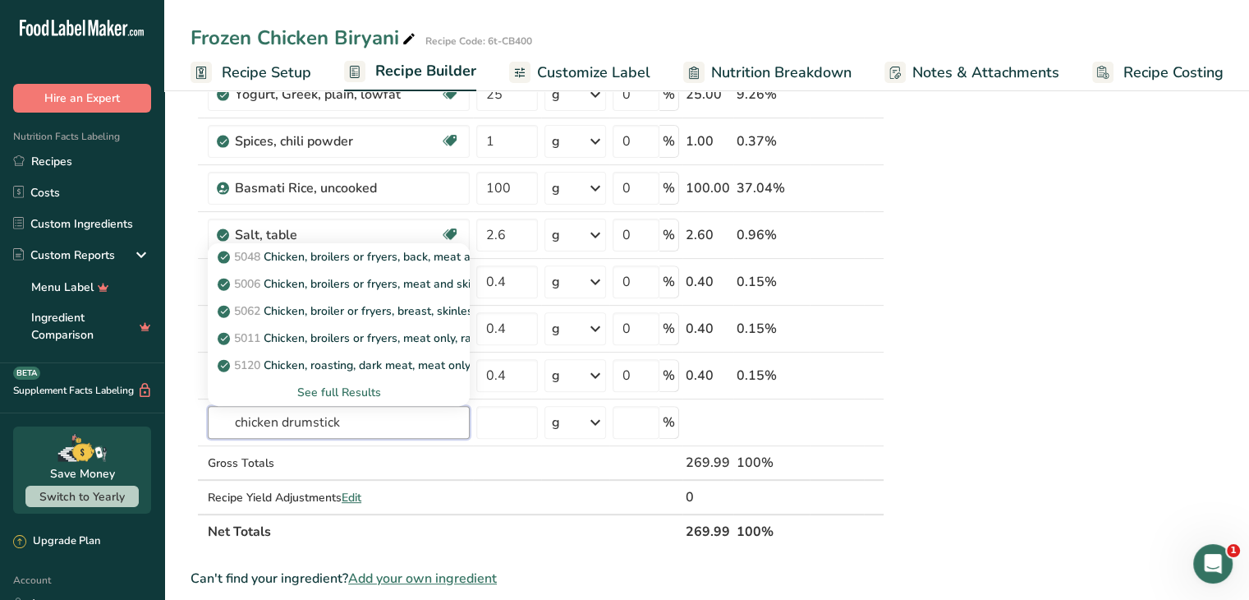
click at [352, 416] on input "chicken drumstick" at bounding box center [339, 422] width 262 height 33
type input "chicken drumstick"
click at [341, 389] on div "See full Results" at bounding box center [339, 392] width 236 height 17
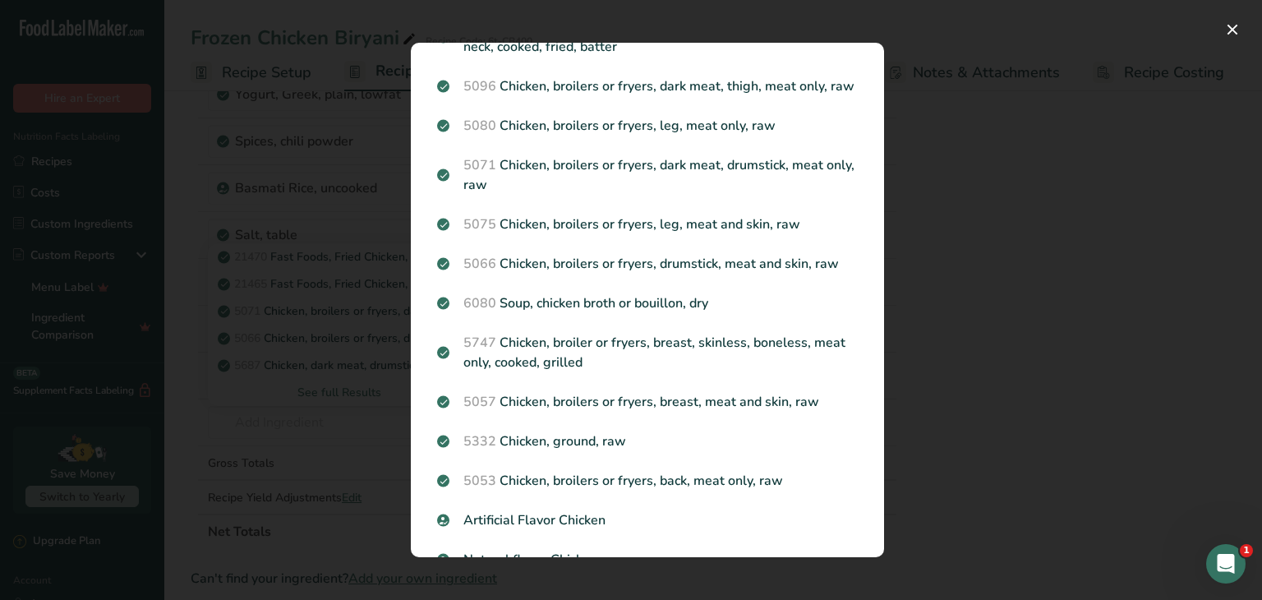
scroll to position [1645, 0]
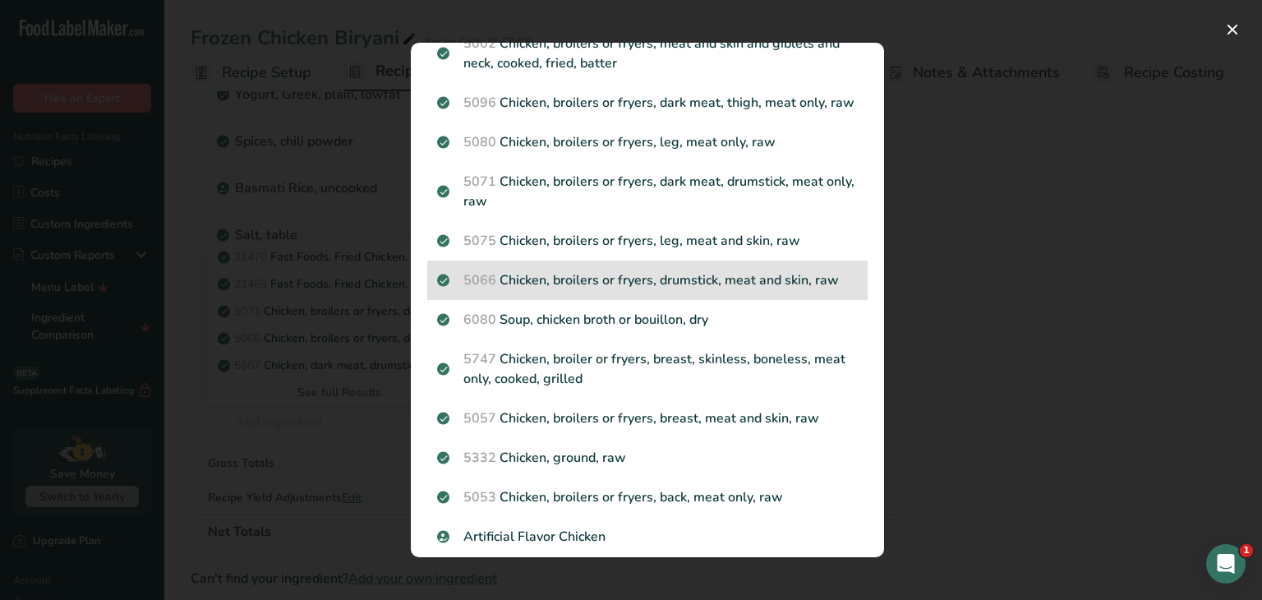
drag, startPoint x: 500, startPoint y: 317, endPoint x: 840, endPoint y: 316, distance: 339.3
click at [840, 290] on p "5066 Chicken, broilers or fryers, drumstick, meat and skin, raw" at bounding box center [647, 280] width 421 height 20
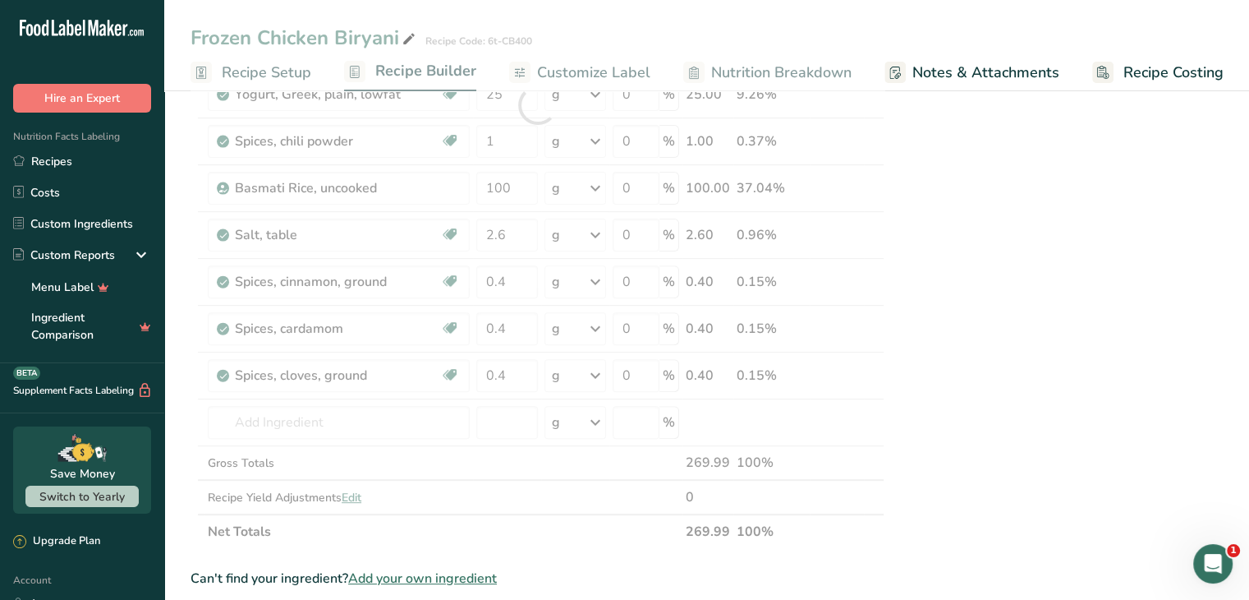
copy p "Chicken, broilers or fryers, drumstick, meat and skin, raw"
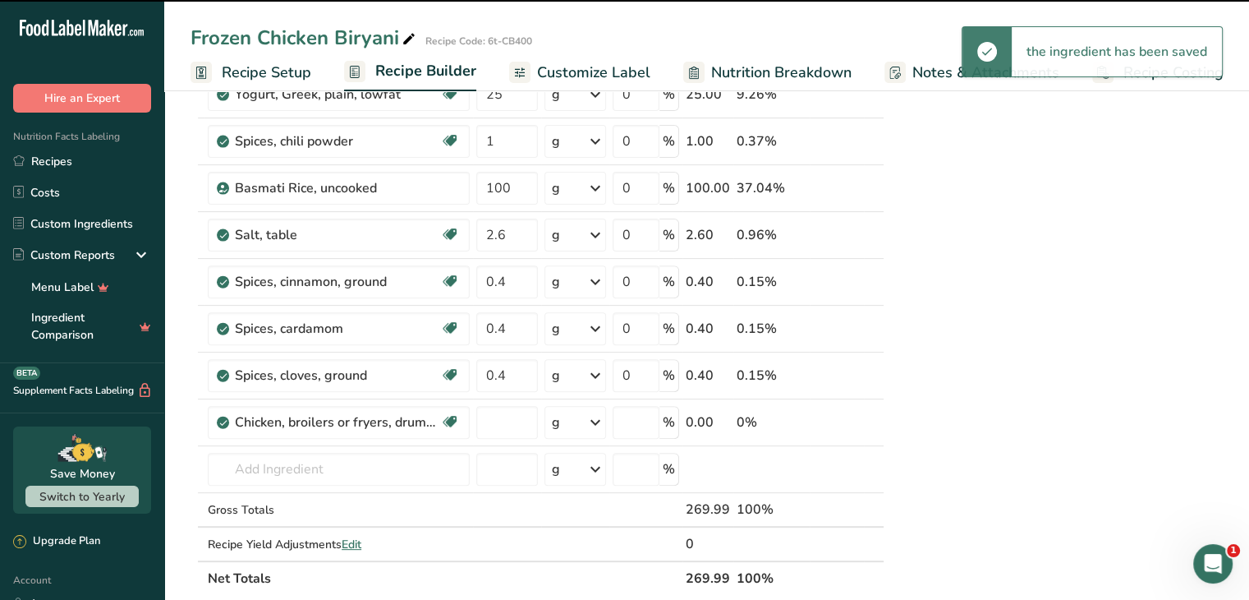
type input "0"
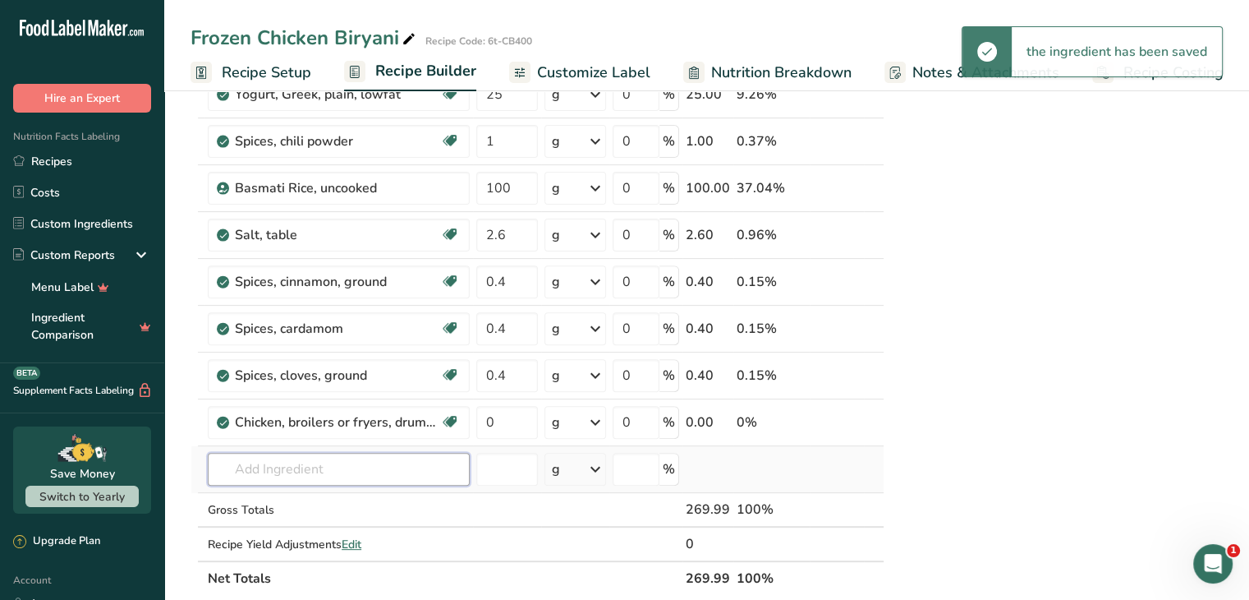
click at [434, 458] on input "text" at bounding box center [339, 469] width 262 height 33
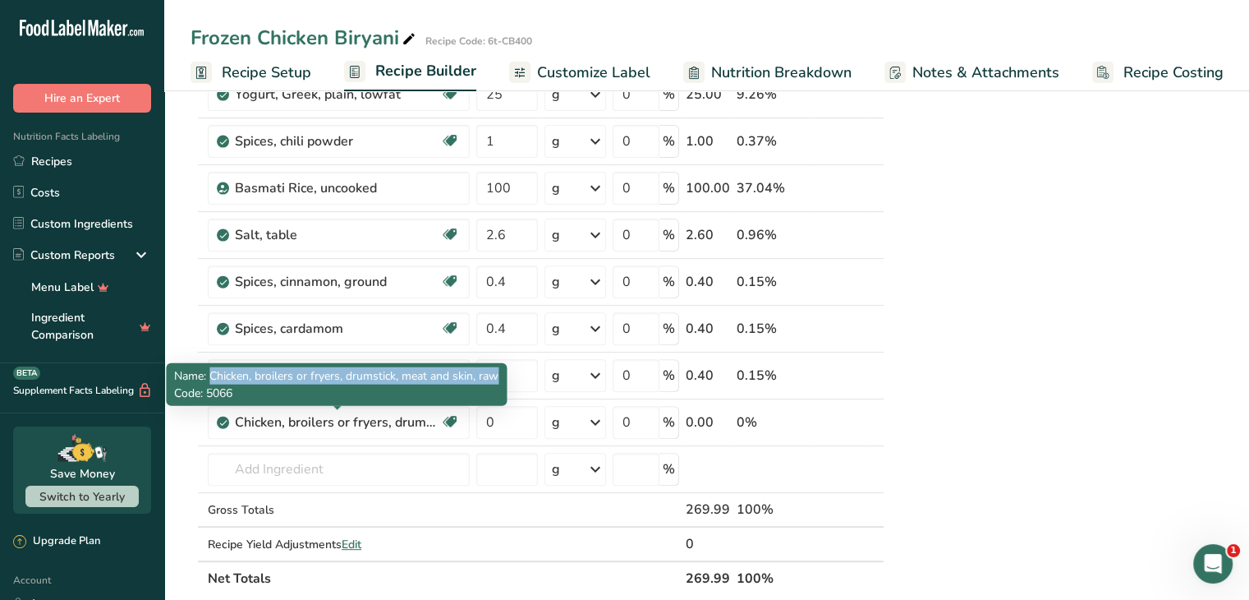
drag, startPoint x: 213, startPoint y: 369, endPoint x: 499, endPoint y: 374, distance: 286.7
click at [499, 374] on span "Name: Chicken, broilers or fryers, drumstick, meat and skin, raw" at bounding box center [336, 376] width 324 height 16
copy span "Chicken, broilers or fryers, drumstick, meat and skin, raw"
click at [394, 419] on div "Chicken, broilers or fryers, drumstick, meat and skin, raw" at bounding box center [337, 422] width 205 height 20
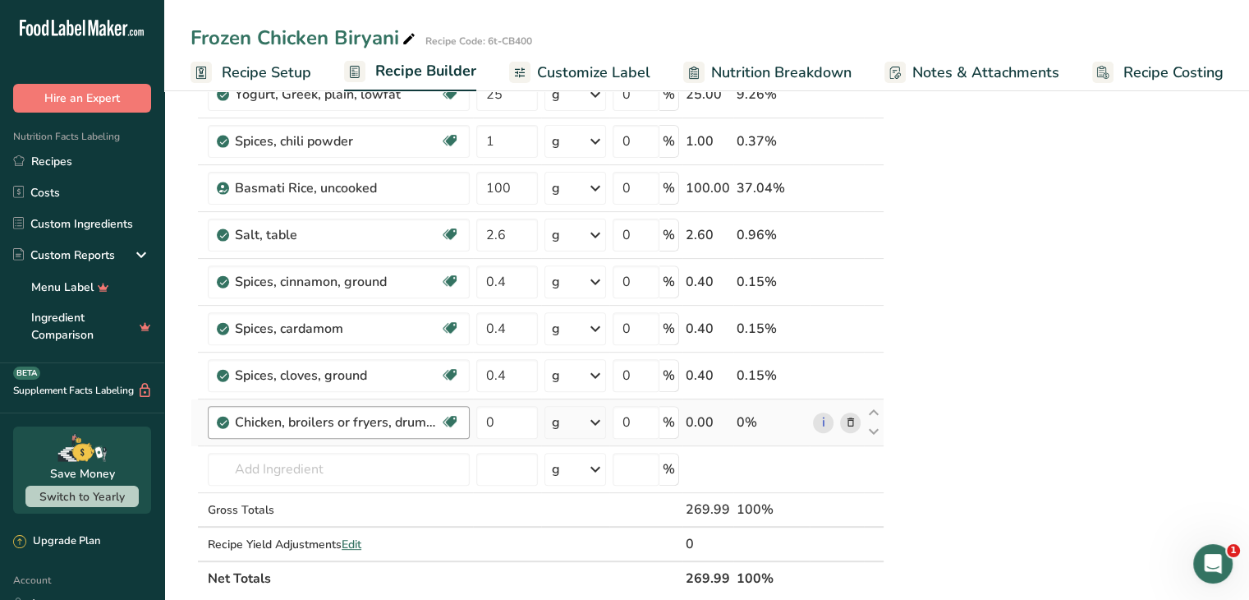
click at [394, 419] on div "Chicken, broilers or fryers, drumstick, meat and skin, raw" at bounding box center [337, 422] width 205 height 20
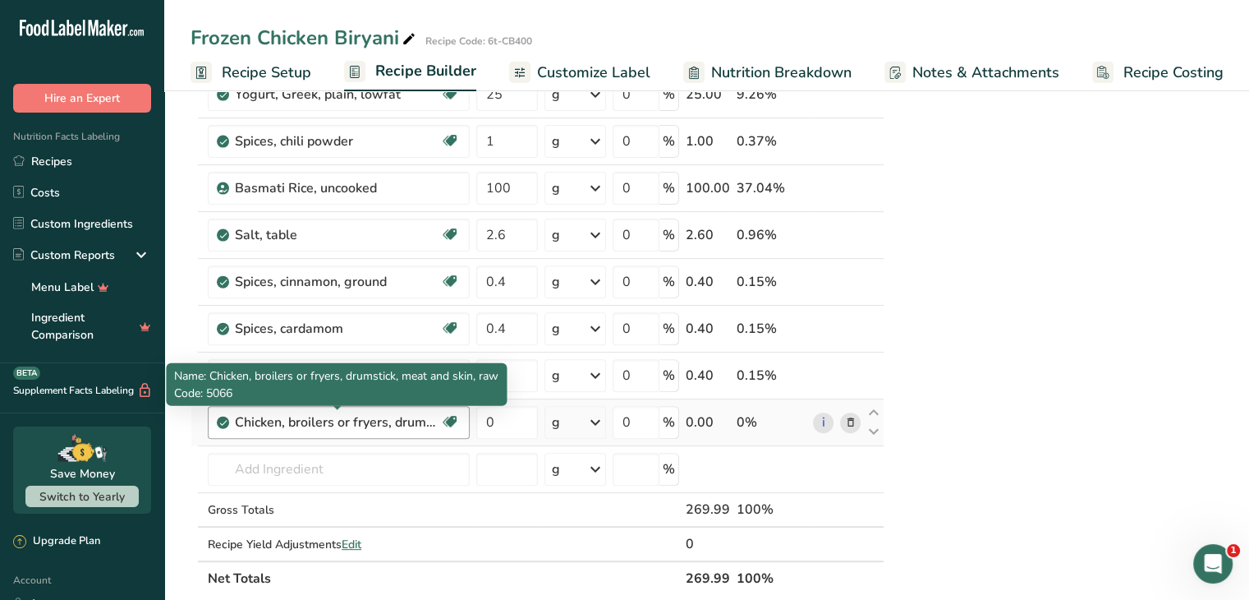
click at [334, 421] on div "Chicken, broilers or fryers, drumstick, meat and skin, raw" at bounding box center [337, 422] width 205 height 20
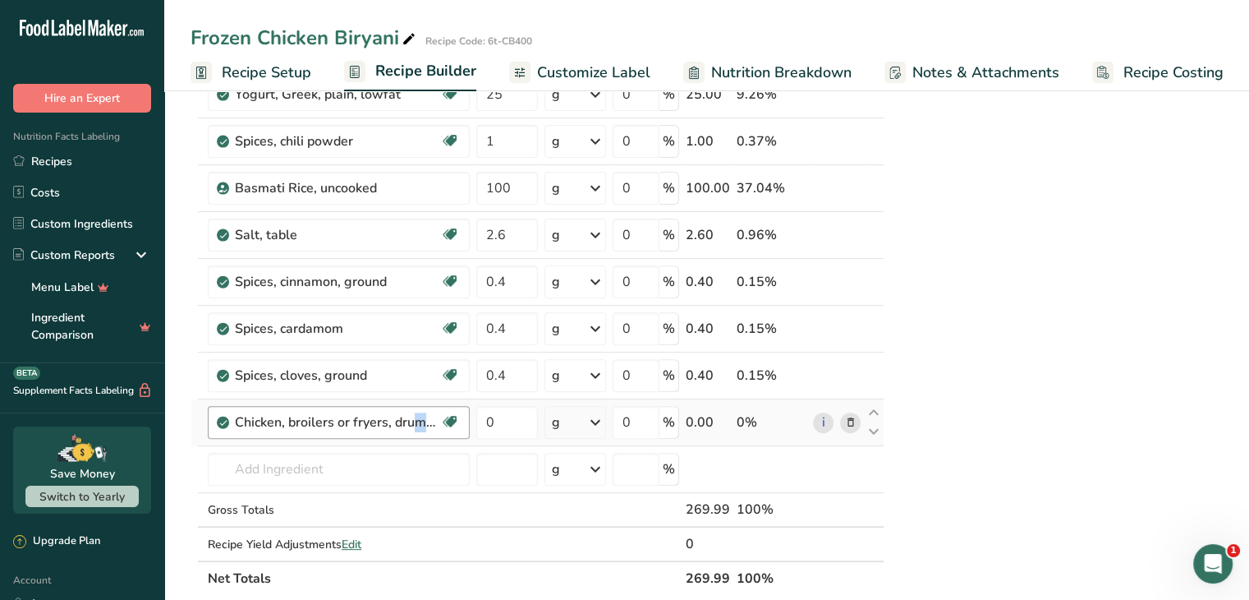
click at [334, 421] on div "Chicken, broilers or fryers, drumstick, meat and skin, raw" at bounding box center [337, 422] width 205 height 20
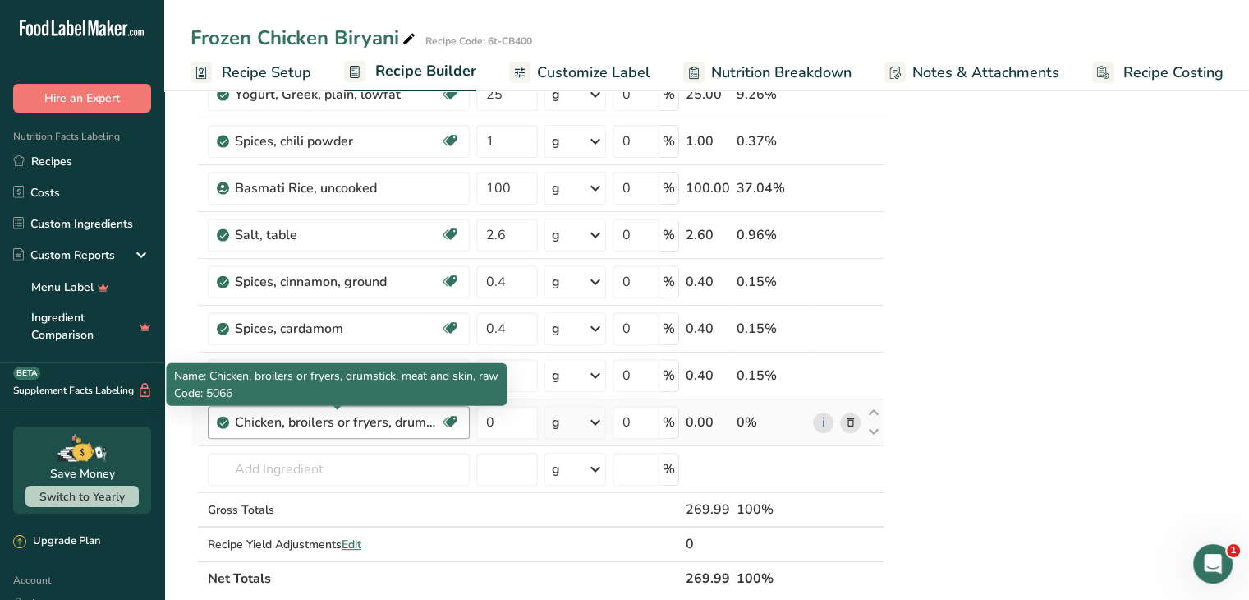
click at [437, 415] on div "Chicken, broilers or fryers, drumstick, meat and skin, raw" at bounding box center [337, 422] width 205 height 20
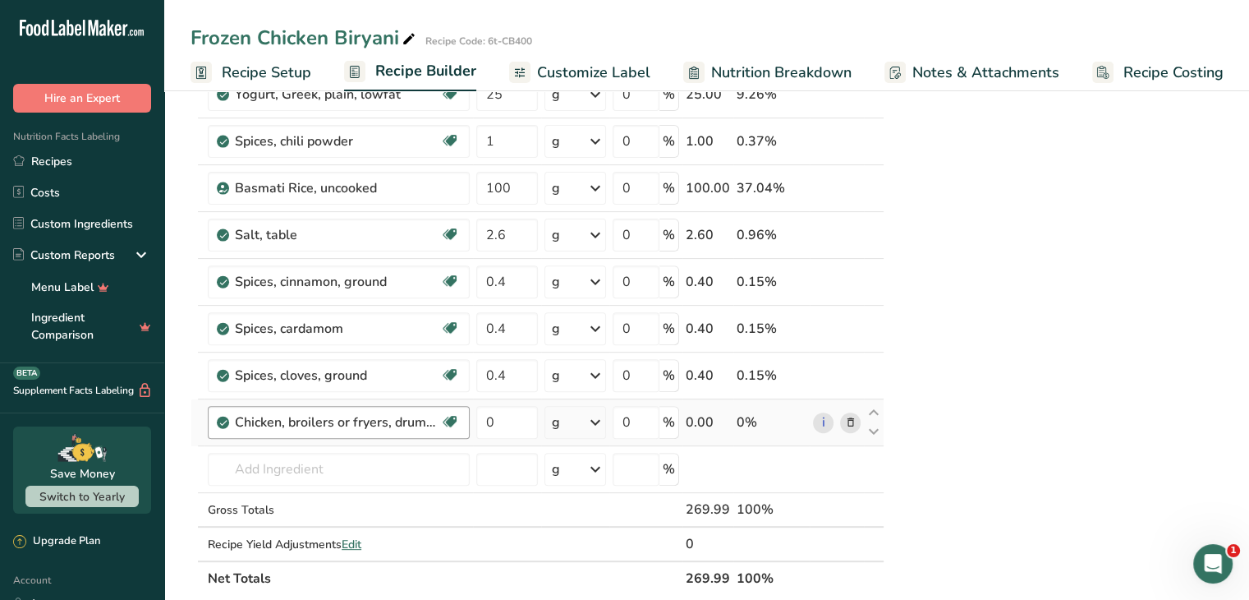
click at [424, 413] on div "Chicken, broilers or fryers, drumstick, meat and skin, raw" at bounding box center [337, 422] width 205 height 20
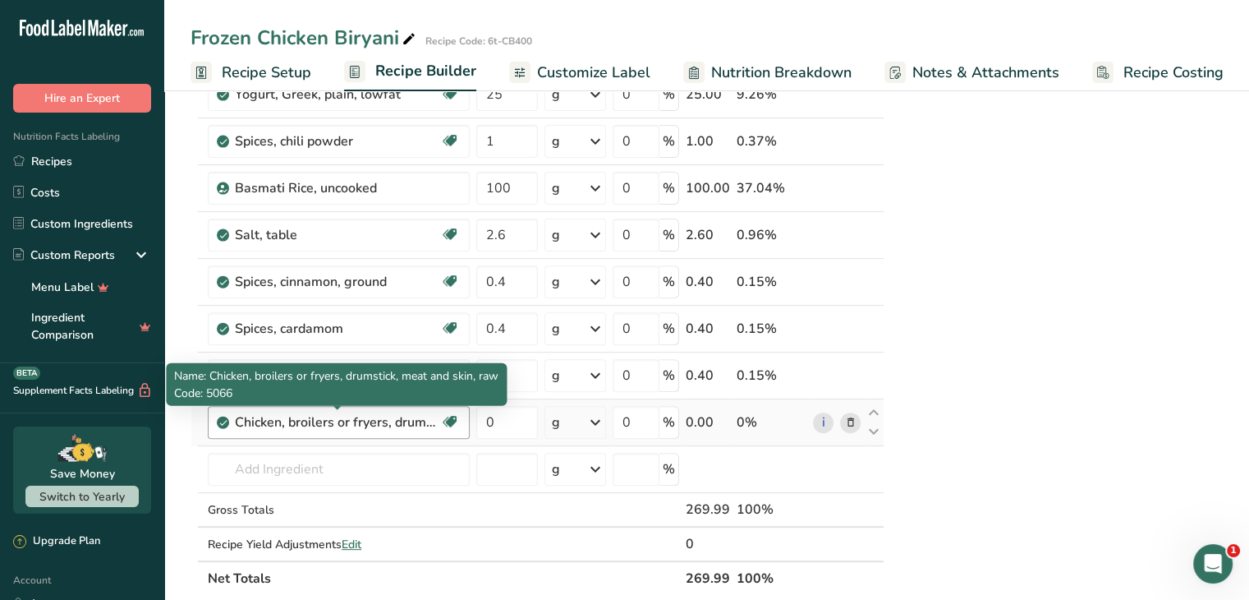
click at [424, 413] on div "Chicken, broilers or fryers, drumstick, meat and skin, raw" at bounding box center [337, 422] width 205 height 20
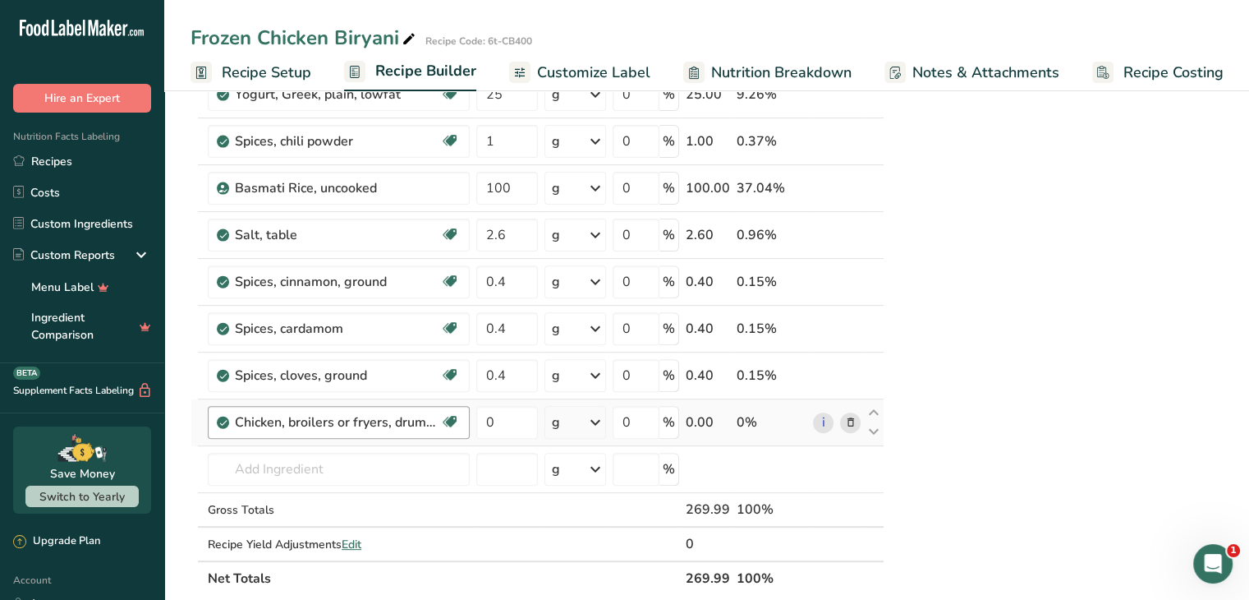
click at [424, 413] on div "Chicken, broilers or fryers, drumstick, meat and skin, raw" at bounding box center [337, 422] width 205 height 20
click at [823, 416] on link "i" at bounding box center [823, 422] width 21 height 21
click at [342, 467] on input "text" at bounding box center [339, 469] width 262 height 33
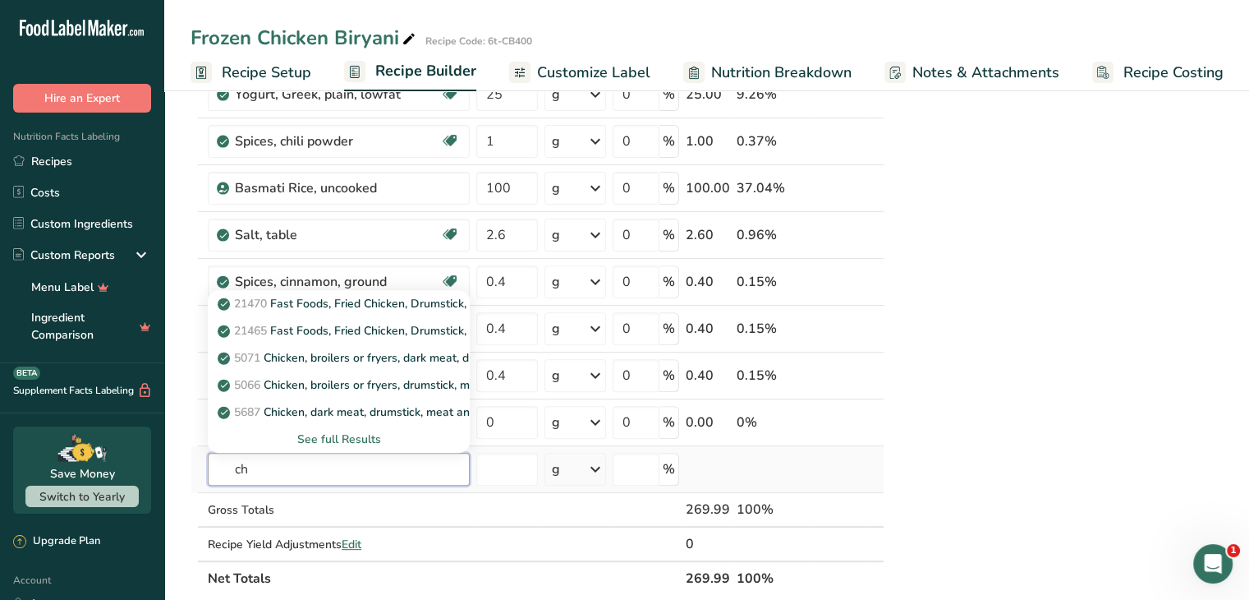
type input "c"
type input "drumstick"
click at [348, 435] on div "See full Results" at bounding box center [339, 438] width 236 height 17
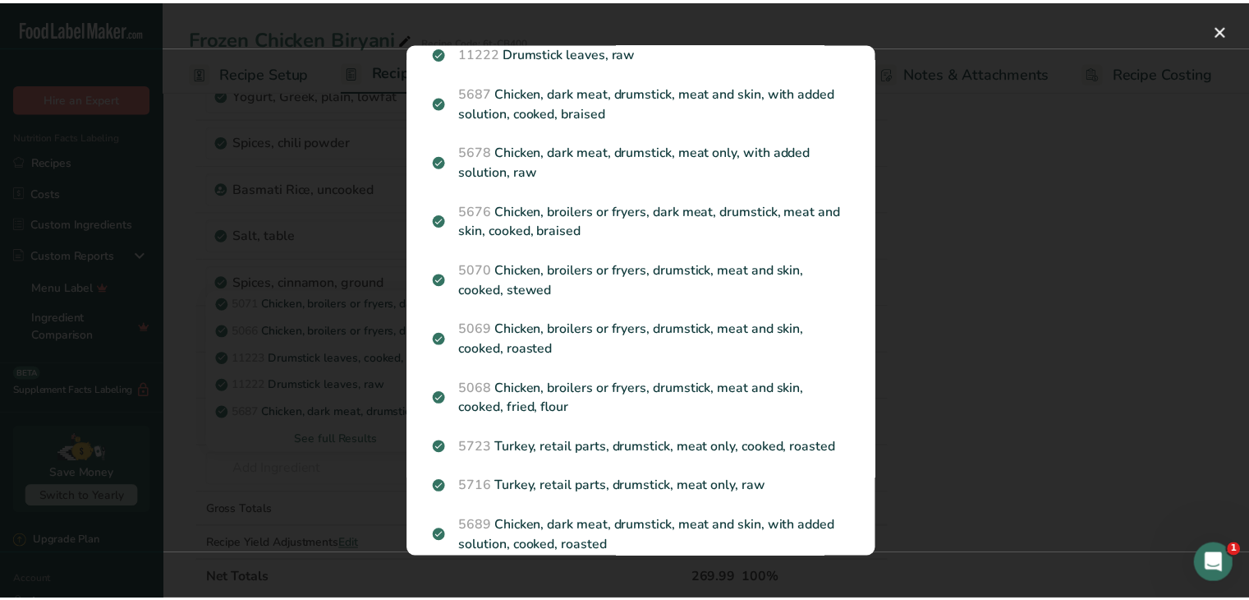
scroll to position [0, 0]
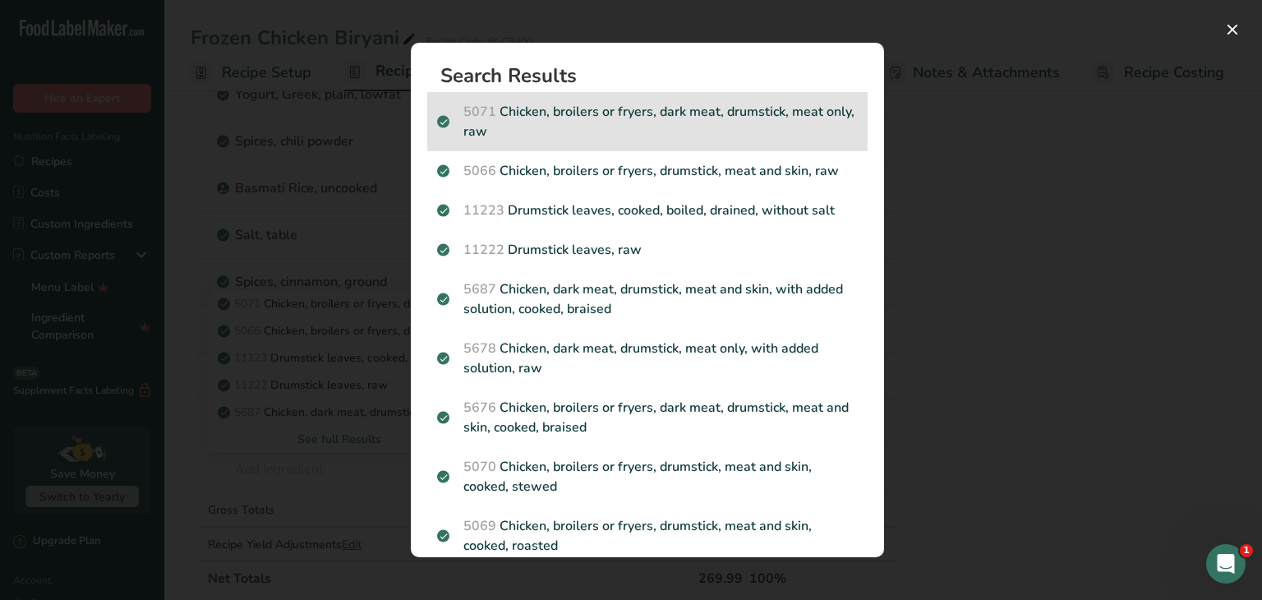
click at [718, 124] on p "5071 Chicken, broilers or fryers, dark meat, drumstick, meat only, raw" at bounding box center [647, 121] width 421 height 39
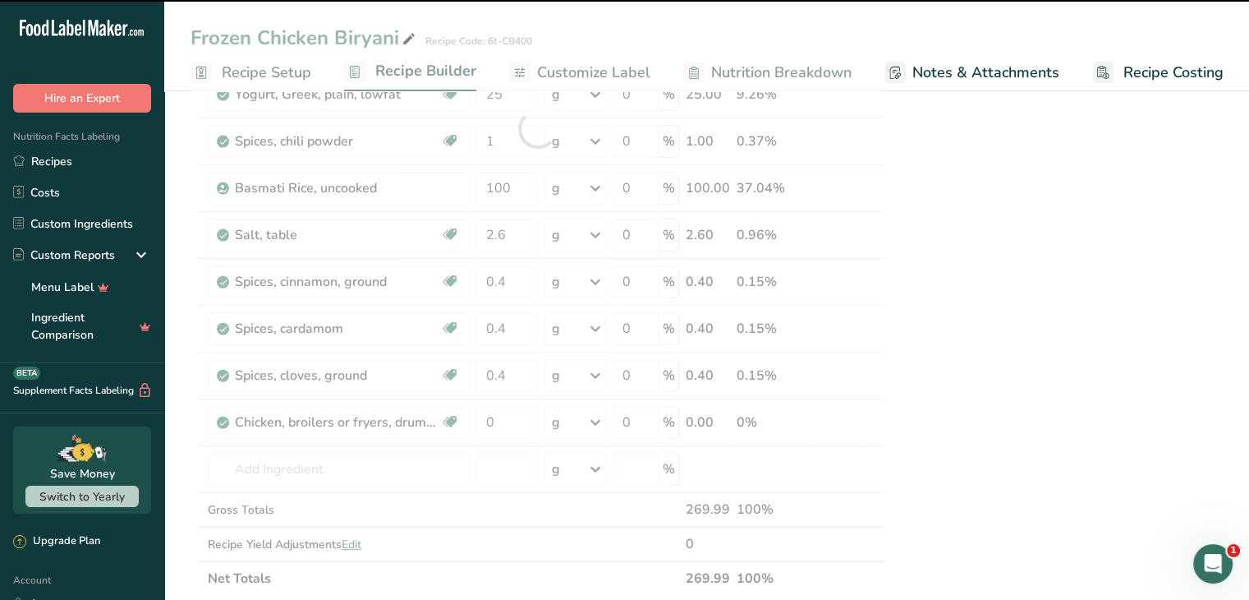
type input "0"
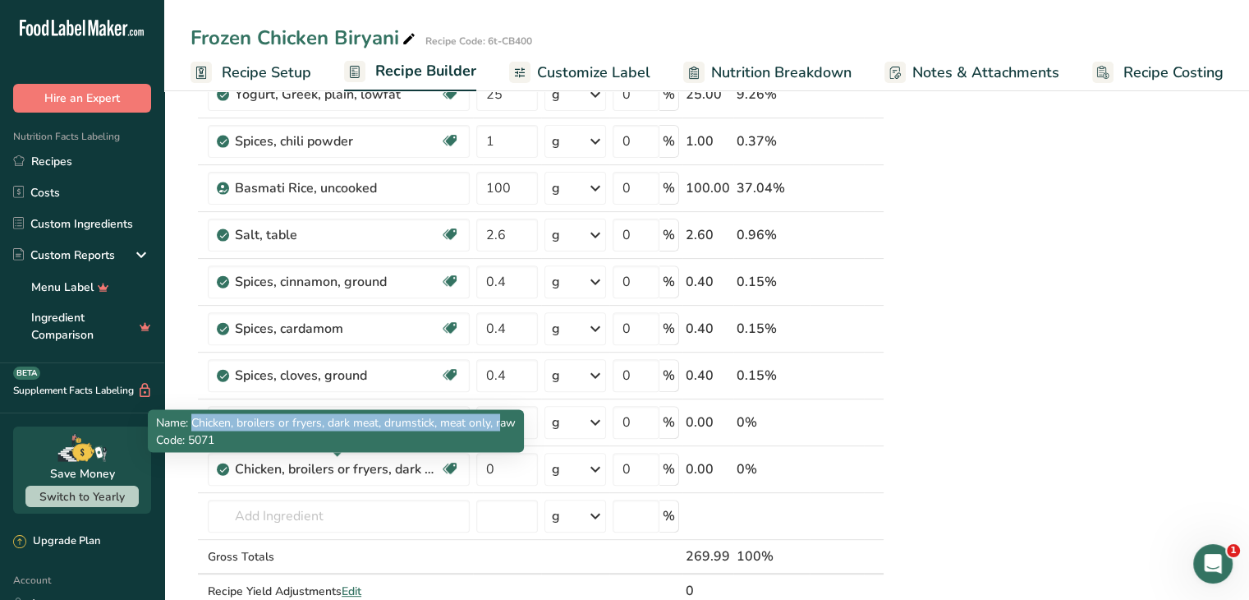
drag, startPoint x: 193, startPoint y: 418, endPoint x: 503, endPoint y: 429, distance: 309.9
click at [503, 429] on p "Name: Chicken, broilers or fryers, dark meat, drumstick, meat only, raw" at bounding box center [336, 421] width 360 height 17
drag, startPoint x: 520, startPoint y: 418, endPoint x: 196, endPoint y: 419, distance: 323.7
click at [196, 419] on div "Name: Chicken, broilers or fryers, dark meat, drumstick, meat only, raw Code: 5…" at bounding box center [336, 430] width 376 height 43
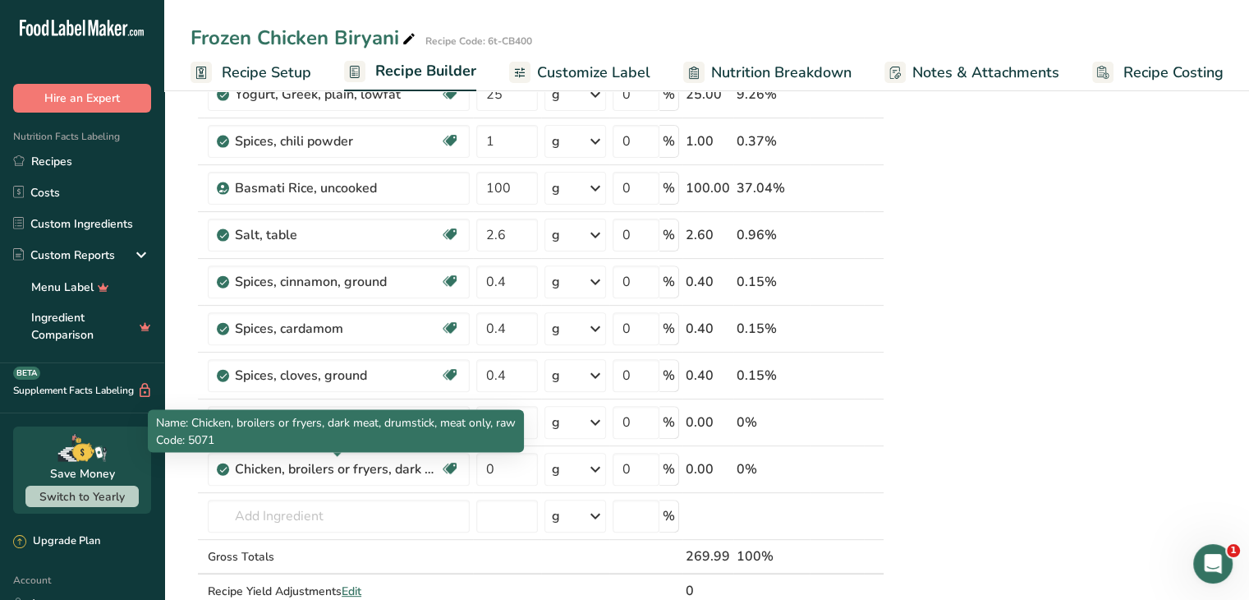
click at [192, 415] on span "Name: Chicken, broilers or fryers, dark meat, drumstick, meat only, raw" at bounding box center [336, 422] width 360 height 16
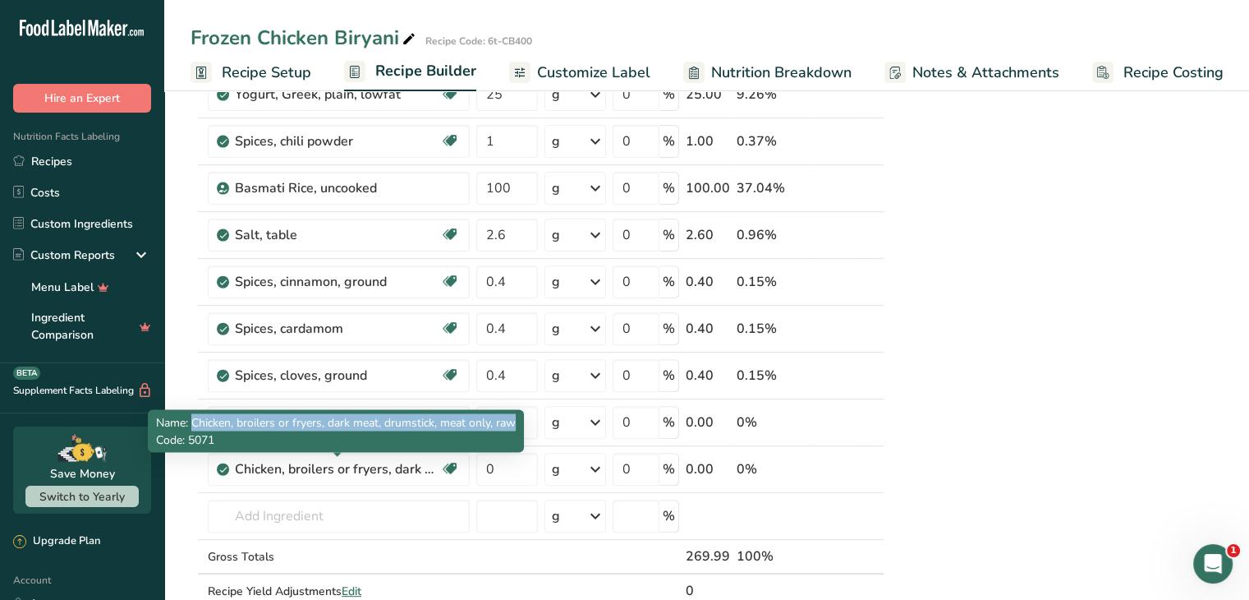
drag, startPoint x: 192, startPoint y: 415, endPoint x: 523, endPoint y: 419, distance: 331.1
click at [523, 419] on div "Name: Chicken, broilers or fryers, dark meat, drumstick, meat only, raw Code: 5…" at bounding box center [336, 430] width 376 height 43
copy div "Chicken, broilers or fryers, dark meat, drumstick, meat only, raw"
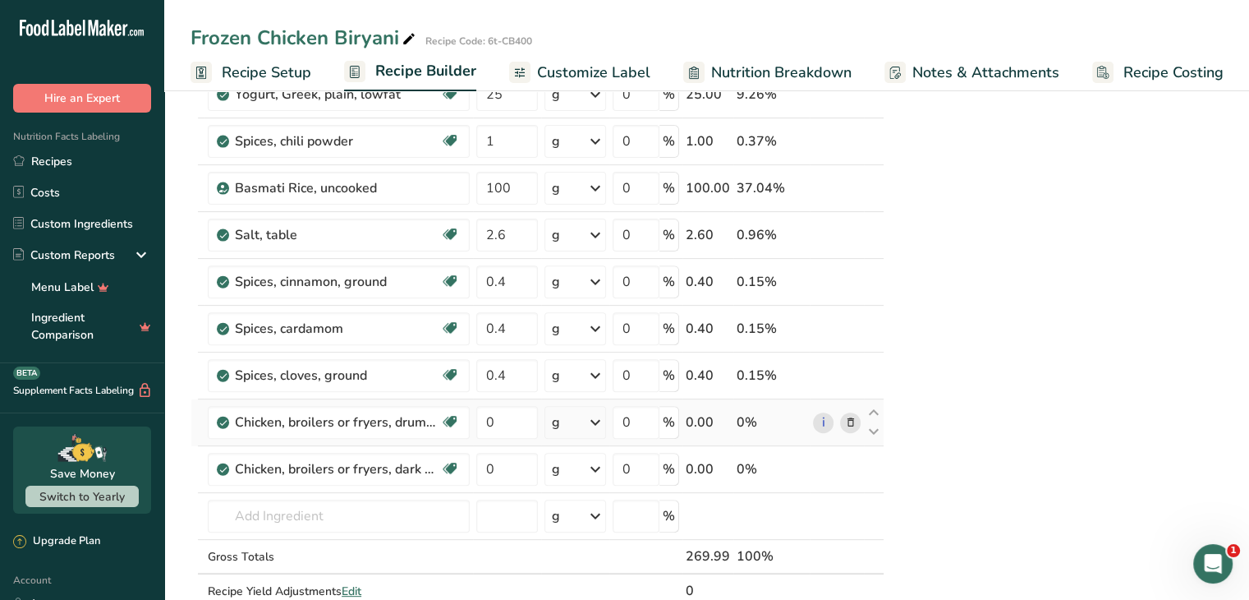
click at [852, 416] on icon at bounding box center [850, 422] width 12 height 17
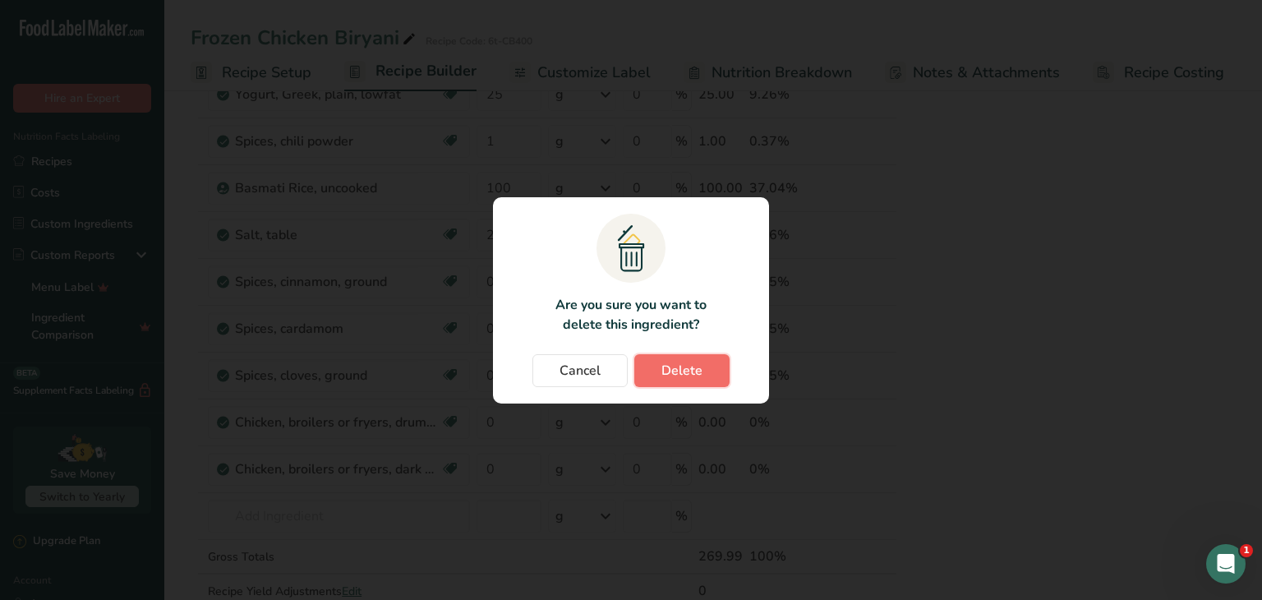
click at [688, 371] on span "Delete" at bounding box center [681, 371] width 41 height 20
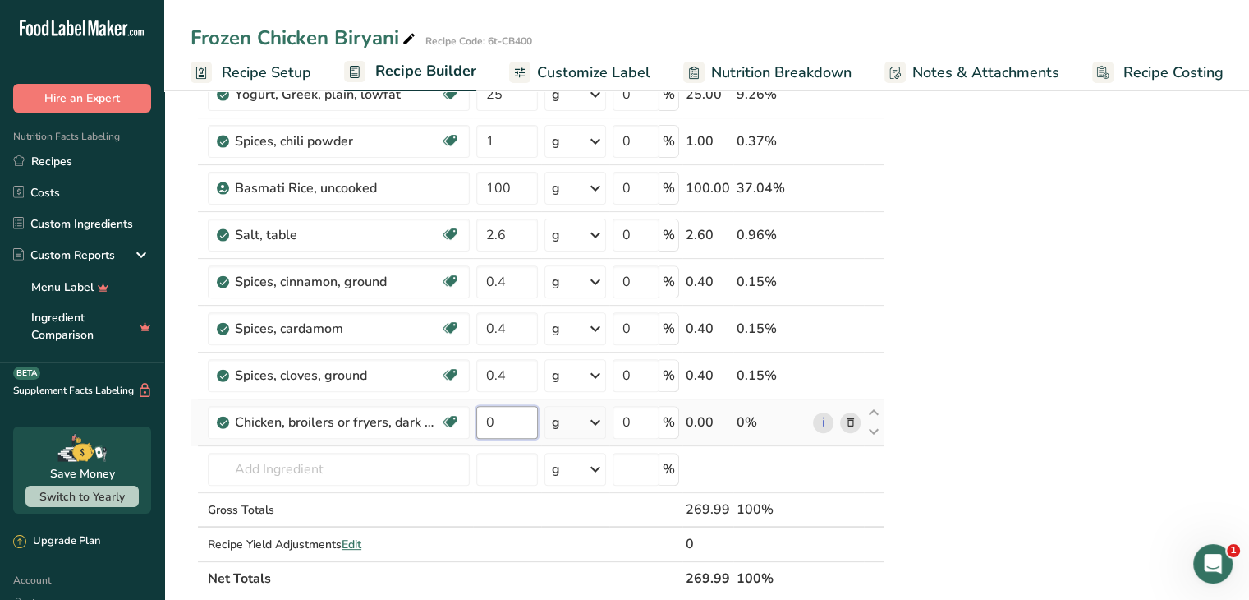
click at [509, 415] on input "0" at bounding box center [507, 422] width 62 height 33
type input "130"
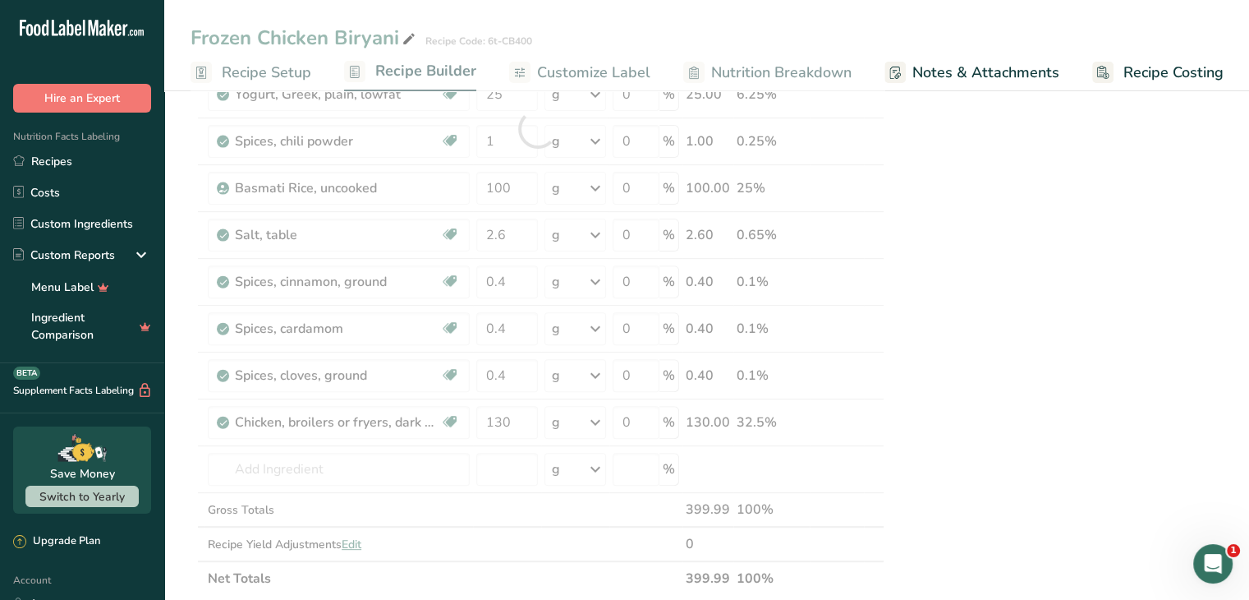
click at [994, 469] on div "Nutrition Typical value 100g contains Each serving (typically 200g) contains % …" at bounding box center [1059, 357] width 329 height 1522
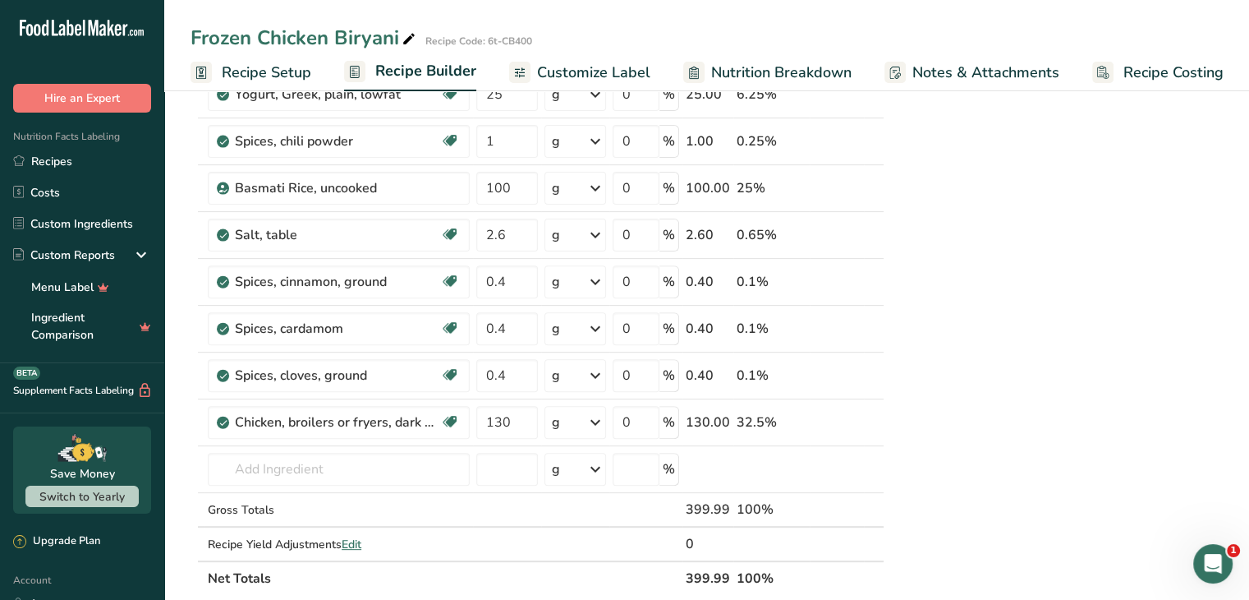
click at [1058, 341] on div "Nutrition Typical value 100g contains Each serving (typically 200g) contains % …" at bounding box center [1059, 357] width 329 height 1522
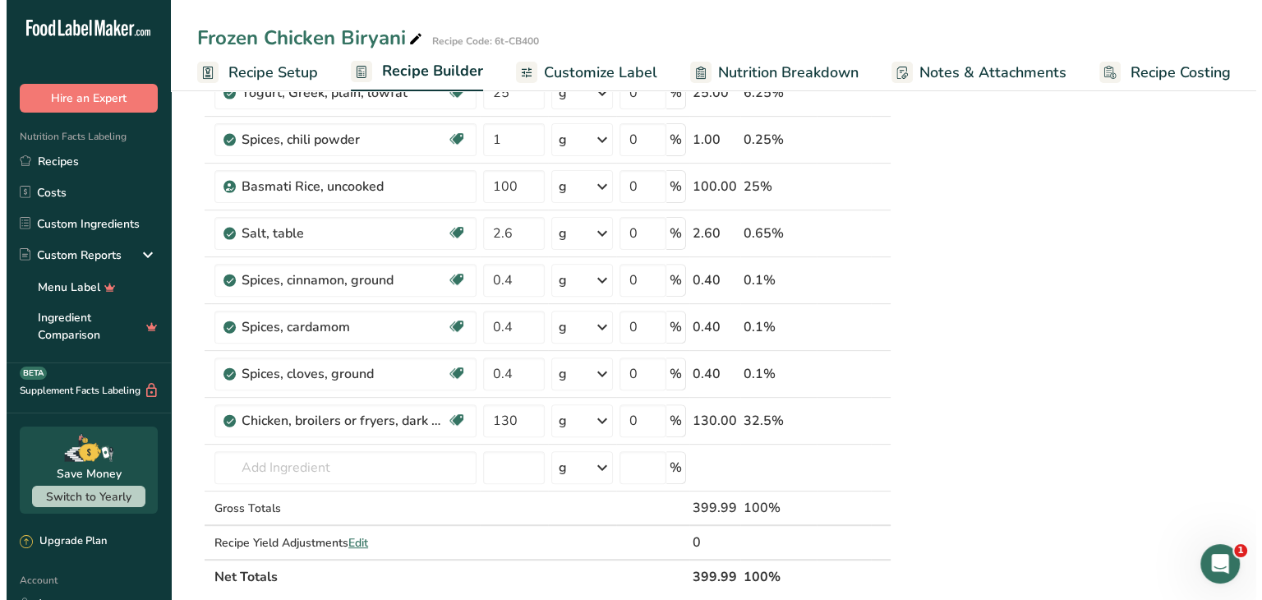
scroll to position [525, 0]
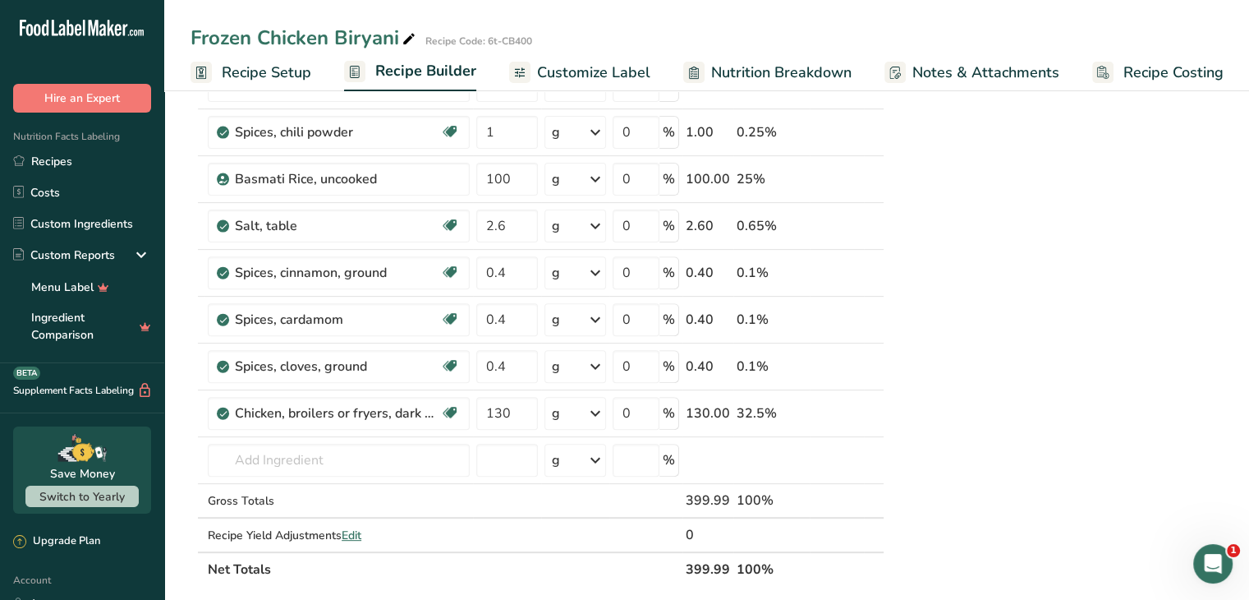
click at [963, 363] on div "Nutrition Typical value 100g contains Each serving (typically 200g) contains % …" at bounding box center [1059, 348] width 329 height 1522
click at [332, 458] on input "text" at bounding box center [339, 460] width 262 height 33
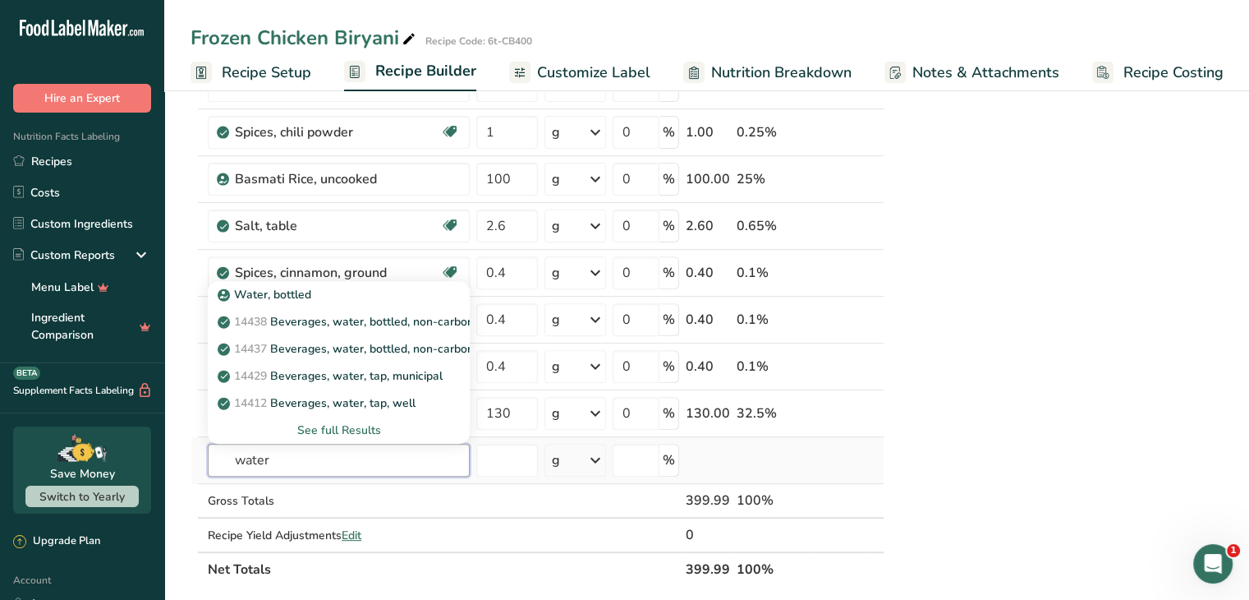
type input "water"
click at [355, 432] on div "See full Results" at bounding box center [339, 429] width 236 height 17
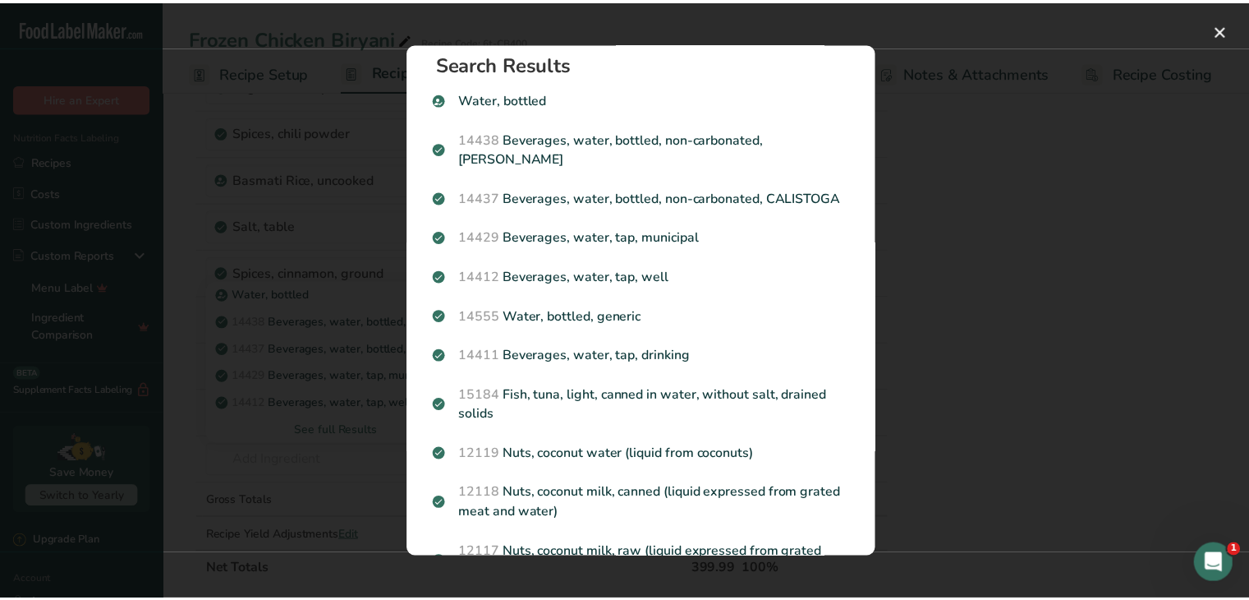
scroll to position [0, 0]
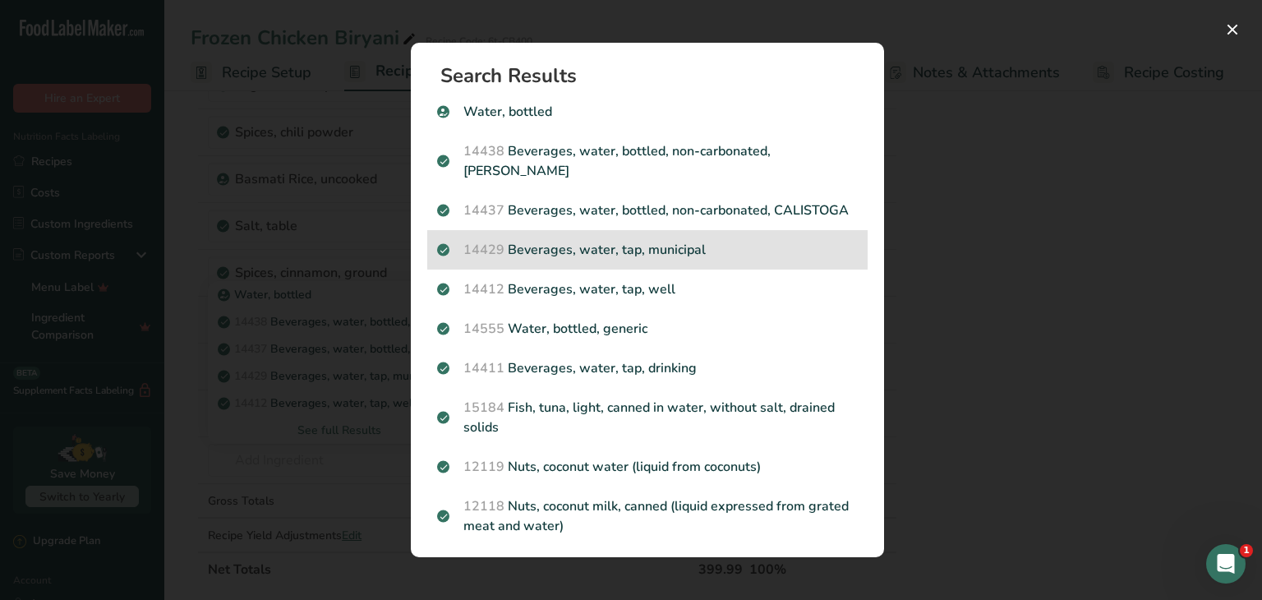
click at [690, 260] on p "14429 Beverages, water, tap, municipal" at bounding box center [647, 250] width 421 height 20
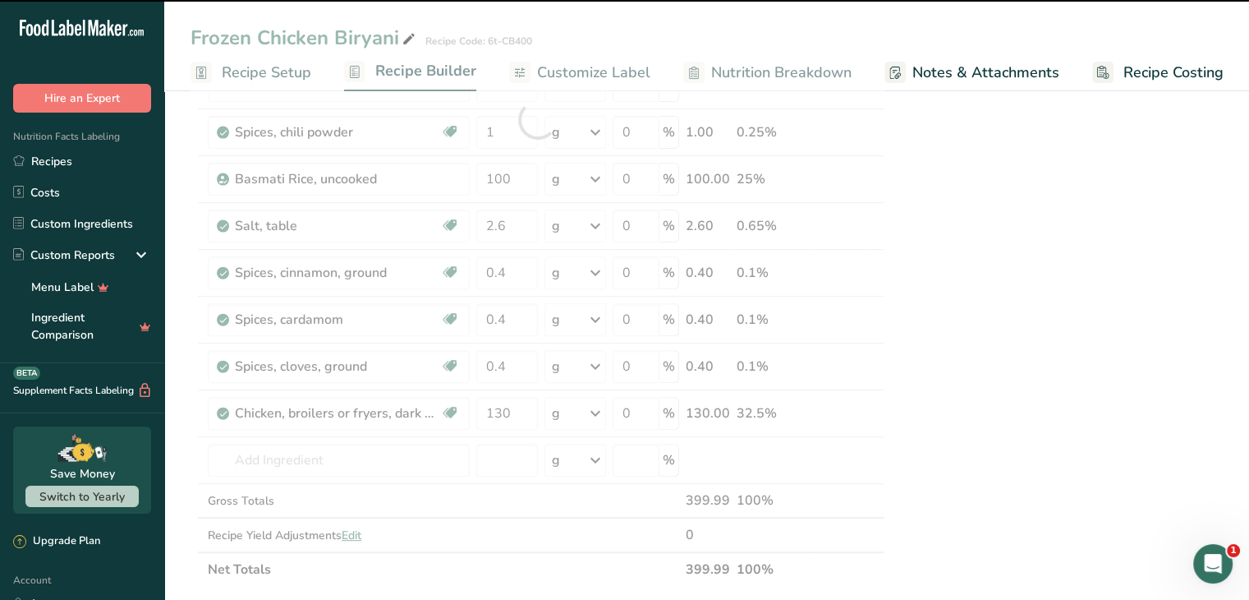
type input "0"
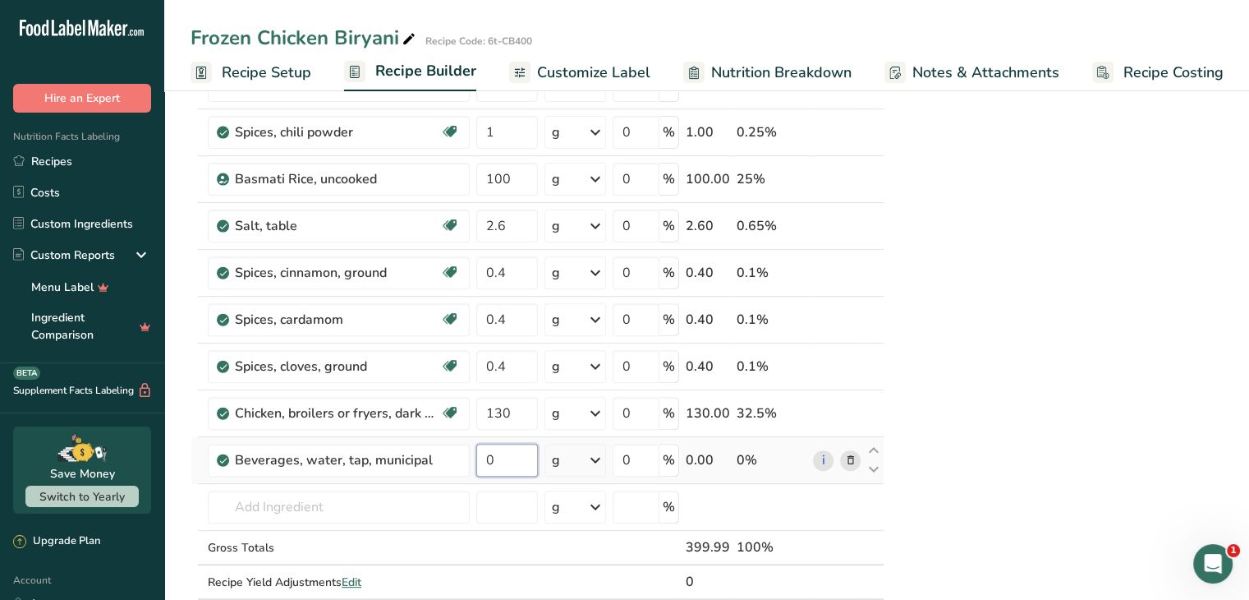
click at [503, 448] on input "0" at bounding box center [507, 460] width 62 height 33
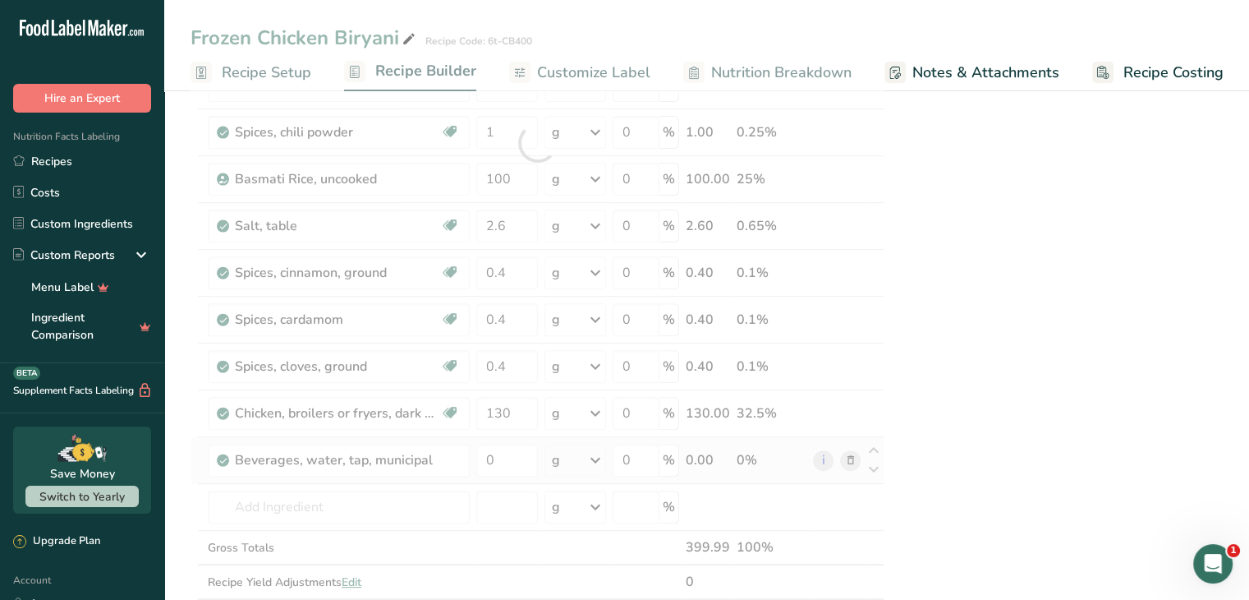
click at [591, 442] on div "Ingredient * Amount * Unit * Waste * .a-a{fill:#347362;}.b-a{fill:#fff;} Grams …" at bounding box center [538, 143] width 694 height 981
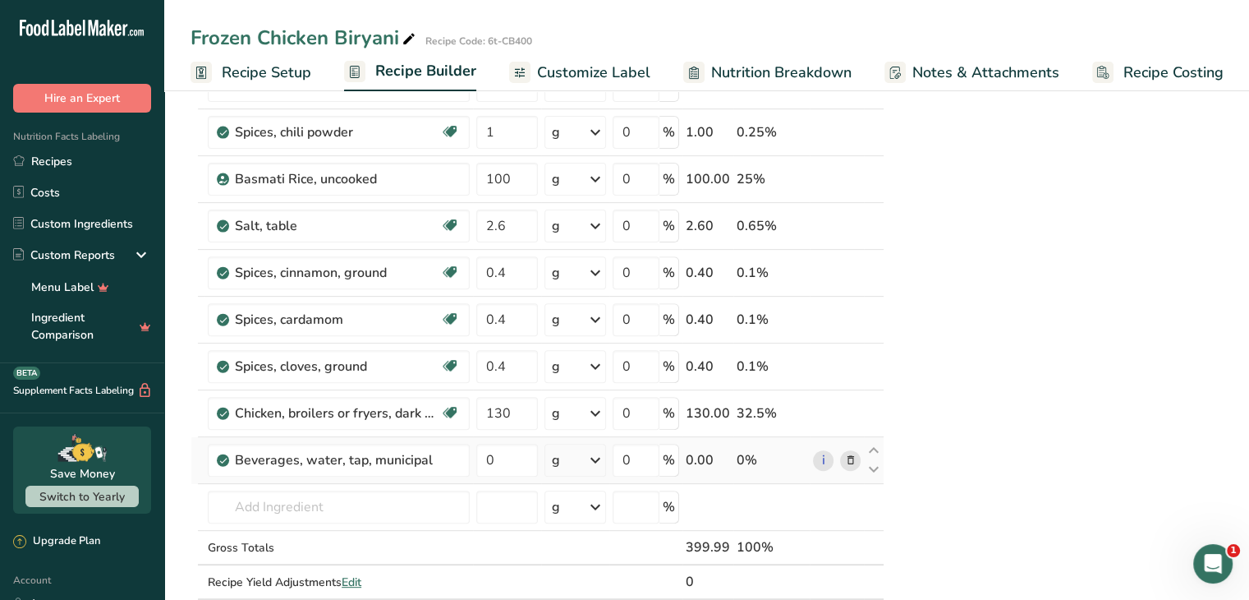
click at [605, 463] on icon at bounding box center [596, 460] width 20 height 30
click at [608, 582] on div "See more" at bounding box center [623, 583] width 138 height 17
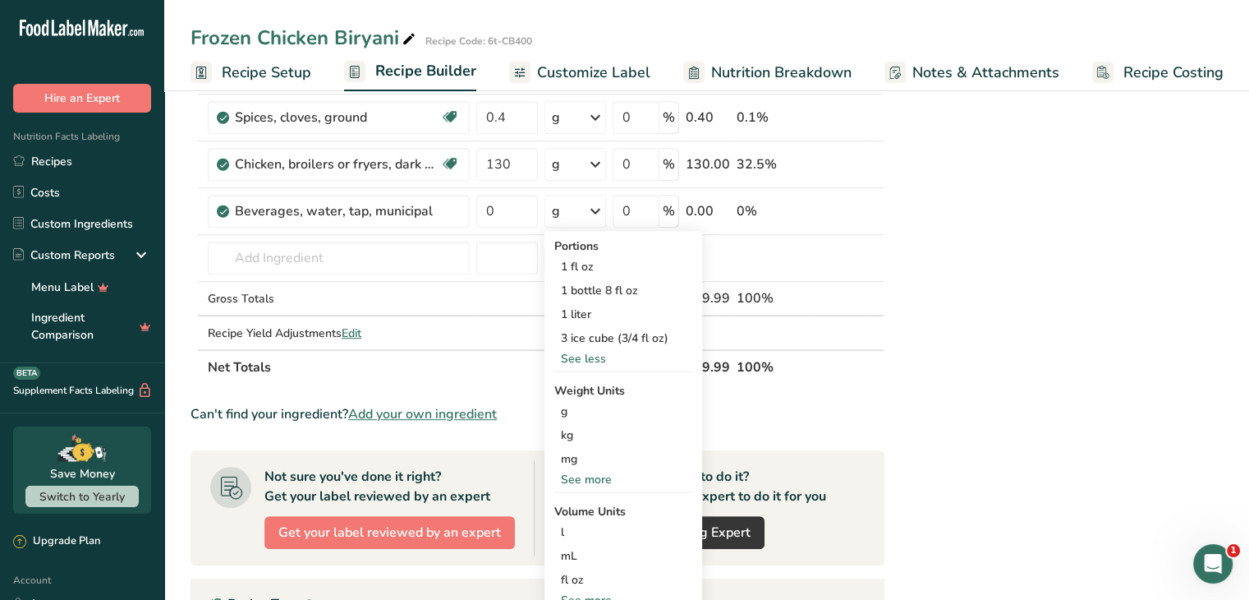
scroll to position [782, 0]
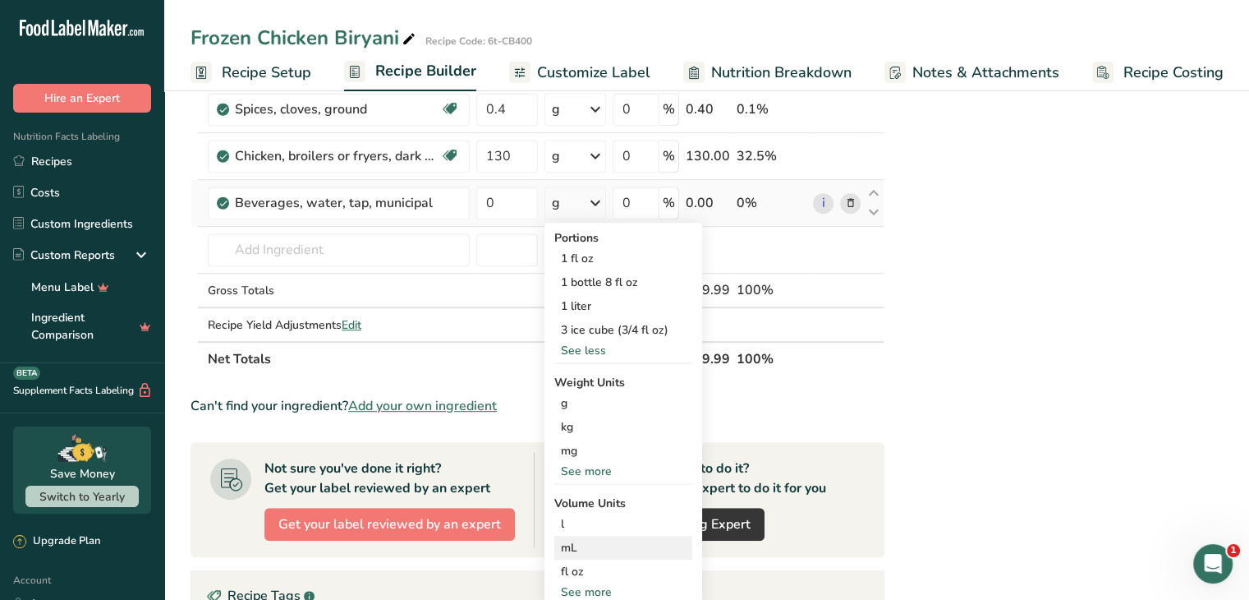
click at [621, 539] on div "mL" at bounding box center [623, 547] width 125 height 17
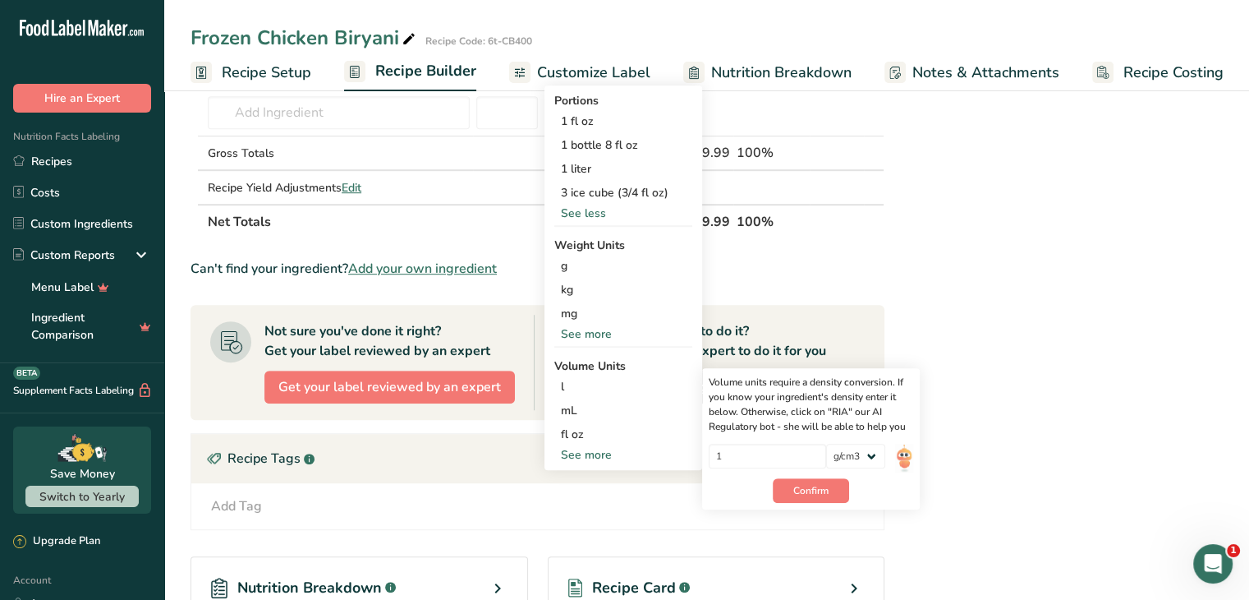
scroll to position [923, 0]
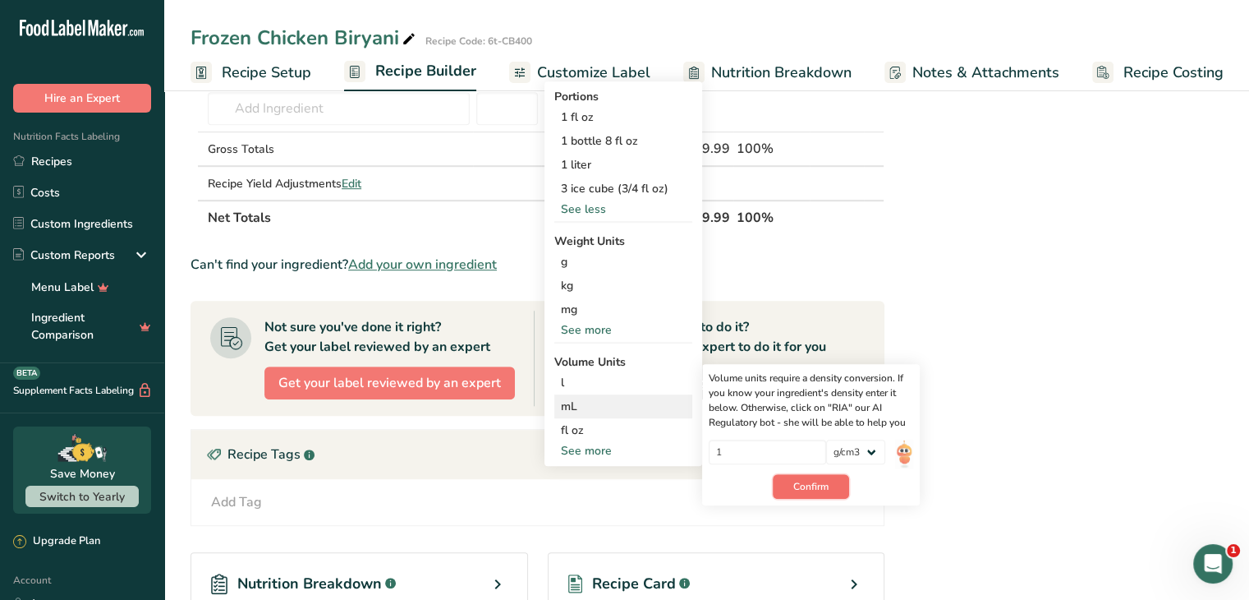
click at [824, 484] on span "Confirm" at bounding box center [811, 486] width 35 height 15
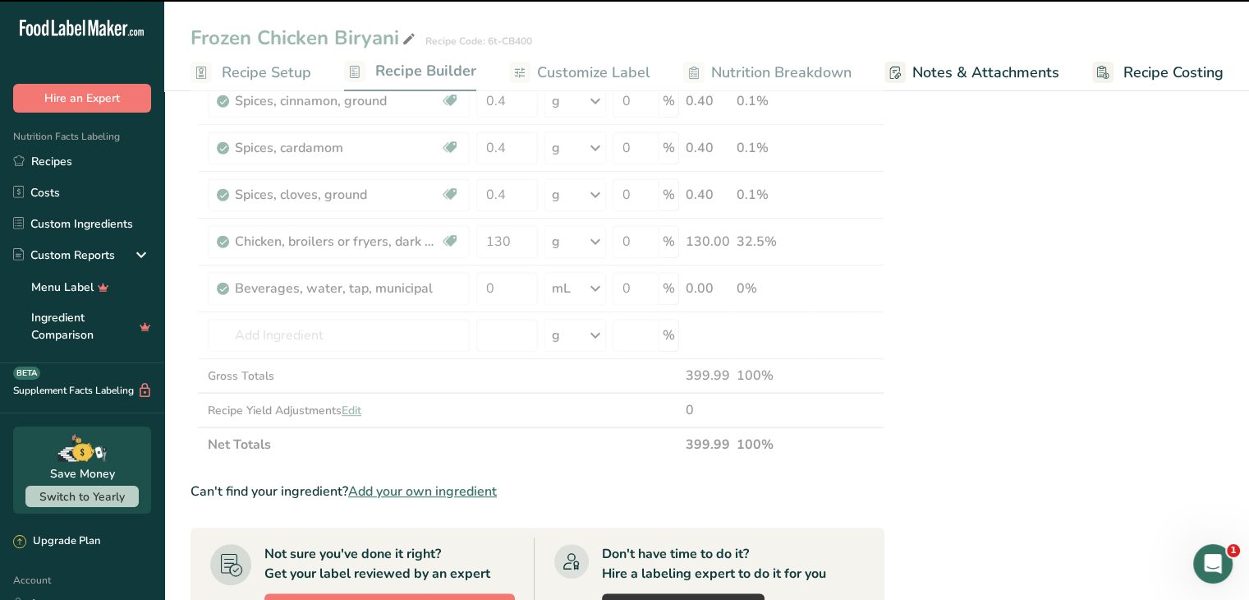
scroll to position [690, 0]
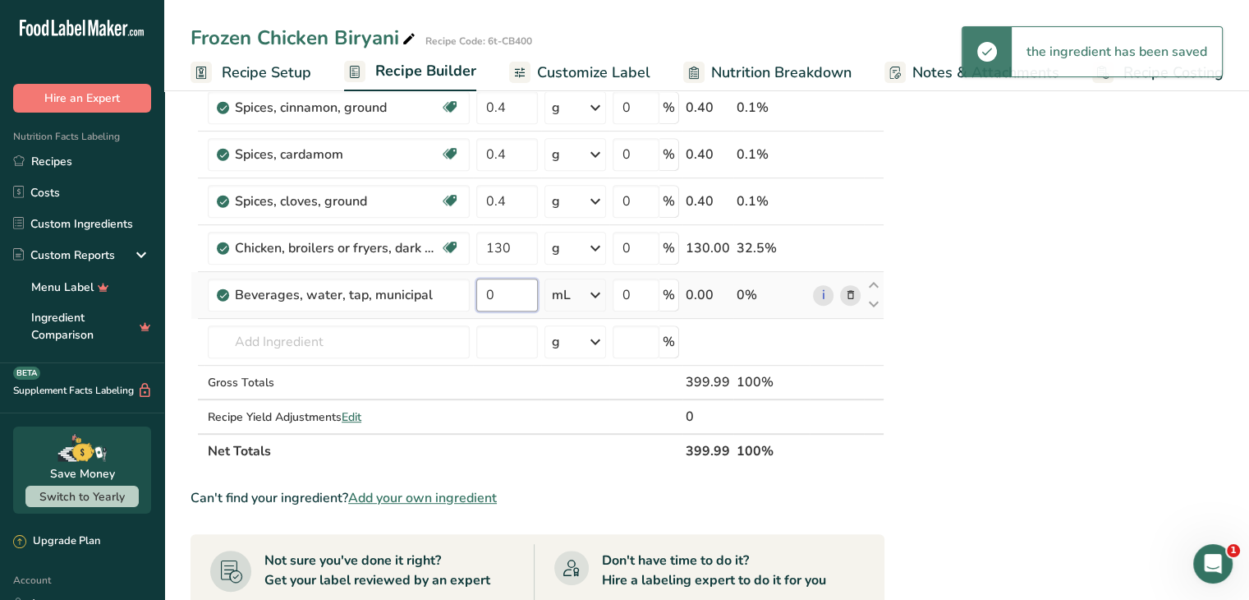
click at [513, 296] on input "0" at bounding box center [507, 294] width 62 height 33
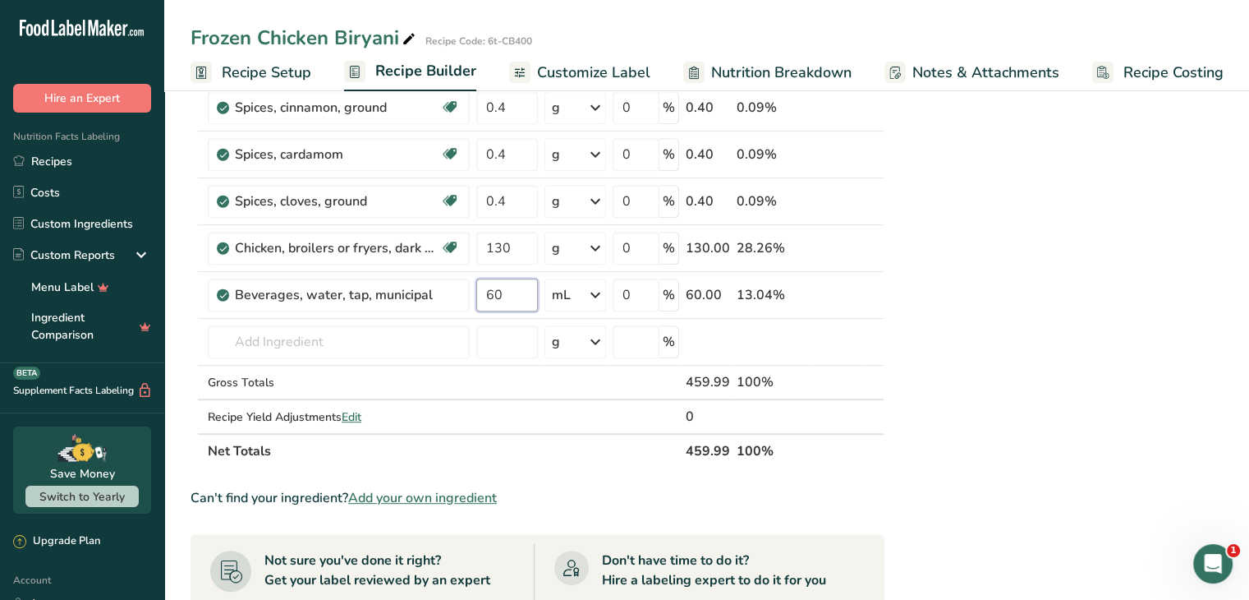
type input "60"
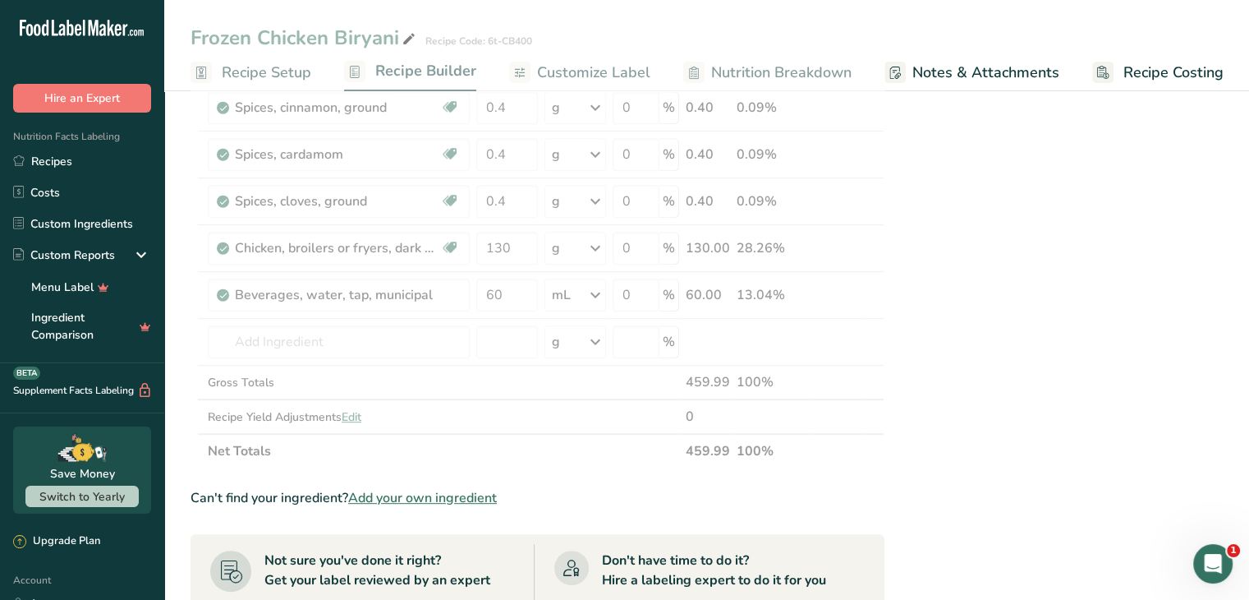
click at [973, 364] on div "Nutrition Typical value 100g contains Each serving (typically 200g) contains % …" at bounding box center [1059, 206] width 329 height 1569
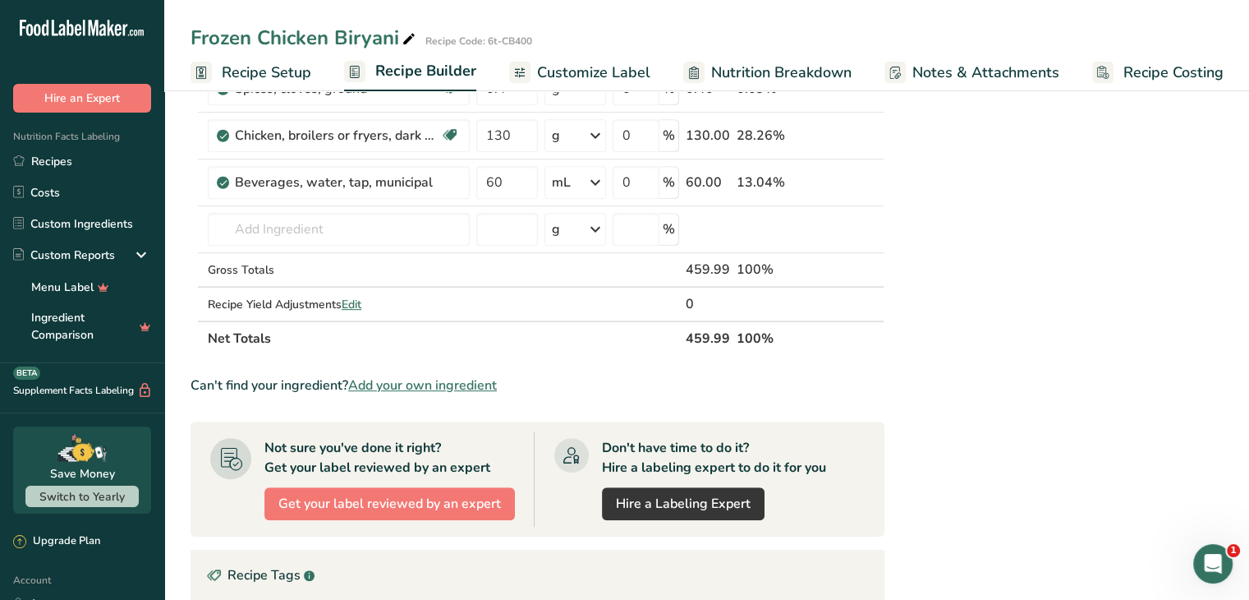
scroll to position [805, 0]
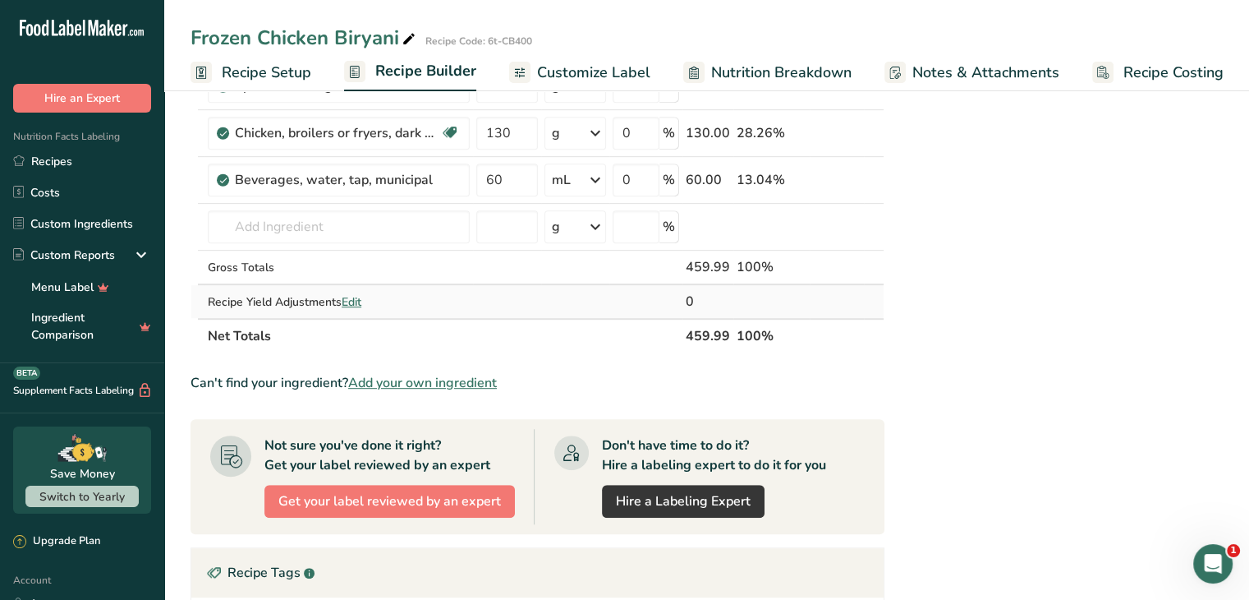
click at [361, 298] on span "Edit" at bounding box center [352, 302] width 20 height 16
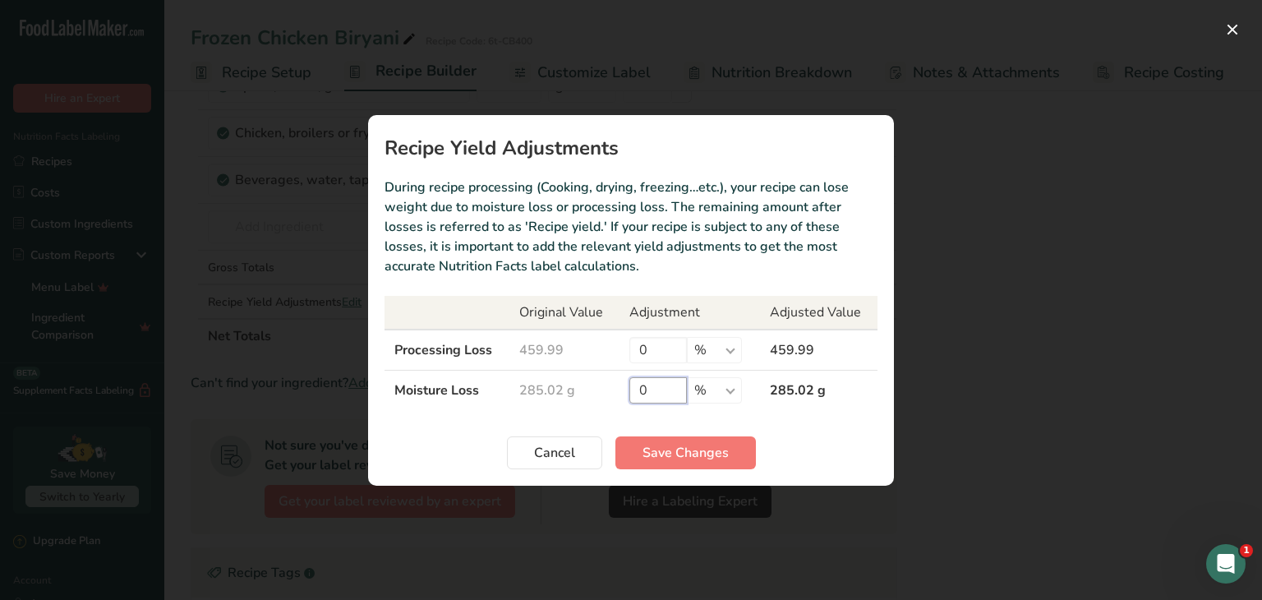
click at [664, 387] on input "0" at bounding box center [658, 390] width 58 height 26
type input "5"
click at [685, 454] on span "Save Changes" at bounding box center [685, 453] width 86 height 20
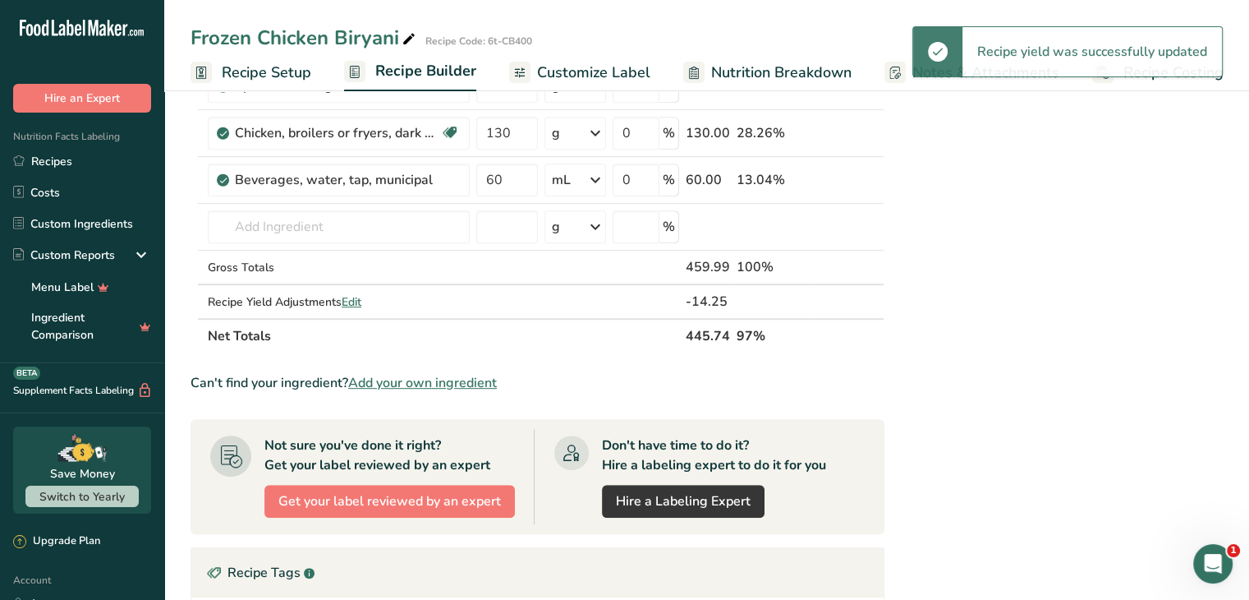
click at [992, 362] on div "Nutrition Typical value 100g contains Each serving (typically 200g) contains % …" at bounding box center [1059, 91] width 329 height 1569
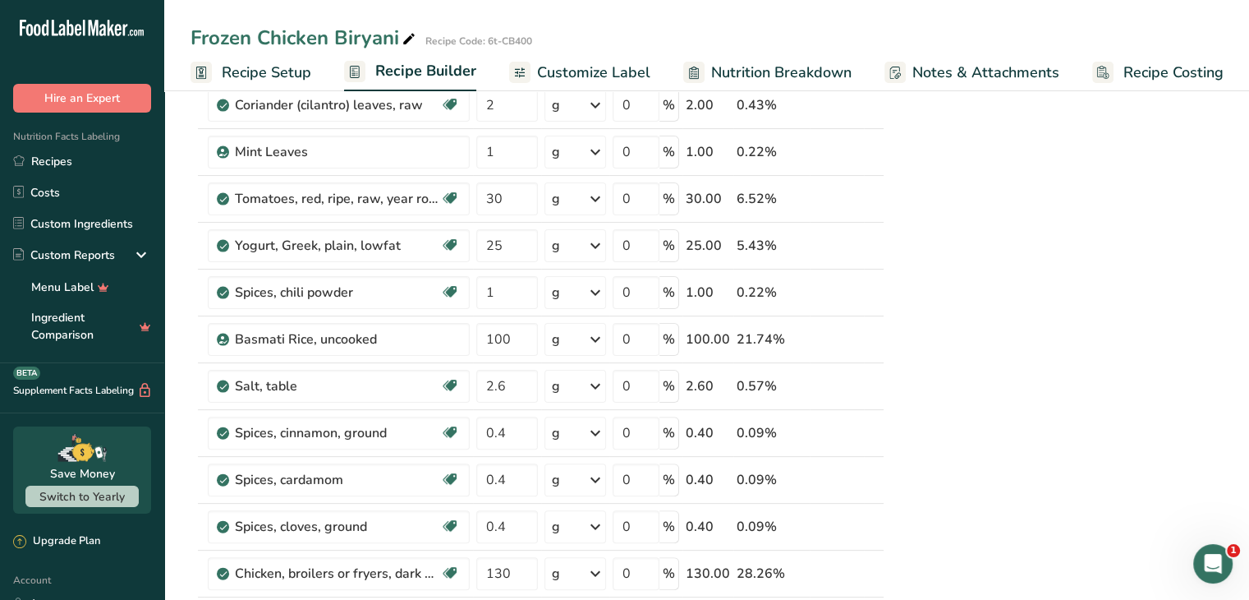
scroll to position [0, 0]
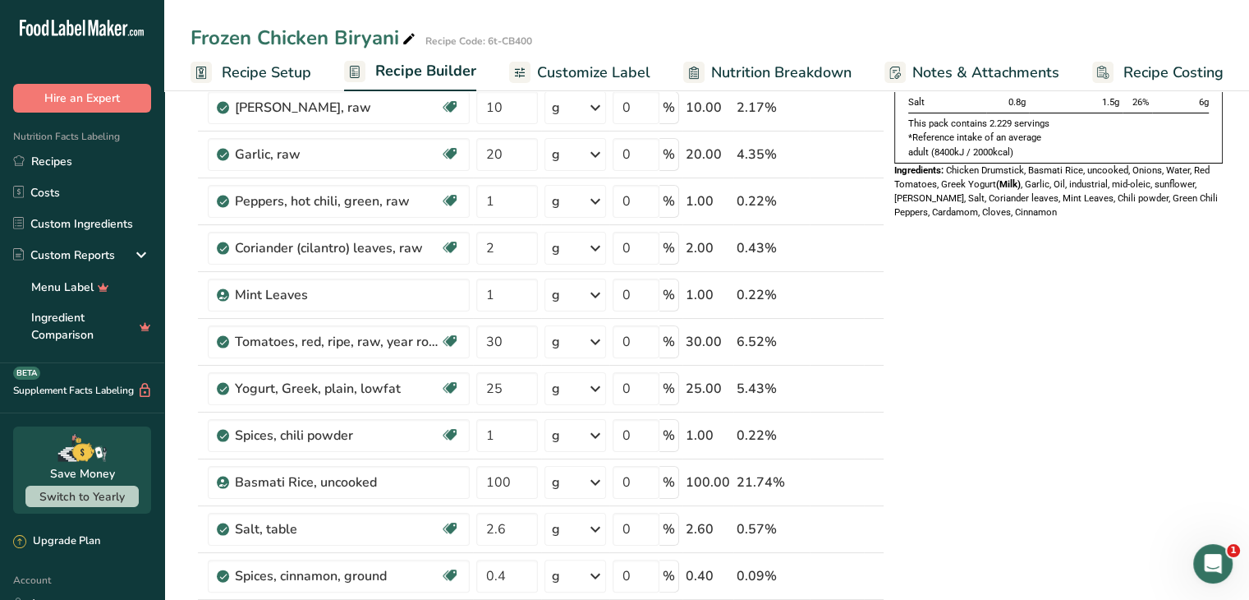
scroll to position [361, 0]
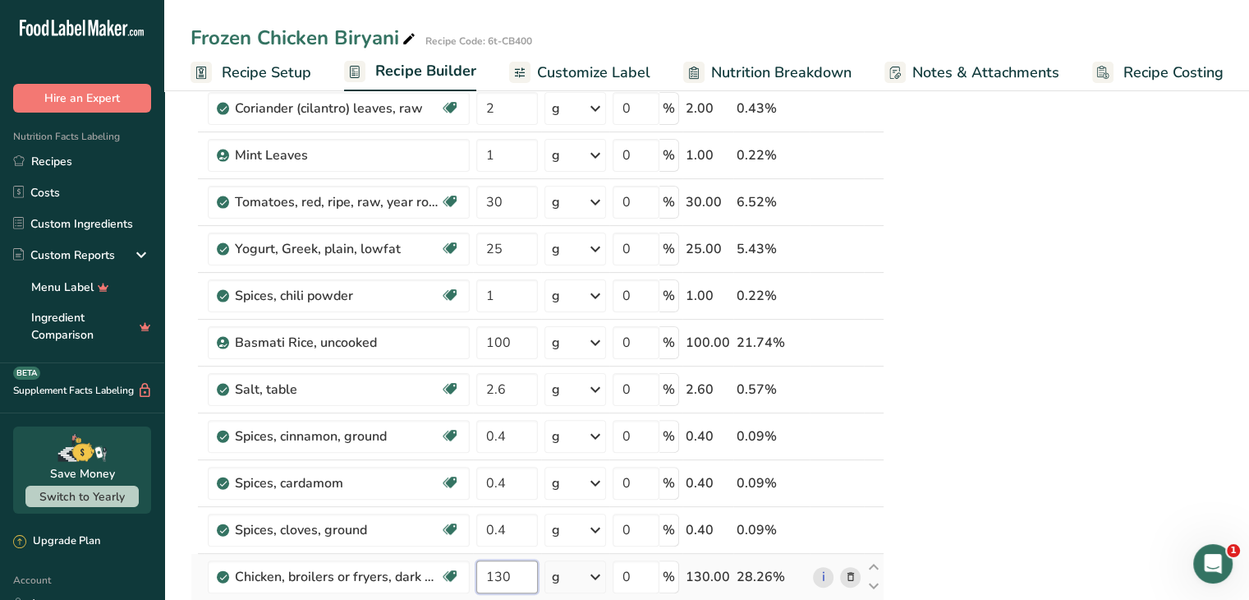
click at [504, 578] on input "130" at bounding box center [507, 576] width 62 height 33
type input "120"
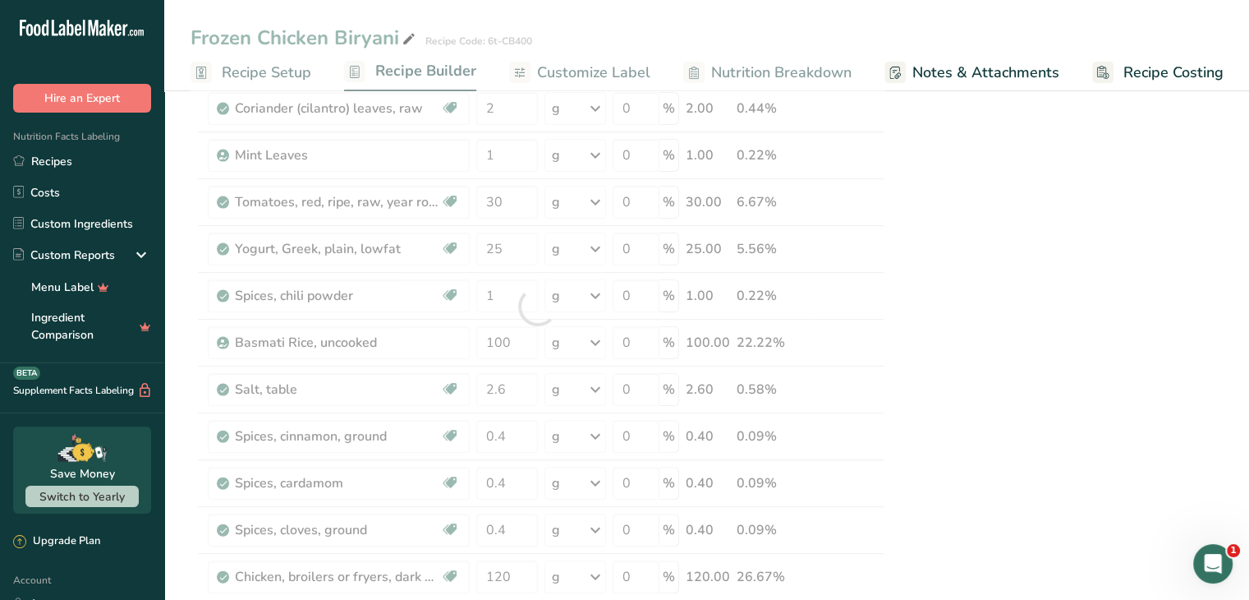
click at [1038, 539] on div "Nutrition Typical value 100g contains Each serving (typically 200g) contains % …" at bounding box center [1059, 534] width 329 height 1569
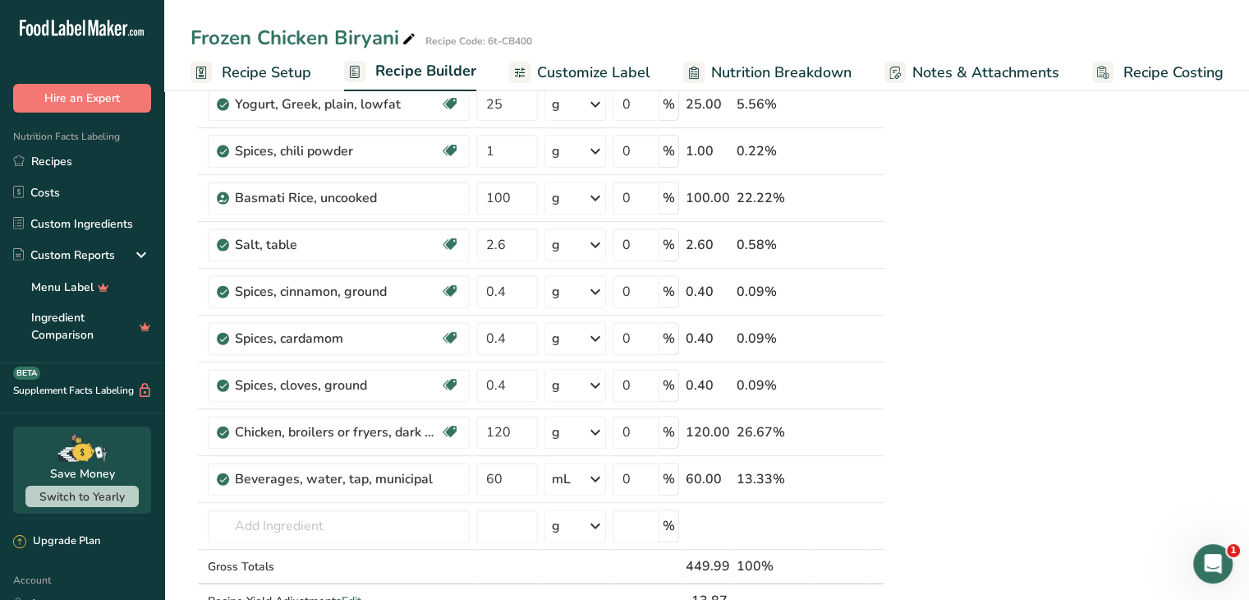
scroll to position [0, 0]
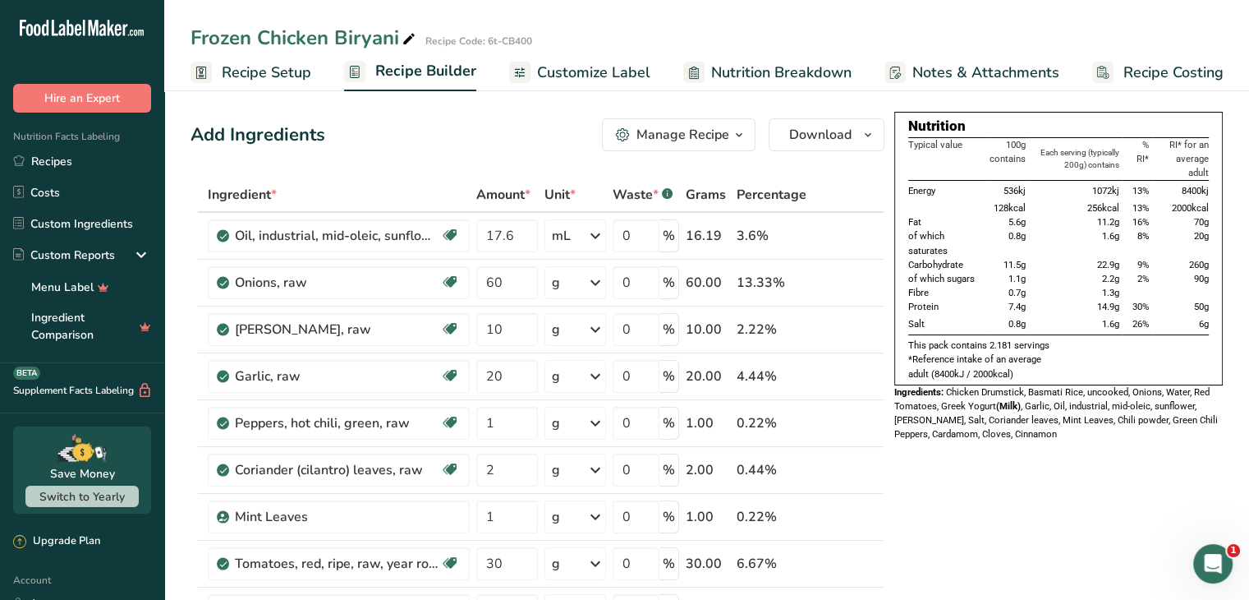
click at [743, 63] on span "Nutrition Breakdown" at bounding box center [781, 73] width 140 height 22
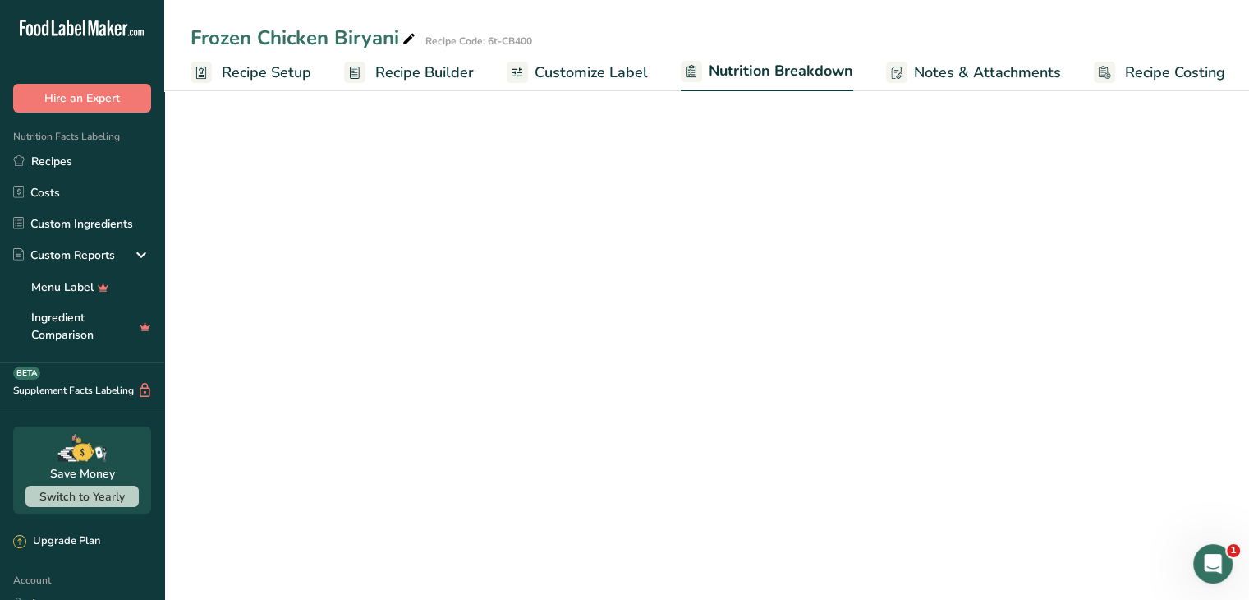
scroll to position [0, 2]
click at [608, 71] on span "Customize Label" at bounding box center [589, 73] width 113 height 22
select select "Calories"
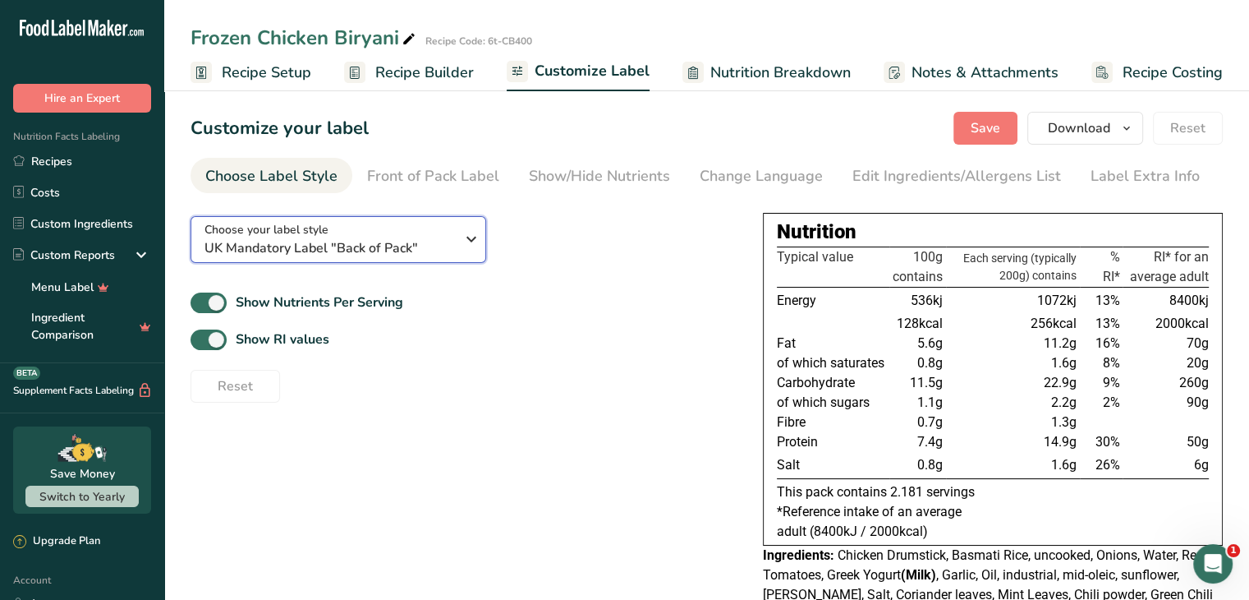
click at [476, 223] on button "Choose your label style UK Mandatory Label "Back of Pack"" at bounding box center [339, 239] width 296 height 47
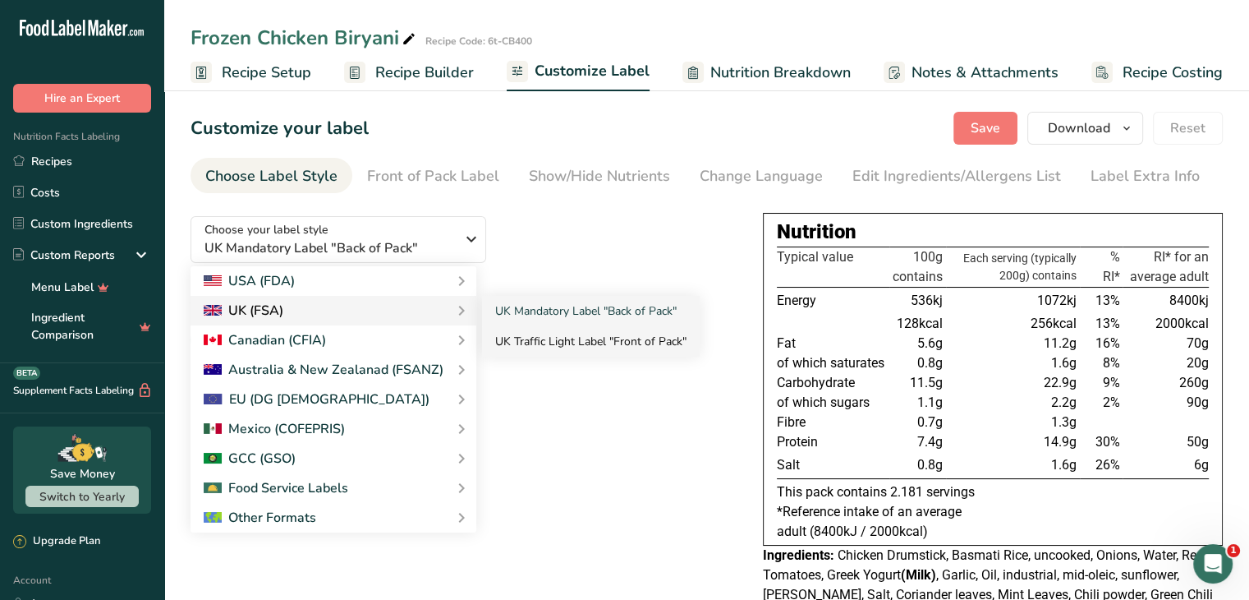
click at [508, 336] on link "UK Traffic Light Label "Front of Pack"" at bounding box center [591, 341] width 218 height 30
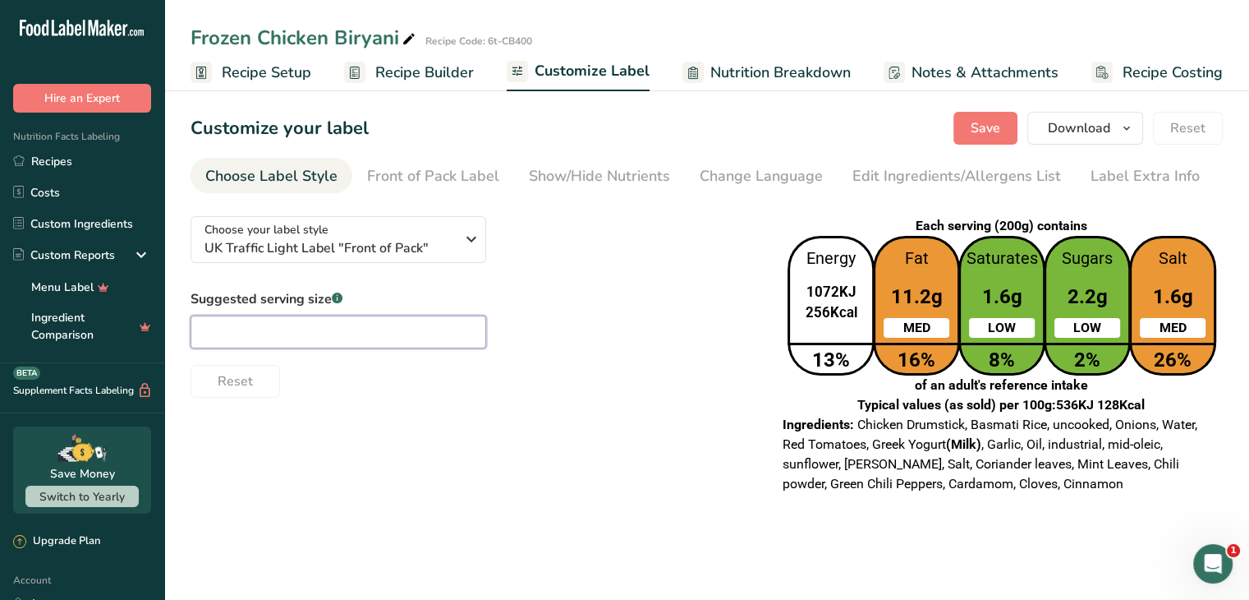
click at [387, 329] on input "text" at bounding box center [339, 331] width 296 height 33
type input "200"
click at [415, 392] on div "Reset" at bounding box center [472, 377] width 563 height 39
click at [998, 132] on span "Save" at bounding box center [986, 128] width 30 height 20
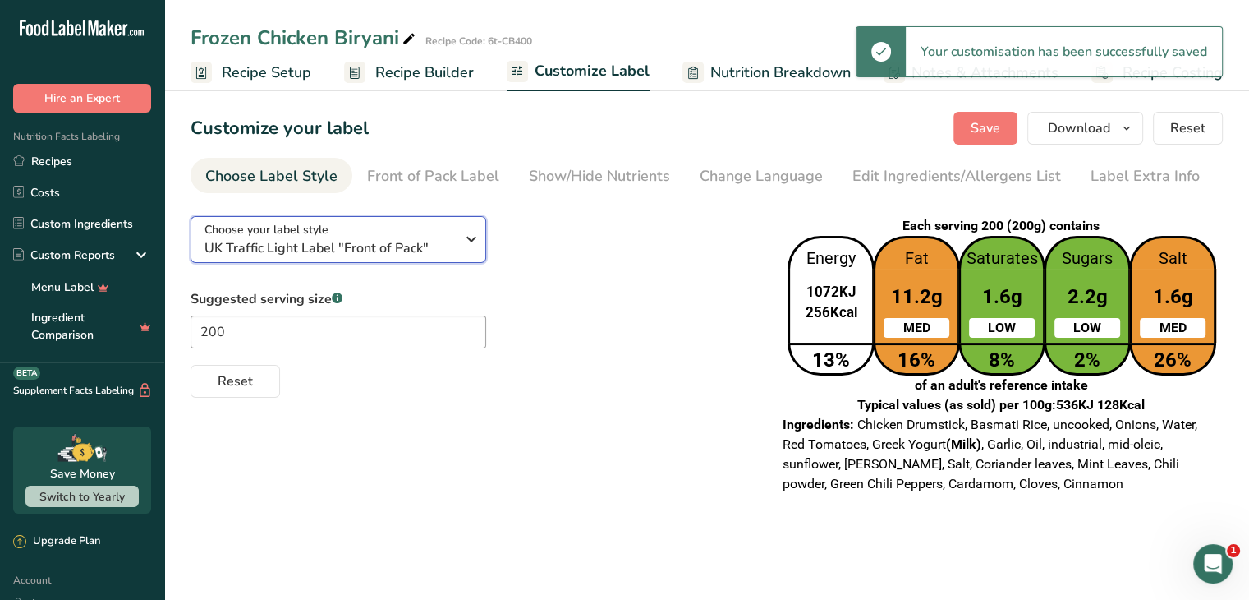
click at [438, 238] on span "UK Traffic Light Label "Front of Pack"" at bounding box center [330, 248] width 251 height 20
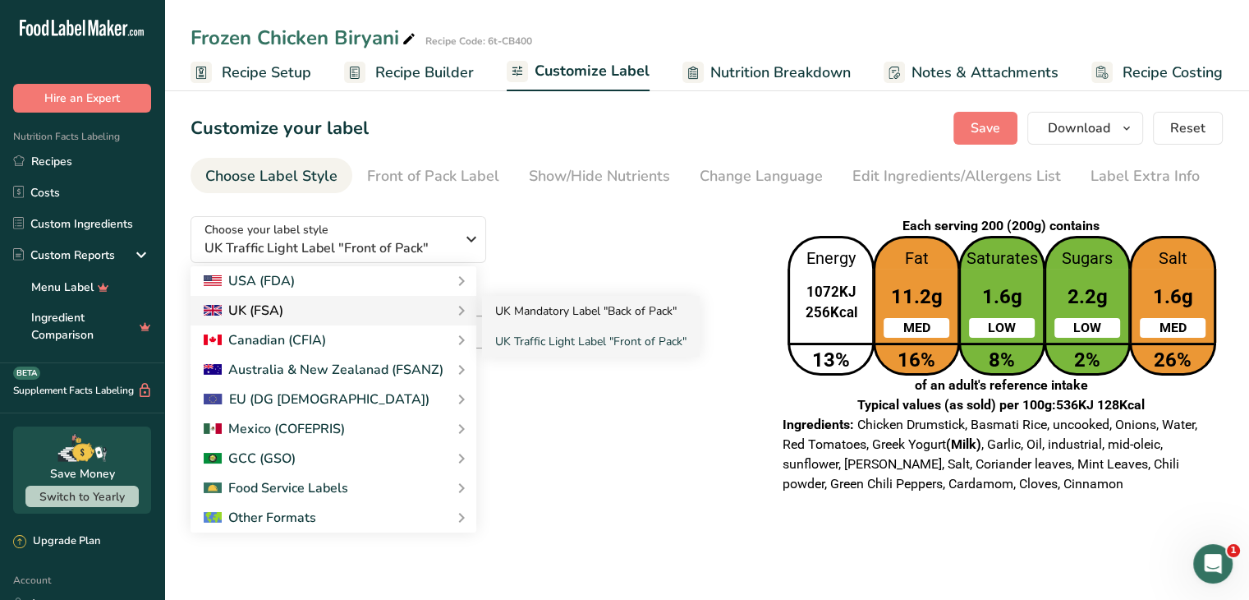
click at [539, 306] on link "UK Mandatory Label "Back of Pack"" at bounding box center [591, 311] width 218 height 30
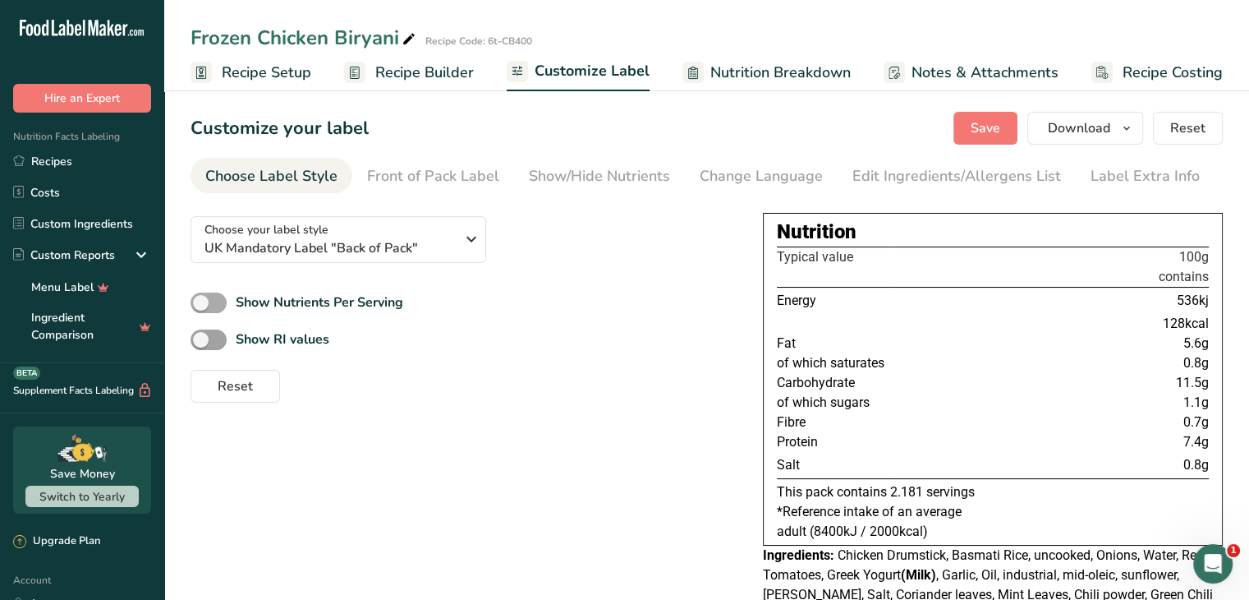
click at [225, 300] on span at bounding box center [209, 302] width 36 height 21
click at [201, 300] on input "Show Nutrients Per Serving" at bounding box center [196, 302] width 11 height 11
checkbox input "true"
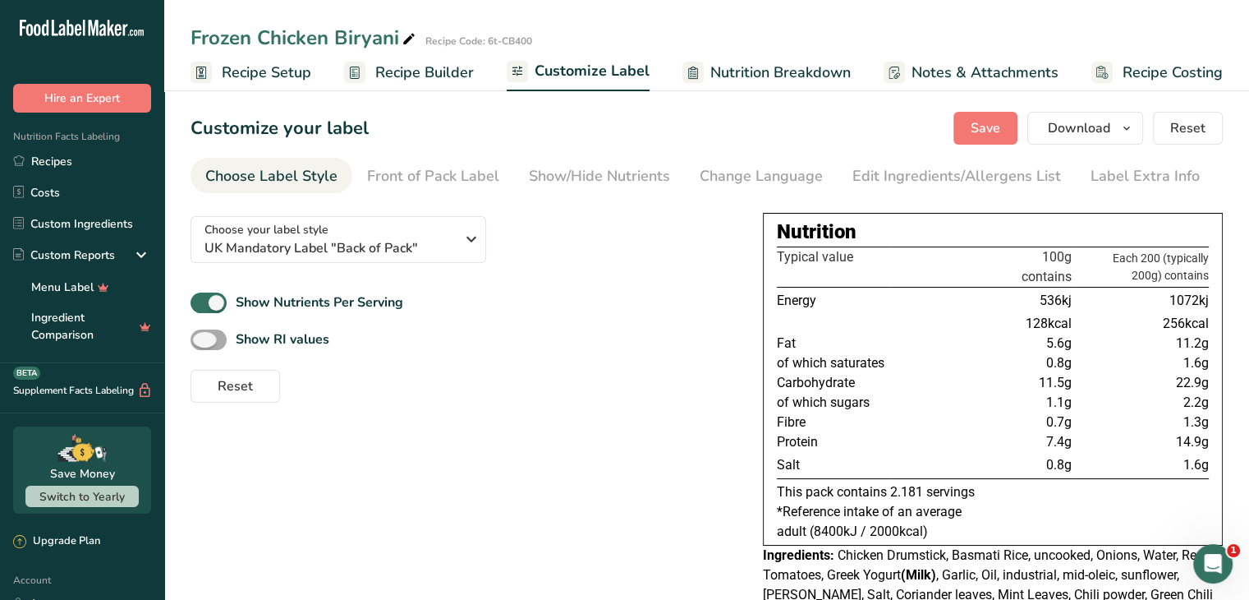
click at [216, 334] on span at bounding box center [209, 339] width 36 height 21
click at [201, 334] on input "Show RI values" at bounding box center [196, 339] width 11 height 11
checkbox input "true"
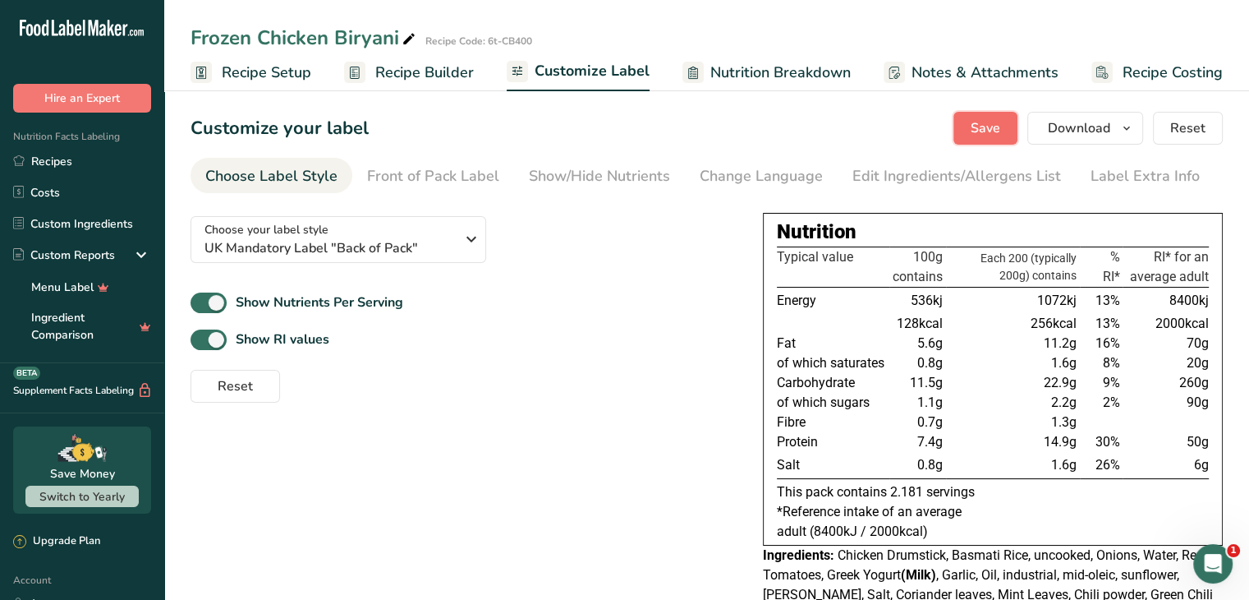
click at [993, 123] on span "Save" at bounding box center [986, 128] width 30 height 20
